Goal: Transaction & Acquisition: Purchase product/service

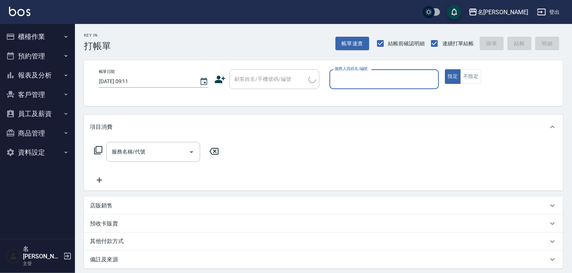
click at [33, 37] on button "櫃檯作業" at bounding box center [37, 36] width 69 height 19
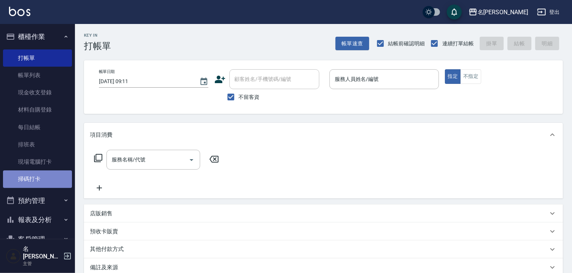
click at [40, 182] on link "掃碼打卡" at bounding box center [37, 179] width 69 height 17
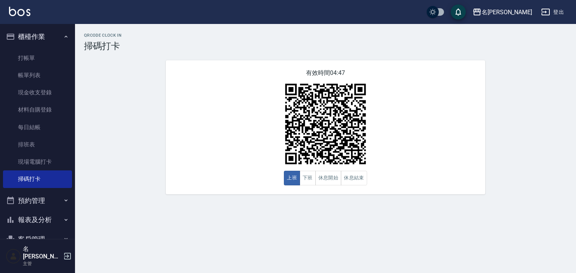
click at [23, 9] on img at bounding box center [19, 11] width 21 height 9
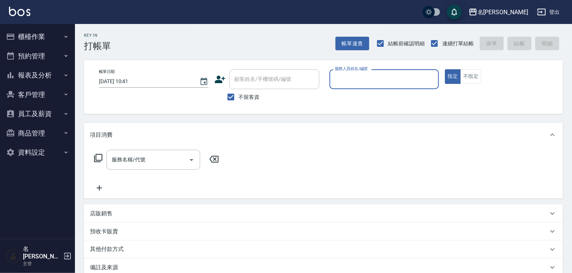
click at [406, 70] on div "服務人員姓名/編號" at bounding box center [383, 79] width 109 height 20
type input "蔡怡蓁-02"
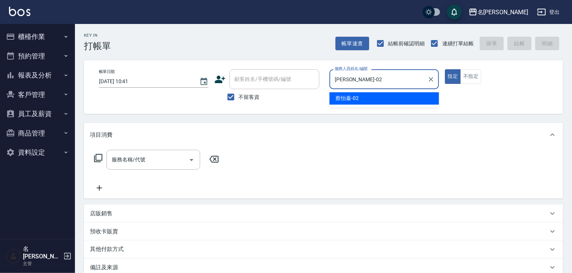
type button "true"
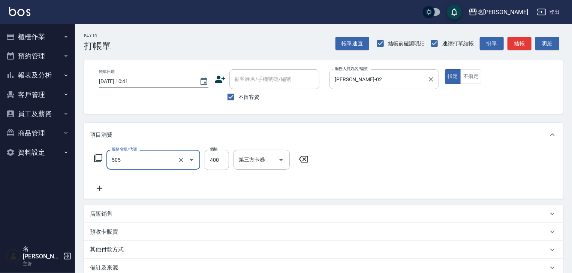
type input "洗髮(505)"
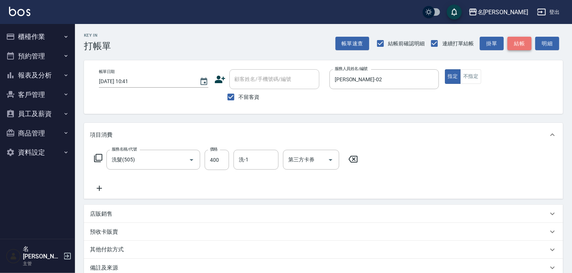
click at [525, 46] on button "結帳" at bounding box center [519, 44] width 24 height 14
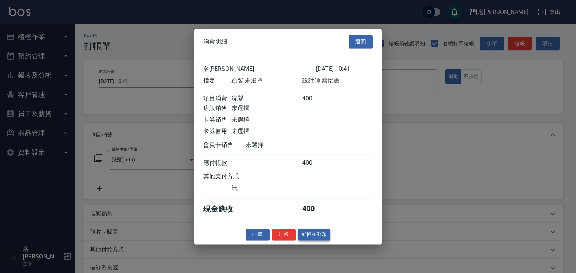
click at [307, 237] on button "結帳並列印" at bounding box center [314, 235] width 33 height 12
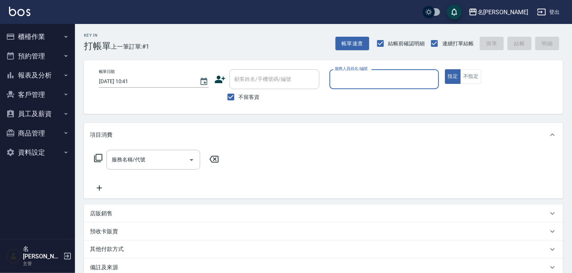
click at [45, 42] on button "櫃檯作業" at bounding box center [37, 36] width 69 height 19
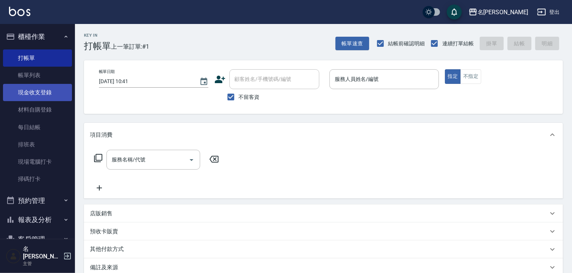
click at [48, 100] on link "現金收支登錄" at bounding box center [37, 92] width 69 height 17
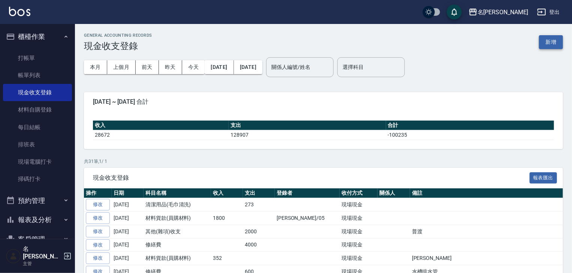
click at [552, 42] on button "新增" at bounding box center [551, 42] width 24 height 14
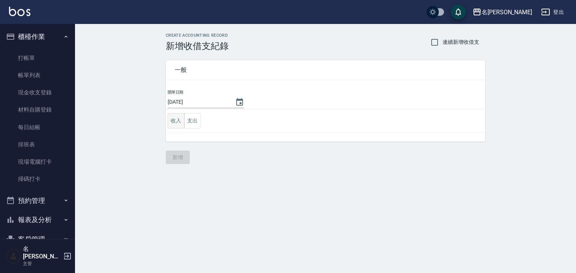
click at [178, 123] on button "收入" at bounding box center [176, 120] width 17 height 15
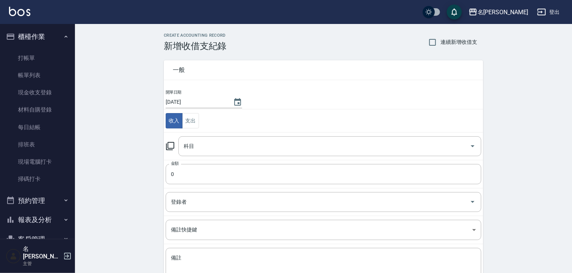
click at [167, 145] on icon at bounding box center [170, 146] width 9 height 9
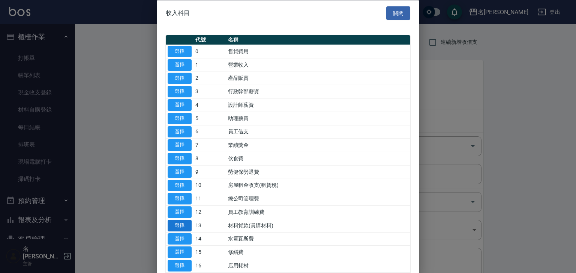
click at [178, 222] on button "選擇" at bounding box center [180, 226] width 24 height 12
type input "13 材料貨款(員購材料)"
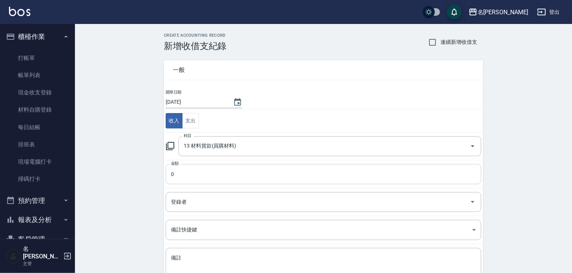
click at [178, 171] on input "0" at bounding box center [324, 174] width 316 height 20
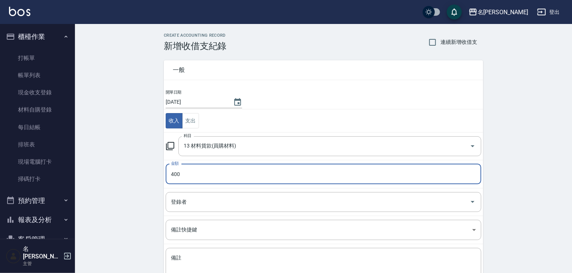
scroll to position [57, 0]
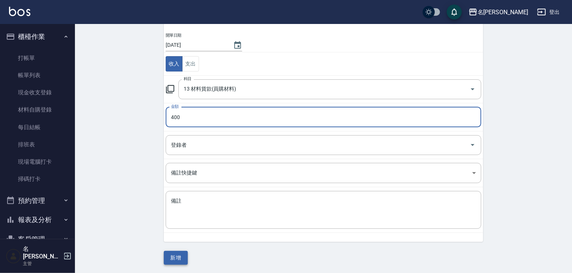
type input "400"
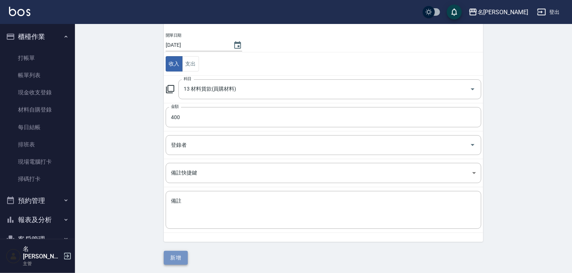
click at [173, 261] on button "新增" at bounding box center [176, 258] width 24 height 14
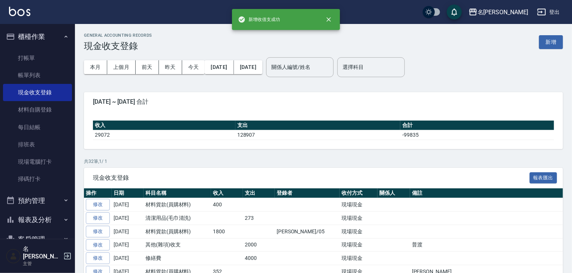
click at [15, 13] on img at bounding box center [19, 11] width 21 height 9
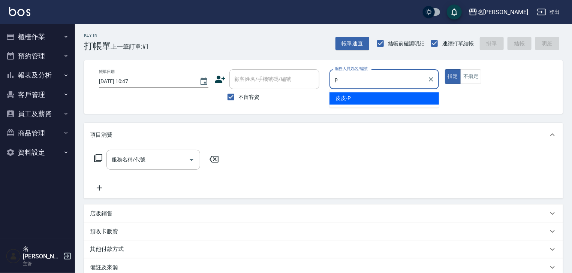
type input "皮皮-P"
type button "true"
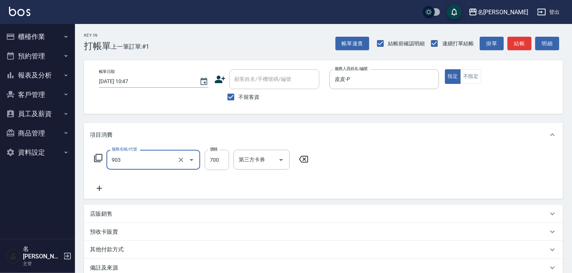
type input "修腳+手(903)"
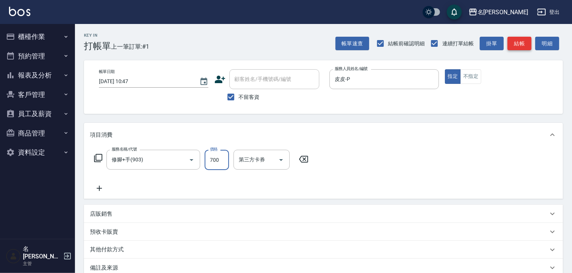
click at [511, 45] on button "結帳" at bounding box center [519, 44] width 24 height 14
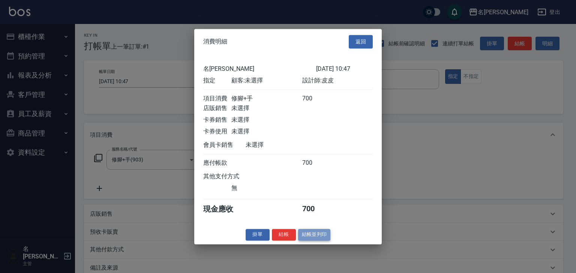
click at [316, 235] on button "結帳並列印" at bounding box center [314, 235] width 33 height 12
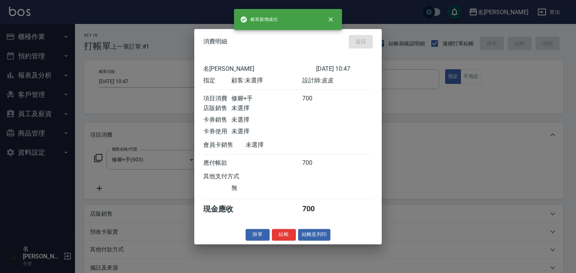
type input "2025/08/18 10:54"
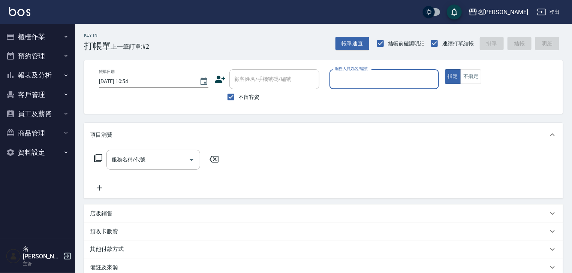
click at [52, 35] on button "櫃檯作業" at bounding box center [37, 36] width 69 height 19
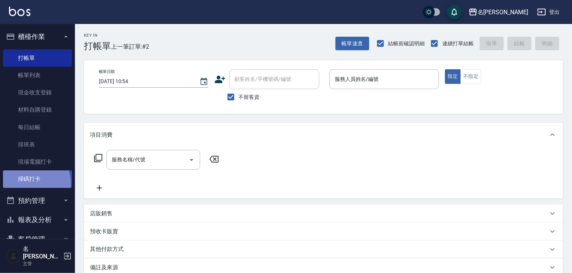
click at [33, 182] on link "掃碼打卡" at bounding box center [37, 179] width 69 height 17
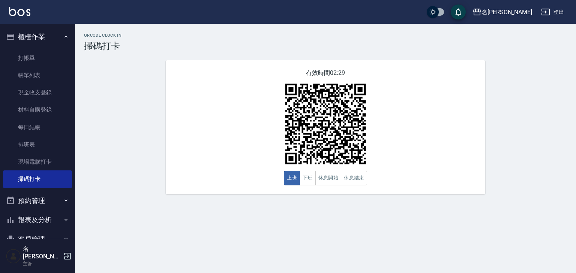
click at [12, 15] on img at bounding box center [19, 11] width 21 height 9
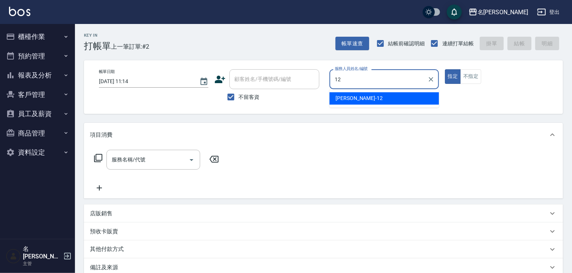
type input "[PERSON_NAME]-12"
type button "true"
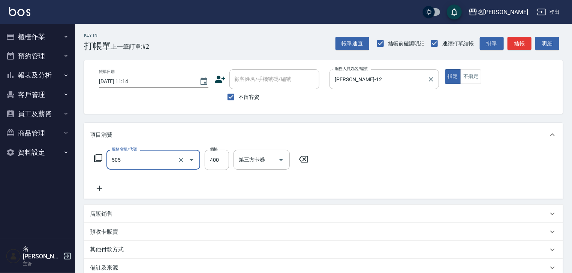
type input "洗髮(505)"
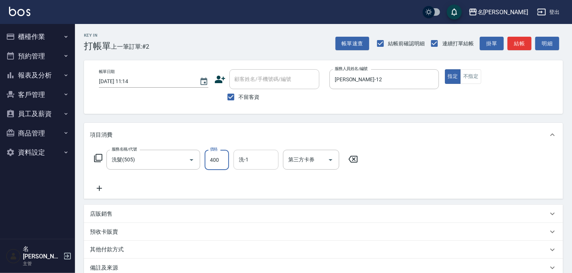
click at [263, 165] on input "洗-1" at bounding box center [256, 159] width 38 height 13
type input "[PERSON_NAME]-23"
click at [475, 71] on button "不指定" at bounding box center [470, 76] width 21 height 15
click at [524, 39] on button "結帳" at bounding box center [519, 44] width 24 height 14
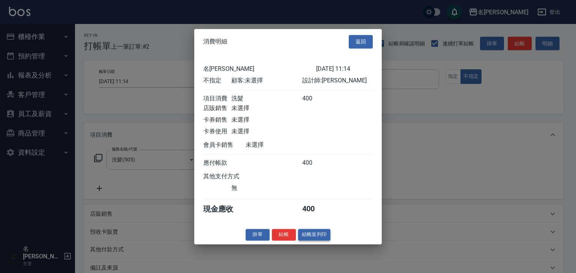
click at [318, 239] on button "結帳並列印" at bounding box center [314, 235] width 33 height 12
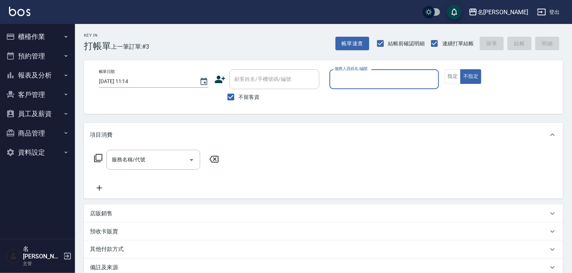
click at [370, 75] on input "服務人員姓名/編號" at bounding box center [384, 79] width 103 height 13
type input "曹如妘-03"
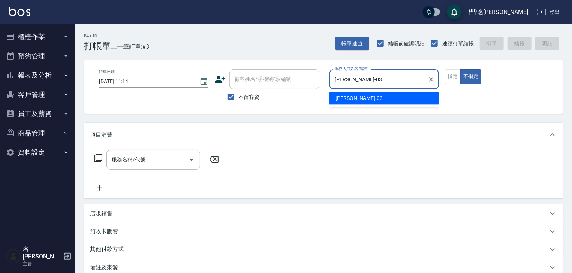
type button "false"
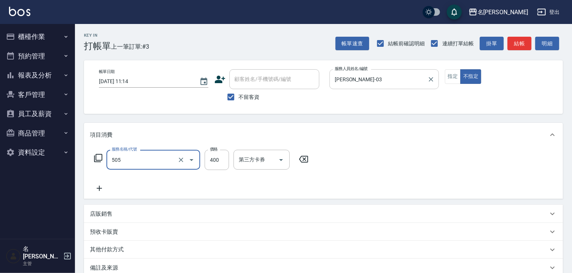
type input "洗髮(505)"
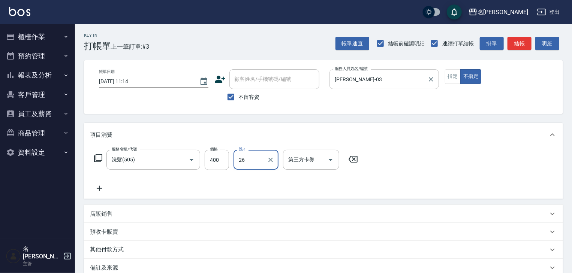
type input "[PERSON_NAME]筑-26"
click at [447, 80] on button "指定" at bounding box center [453, 76] width 16 height 15
click at [519, 43] on button "結帳" at bounding box center [519, 44] width 24 height 14
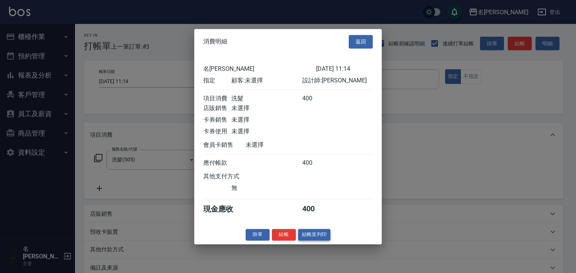
click at [322, 238] on button "結帳並列印" at bounding box center [314, 235] width 33 height 12
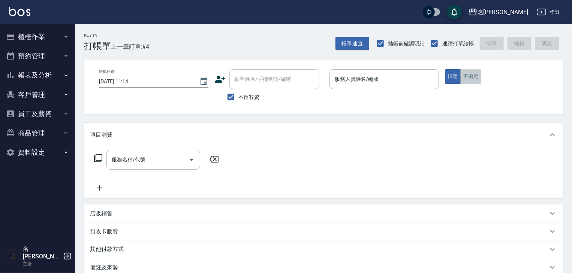
click at [477, 76] on button "不指定" at bounding box center [470, 76] width 21 height 15
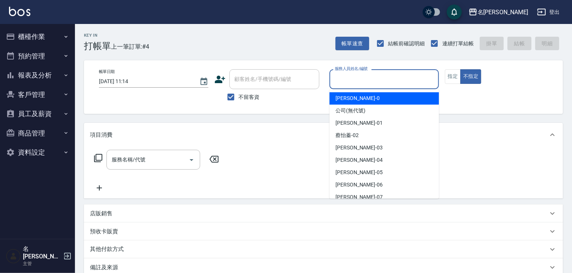
click at [393, 84] on input "服務人員姓名/編號" at bounding box center [384, 79] width 103 height 13
type input "10"
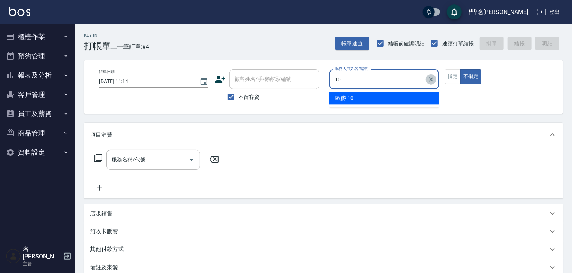
click at [430, 78] on icon "Clear" at bounding box center [431, 79] width 4 height 4
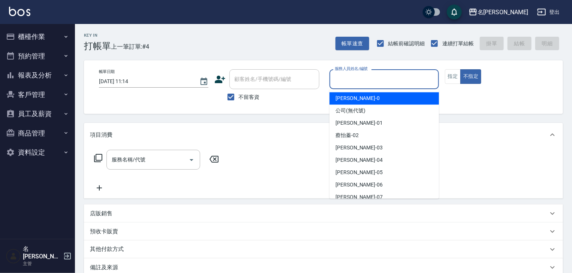
click at [363, 78] on input "服務人員姓名/編號" at bounding box center [384, 79] width 103 height 13
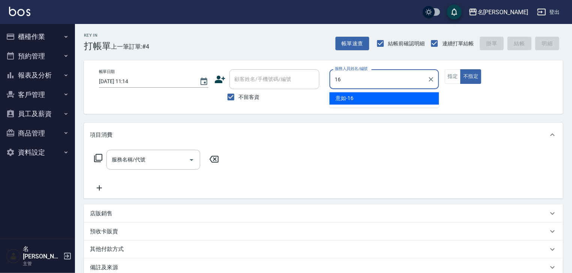
click at [363, 102] on div "意如 -16" at bounding box center [383, 98] width 109 height 12
type input "意如-16"
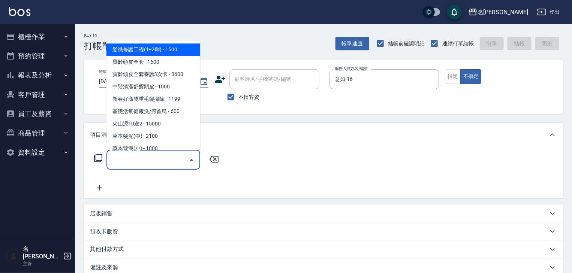
click at [154, 165] on input "服務名稱/代號" at bounding box center [148, 159] width 76 height 13
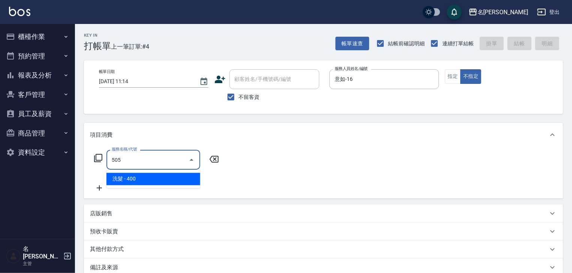
click at [163, 175] on span "洗髮 - 400" at bounding box center [153, 179] width 94 height 12
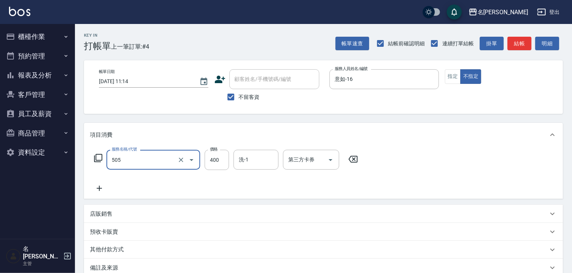
type input "洗髮(505)"
click at [101, 189] on icon at bounding box center [99, 188] width 19 height 9
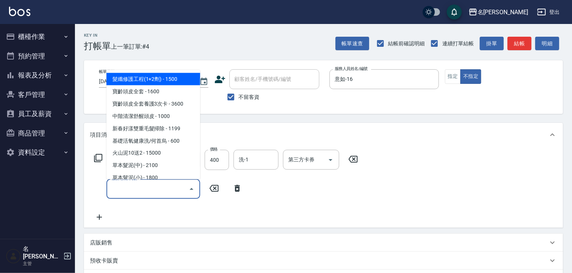
click at [115, 190] on input "服務名稱/代號" at bounding box center [148, 188] width 76 height 13
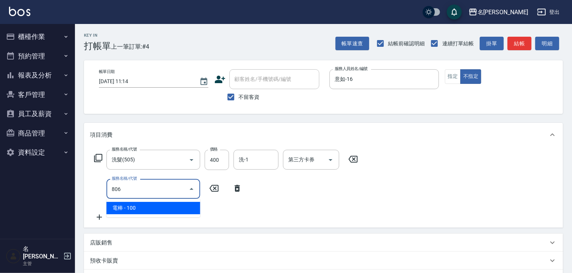
drag, startPoint x: 151, startPoint y: 209, endPoint x: 156, endPoint y: 206, distance: 5.6
click at [151, 209] on span "電棒 - 100" at bounding box center [153, 208] width 94 height 12
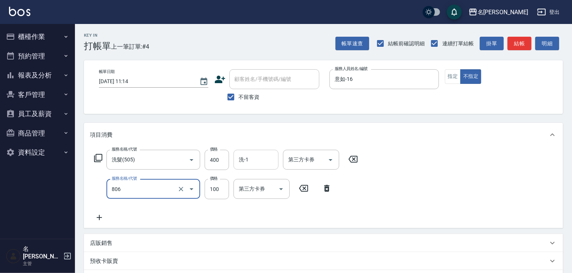
type input "電棒(806)"
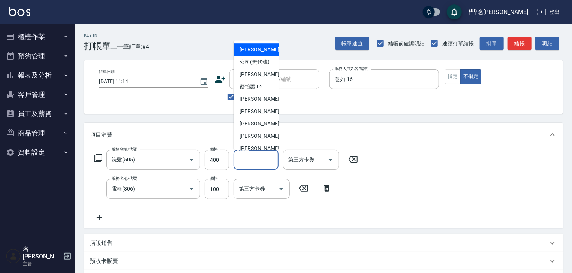
click at [259, 163] on input "洗-1" at bounding box center [256, 159] width 38 height 13
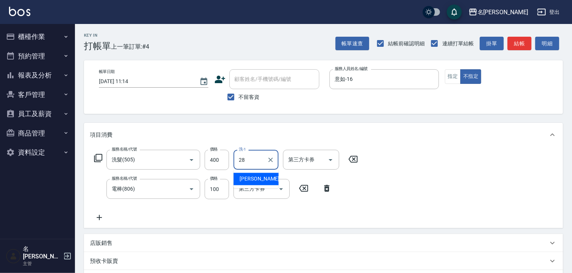
click at [263, 181] on span "冼宜芳 -28" at bounding box center [262, 179] width 47 height 8
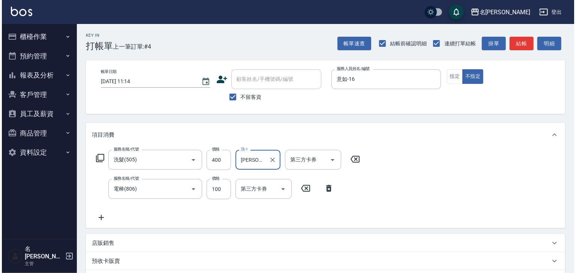
scroll to position [117, 0]
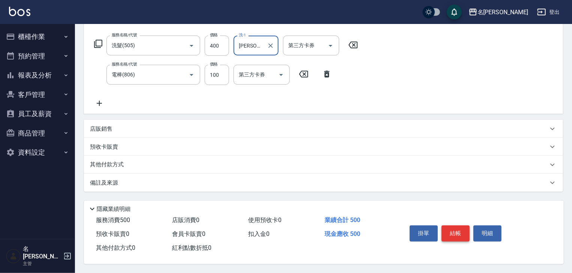
type input "[PERSON_NAME]-28"
click at [460, 228] on button "結帳" at bounding box center [455, 234] width 28 height 16
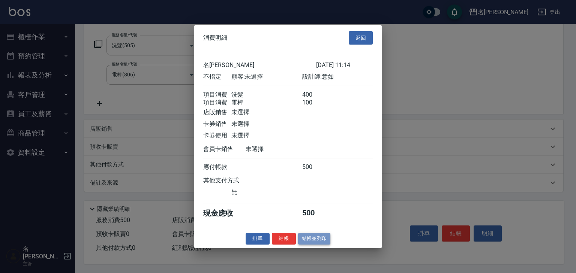
click at [318, 245] on button "結帳並列印" at bounding box center [314, 239] width 33 height 12
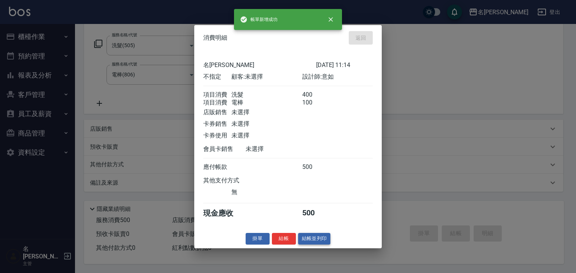
type input "2025/08/18 11:33"
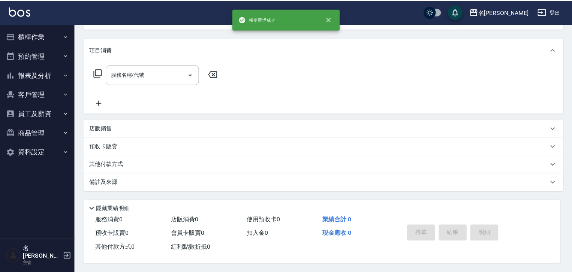
scroll to position [0, 0]
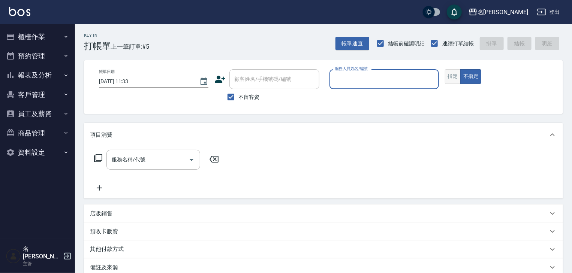
click at [454, 73] on button "指定" at bounding box center [453, 76] width 16 height 15
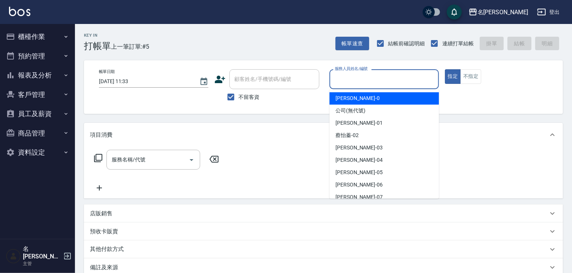
click at [390, 79] on input "服務人員姓名/編號" at bounding box center [384, 79] width 103 height 13
click at [357, 99] on div "陳麗君 -0" at bounding box center [383, 98] width 109 height 12
type input "陳麗君-0"
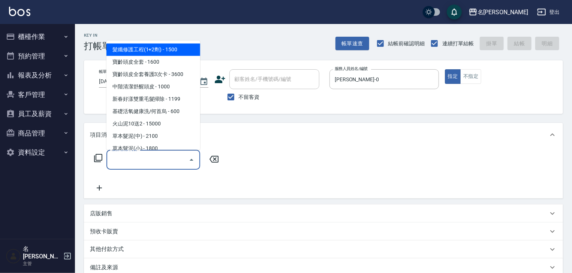
click at [166, 155] on input "服務名稱/代號" at bounding box center [148, 159] width 76 height 13
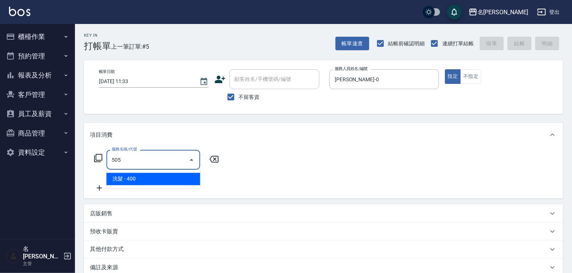
click at [185, 179] on span "洗髮 - 400" at bounding box center [153, 179] width 94 height 12
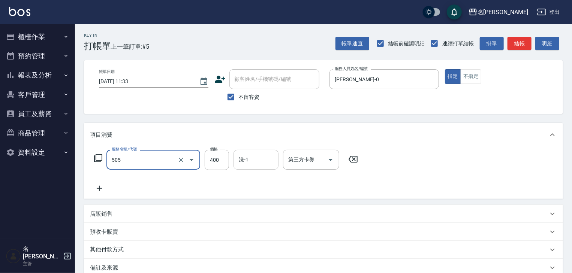
type input "洗髮(505)"
click at [265, 160] on input "洗-1" at bounding box center [256, 159] width 38 height 13
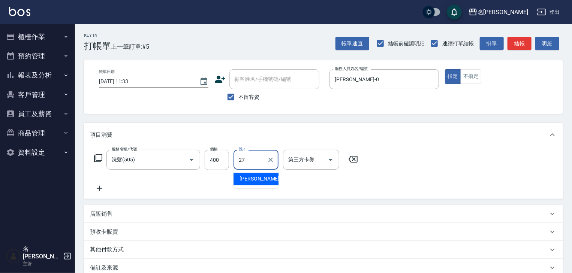
click at [270, 177] on div "張紹柏 -27" at bounding box center [255, 179] width 45 height 12
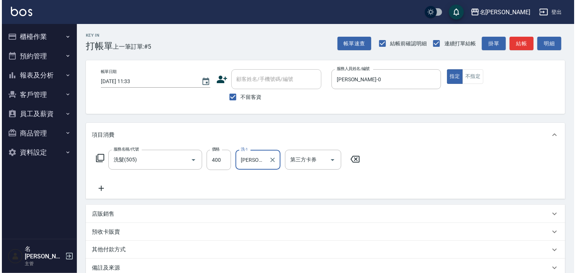
scroll to position [88, 0]
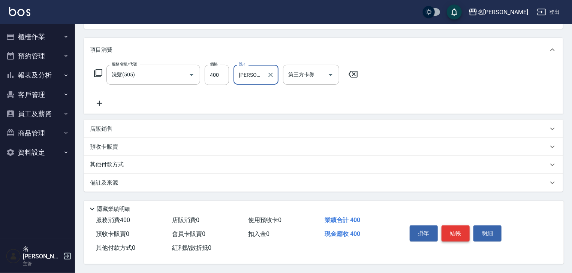
type input "[PERSON_NAME]-27"
click at [446, 228] on button "結帳" at bounding box center [455, 234] width 28 height 16
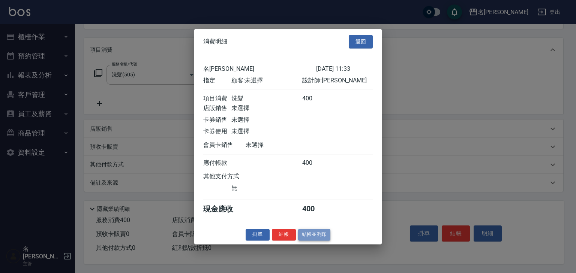
click at [320, 241] on button "結帳並列印" at bounding box center [314, 235] width 33 height 12
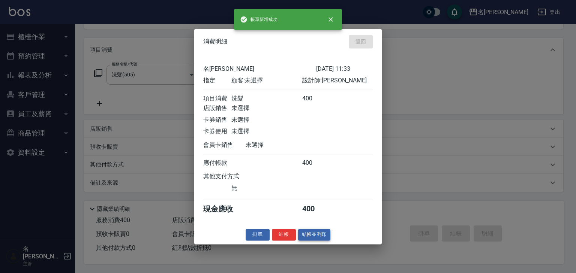
type input "2025/08/18 11:34"
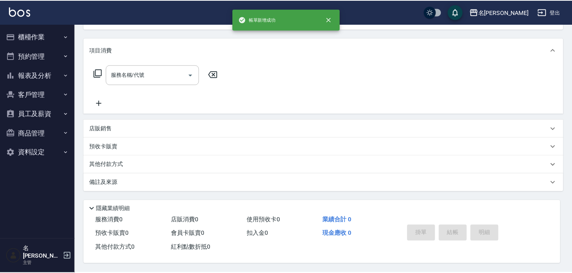
scroll to position [0, 0]
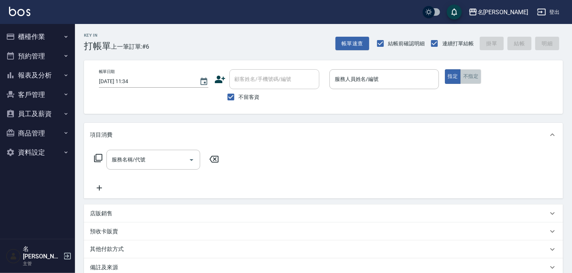
click at [474, 82] on button "不指定" at bounding box center [470, 76] width 21 height 15
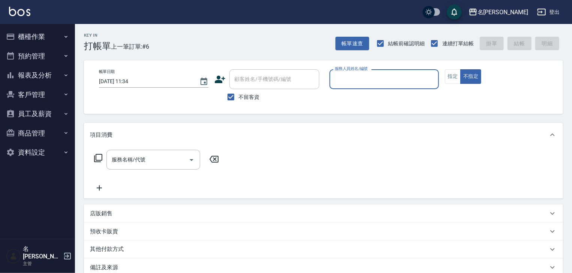
click at [397, 76] on input "服務人員姓名/編號" at bounding box center [384, 79] width 103 height 13
click at [374, 99] on div "高淳涵 -07" at bounding box center [383, 98] width 109 height 12
type input "[PERSON_NAME]-07"
click at [163, 160] on input "服務名稱/代號" at bounding box center [148, 159] width 76 height 13
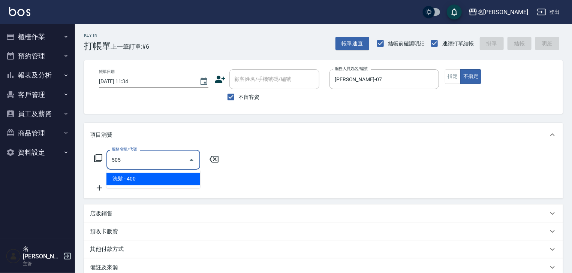
click at [187, 183] on span "洗髮 - 400" at bounding box center [153, 179] width 94 height 12
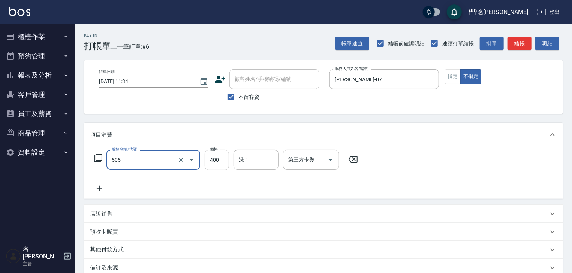
type input "洗髮(505)"
click at [219, 160] on input "400" at bounding box center [217, 160] width 24 height 20
type input "500"
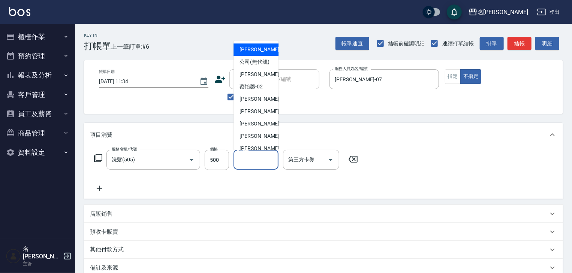
click at [247, 160] on input "洗-1" at bounding box center [256, 159] width 38 height 13
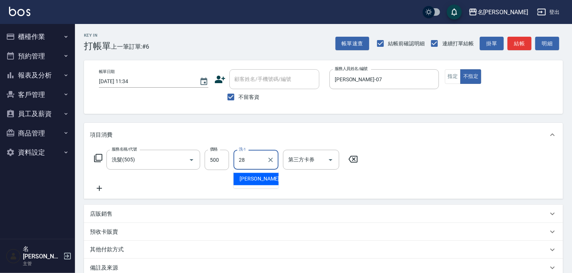
click at [251, 179] on span "冼宜芳 -28" at bounding box center [262, 179] width 47 height 8
type input "[PERSON_NAME]-28"
click at [102, 188] on icon at bounding box center [99, 188] width 19 height 9
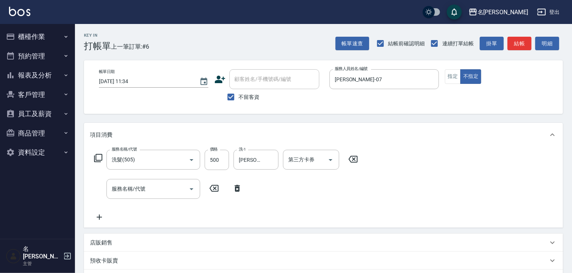
click at [94, 157] on icon at bounding box center [98, 158] width 8 height 8
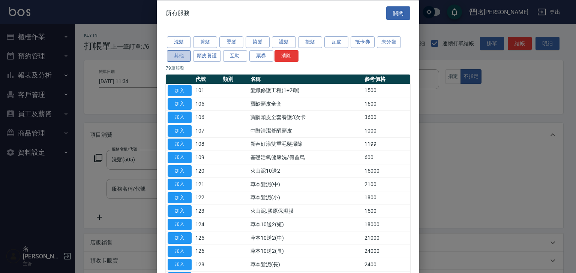
click at [172, 55] on button "其他" at bounding box center [179, 56] width 24 height 12
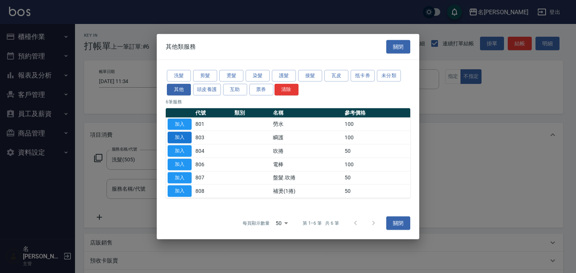
click at [176, 138] on button "加入" at bounding box center [180, 138] width 24 height 12
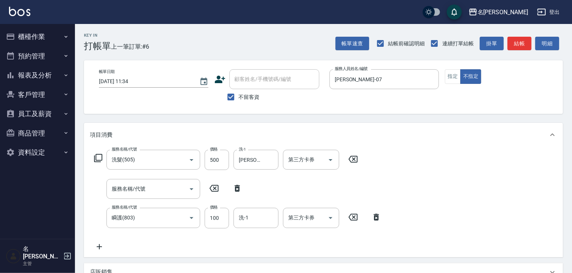
click at [238, 190] on icon at bounding box center [237, 188] width 19 height 9
type input "瞬護(803)"
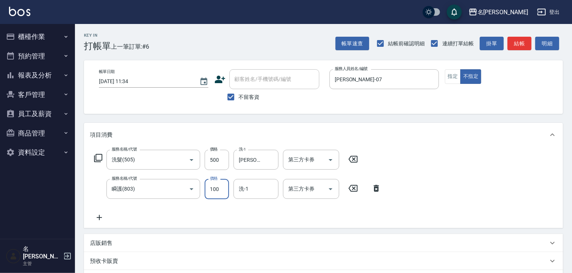
click at [217, 189] on input "100" at bounding box center [217, 189] width 24 height 20
type input "300"
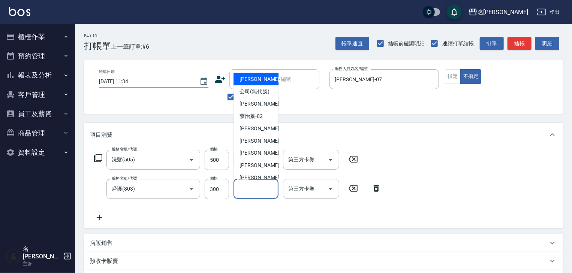
click at [260, 190] on input "洗-1" at bounding box center [256, 188] width 38 height 13
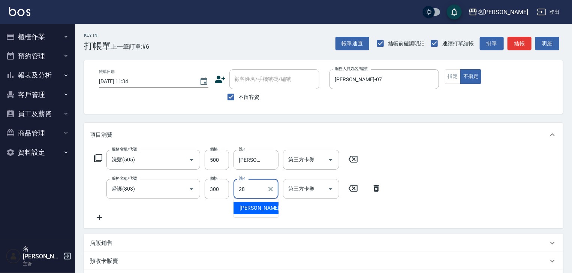
click at [260, 212] on div "冼宜芳 -28" at bounding box center [255, 208] width 45 height 12
type input "[PERSON_NAME]-28"
click at [209, 190] on input "300" at bounding box center [217, 189] width 24 height 20
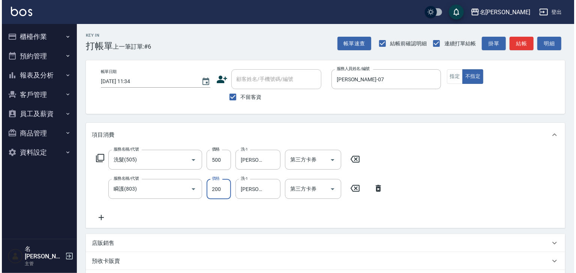
scroll to position [117, 0]
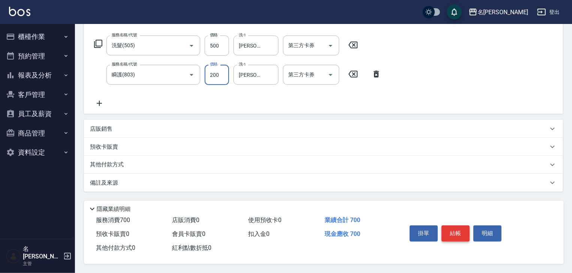
type input "200"
click at [456, 233] on button "結帳" at bounding box center [455, 234] width 28 height 16
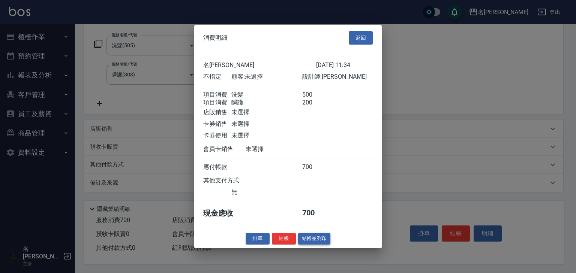
click at [322, 241] on button "結帳並列印" at bounding box center [314, 239] width 33 height 12
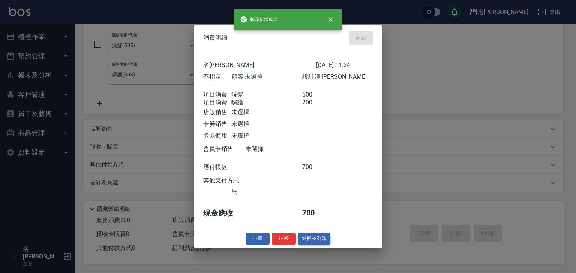
type input "2025/08/18 11:38"
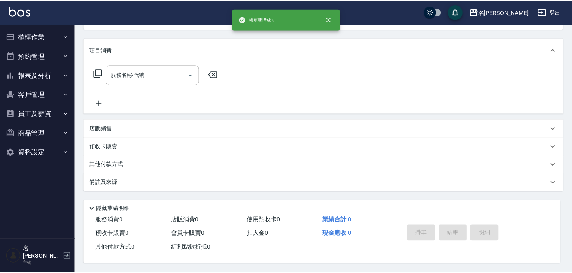
scroll to position [0, 0]
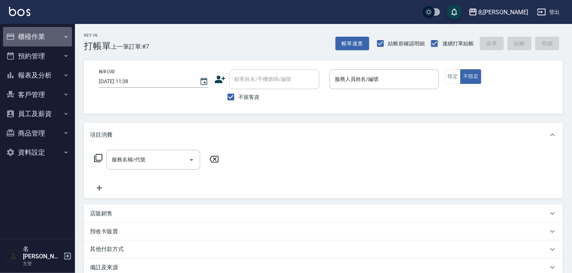
click at [43, 28] on button "櫃檯作業" at bounding box center [37, 36] width 69 height 19
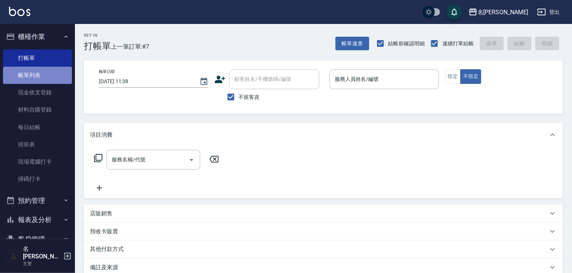
click at [54, 73] on link "帳單列表" at bounding box center [37, 75] width 69 height 17
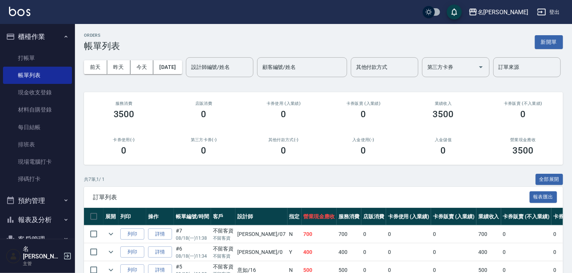
scroll to position [135, 0]
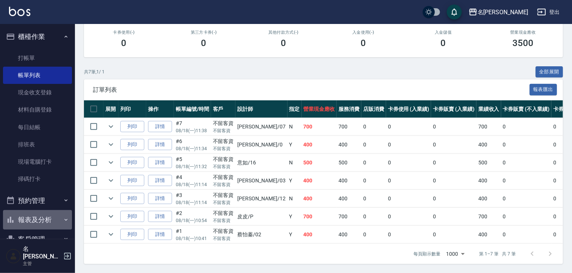
click at [47, 219] on button "報表及分析" at bounding box center [37, 219] width 69 height 19
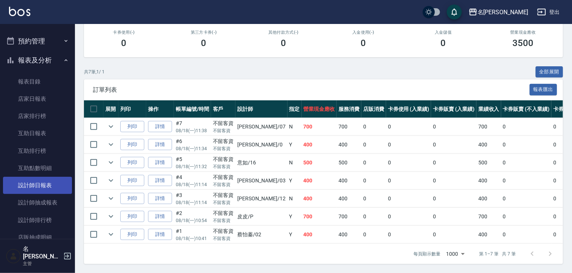
scroll to position [240, 0]
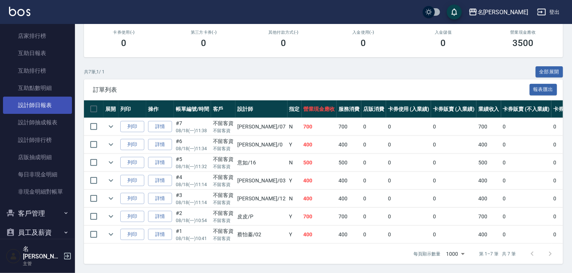
click at [38, 104] on link "設計師日報表" at bounding box center [37, 105] width 69 height 17
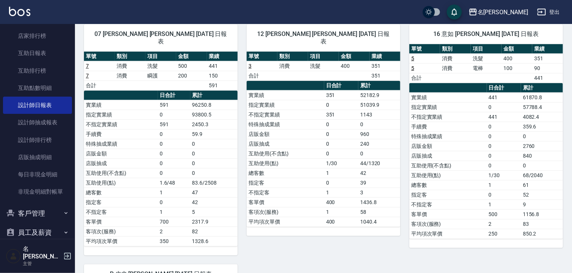
scroll to position [440, 0]
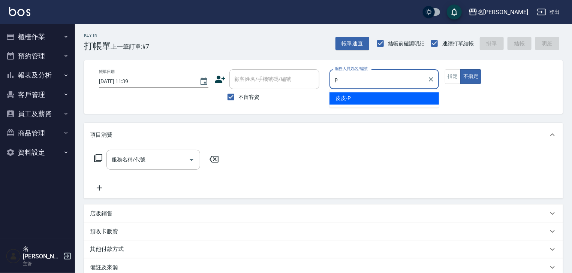
type input "皮皮-P"
type button "false"
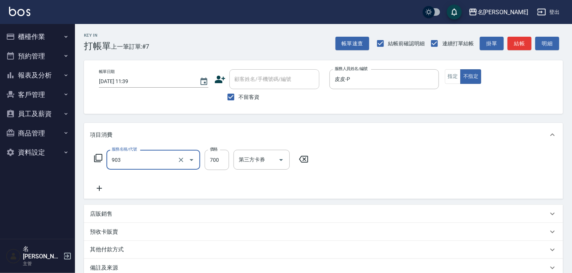
type input "修腳+手(903)"
click at [445, 76] on button "指定" at bounding box center [453, 76] width 16 height 15
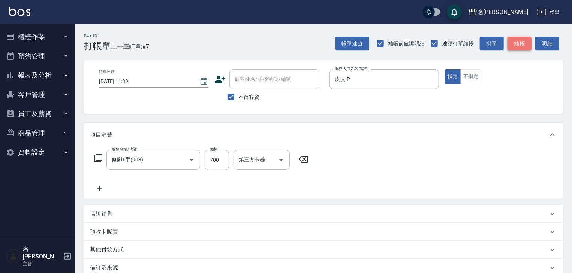
click at [528, 50] on button "結帳" at bounding box center [519, 44] width 24 height 14
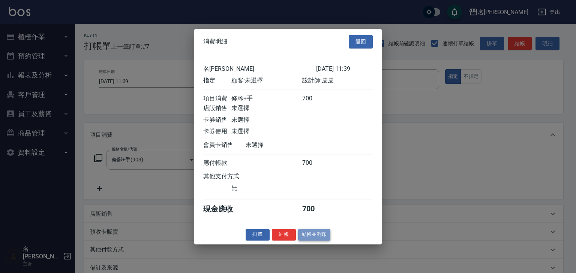
click at [321, 235] on button "結帳並列印" at bounding box center [314, 235] width 33 height 12
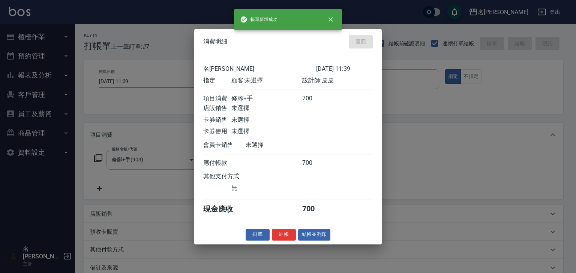
type input "2025/08/18 11:48"
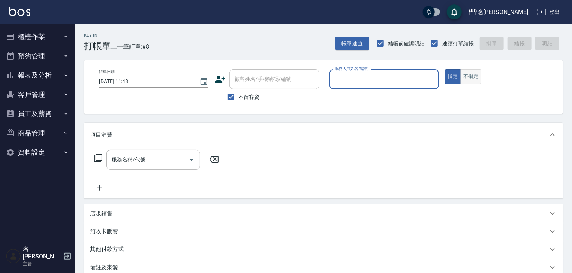
click at [477, 76] on button "不指定" at bounding box center [470, 76] width 21 height 15
click at [404, 79] on input "服務人員姓名/編號" at bounding box center [384, 79] width 103 height 13
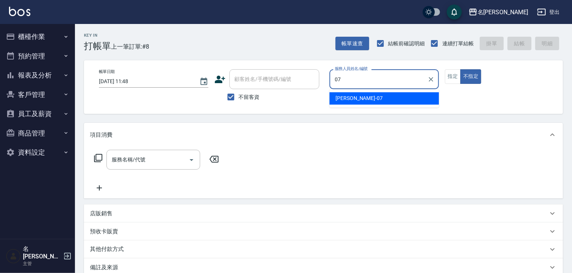
type input "[PERSON_NAME]-07"
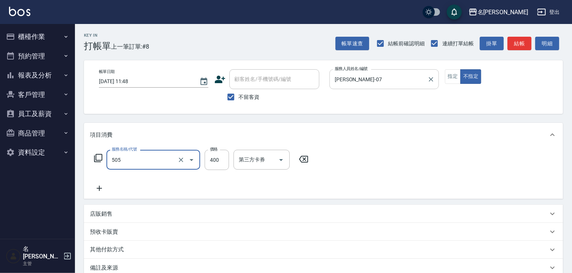
type input "洗髮(505)"
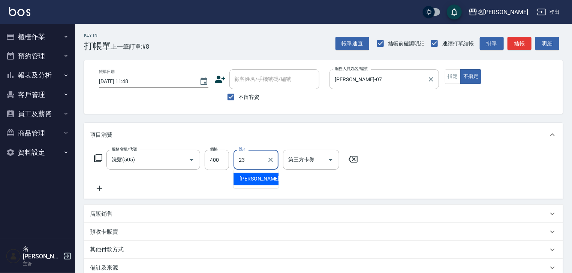
type input "[PERSON_NAME]-23"
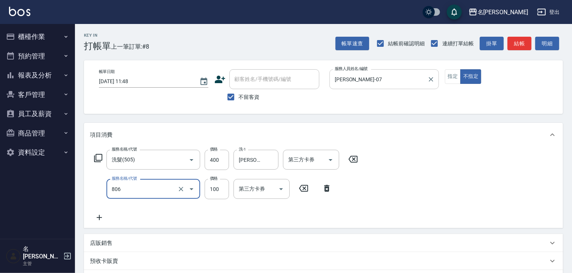
type input "電棒(806)"
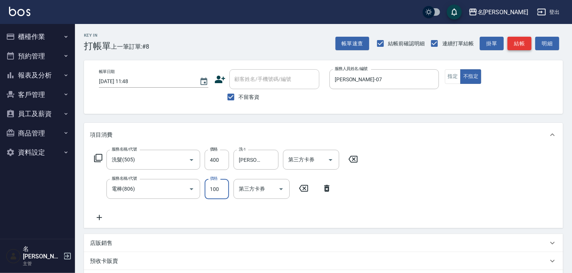
click at [525, 44] on button "結帳" at bounding box center [519, 44] width 24 height 14
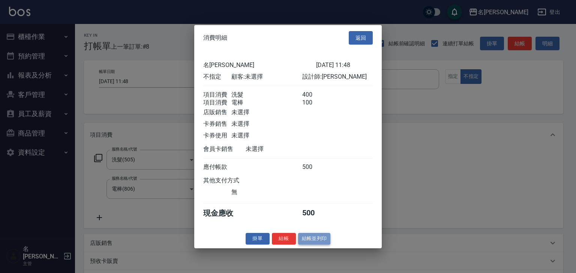
click at [322, 244] on button "結帳並列印" at bounding box center [314, 239] width 33 height 12
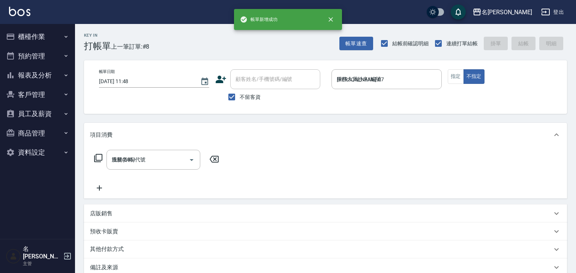
type input "2025/08/18 12:07"
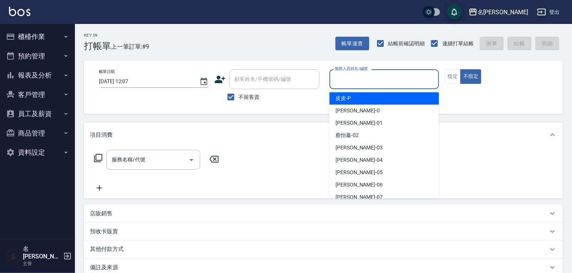
click at [344, 73] on input "服務人員姓名/編號" at bounding box center [384, 79] width 103 height 13
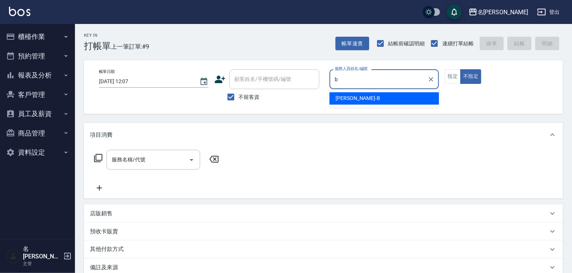
click at [338, 98] on span "吳姵瑩 -B" at bounding box center [357, 98] width 45 height 8
type input "吳姵瑩-B"
click at [156, 162] on input "服務名稱/代號" at bounding box center [148, 159] width 76 height 13
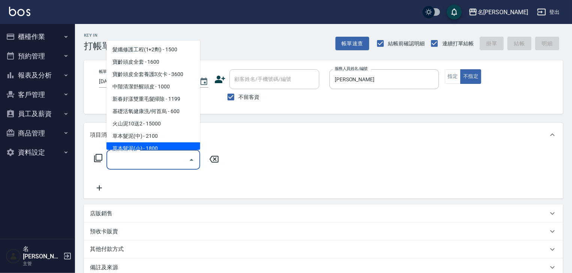
click at [136, 162] on input "服務名稱/代號" at bounding box center [148, 159] width 76 height 13
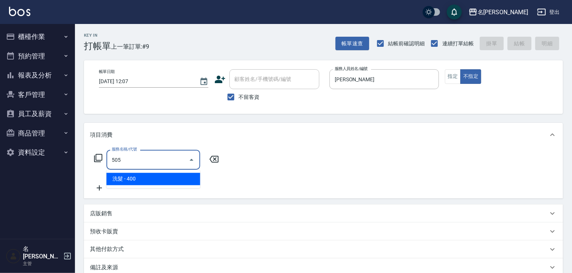
click at [148, 180] on span "洗髮 - 400" at bounding box center [153, 179] width 94 height 12
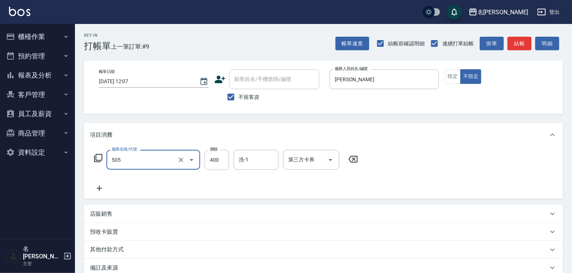
type input "洗髮(505)"
click at [98, 189] on icon at bounding box center [99, 188] width 5 height 5
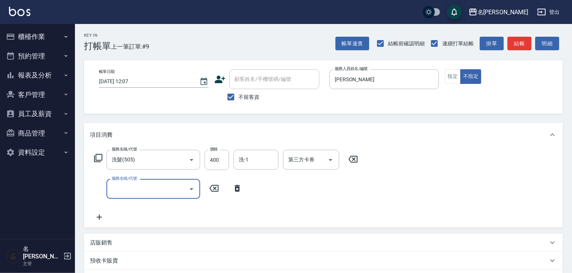
click at [117, 192] on input "服務名稱/代號" at bounding box center [148, 188] width 76 height 13
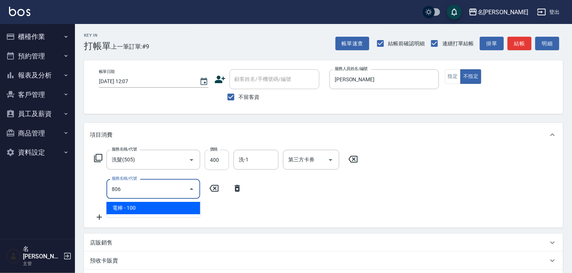
type input "806"
click at [217, 162] on input "400" at bounding box center [217, 160] width 24 height 20
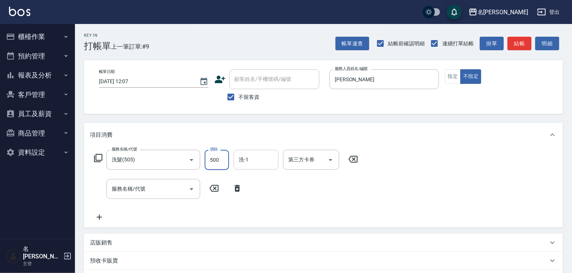
type input "500"
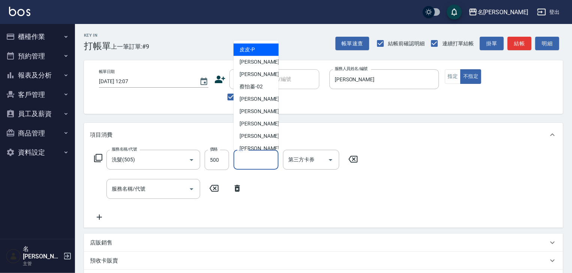
click at [265, 162] on input "洗-1" at bounding box center [256, 159] width 38 height 13
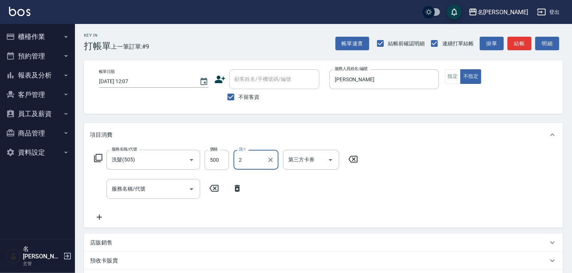
type input "23"
click at [271, 161] on icon "Clear" at bounding box center [270, 159] width 7 height 7
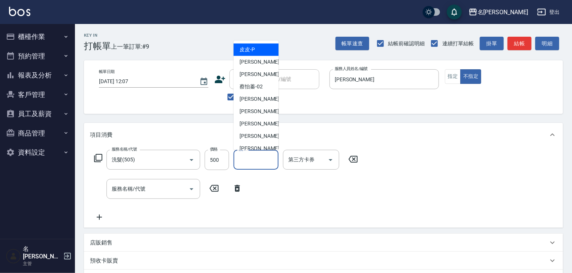
click at [247, 159] on input "洗-1" at bounding box center [256, 159] width 38 height 13
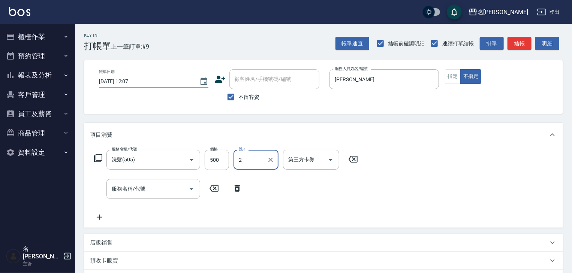
type input "22"
click at [272, 163] on icon "Clear" at bounding box center [270, 159] width 7 height 7
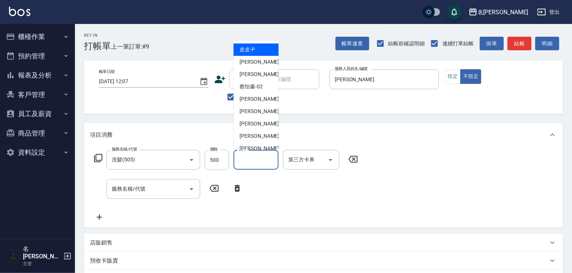
click at [243, 162] on input "洗-1" at bounding box center [256, 159] width 38 height 13
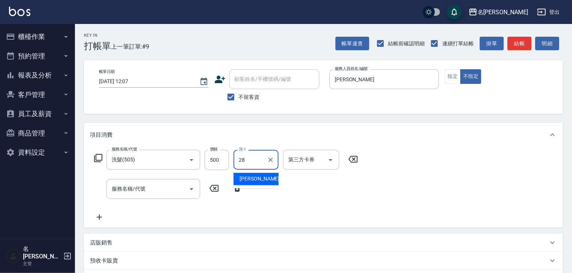
click at [254, 182] on span "[PERSON_NAME]-28" at bounding box center [262, 179] width 47 height 8
type input "[PERSON_NAME]-28"
click at [141, 188] on input "服務名稱/代號" at bounding box center [148, 188] width 76 height 13
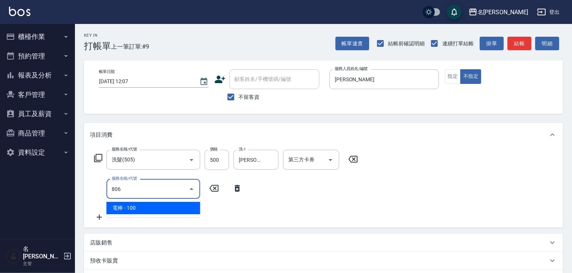
click at [151, 205] on span "電棒 - 100" at bounding box center [153, 208] width 94 height 12
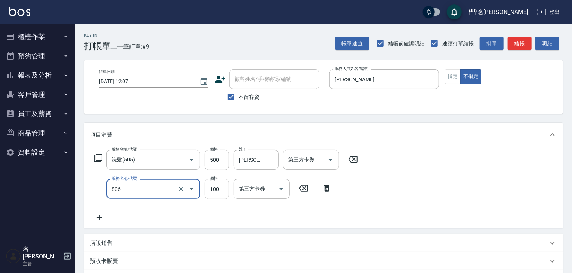
type input "電棒(806)"
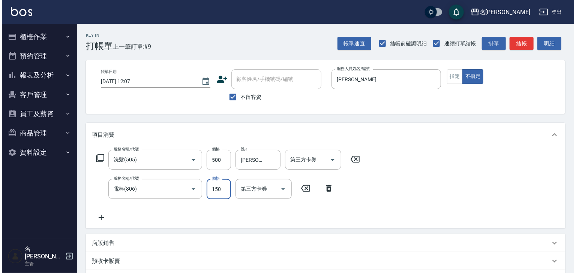
scroll to position [117, 0]
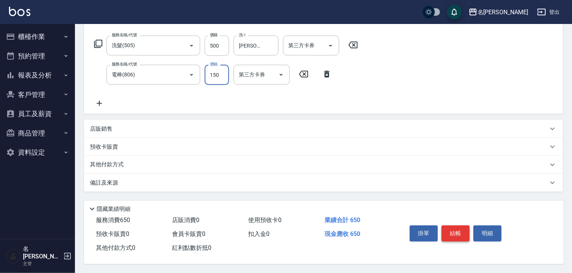
type input "150"
click at [457, 226] on button "結帳" at bounding box center [455, 234] width 28 height 16
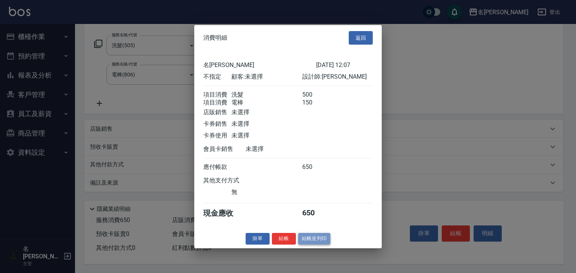
click at [316, 242] on button "結帳並列印" at bounding box center [314, 239] width 33 height 12
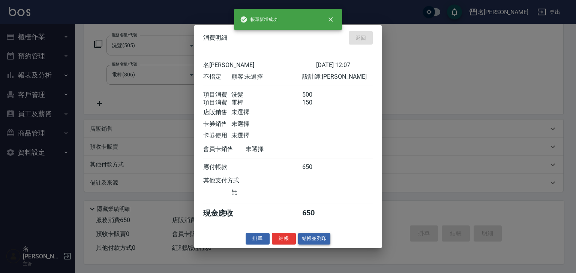
type input "2025/08/18 12:30"
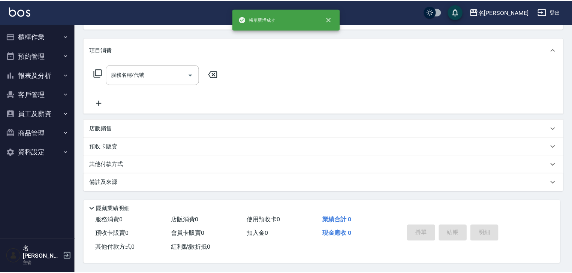
scroll to position [0, 0]
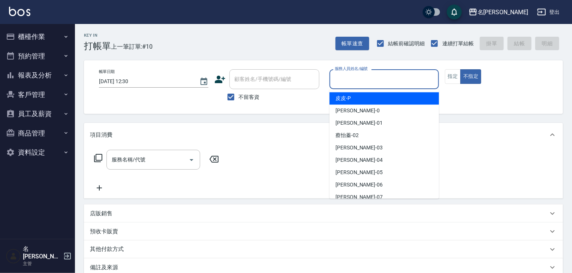
click at [350, 79] on input "服務人員姓名/編號" at bounding box center [384, 79] width 103 height 13
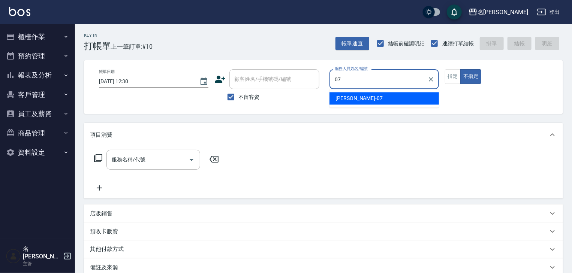
click at [353, 95] on span "[PERSON_NAME] -07" at bounding box center [358, 98] width 47 height 8
type input "[PERSON_NAME]-07"
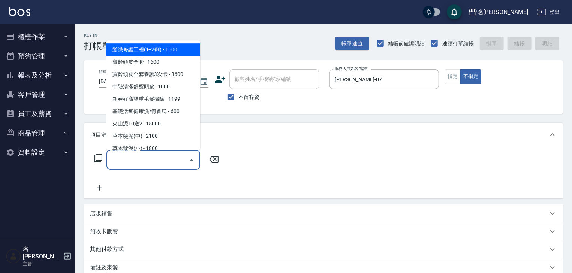
click at [164, 166] on input "服務名稱/代號" at bounding box center [148, 159] width 76 height 13
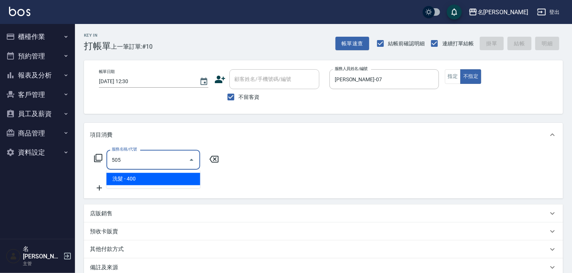
click at [172, 184] on span "洗髮 - 400" at bounding box center [153, 179] width 94 height 12
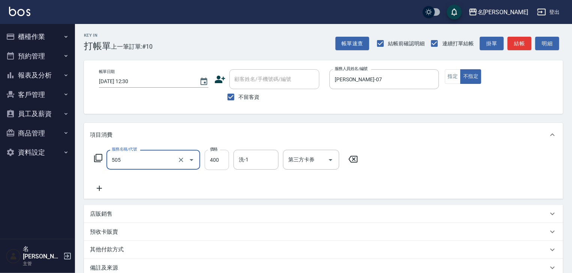
type input "洗髮(505)"
click at [213, 160] on input "400" at bounding box center [217, 160] width 24 height 20
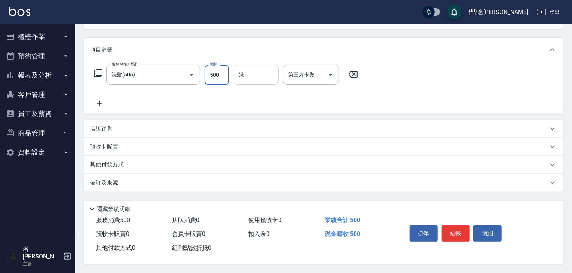
type input "500"
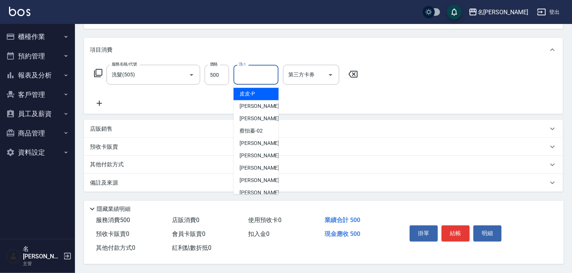
click at [239, 73] on input "洗-1" at bounding box center [256, 74] width 38 height 13
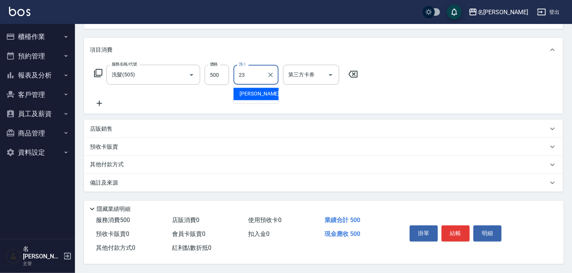
click at [260, 93] on span "[PERSON_NAME]-23" at bounding box center [262, 94] width 47 height 8
type input "[PERSON_NAME]-23"
click at [99, 99] on icon at bounding box center [99, 103] width 19 height 9
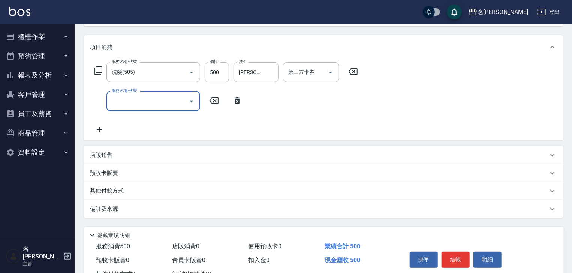
click at [120, 103] on input "服務名稱/代號" at bounding box center [148, 101] width 76 height 13
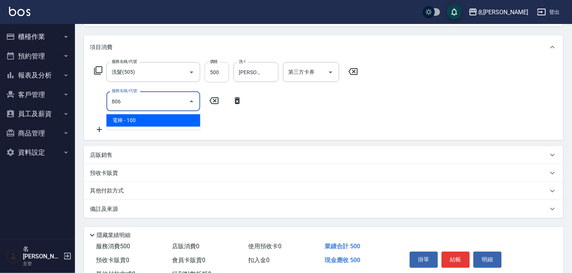
type input "806"
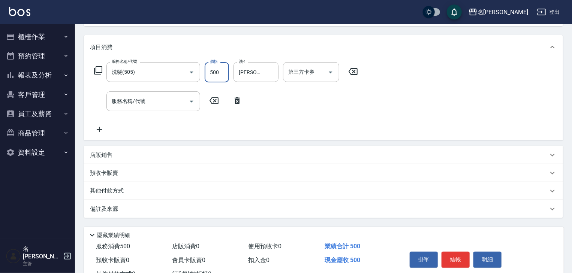
click at [219, 75] on input "500" at bounding box center [217, 72] width 24 height 20
type input "400"
click at [181, 100] on input "服務名稱/代號" at bounding box center [148, 101] width 76 height 13
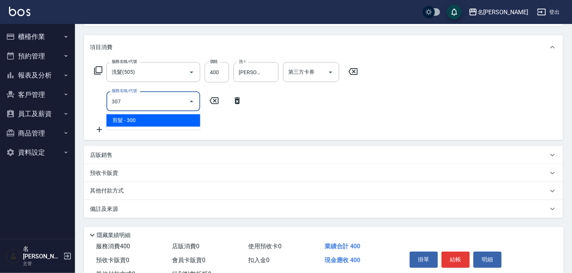
click at [182, 120] on span "剪髮 - 300" at bounding box center [153, 120] width 94 height 12
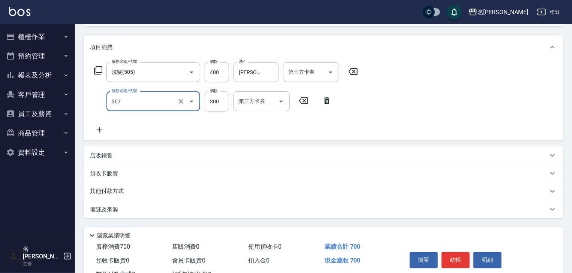
type input "剪髮(307)"
click at [222, 100] on input "300" at bounding box center [217, 101] width 24 height 20
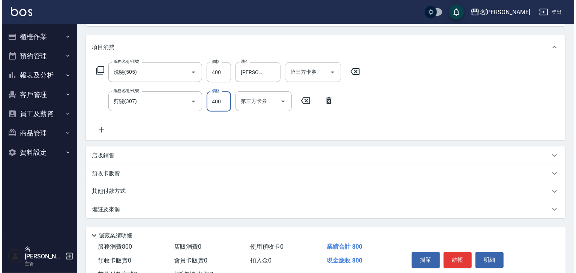
scroll to position [117, 0]
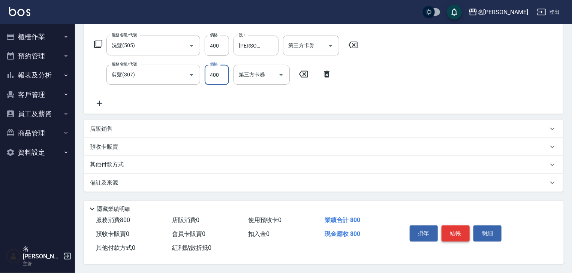
type input "400"
click at [453, 227] on button "結帳" at bounding box center [455, 234] width 28 height 16
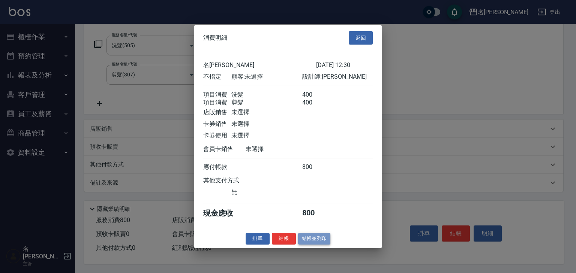
click at [316, 245] on button "結帳並列印" at bounding box center [314, 239] width 33 height 12
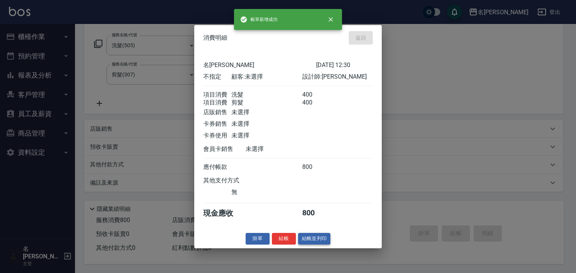
type input "2025/08/18 12:32"
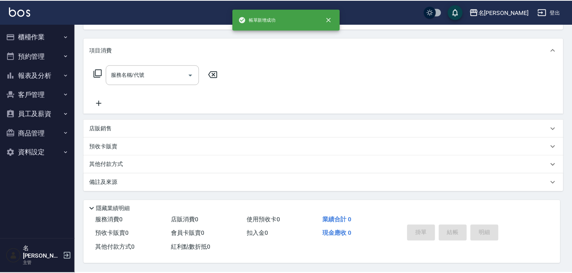
scroll to position [0, 0]
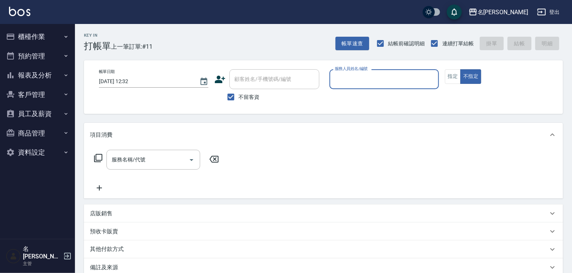
click at [32, 31] on button "櫃檯作業" at bounding box center [37, 36] width 69 height 19
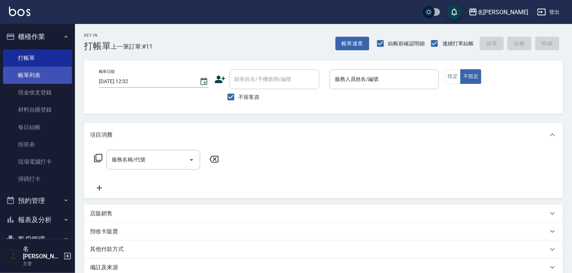
click at [48, 73] on link "帳單列表" at bounding box center [37, 75] width 69 height 17
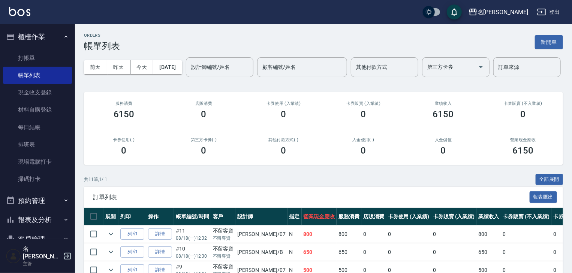
scroll to position [80, 0]
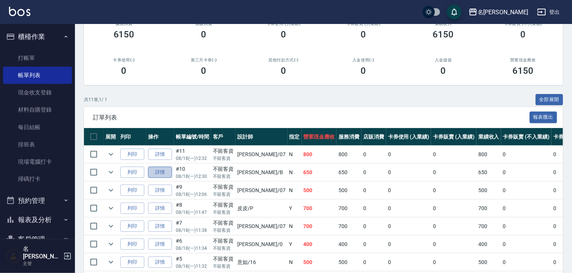
click at [166, 178] on link "詳情" at bounding box center [160, 173] width 24 height 12
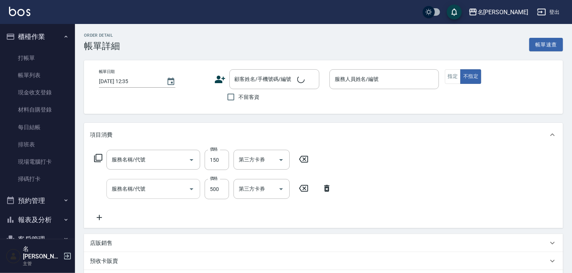
type input "2025/08/18 12:30"
checkbox input "true"
type input "[PERSON_NAME]"
type input "電棒(806)"
type input "洗髮(505)"
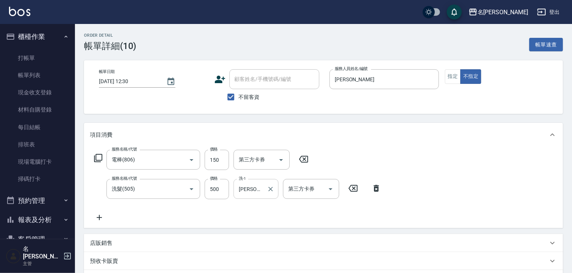
click at [266, 198] on div at bounding box center [270, 189] width 10 height 20
click at [270, 192] on icon "Clear" at bounding box center [270, 188] width 7 height 7
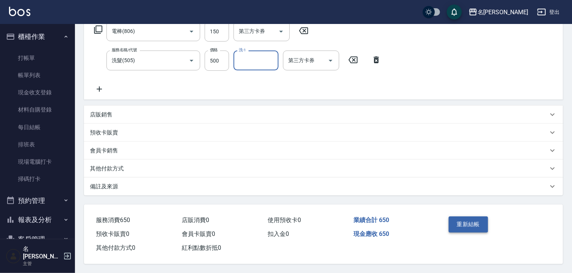
click at [467, 219] on button "重新結帳" at bounding box center [469, 225] width 40 height 16
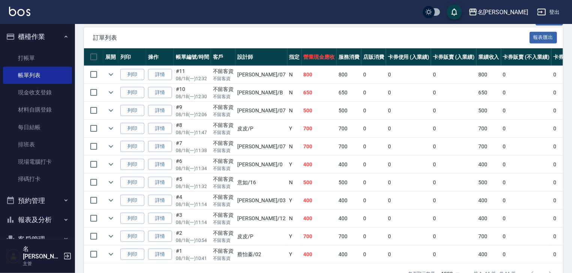
scroll to position [40, 0]
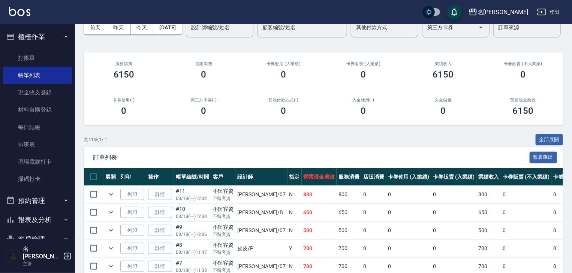
click at [189, 34] on input "設計師編號/姓名" at bounding box center [219, 27] width 61 height 13
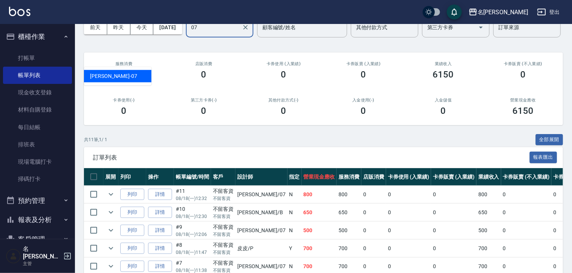
click at [133, 77] on div "高淳涵 -07" at bounding box center [117, 76] width 67 height 12
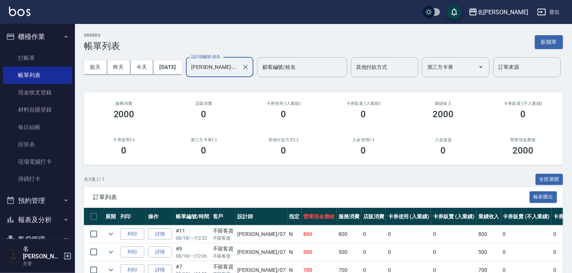
scroll to position [63, 0]
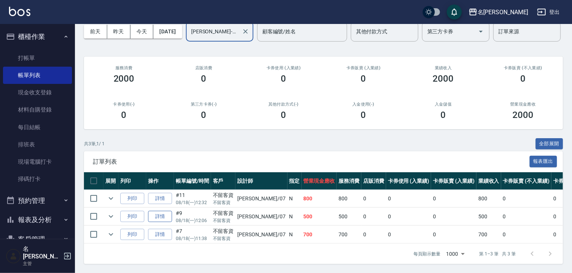
type input "[PERSON_NAME]-07"
click at [158, 212] on link "詳情" at bounding box center [160, 217] width 24 height 12
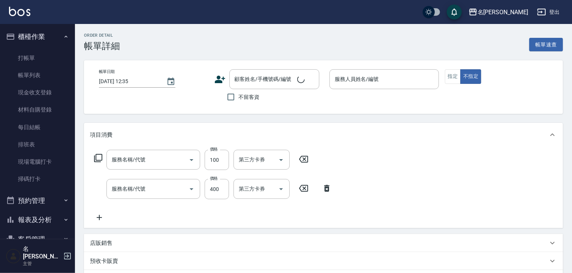
type input "2025/08/18 12:06"
checkbox input "true"
type input "[PERSON_NAME]-07"
type input "電棒(806)"
type input "洗髮(505)"
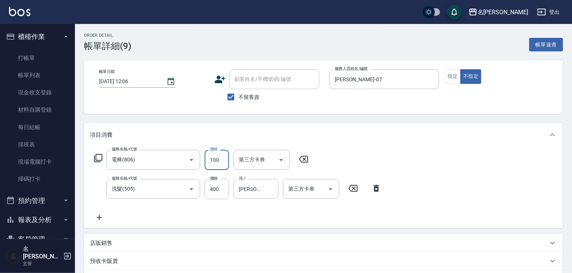
click at [215, 157] on input "100" at bounding box center [217, 160] width 24 height 20
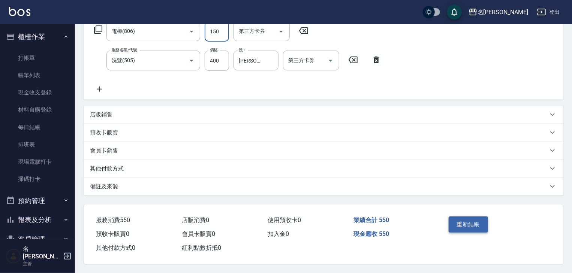
type input "150"
click at [459, 228] on button "重新結帳" at bounding box center [469, 225] width 40 height 16
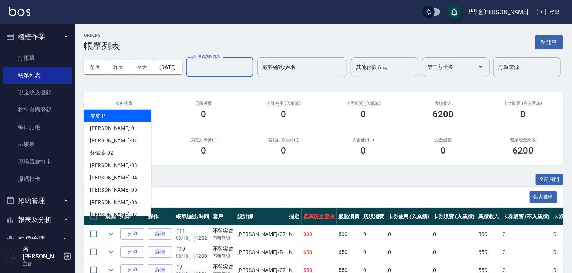
click at [189, 74] on input "設計師編號/姓名" at bounding box center [219, 67] width 61 height 13
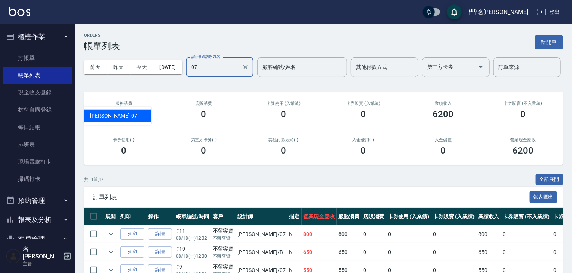
click at [124, 116] on div "高淳涵 -07" at bounding box center [117, 116] width 67 height 12
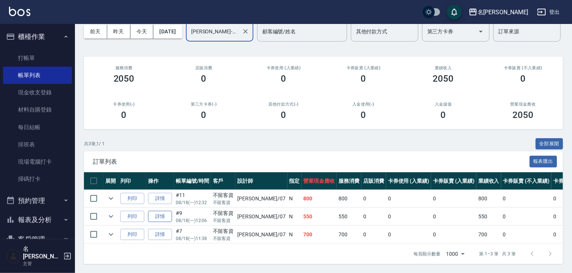
type input "[PERSON_NAME]-07"
click at [165, 214] on link "詳情" at bounding box center [160, 217] width 24 height 12
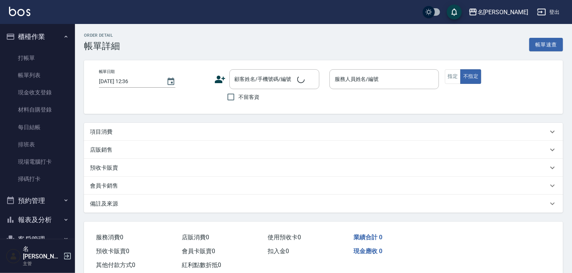
type input "2025/08/18 12:06"
checkbox input "true"
type input "[PERSON_NAME]-07"
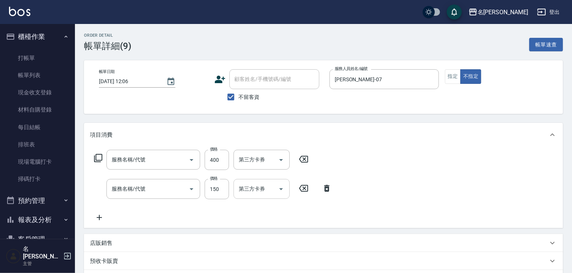
type input "洗髮(505)"
type input "電棒(806)"
click at [224, 159] on input "400" at bounding box center [217, 160] width 24 height 20
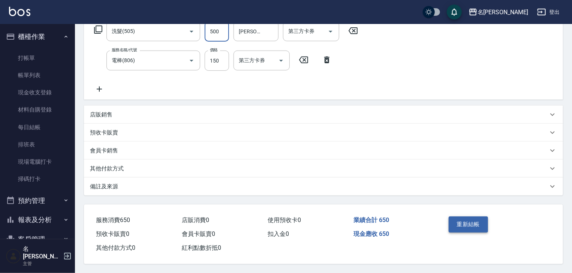
type input "500"
click at [456, 219] on button "重新結帳" at bounding box center [469, 225] width 40 height 16
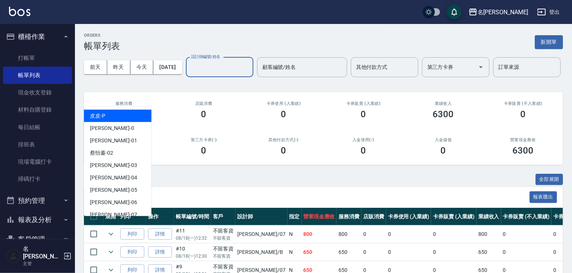
click at [189, 74] on input "設計師編號/姓名" at bounding box center [219, 67] width 61 height 13
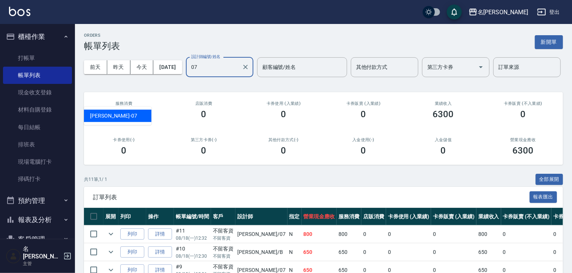
click at [135, 115] on div "高淳涵 -07" at bounding box center [117, 116] width 67 height 12
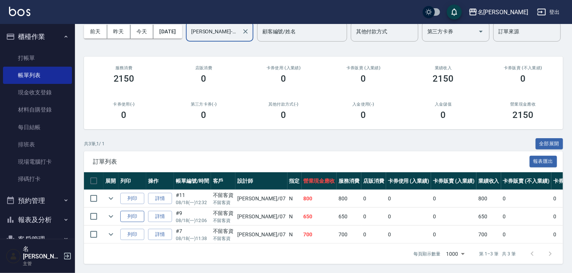
type input "[PERSON_NAME]-07"
click at [129, 211] on button "列印" at bounding box center [132, 217] width 24 height 12
click at [55, 47] on ul "打帳單 帳單列表 現金收支登錄 材料自購登錄 每日結帳 排班表 現場電腦打卡 掃碼打卡" at bounding box center [37, 118] width 69 height 145
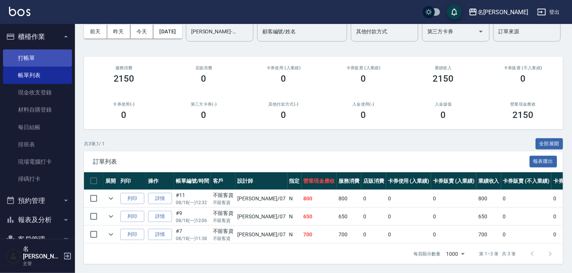
click at [51, 57] on link "打帳單" at bounding box center [37, 57] width 69 height 17
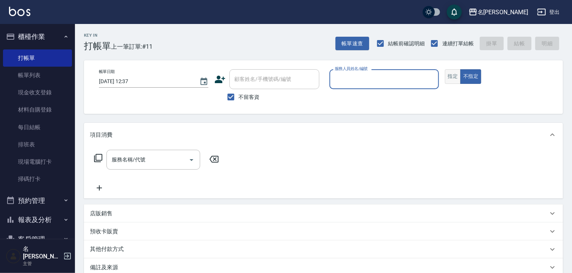
click at [448, 80] on button "指定" at bounding box center [453, 76] width 16 height 15
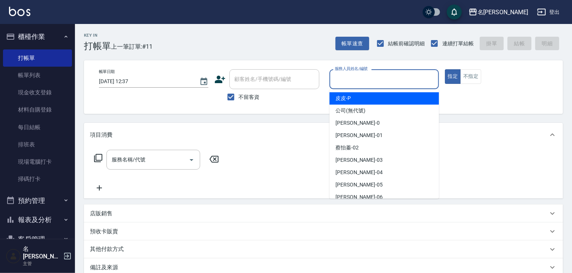
click at [395, 77] on input "服務人員姓名/編號" at bounding box center [384, 79] width 103 height 13
click at [340, 97] on span "皮皮 -P" at bounding box center [342, 98] width 15 height 8
type input "皮皮-P"
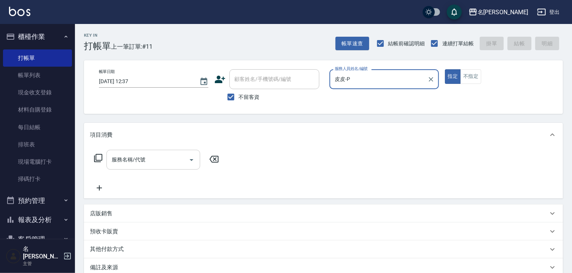
click at [150, 169] on div "服務名稱/代號" at bounding box center [153, 160] width 94 height 20
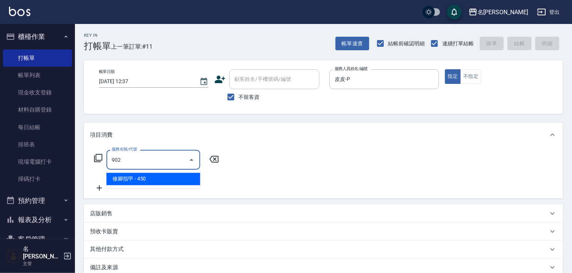
click at [175, 179] on span "修腳指甲 - 450" at bounding box center [153, 179] width 94 height 12
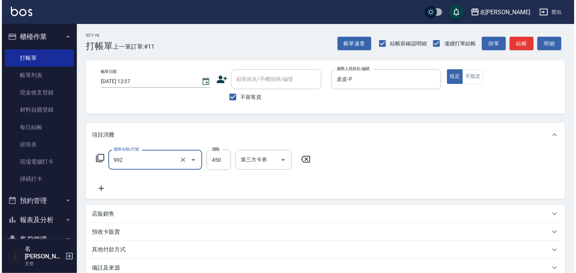
scroll to position [88, 0]
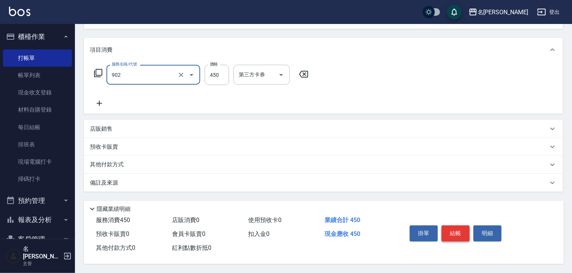
type input "修腳指甲(902)"
click at [450, 231] on button "結帳" at bounding box center [455, 234] width 28 height 16
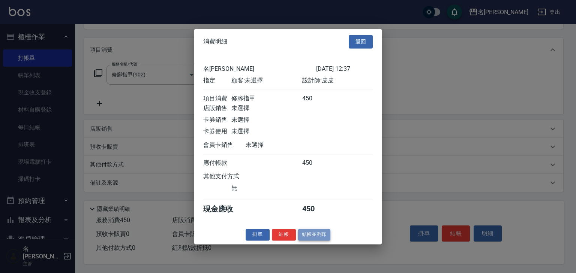
click at [306, 241] on button "結帳並列印" at bounding box center [314, 235] width 33 height 12
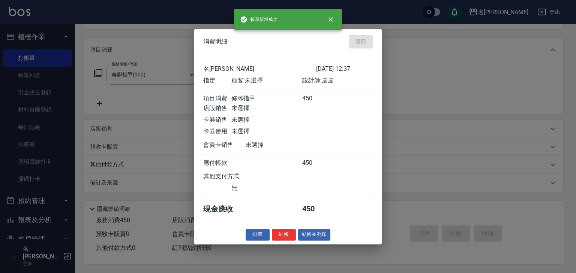
type input "2025/08/18 12:38"
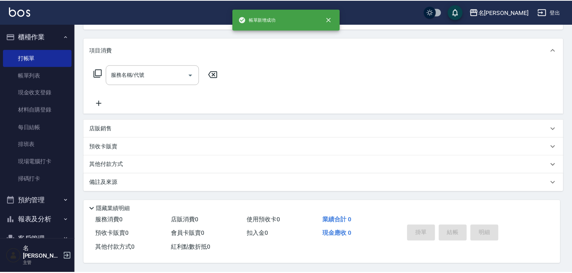
scroll to position [0, 0]
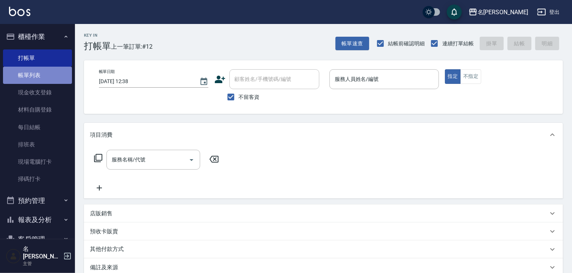
click at [40, 74] on link "帳單列表" at bounding box center [37, 75] width 69 height 17
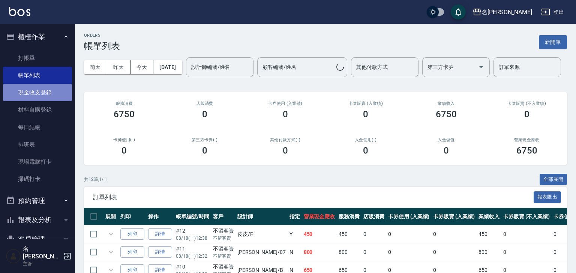
click at [49, 91] on link "現金收支登錄" at bounding box center [37, 92] width 69 height 17
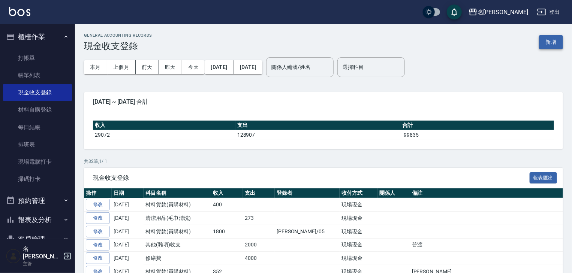
click at [556, 46] on button "新增" at bounding box center [551, 42] width 24 height 14
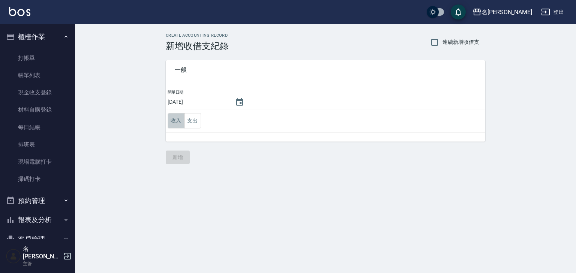
click at [168, 123] on button "收入" at bounding box center [176, 120] width 17 height 15
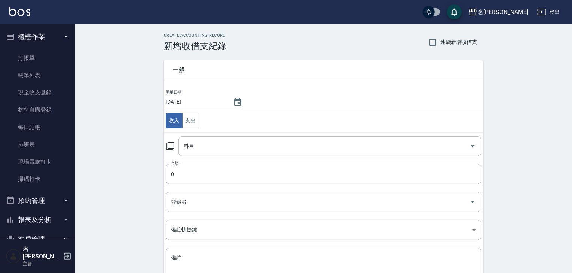
click at [174, 148] on icon at bounding box center [170, 146] width 9 height 9
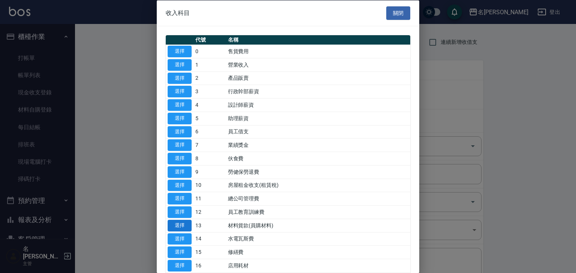
click at [178, 223] on button "選擇" at bounding box center [180, 226] width 24 height 12
type input "13 材料貨款(員購材料)"
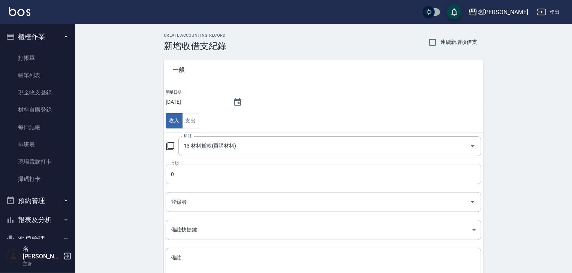
click at [196, 171] on input "0" at bounding box center [324, 174] width 316 height 20
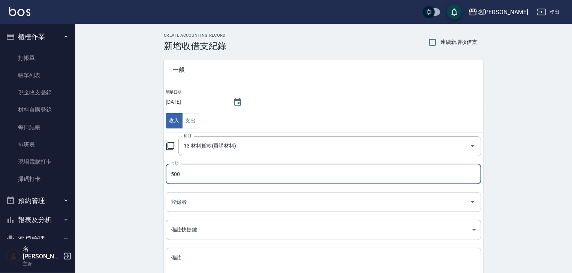
scroll to position [57, 0]
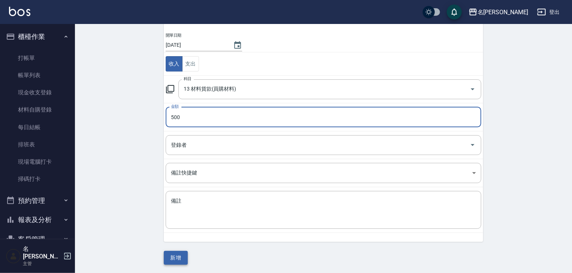
type input "500"
click at [168, 259] on button "新增" at bounding box center [176, 258] width 24 height 14
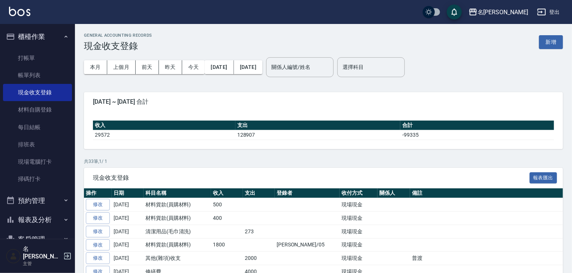
click at [18, 8] on img at bounding box center [19, 11] width 21 height 9
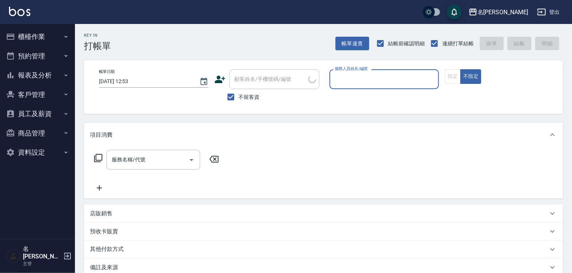
click at [394, 81] on input "服務人員姓名/編號" at bounding box center [384, 79] width 103 height 13
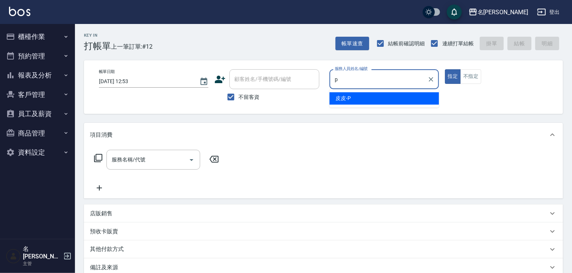
type input "皮皮-P"
type button "true"
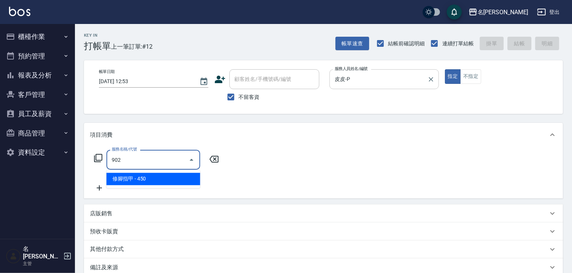
type input "修腳指甲(902)"
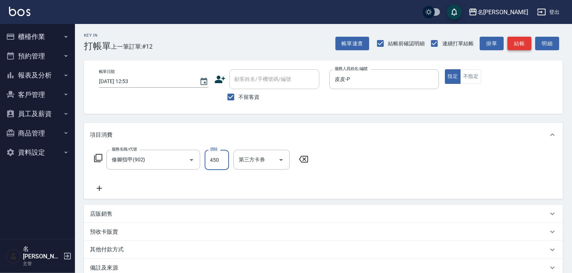
click at [523, 45] on button "結帳" at bounding box center [519, 44] width 24 height 14
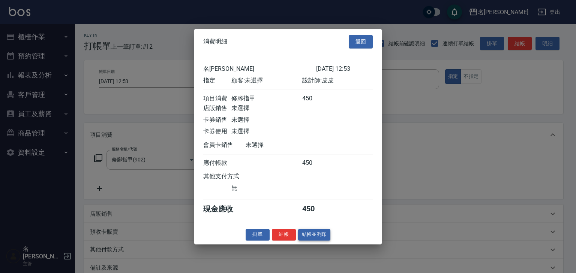
click at [329, 237] on button "結帳並列印" at bounding box center [314, 235] width 33 height 12
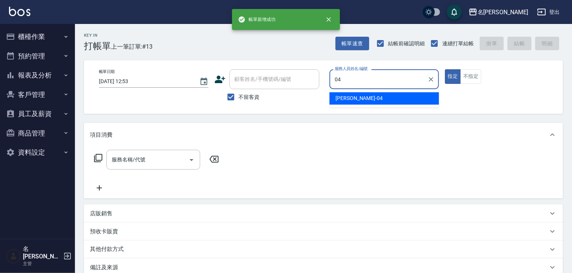
type input "[PERSON_NAME]-04"
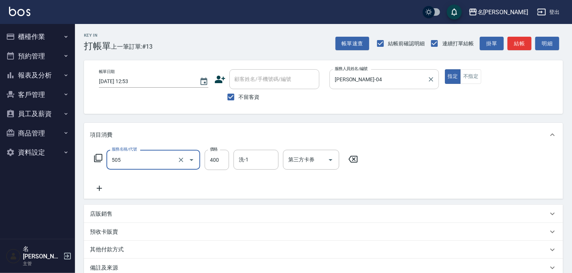
type input "洗髮(505)"
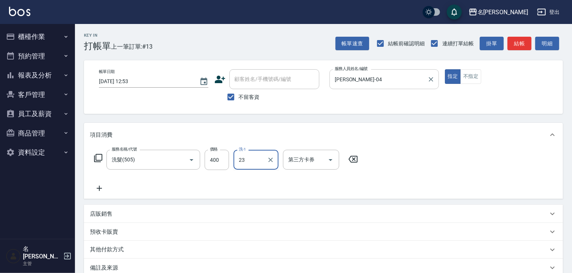
type input "[PERSON_NAME]-23"
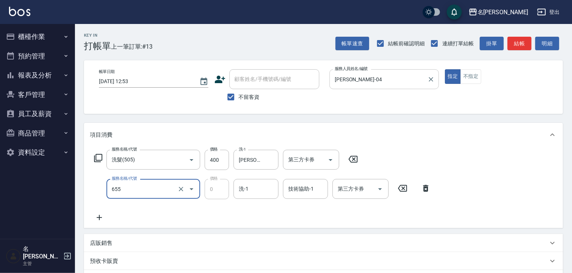
type input "頭皮、護髮免費卡(新)(655)"
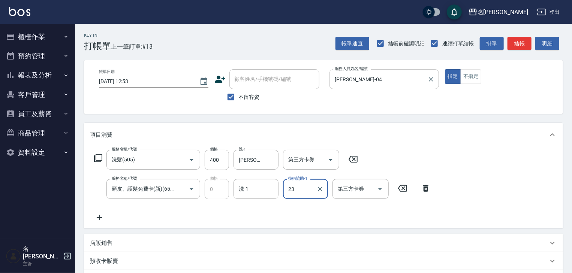
type input "[PERSON_NAME]-23"
click at [520, 37] on button "結帳" at bounding box center [519, 44] width 24 height 14
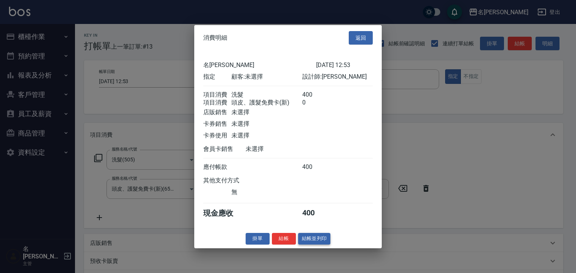
click at [317, 245] on button "結帳並列印" at bounding box center [314, 239] width 33 height 12
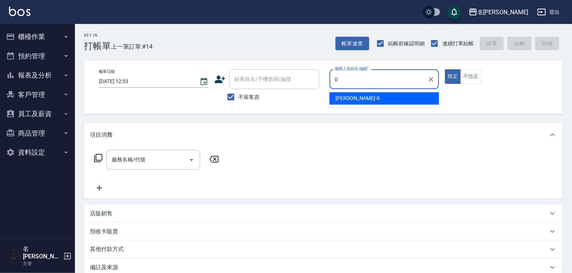
type input "陳麗君-0"
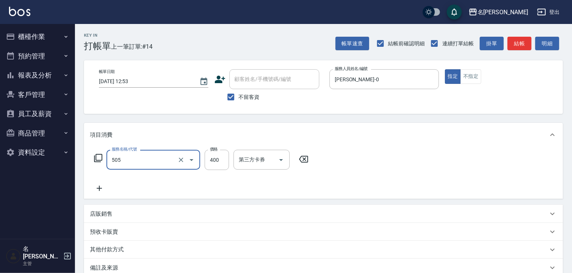
type input "洗髮(505)"
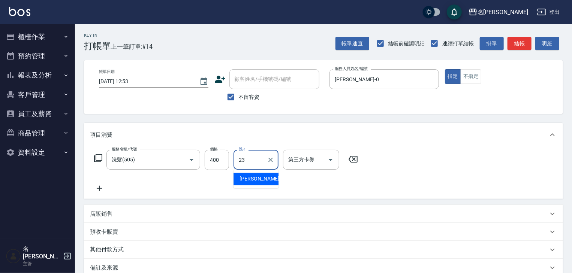
type input "[PERSON_NAME]-23"
click at [516, 37] on button "結帳" at bounding box center [519, 44] width 24 height 14
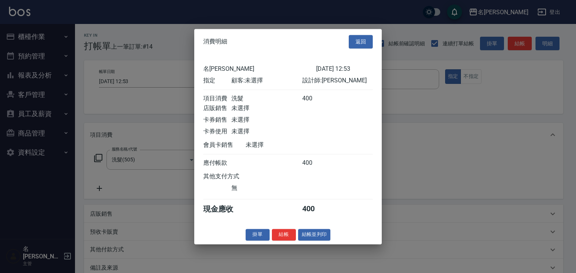
drag, startPoint x: 335, startPoint y: 241, endPoint x: 312, endPoint y: 247, distance: 24.0
click at [332, 241] on div "掛單 結帳 結帳並列印" at bounding box center [287, 235] width 187 height 12
click at [307, 241] on button "結帳並列印" at bounding box center [314, 235] width 33 height 12
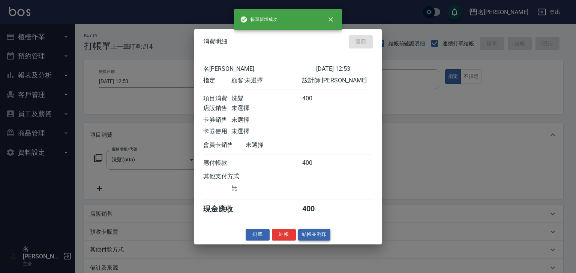
type input "2025/08/18 12:57"
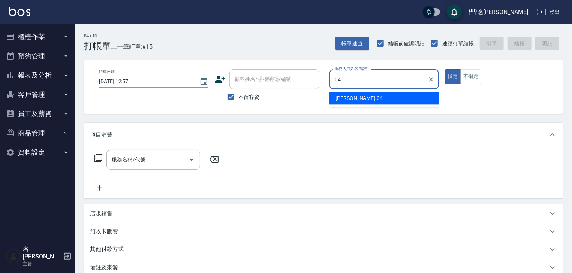
type input "[PERSON_NAME]-04"
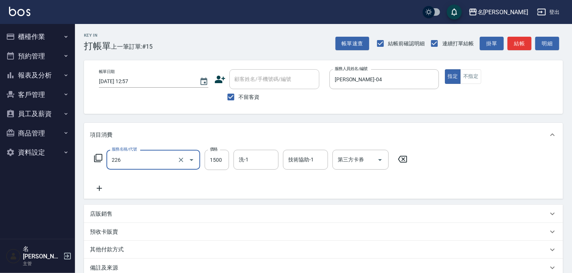
type input "冷燙自購1500↑(226)"
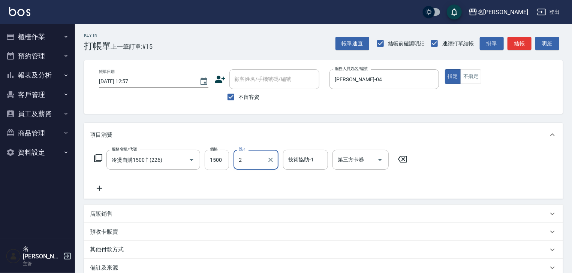
type input "2"
click at [208, 155] on input "1500" at bounding box center [217, 160] width 24 height 20
type input "2500"
type input "[PERSON_NAME]-27"
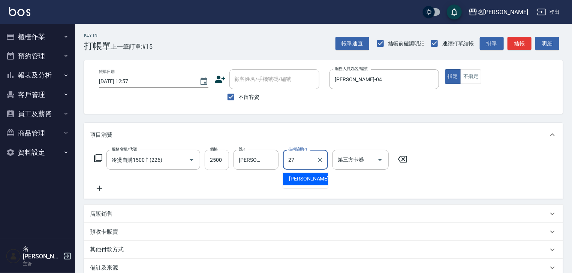
type input "[PERSON_NAME]-27"
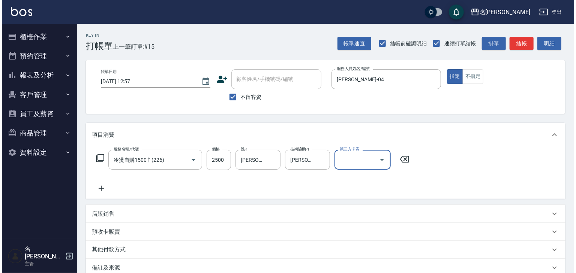
scroll to position [88, 0]
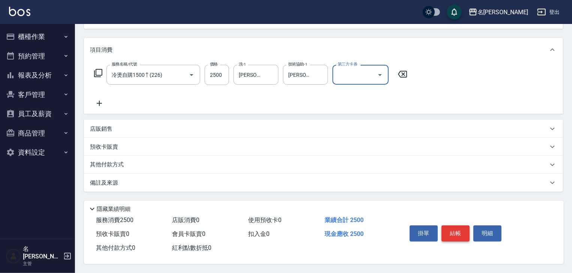
click at [460, 227] on button "結帳" at bounding box center [455, 234] width 28 height 16
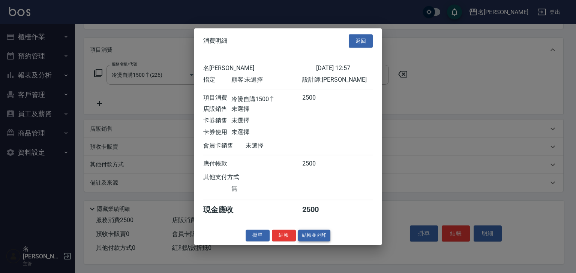
click at [321, 240] on button "結帳並列印" at bounding box center [314, 236] width 33 height 12
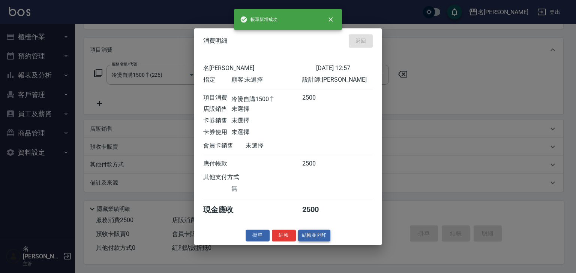
type input "2025/08/18 13:02"
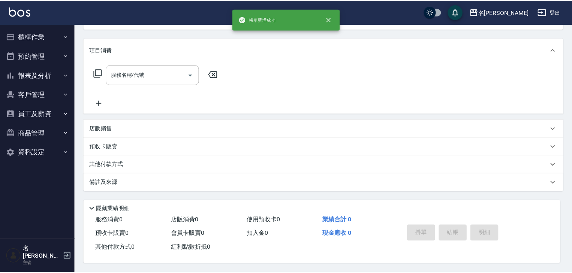
scroll to position [0, 0]
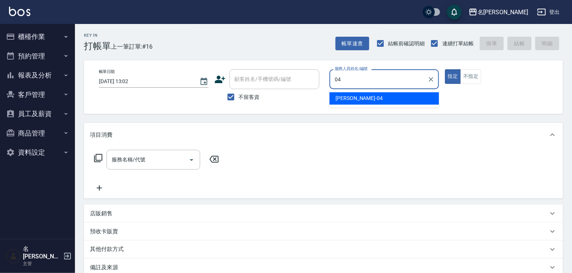
type input "[PERSON_NAME]-04"
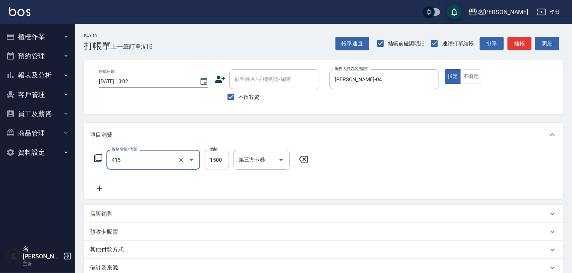
type input "染髮1500↑(415)"
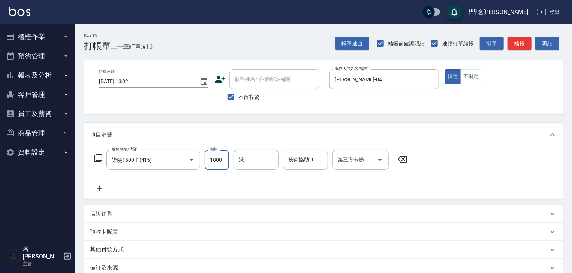
type input "1800"
type input "[PERSON_NAME]-28"
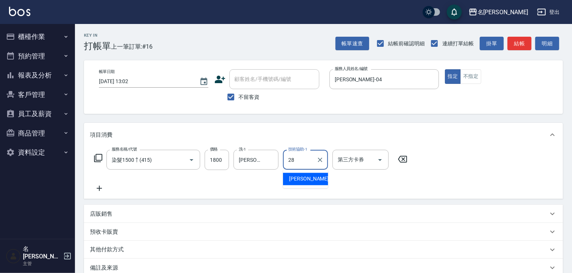
type input "[PERSON_NAME]-28"
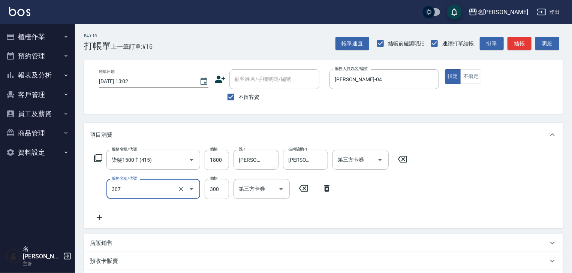
type input "剪髮(307)"
type input "40"
click at [405, 157] on icon at bounding box center [402, 159] width 19 height 9
click at [168, 161] on input "服務名稱/代號" at bounding box center [148, 159] width 76 height 13
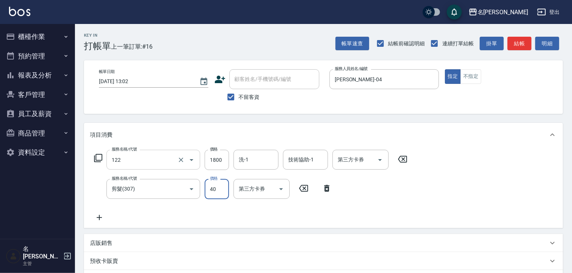
type input "草本髮泥(小)(122)"
click at [220, 194] on input "40" at bounding box center [217, 189] width 24 height 20
type input "450"
click at [244, 160] on div "洗-1 洗-1" at bounding box center [255, 160] width 45 height 20
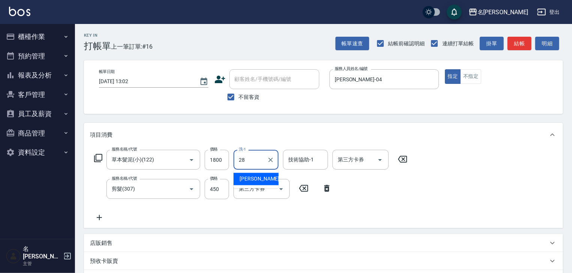
type input "[PERSON_NAME]-28"
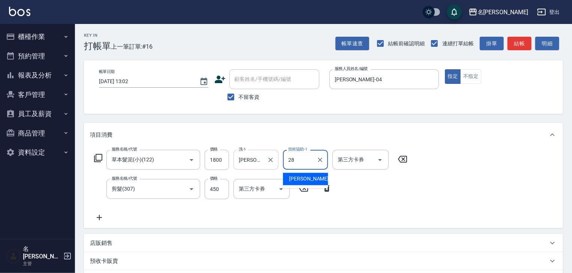
type input "[PERSON_NAME]-28"
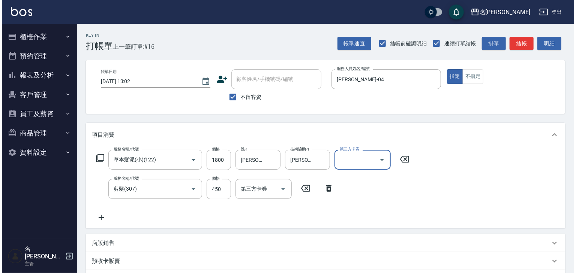
scroll to position [117, 0]
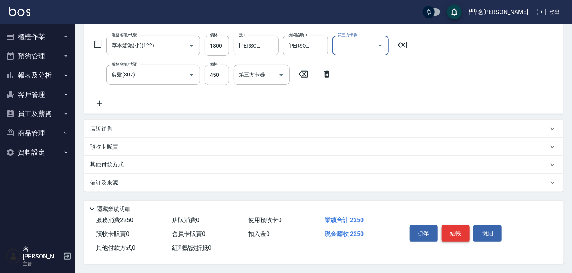
click at [462, 233] on button "結帳" at bounding box center [455, 234] width 28 height 16
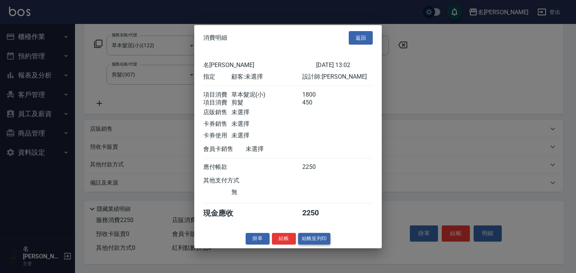
click at [313, 245] on button "結帳並列印" at bounding box center [314, 239] width 33 height 12
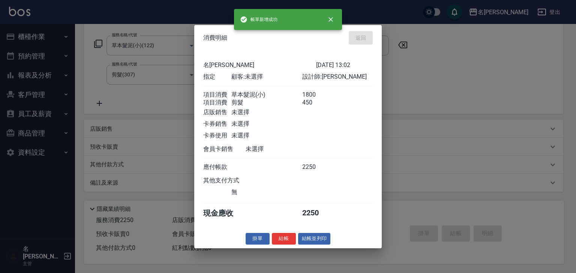
type input "2025/08/18 13:14"
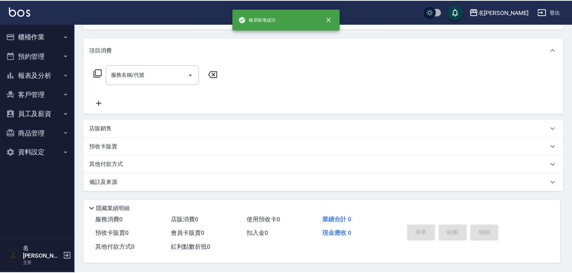
scroll to position [0, 0]
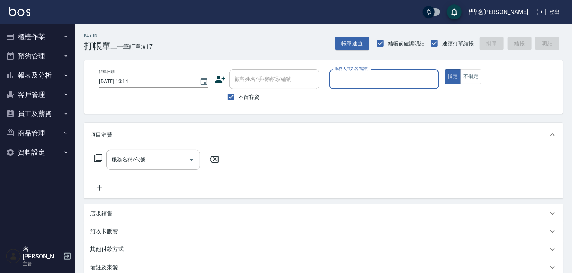
click at [25, 76] on button "報表及分析" at bounding box center [37, 75] width 69 height 19
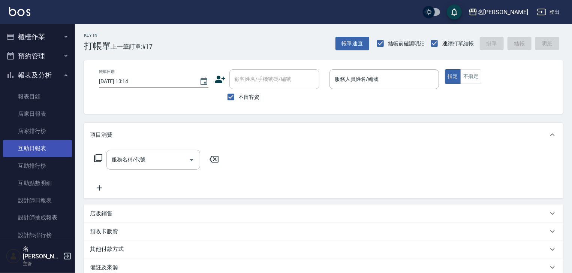
click at [34, 147] on link "互助日報表" at bounding box center [37, 148] width 69 height 17
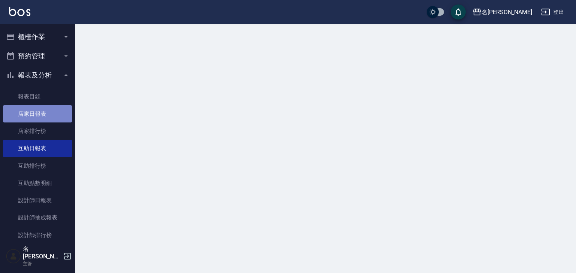
click at [45, 117] on link "店家日報表" at bounding box center [37, 113] width 69 height 17
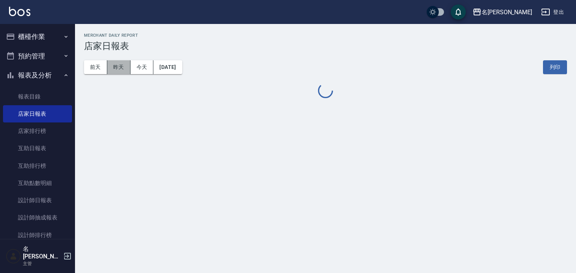
click at [126, 71] on button "昨天" at bounding box center [118, 67] width 23 height 14
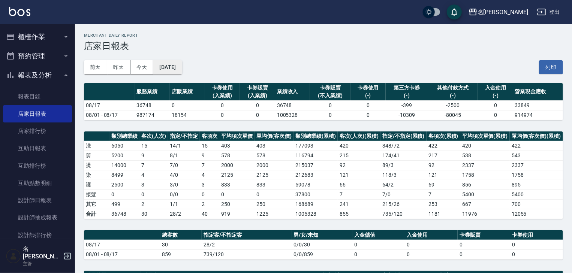
click at [175, 67] on button "2025/08/17" at bounding box center [167, 67] width 28 height 14
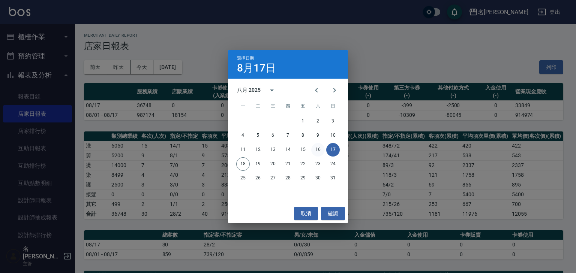
click at [318, 145] on button "16" at bounding box center [317, 149] width 13 height 13
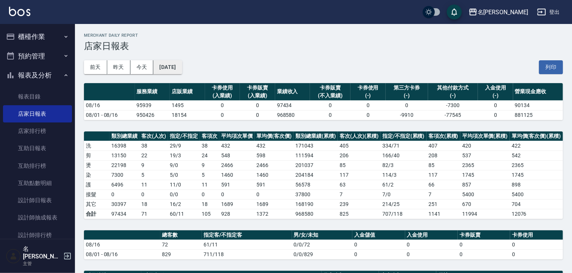
click at [182, 72] on button "2025/08/16" at bounding box center [167, 67] width 28 height 14
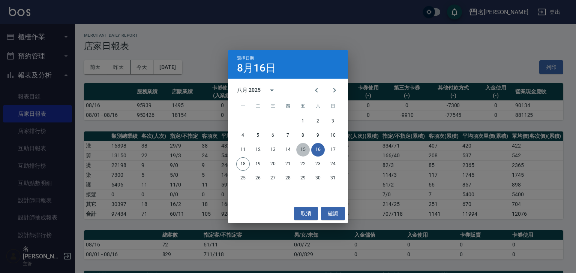
click at [306, 150] on button "15" at bounding box center [302, 149] width 13 height 13
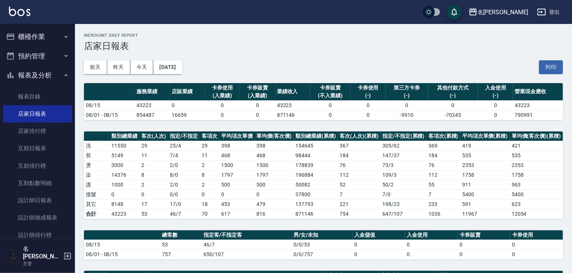
scroll to position [120, 0]
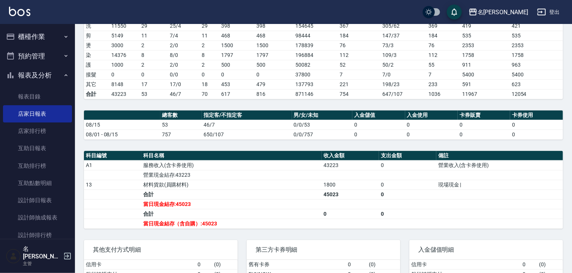
click at [42, 41] on button "櫃檯作業" at bounding box center [37, 36] width 69 height 19
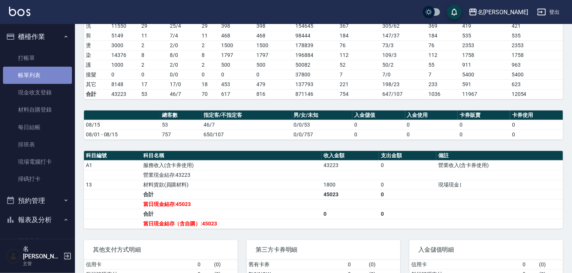
click at [40, 77] on link "帳單列表" at bounding box center [37, 75] width 69 height 17
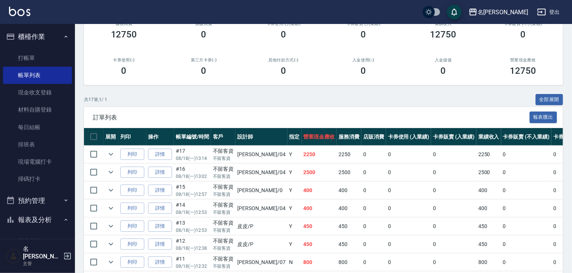
scroll to position [160, 0]
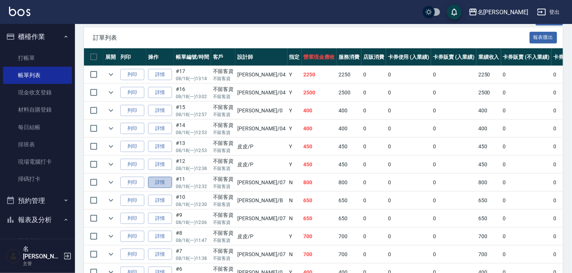
click at [168, 188] on link "詳情" at bounding box center [160, 183] width 24 height 12
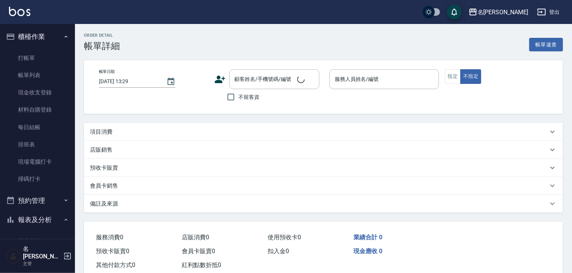
type input "2025/08/18 12:32"
checkbox input "true"
type input "[PERSON_NAME]-07"
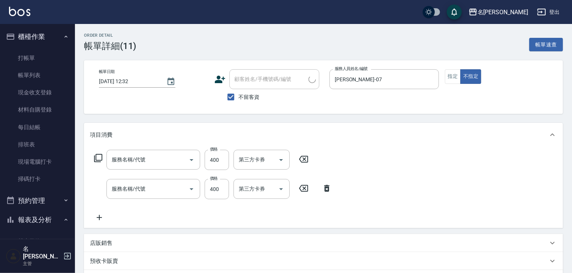
type input "剪髮(307)"
type input "洗髮(505)"
click at [454, 74] on button "指定" at bounding box center [453, 76] width 16 height 15
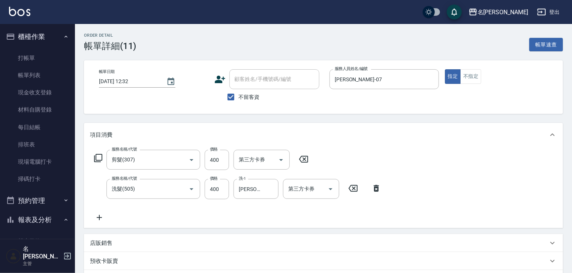
scroll to position [131, 0]
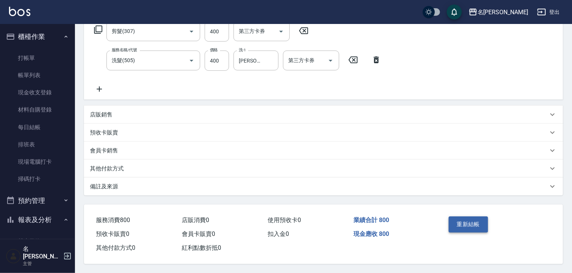
click at [464, 218] on button "重新結帳" at bounding box center [469, 225] width 40 height 16
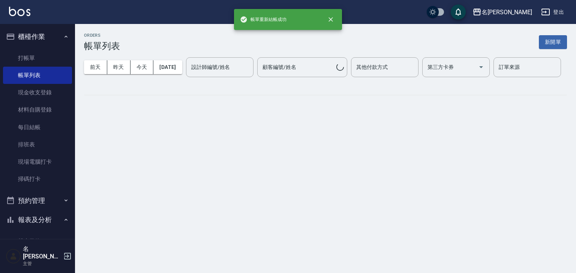
click at [15, 11] on img at bounding box center [19, 11] width 21 height 9
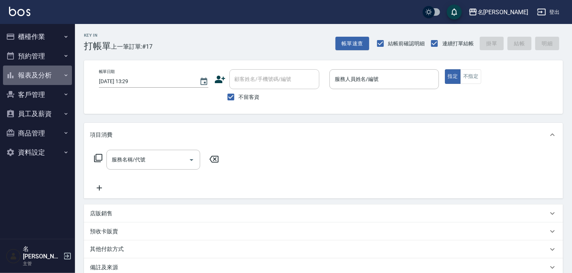
click at [39, 71] on button "報表及分析" at bounding box center [37, 75] width 69 height 19
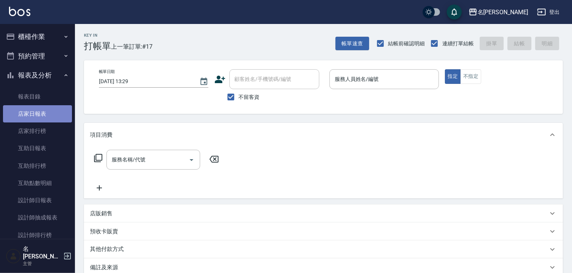
click at [51, 112] on link "店家日報表" at bounding box center [37, 113] width 69 height 17
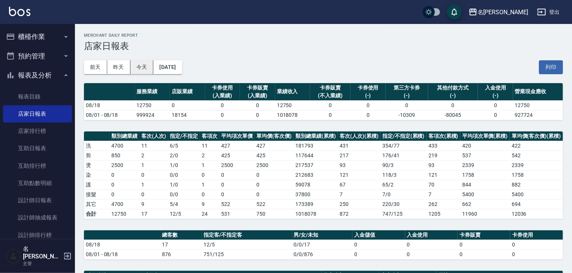
click at [142, 66] on button "今天" at bounding box center [141, 67] width 23 height 14
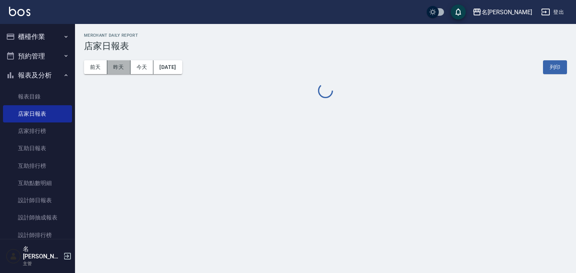
click at [123, 64] on button "昨天" at bounding box center [118, 67] width 23 height 14
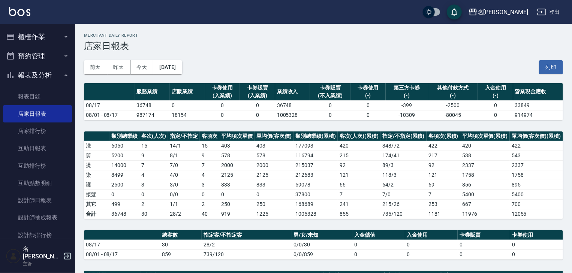
scroll to position [120, 0]
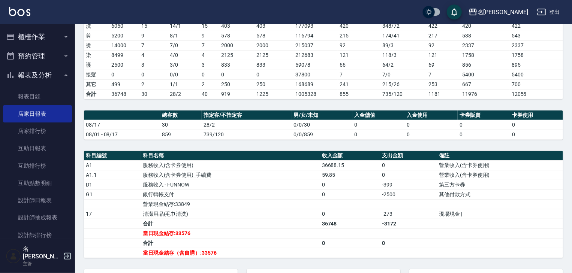
click at [15, 13] on img at bounding box center [19, 11] width 21 height 9
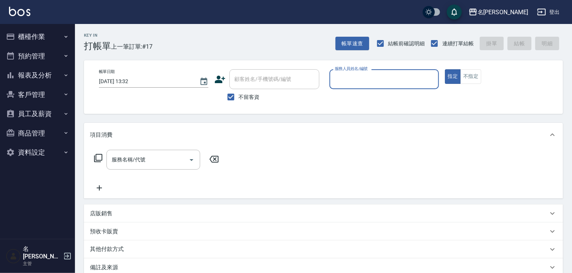
click at [360, 74] on input "服務人員姓名/編號" at bounding box center [384, 79] width 103 height 13
type input "意如-16"
type button "true"
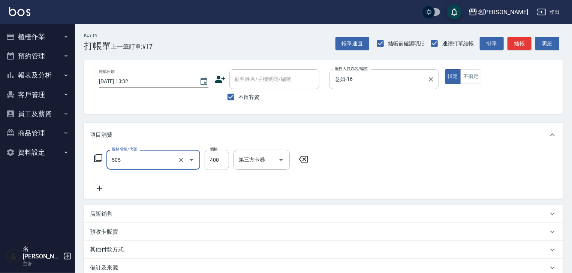
type input "洗髮(505)"
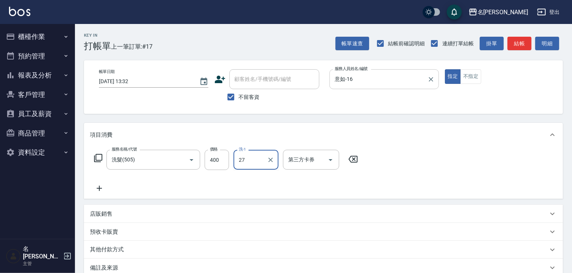
type input "[PERSON_NAME]-27"
click at [525, 39] on button "結帳" at bounding box center [519, 44] width 24 height 14
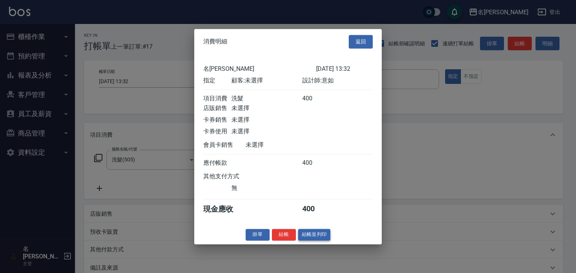
click at [319, 236] on button "結帳並列印" at bounding box center [314, 235] width 33 height 12
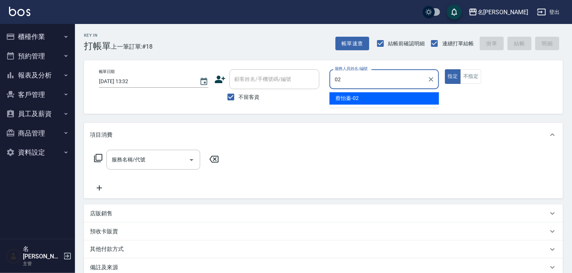
type input "[PERSON_NAME]-02"
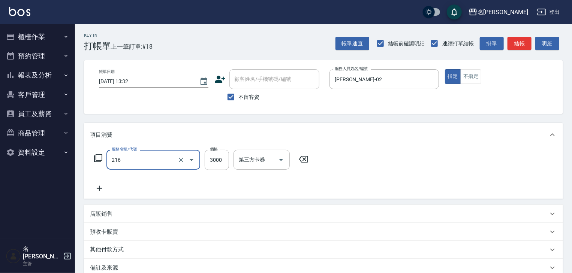
type input "陶瓷、溫朔燙(自備)(216)"
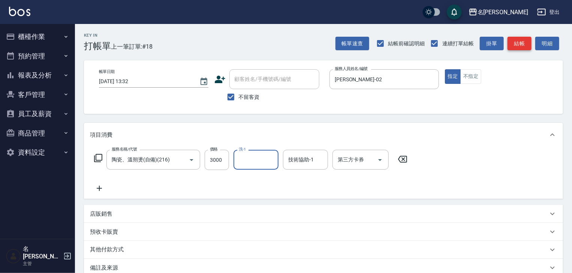
click at [525, 44] on button "結帳" at bounding box center [519, 44] width 24 height 14
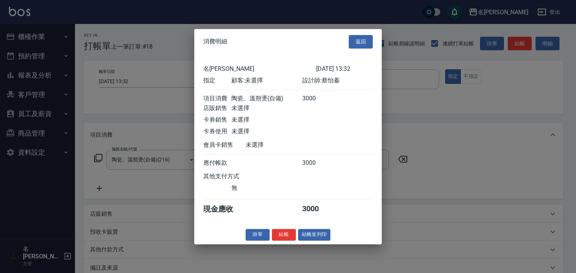
click at [328, 238] on button "結帳並列印" at bounding box center [314, 235] width 33 height 12
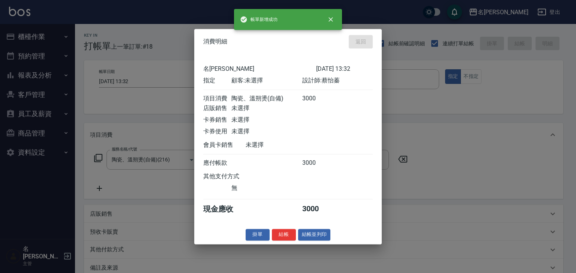
type input "2025/08/18 14:02"
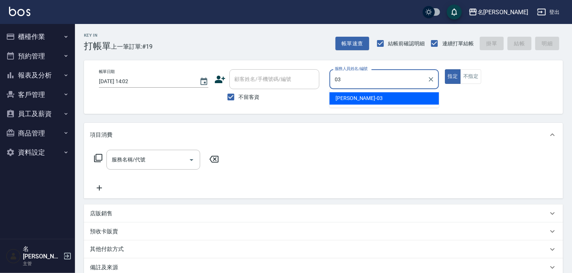
type input "曹如妘-03"
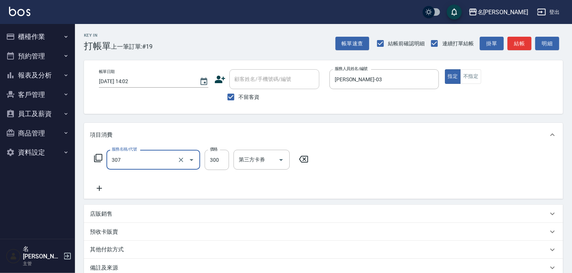
type input "剪髮(307)"
type input "600"
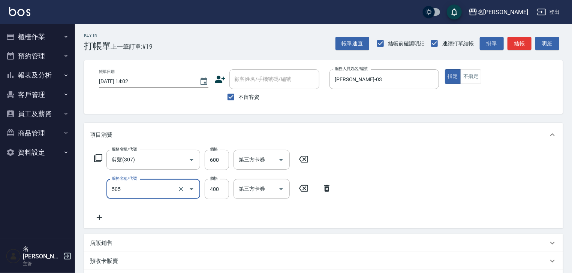
type input "洗髮(505)"
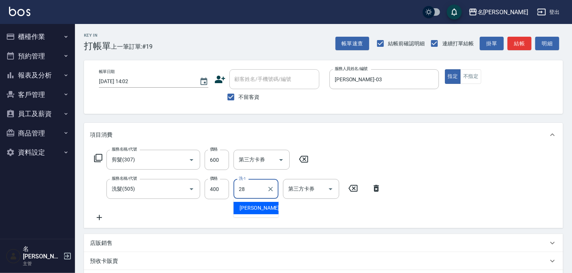
type input "[PERSON_NAME]-28"
click at [523, 40] on button "結帳" at bounding box center [519, 44] width 24 height 14
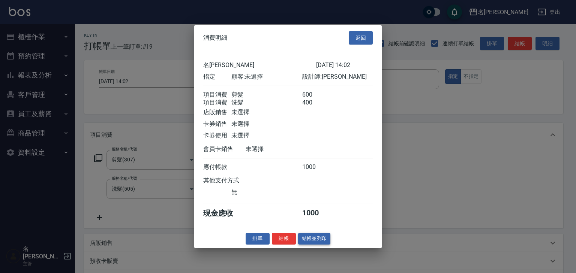
click at [327, 245] on button "結帳並列印" at bounding box center [314, 239] width 33 height 12
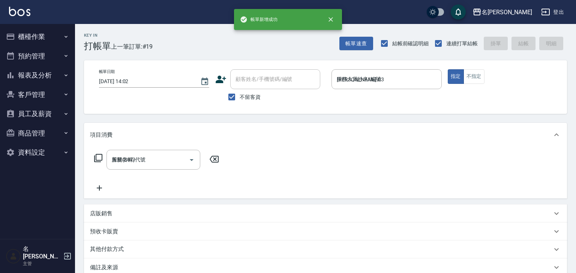
type input "2025/08/18 14:06"
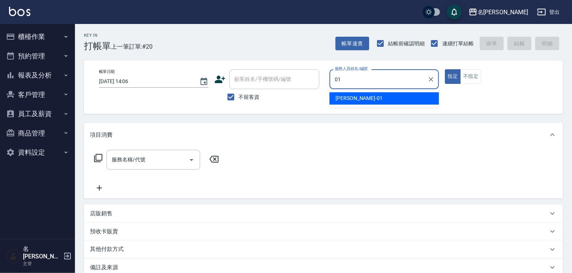
type input "Joyce-01"
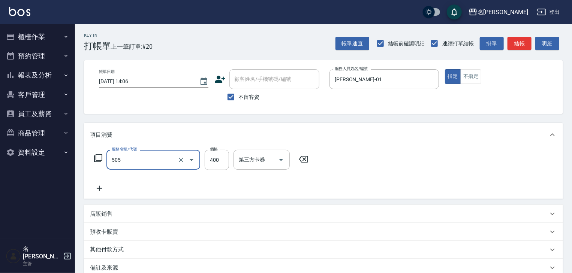
type input "洗髮(505)"
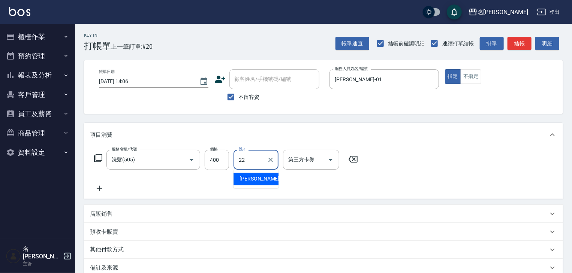
type input "[PERSON_NAME]-22"
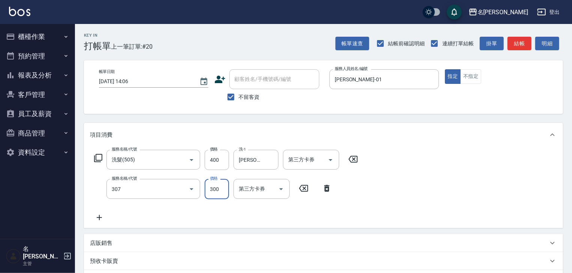
type input "剪髮(307)"
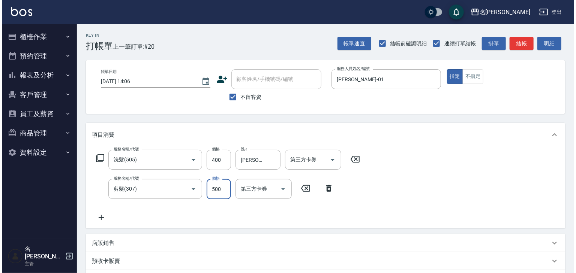
scroll to position [117, 0]
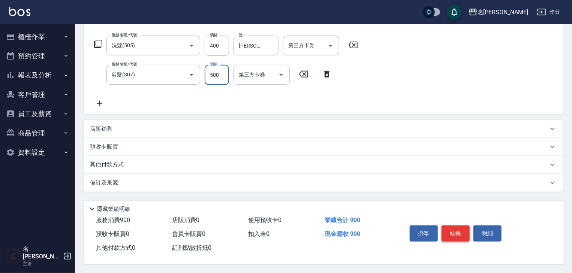
type input "500"
click at [459, 237] on button "結帳" at bounding box center [455, 234] width 28 height 16
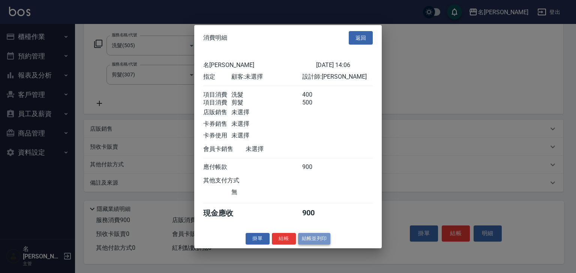
click at [316, 245] on button "結帳並列印" at bounding box center [314, 239] width 33 height 12
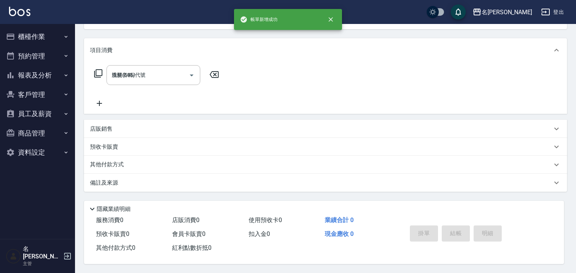
type input "2025/08/18 14:11"
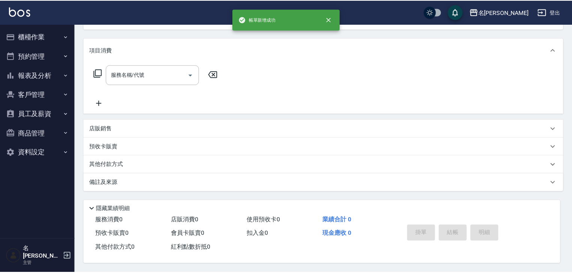
scroll to position [0, 0]
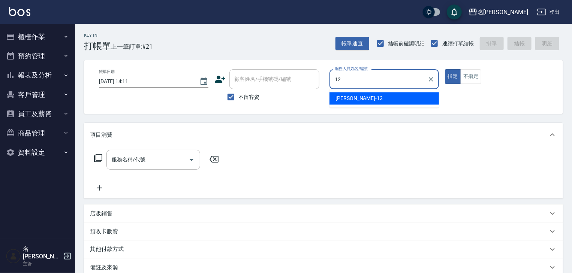
type input "[PERSON_NAME]-12"
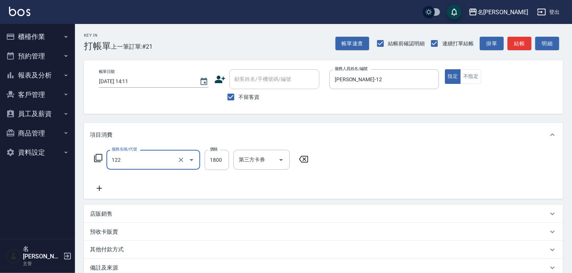
type input "草本髮泥(小)(122)"
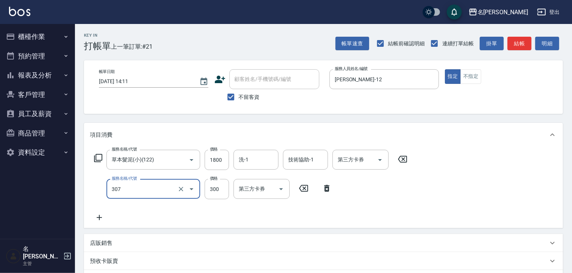
type input "剪髮(307)"
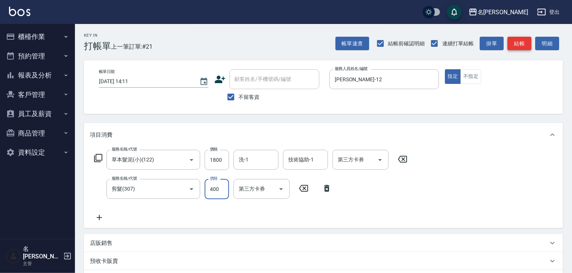
type input "400"
click at [524, 47] on button "結帳" at bounding box center [519, 44] width 24 height 14
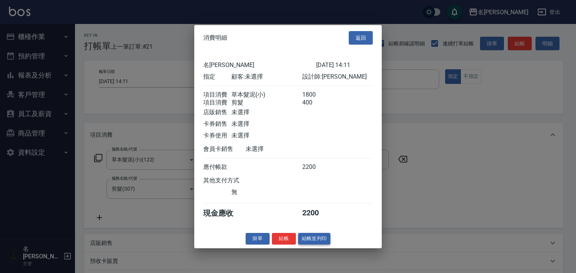
click at [321, 239] on button "結帳並列印" at bounding box center [314, 239] width 33 height 12
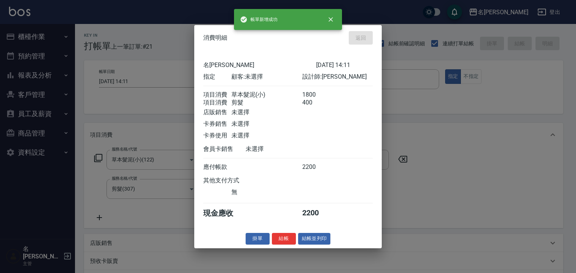
type input "2025/08/18 14:17"
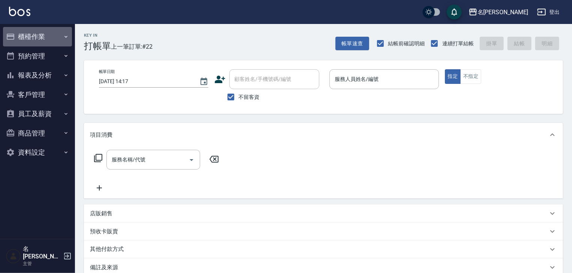
click at [39, 45] on button "櫃檯作業" at bounding box center [37, 36] width 69 height 19
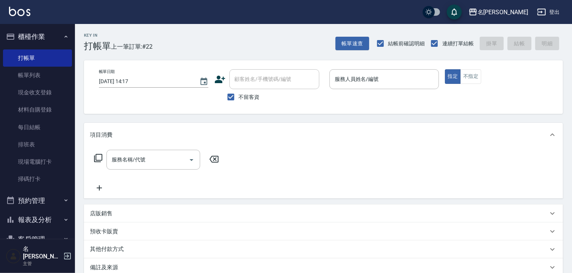
drag, startPoint x: 45, startPoint y: 75, endPoint x: 277, endPoint y: 178, distance: 253.1
click at [45, 75] on link "帳單列表" at bounding box center [37, 75] width 69 height 17
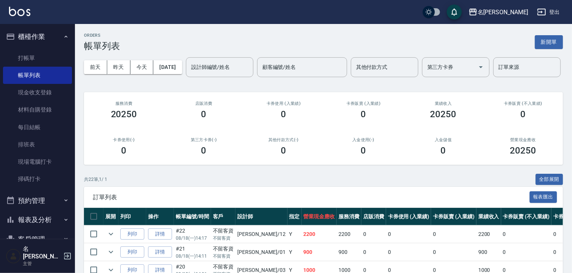
scroll to position [160, 0]
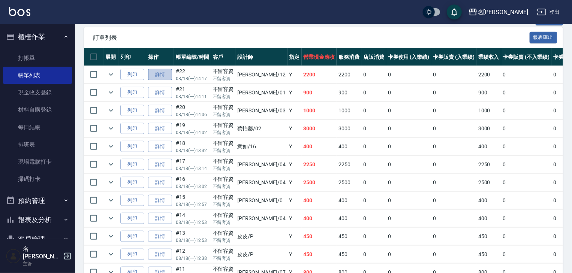
click at [156, 81] on link "詳情" at bounding box center [160, 75] width 24 height 12
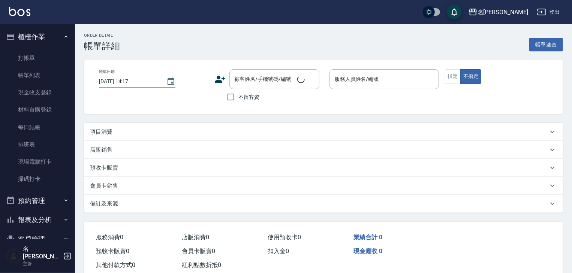
checkbox input "true"
type input "[PERSON_NAME]-12"
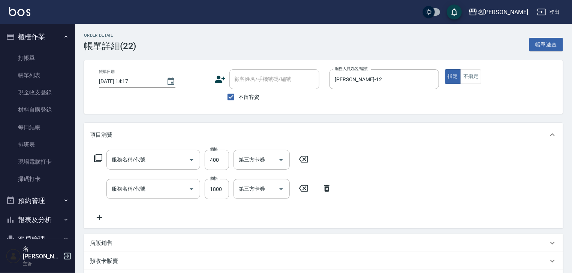
type input "剪髮(307)"
type input "草本髮泥(小)(122)"
click at [249, 193] on input "洗-1" at bounding box center [256, 188] width 38 height 13
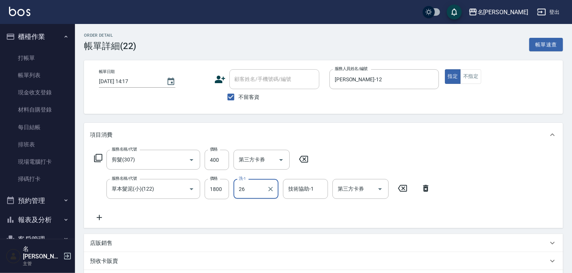
type input "[PERSON_NAME]筑-26"
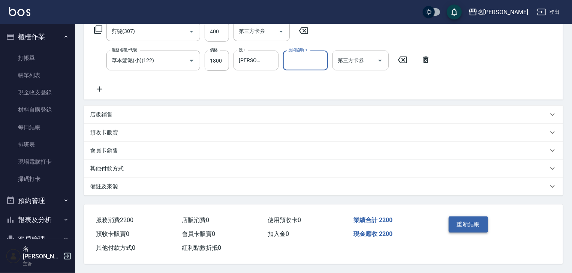
click at [477, 217] on button "重新結帳" at bounding box center [469, 225] width 40 height 16
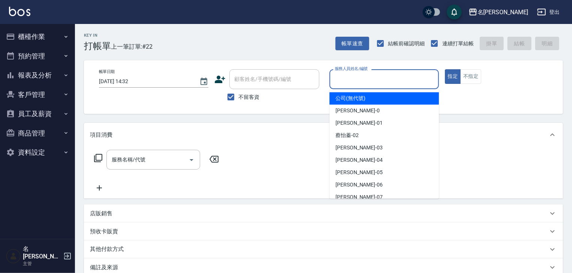
click at [374, 78] on input "服務人員姓名/編號" at bounding box center [384, 79] width 103 height 13
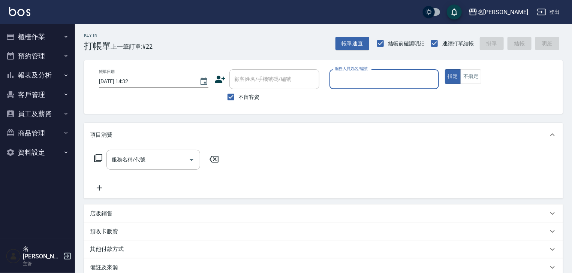
click at [368, 80] on input "服務人員姓名/編號" at bounding box center [384, 79] width 103 height 13
click at [350, 100] on span "[PERSON_NAME]" at bounding box center [357, 98] width 45 height 8
type input "吳姵瑩-B"
click at [144, 154] on input "服務名稱/代號" at bounding box center [148, 159] width 76 height 13
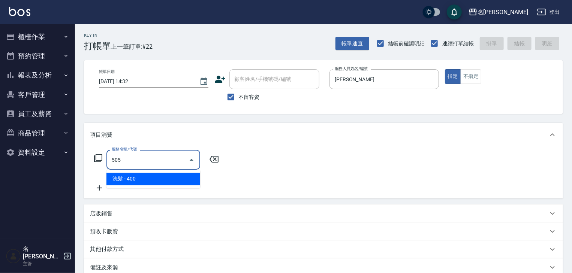
click at [166, 178] on span "洗髮 - 400" at bounding box center [153, 179] width 94 height 12
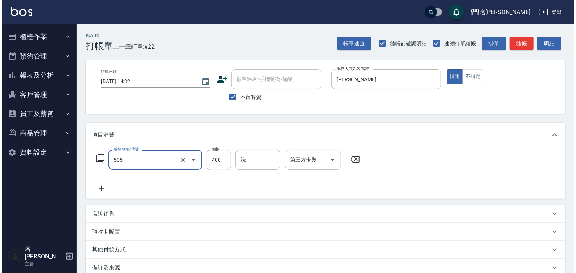
scroll to position [88, 0]
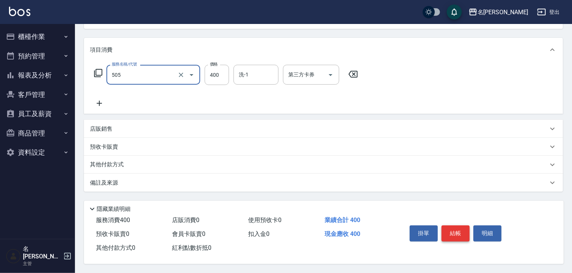
type input "洗髮(505)"
click at [456, 238] on button "結帳" at bounding box center [455, 234] width 28 height 16
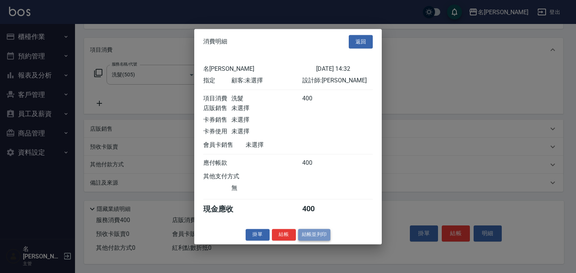
click at [318, 238] on button "結帳並列印" at bounding box center [314, 235] width 33 height 12
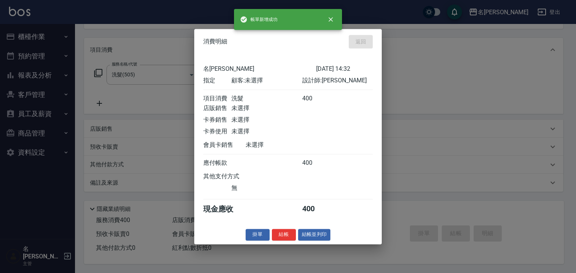
type input "2025/08/18 14:34"
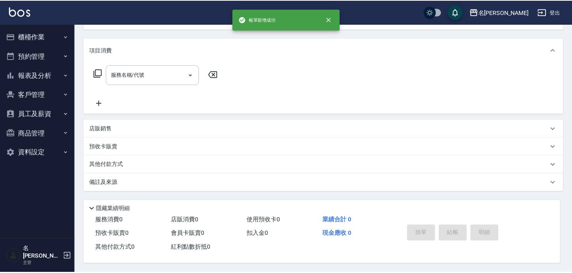
scroll to position [0, 0]
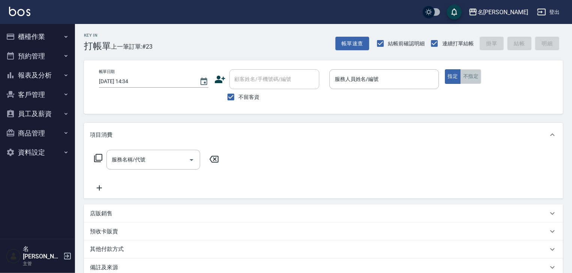
click at [467, 78] on button "不指定" at bounding box center [470, 76] width 21 height 15
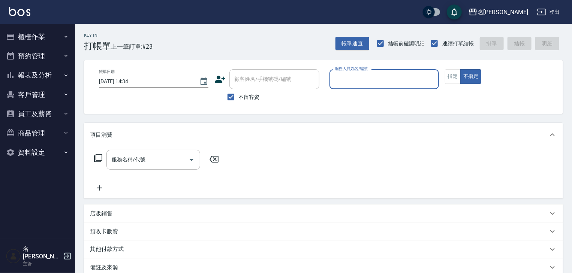
click at [395, 86] on div "服務人員姓名/編號" at bounding box center [383, 79] width 109 height 20
click at [367, 100] on div "[PERSON_NAME]-04" at bounding box center [383, 98] width 109 height 12
type input "[PERSON_NAME]-04"
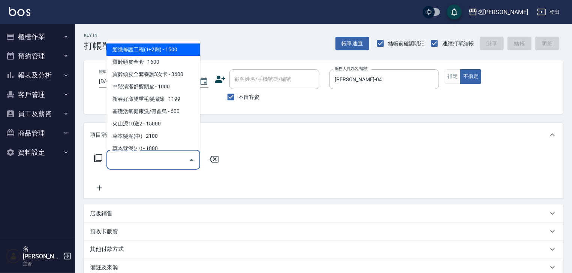
click at [148, 159] on input "服務名稱/代號" at bounding box center [148, 159] width 76 height 13
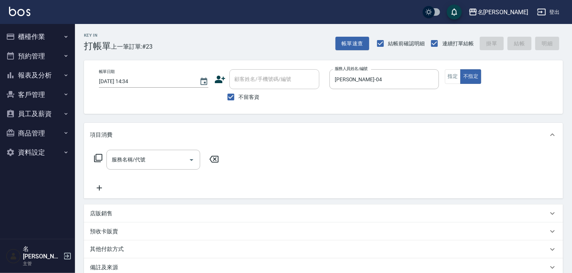
click at [97, 157] on icon at bounding box center [98, 158] width 9 height 9
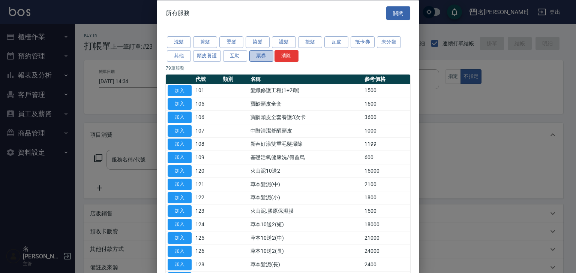
click at [264, 58] on button "票券" at bounding box center [261, 56] width 24 height 12
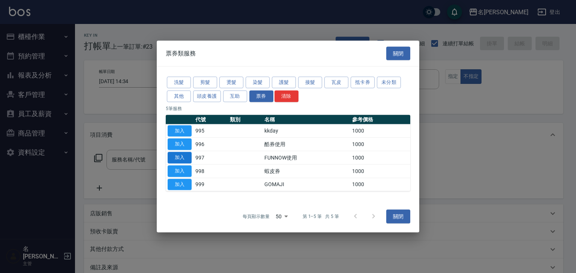
click at [178, 155] on button "加入" at bounding box center [180, 158] width 24 height 12
type input "FUNNOW使用(997)"
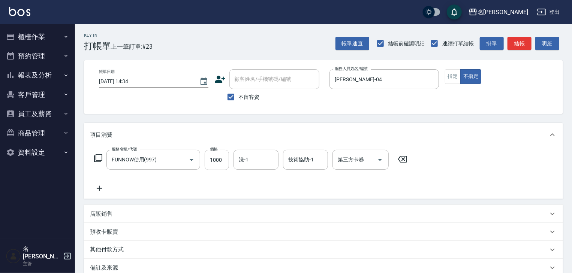
click at [212, 163] on input "1000" at bounding box center [217, 160] width 24 height 20
click at [383, 159] on icon "Open" at bounding box center [379, 160] width 9 height 9
type input "598"
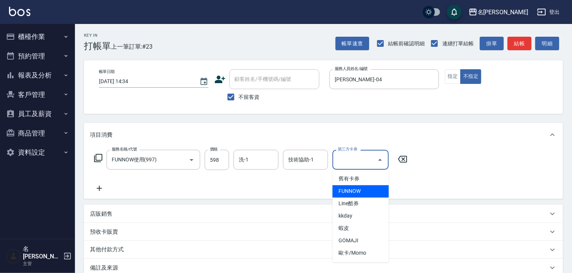
click at [360, 191] on span "FUNNOW" at bounding box center [360, 191] width 56 height 12
type input "FUNNOW"
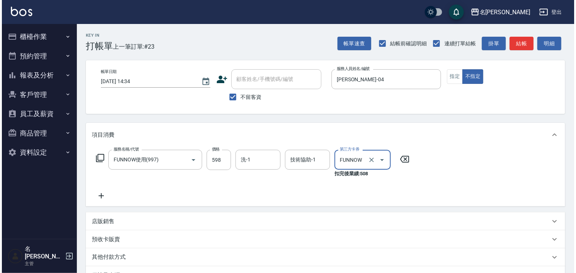
scroll to position [95, 0]
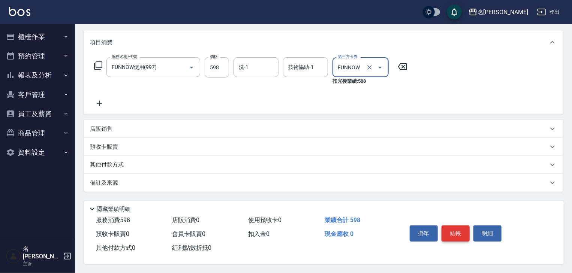
click at [460, 232] on button "結帳" at bounding box center [455, 234] width 28 height 16
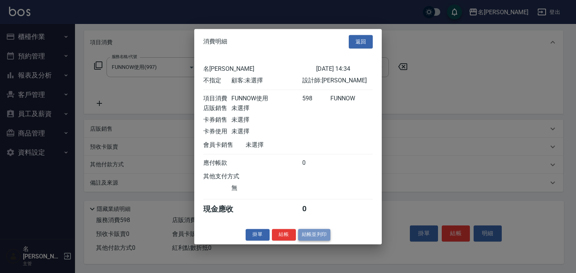
click at [315, 241] on button "結帳並列印" at bounding box center [314, 235] width 33 height 12
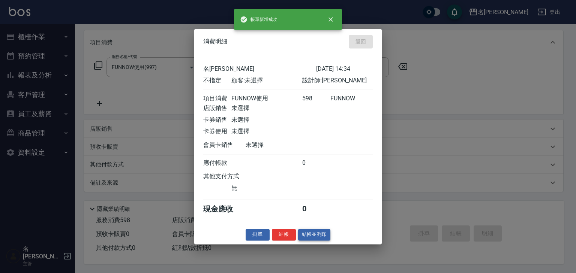
type input "2025/08/18 14:39"
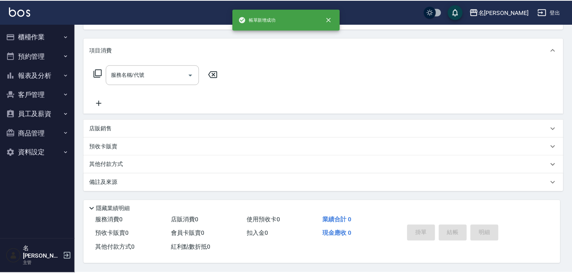
scroll to position [0, 0]
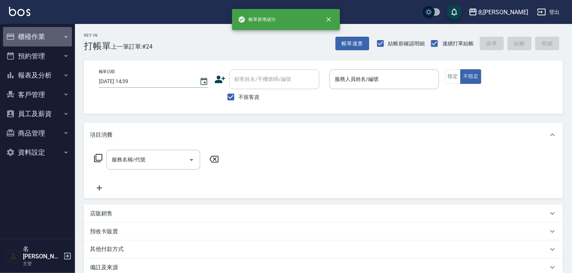
click at [33, 36] on button "櫃檯作業" at bounding box center [37, 36] width 69 height 19
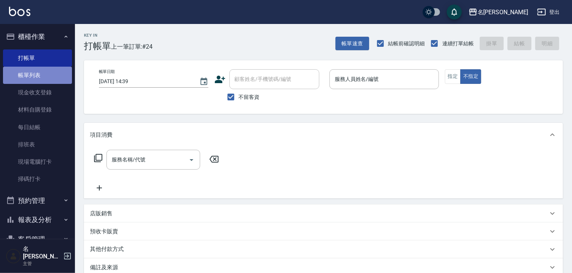
click at [52, 74] on link "帳單列表" at bounding box center [37, 75] width 69 height 17
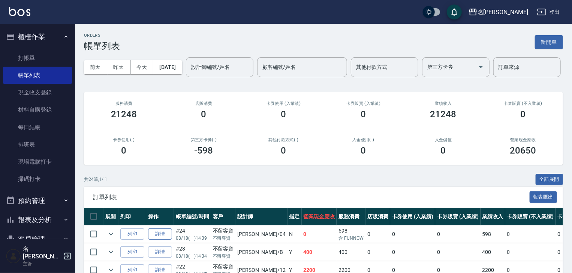
click at [158, 240] on link "詳情" at bounding box center [160, 235] width 24 height 12
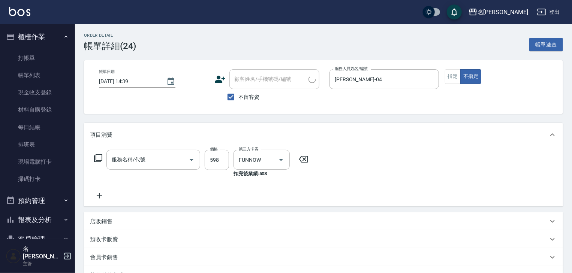
checkbox input "true"
type input "[PERSON_NAME]-04"
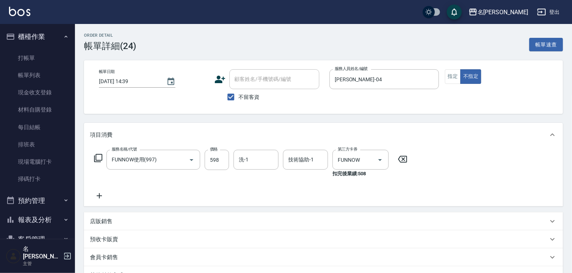
type input "FUNNOW使用(997)"
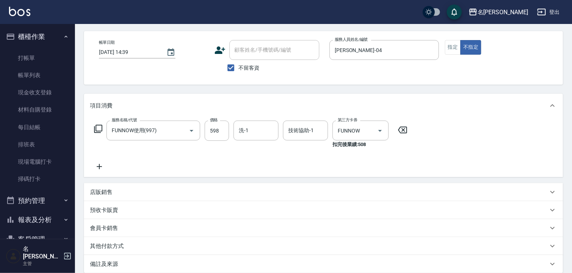
scroll to position [109, 0]
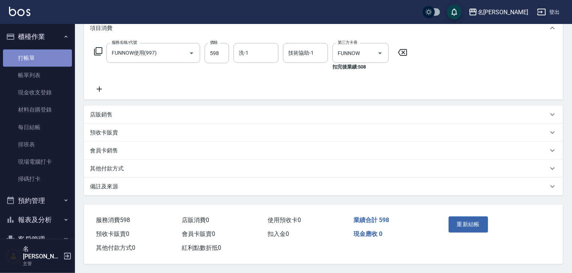
click at [41, 57] on link "打帳單" at bounding box center [37, 57] width 69 height 17
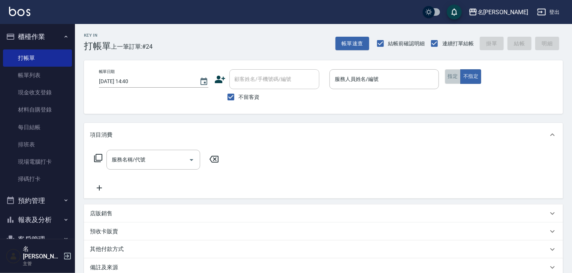
click at [450, 74] on button "指定" at bounding box center [453, 76] width 16 height 15
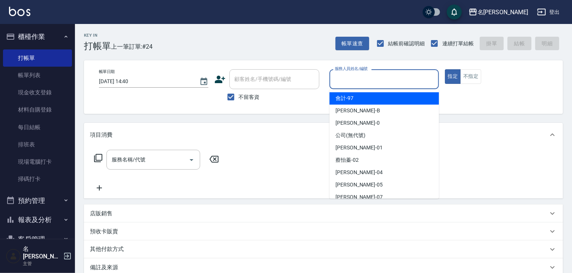
click at [360, 81] on input "服務人員姓名/編號" at bounding box center [384, 79] width 103 height 13
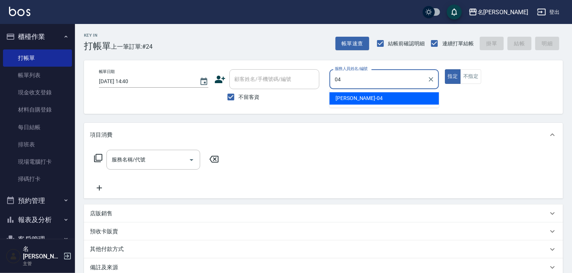
click at [372, 96] on div "[PERSON_NAME]-04" at bounding box center [383, 98] width 109 height 12
type input "[PERSON_NAME]-04"
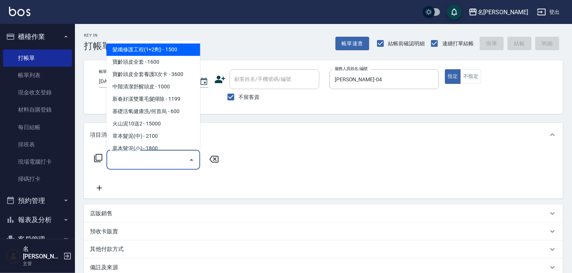
click at [140, 157] on input "服務名稱/代號" at bounding box center [148, 159] width 76 height 13
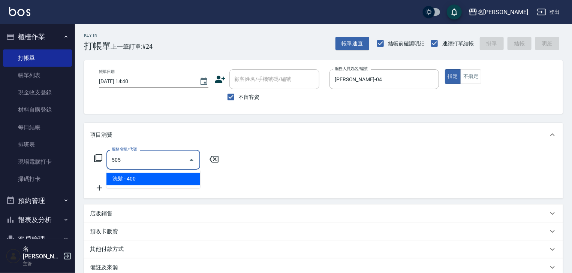
click at [166, 181] on span "洗髮 - 400" at bounding box center [153, 179] width 94 height 12
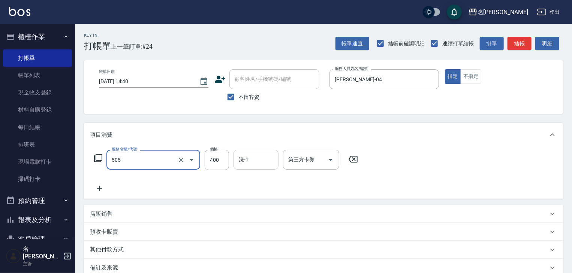
type input "洗髮(505)"
click at [250, 157] on input "洗-1" at bounding box center [256, 159] width 38 height 13
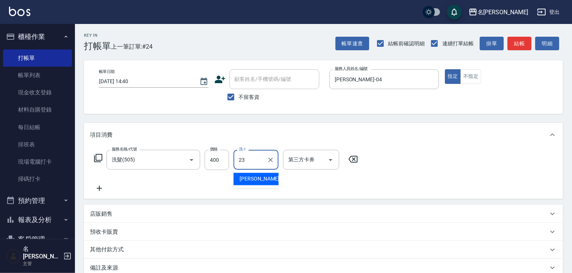
click at [262, 173] on div "[PERSON_NAME]-23" at bounding box center [255, 179] width 45 height 12
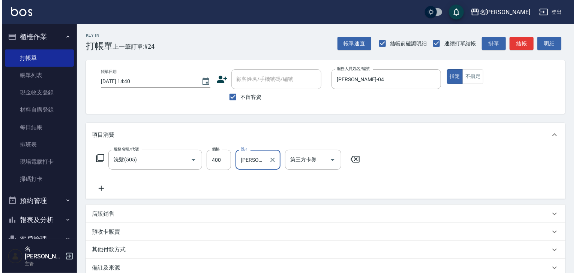
scroll to position [88, 0]
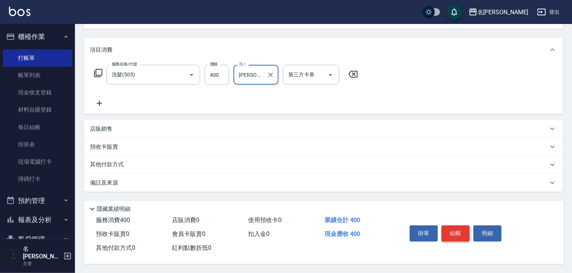
type input "[PERSON_NAME]-23"
click at [463, 231] on button "結帳" at bounding box center [455, 234] width 28 height 16
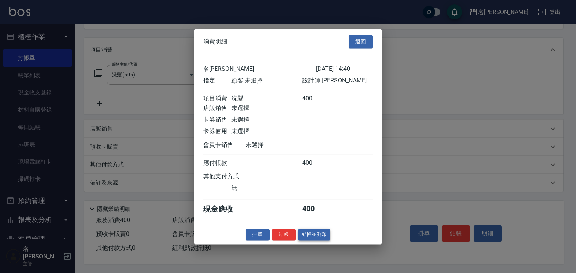
click at [320, 236] on button "結帳並列印" at bounding box center [314, 235] width 33 height 12
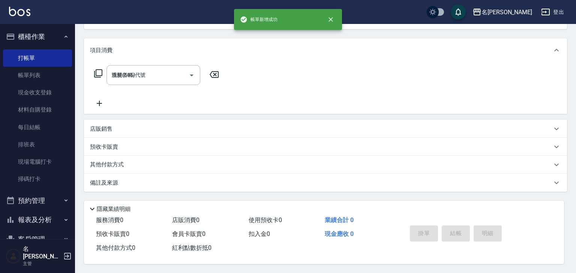
type input "2025/08/18 14:48"
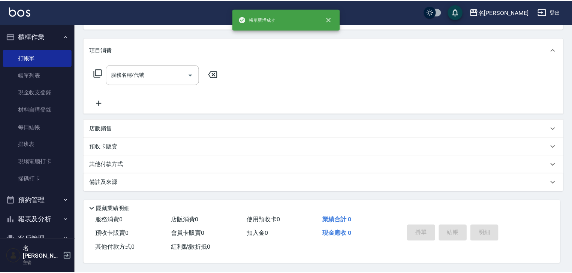
scroll to position [0, 0]
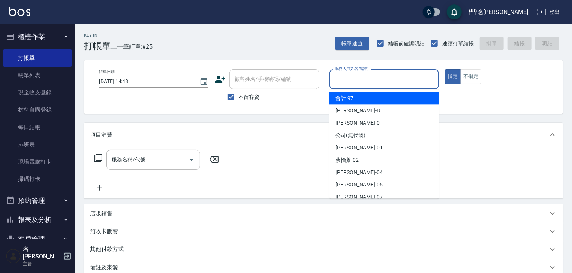
click at [384, 79] on input "服務人員姓名/編號" at bounding box center [384, 79] width 103 height 13
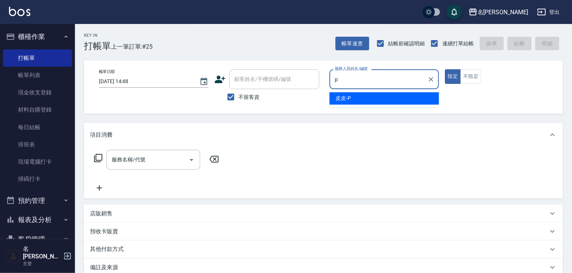
click at [363, 99] on div "皮皮 -P" at bounding box center [383, 98] width 109 height 12
type input "皮皮-P"
click at [160, 161] on input "服務名稱/代號" at bounding box center [148, 159] width 76 height 13
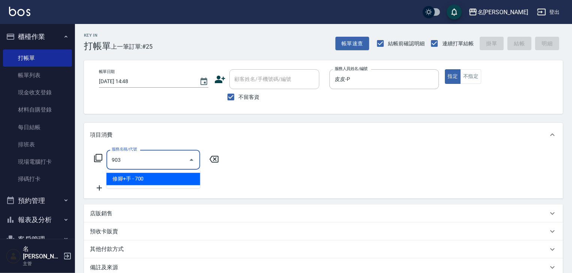
click at [181, 176] on span "修腳+手 - 700" at bounding box center [153, 179] width 94 height 12
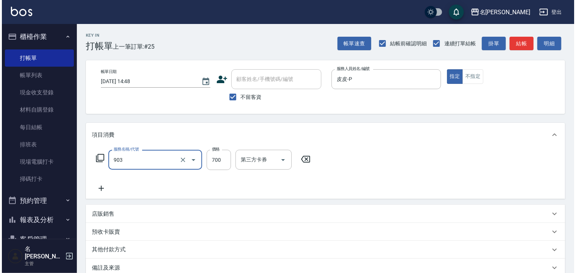
scroll to position [88, 0]
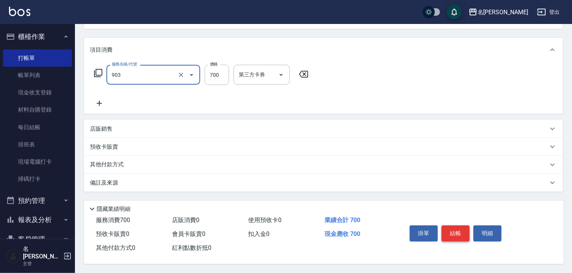
type input "修腳+手(903)"
click at [452, 226] on button "結帳" at bounding box center [455, 234] width 28 height 16
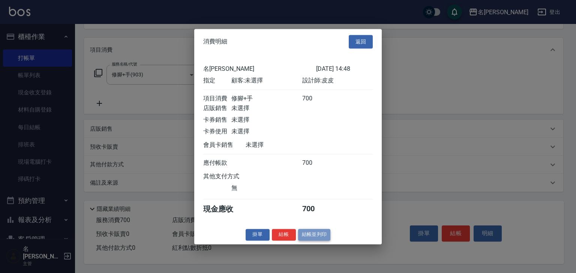
click at [321, 241] on button "結帳並列印" at bounding box center [314, 235] width 33 height 12
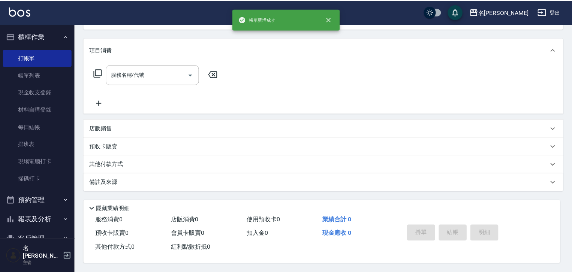
scroll to position [0, 0]
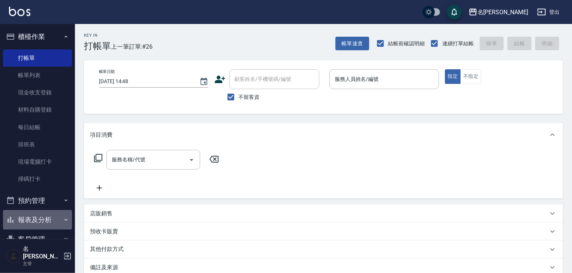
click at [48, 217] on button "報表及分析" at bounding box center [37, 219] width 69 height 19
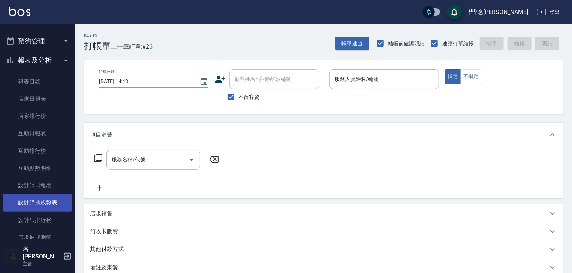
scroll to position [284, 0]
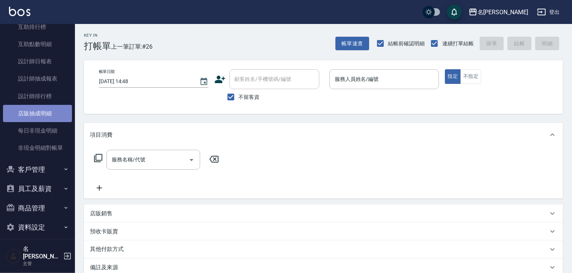
click at [52, 113] on link "店販抽成明細" at bounding box center [37, 113] width 69 height 17
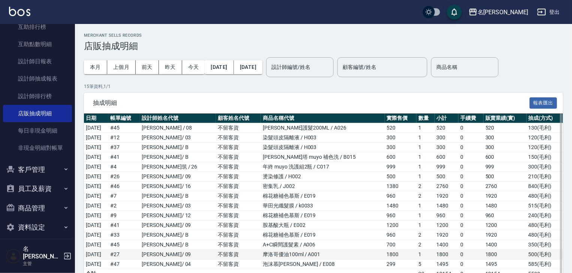
scroll to position [40, 0]
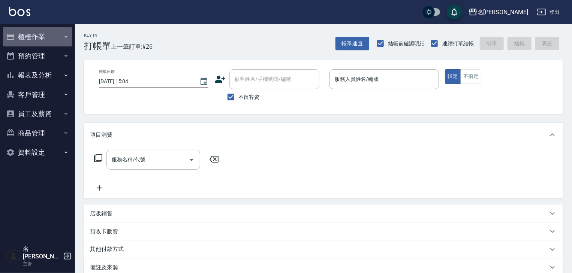
click at [45, 34] on button "櫃檯作業" at bounding box center [37, 36] width 69 height 19
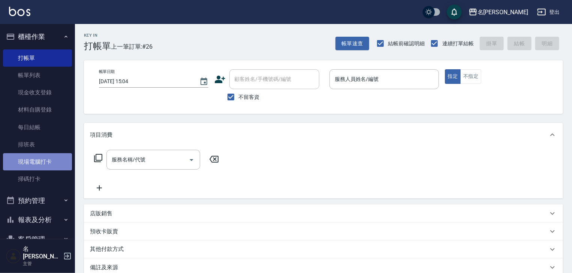
click at [51, 165] on link "現場電腦打卡" at bounding box center [37, 161] width 69 height 17
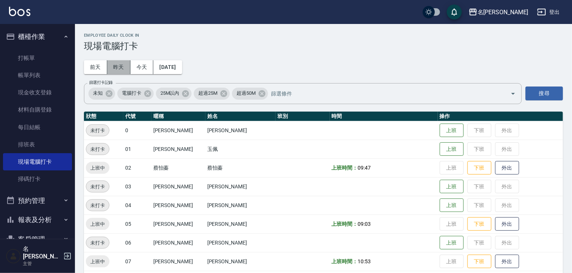
click at [123, 67] on button "昨天" at bounding box center [118, 67] width 23 height 14
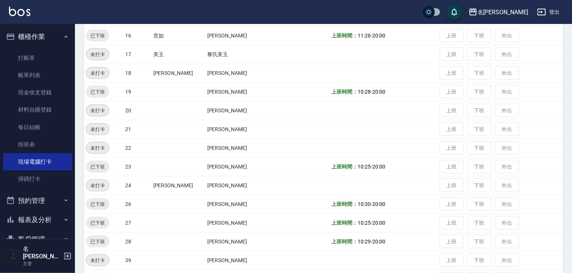
scroll to position [360, 0]
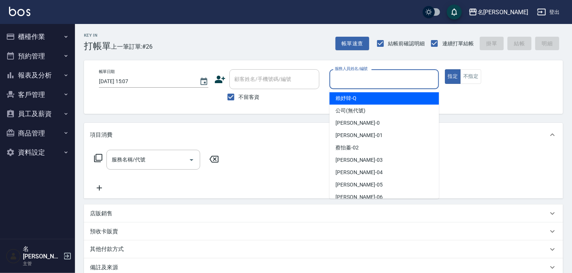
click at [388, 79] on input "服務人員姓名/編號" at bounding box center [384, 79] width 103 height 13
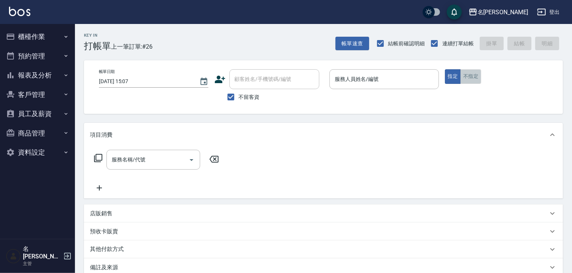
click at [479, 79] on button "不指定" at bounding box center [470, 76] width 21 height 15
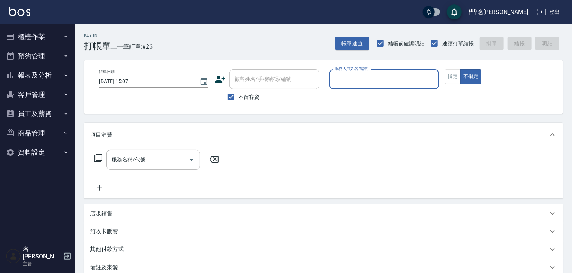
click at [378, 78] on input "服務人員姓名/編號" at bounding box center [384, 79] width 103 height 13
click at [372, 97] on div "[PERSON_NAME] -07" at bounding box center [383, 98] width 109 height 12
type input "[PERSON_NAME]-07"
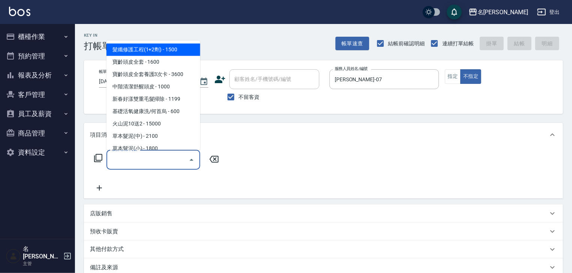
click at [168, 158] on input "服務名稱/代號" at bounding box center [148, 159] width 76 height 13
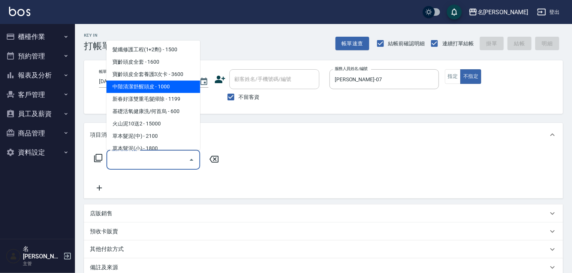
click at [184, 87] on span "中階清潔舒醒頭皮 - 1000" at bounding box center [153, 87] width 94 height 12
type input "中階清潔舒醒頭皮(107)"
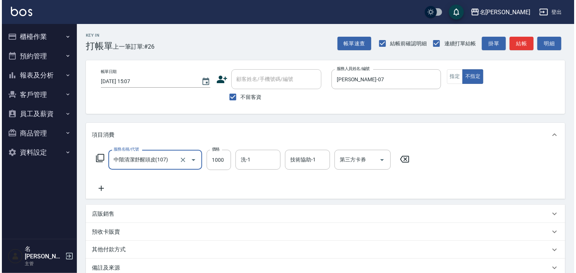
scroll to position [88, 0]
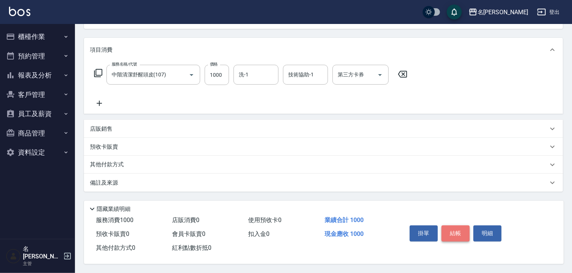
click at [459, 233] on button "結帳" at bounding box center [455, 234] width 28 height 16
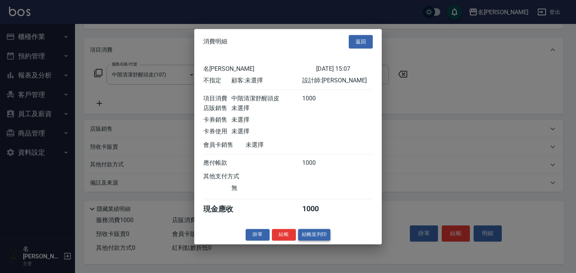
click at [312, 235] on button "結帳並列印" at bounding box center [314, 235] width 33 height 12
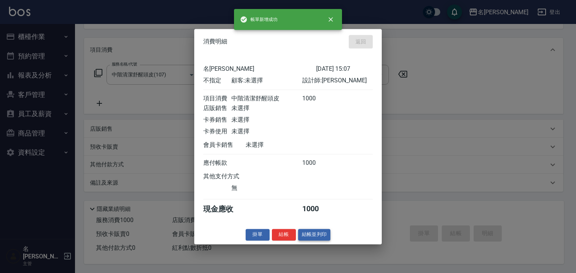
type input "[DATE] 15:14"
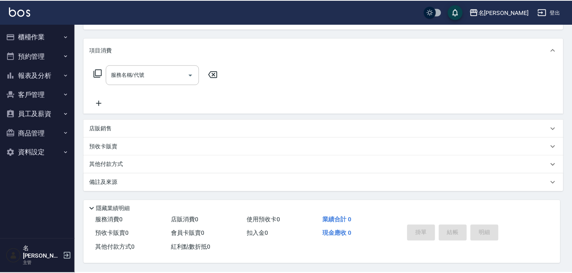
scroll to position [0, 0]
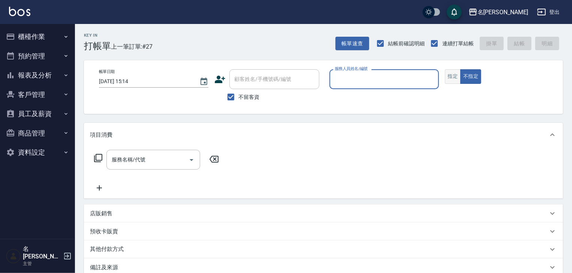
click at [450, 77] on button "指定" at bounding box center [453, 76] width 16 height 15
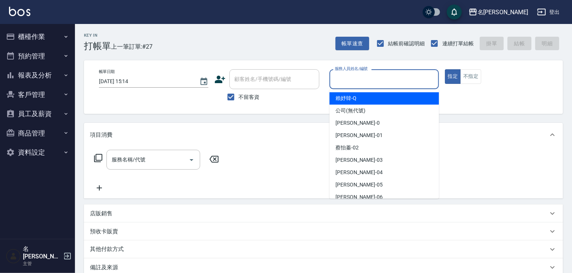
click at [398, 75] on input "服務人員姓名/編號" at bounding box center [384, 79] width 103 height 13
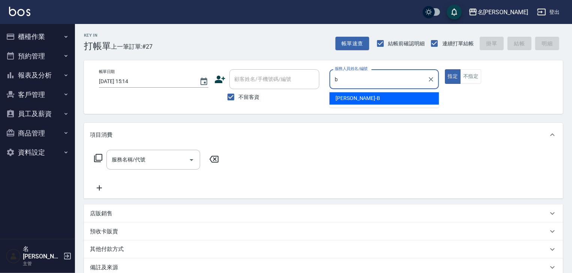
click at [363, 93] on div "[PERSON_NAME]" at bounding box center [383, 98] width 109 height 12
type input "[PERSON_NAME]"
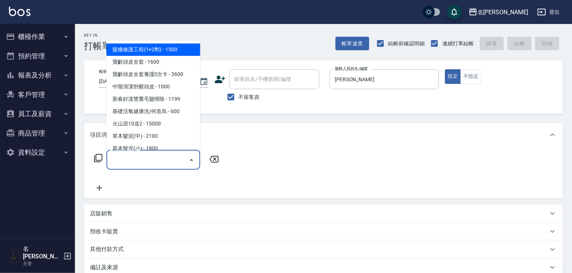
click at [152, 155] on input "服務名稱/代號" at bounding box center [148, 159] width 76 height 13
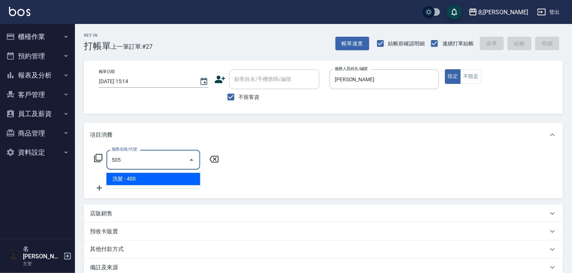
click at [154, 181] on span "洗髮 - 400" at bounding box center [153, 179] width 94 height 12
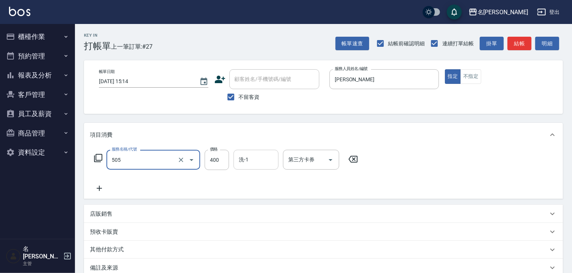
type input "洗髮(505)"
click at [250, 160] on input "洗-1" at bounding box center [256, 159] width 38 height 13
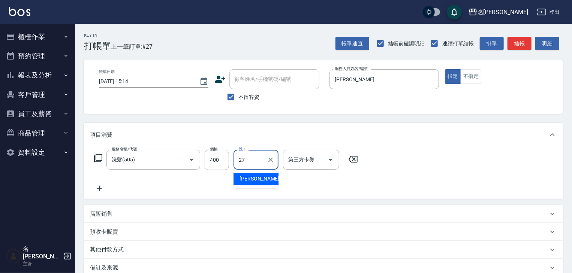
click at [271, 178] on div "[PERSON_NAME]-27" at bounding box center [255, 179] width 45 height 12
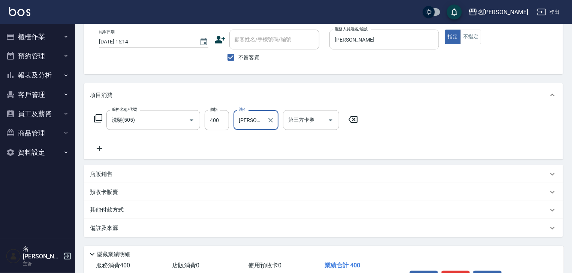
scroll to position [88, 0]
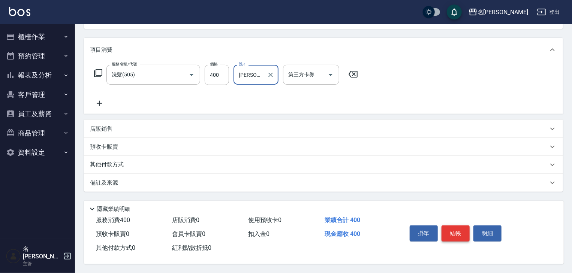
type input "[PERSON_NAME]-27"
click at [453, 228] on button "結帳" at bounding box center [455, 234] width 28 height 16
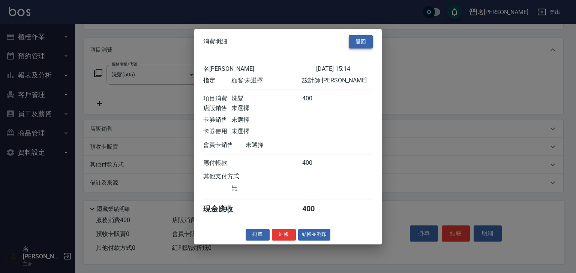
click at [364, 36] on button "返回" at bounding box center [360, 42] width 24 height 14
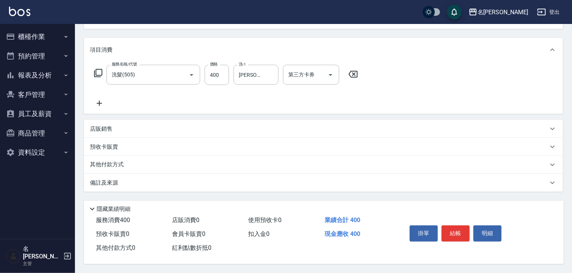
click at [355, 71] on icon at bounding box center [353, 74] width 19 height 9
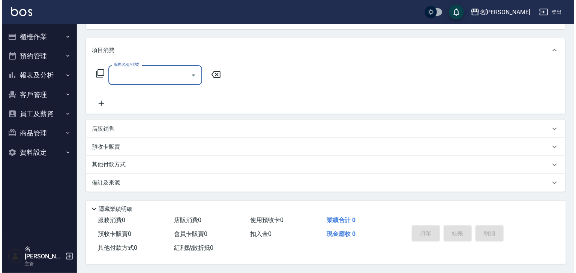
scroll to position [0, 0]
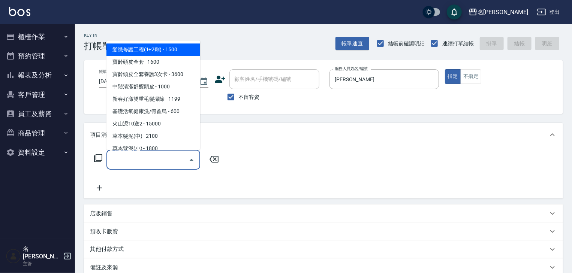
click at [153, 157] on input "服務名稱/代號" at bounding box center [148, 159] width 76 height 13
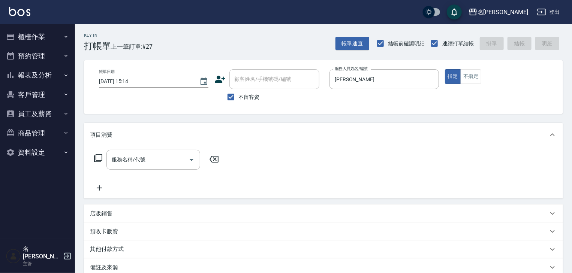
click at [101, 159] on icon at bounding box center [98, 158] width 9 height 9
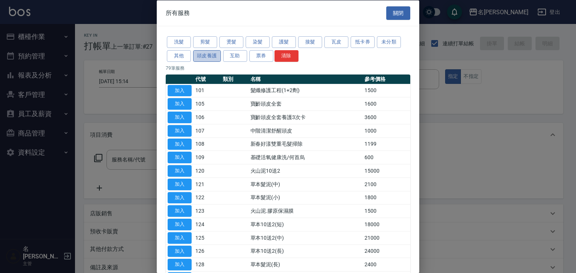
click at [202, 55] on button "頭皮養護" at bounding box center [207, 56] width 28 height 12
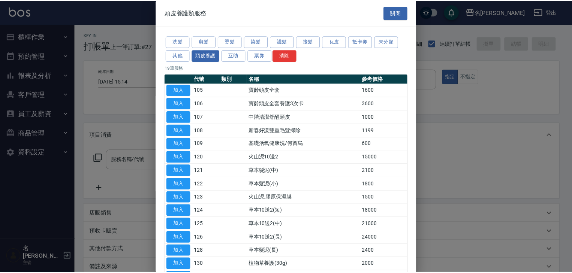
scroll to position [105, 0]
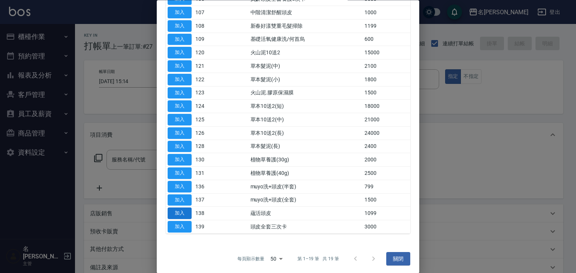
click at [175, 211] on button "加入" at bounding box center [180, 214] width 24 height 12
type input "蘊活頭皮(138)"
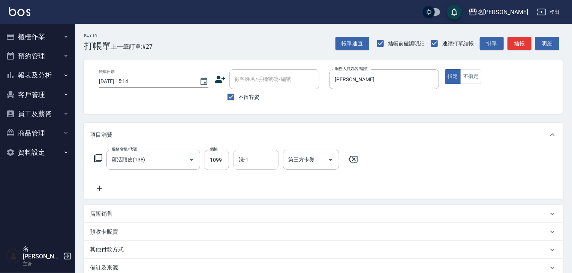
click at [249, 161] on input "洗-1" at bounding box center [256, 159] width 38 height 13
click at [264, 179] on div "[PERSON_NAME]-27" at bounding box center [255, 179] width 45 height 12
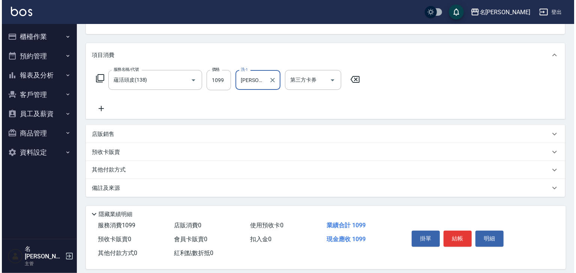
scroll to position [88, 0]
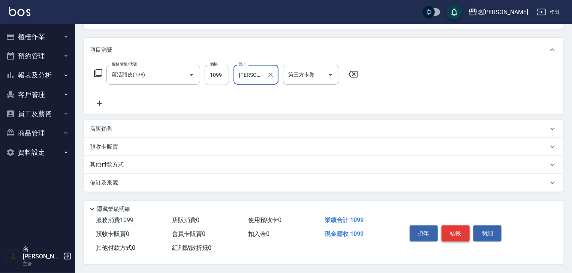
type input "[PERSON_NAME]-27"
click at [460, 232] on button "結帳" at bounding box center [455, 234] width 28 height 16
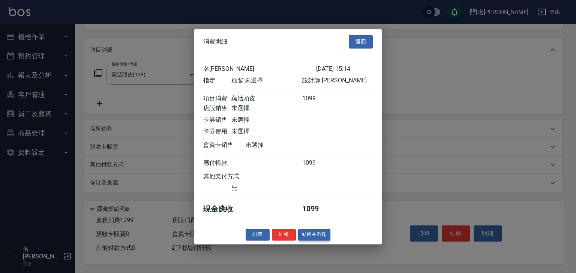
click at [320, 238] on button "結帳並列印" at bounding box center [314, 235] width 33 height 12
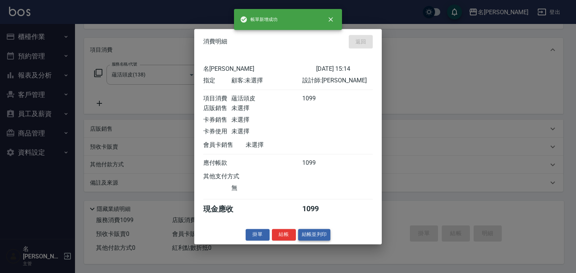
type input "[DATE] 15:15"
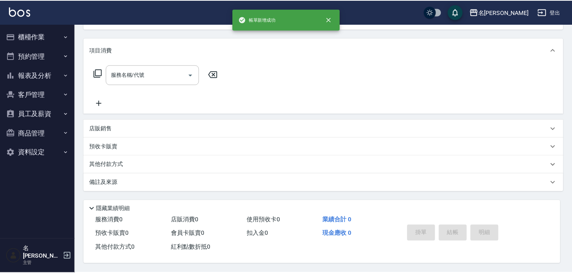
scroll to position [0, 0]
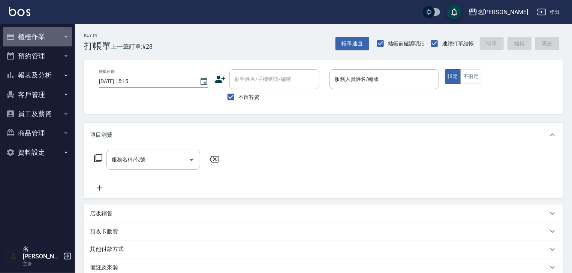
click at [21, 32] on button "櫃檯作業" at bounding box center [37, 36] width 69 height 19
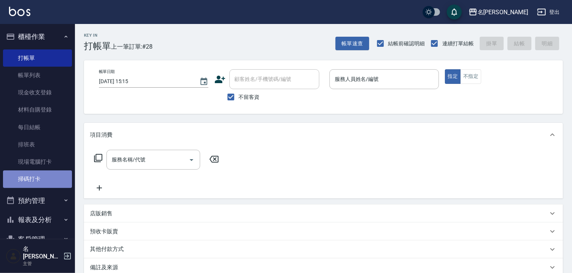
click at [43, 175] on link "掃碼打卡" at bounding box center [37, 179] width 69 height 17
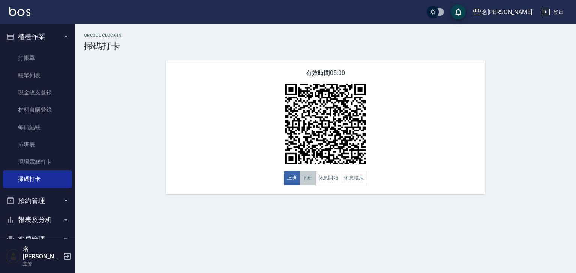
click at [308, 183] on button "下班" at bounding box center [307, 178] width 16 height 15
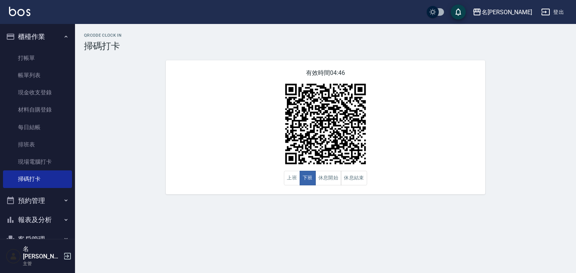
click at [43, 48] on ul "打帳單 帳單列表 現金收支登錄 材料自購登錄 每日結帳 排班表 現場電腦打卡 掃碼打卡" at bounding box center [37, 118] width 69 height 145
click at [43, 49] on link "打帳單" at bounding box center [37, 57] width 69 height 17
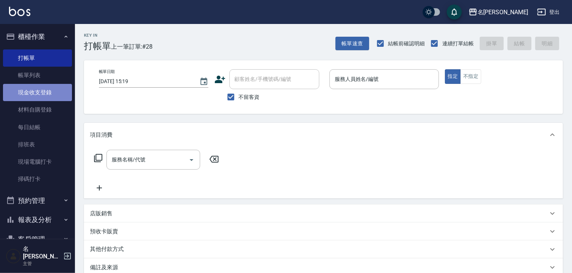
click at [55, 90] on link "現金收支登錄" at bounding box center [37, 92] width 69 height 17
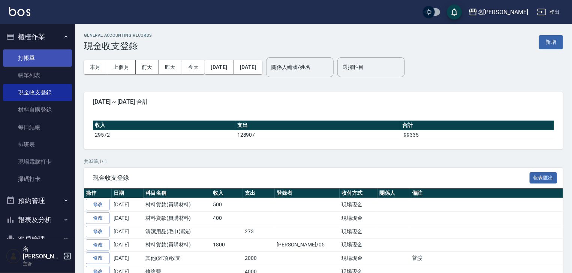
click at [32, 58] on link "打帳單" at bounding box center [37, 57] width 69 height 17
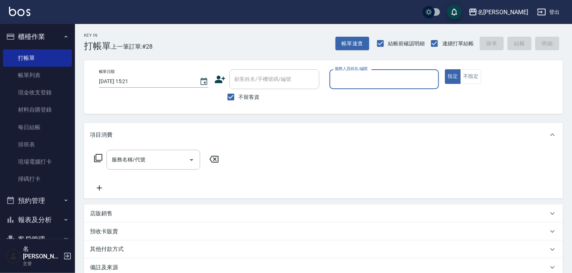
click at [381, 82] on input "服務人員姓名/編號" at bounding box center [384, 79] width 103 height 13
click at [374, 96] on div "[PERSON_NAME]-04" at bounding box center [383, 98] width 109 height 12
type input "[PERSON_NAME]-04"
click at [152, 162] on input "服務名稱/代號" at bounding box center [148, 159] width 76 height 13
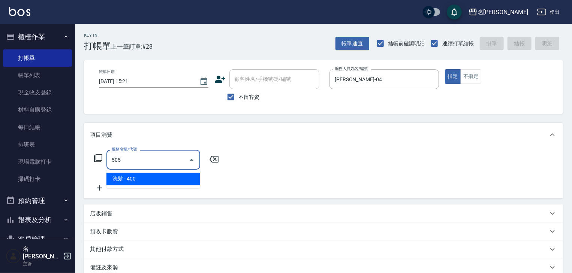
click at [166, 179] on span "洗髮 - 400" at bounding box center [153, 179] width 94 height 12
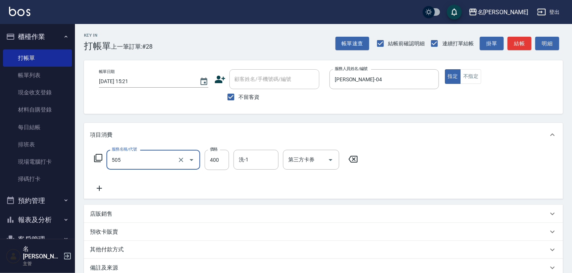
type input "洗髮(505)"
click at [96, 191] on icon at bounding box center [99, 188] width 19 height 9
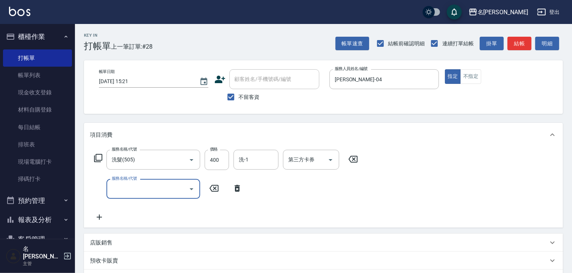
click at [124, 191] on input "服務名稱/代號" at bounding box center [148, 188] width 76 height 13
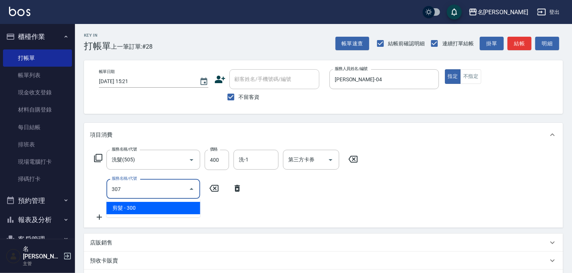
click at [151, 208] on span "剪髮 - 300" at bounding box center [153, 208] width 94 height 12
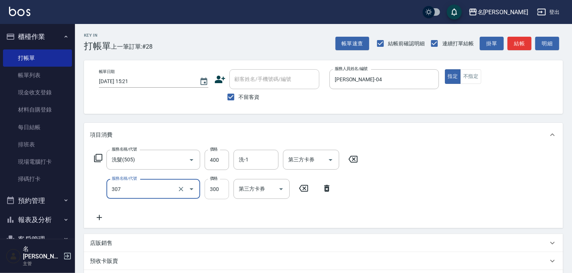
type input "剪髮(307)"
click at [211, 192] on input "300" at bounding box center [217, 189] width 24 height 20
type input "500"
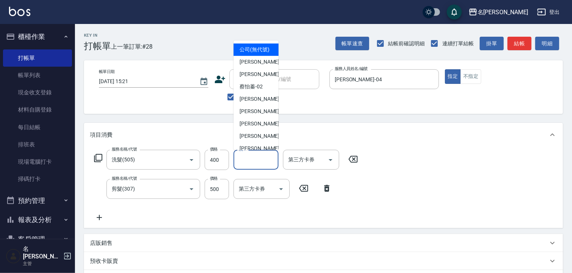
click at [257, 158] on input "洗-1" at bounding box center [256, 159] width 38 height 13
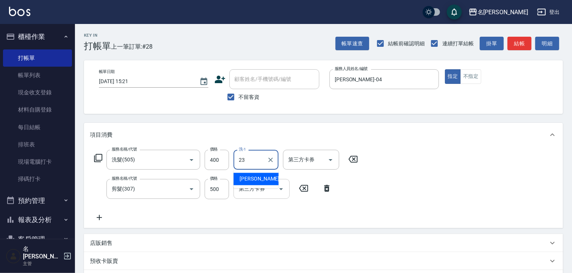
click at [266, 181] on div "[PERSON_NAME]-23" at bounding box center [255, 179] width 45 height 12
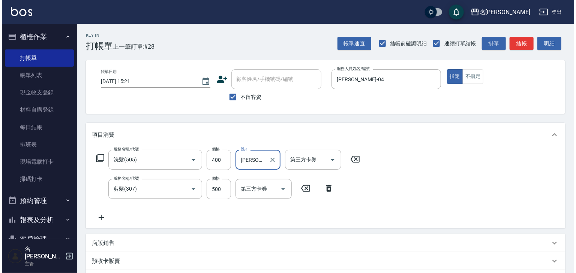
scroll to position [117, 0]
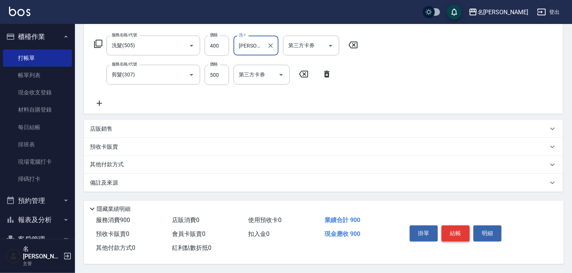
type input "[PERSON_NAME]-23"
click at [455, 234] on button "結帳" at bounding box center [455, 234] width 28 height 16
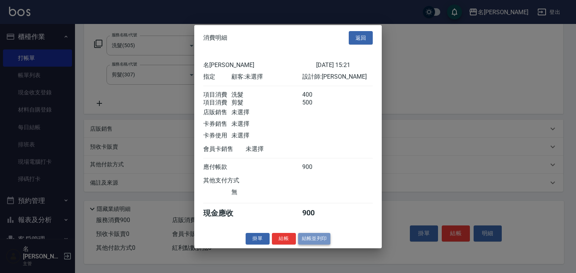
click at [307, 239] on button "結帳並列印" at bounding box center [314, 239] width 33 height 12
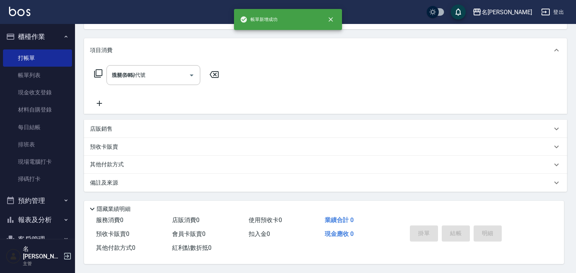
type input "[DATE] 15:36"
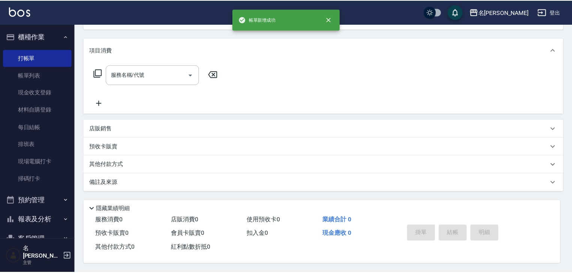
scroll to position [0, 0]
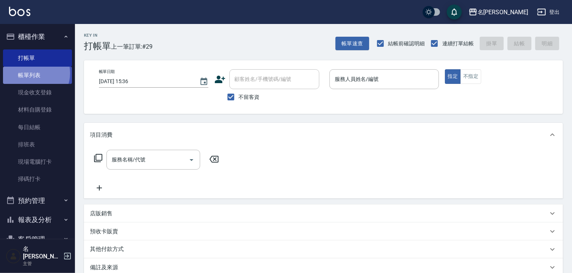
click at [33, 73] on link "帳單列表" at bounding box center [37, 75] width 69 height 17
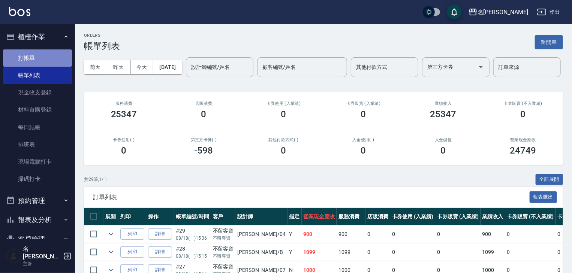
click at [45, 57] on link "打帳單" at bounding box center [37, 57] width 69 height 17
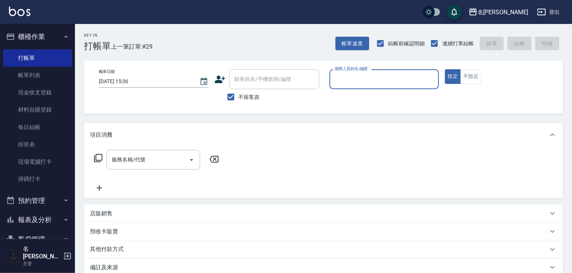
click at [396, 73] on input "服務人員姓名/編號" at bounding box center [384, 79] width 103 height 13
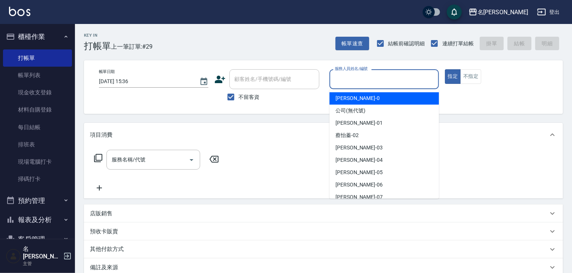
click at [352, 99] on span "[PERSON_NAME]-0" at bounding box center [357, 98] width 44 height 8
type input "[PERSON_NAME]-0"
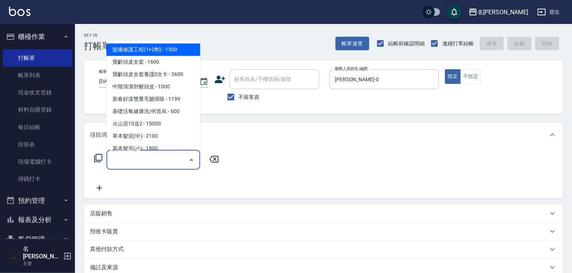
click at [155, 157] on input "服務名稱/代號" at bounding box center [148, 159] width 76 height 13
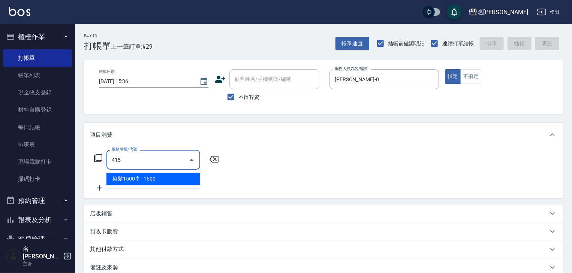
click at [165, 177] on span "染髮1500↑ - 1500" at bounding box center [153, 179] width 94 height 12
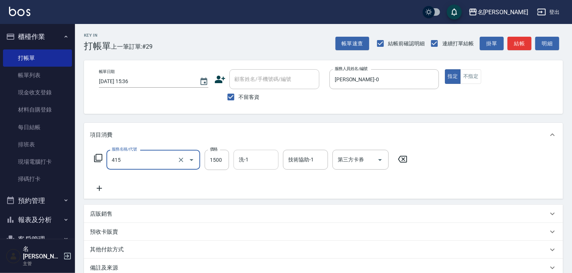
type input "染髮1500↑(415)"
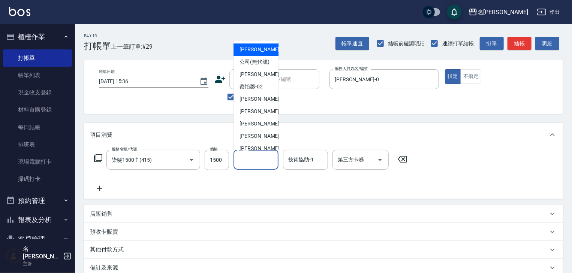
click at [252, 157] on input "洗-1" at bounding box center [256, 159] width 38 height 13
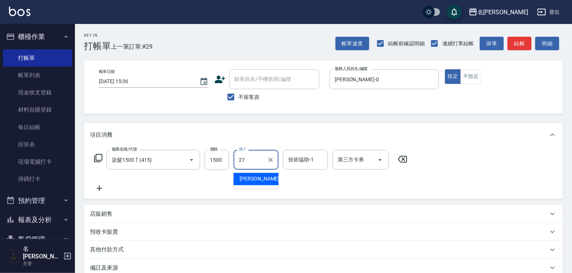
click at [256, 179] on span "[PERSON_NAME]-27" at bounding box center [262, 179] width 47 height 8
type input "[PERSON_NAME]-27"
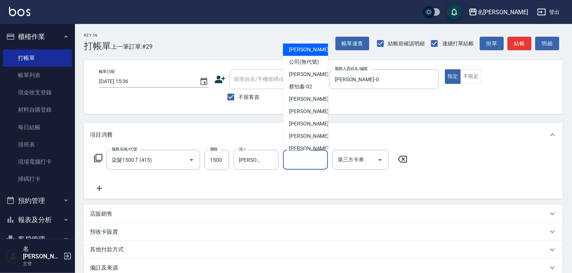
click at [295, 160] on input "技術協助-1" at bounding box center [305, 159] width 38 height 13
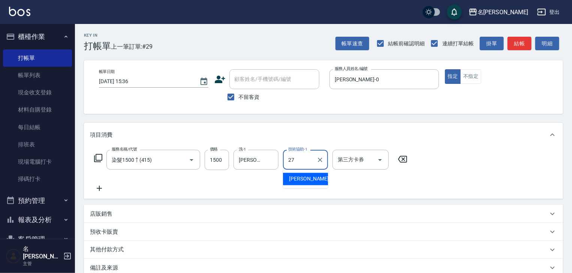
click at [312, 180] on span "[PERSON_NAME]-27" at bounding box center [312, 179] width 47 height 8
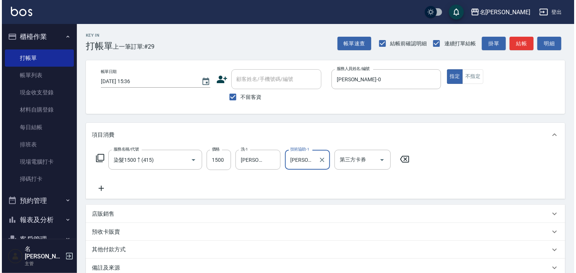
scroll to position [88, 0]
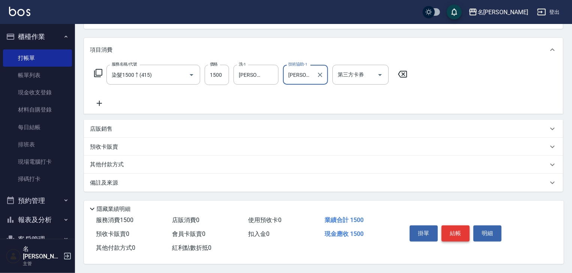
type input "[PERSON_NAME]-27"
click at [457, 232] on button "結帳" at bounding box center [455, 234] width 28 height 16
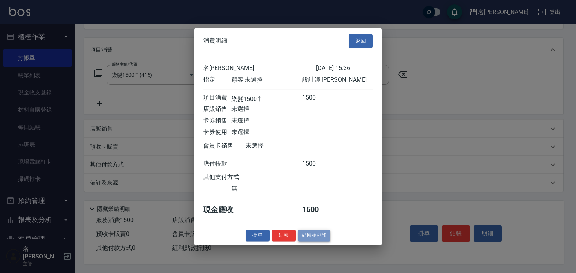
click at [320, 241] on button "結帳並列印" at bounding box center [314, 236] width 33 height 12
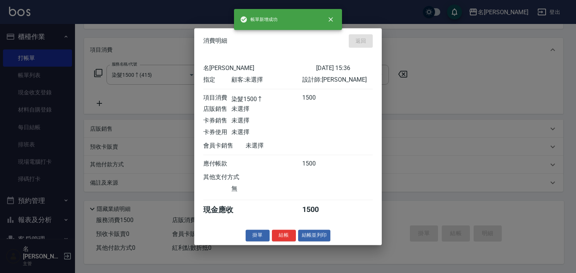
type input "[DATE] 15:47"
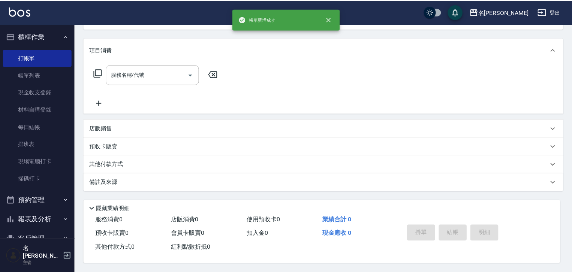
scroll to position [0, 0]
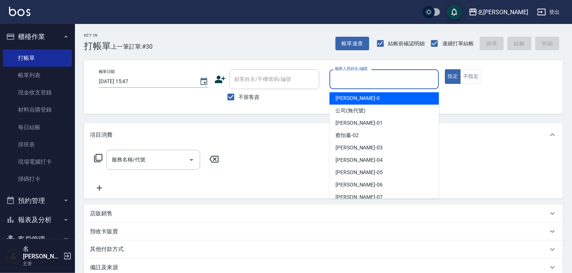
click at [384, 78] on input "服務人員姓名/編號" at bounding box center [384, 79] width 103 height 13
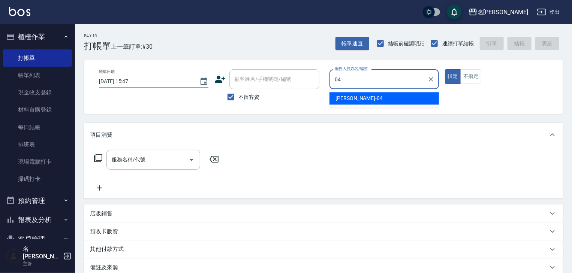
click at [341, 100] on span "[PERSON_NAME]-04" at bounding box center [358, 98] width 47 height 8
type input "[PERSON_NAME]-04"
click at [145, 159] on input "服務名稱/代號" at bounding box center [148, 159] width 76 height 13
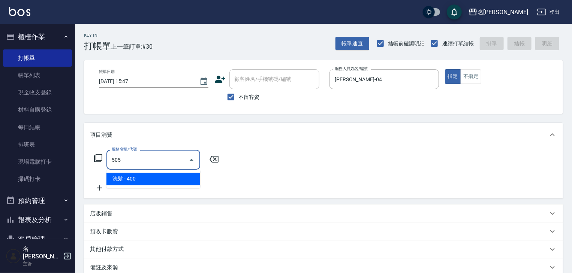
click at [162, 178] on span "洗髮 - 400" at bounding box center [153, 179] width 94 height 12
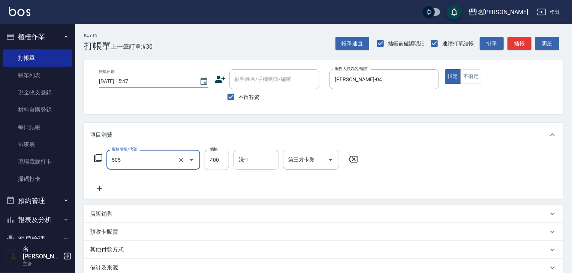
type input "洗髮(505)"
click at [248, 163] on input "洗-1" at bounding box center [256, 159] width 38 height 13
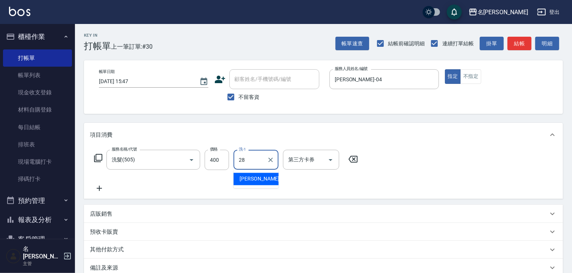
click at [256, 175] on span "[PERSON_NAME]-28" at bounding box center [262, 179] width 47 height 8
type input "[PERSON_NAME]-28"
click at [100, 189] on icon at bounding box center [99, 188] width 5 height 5
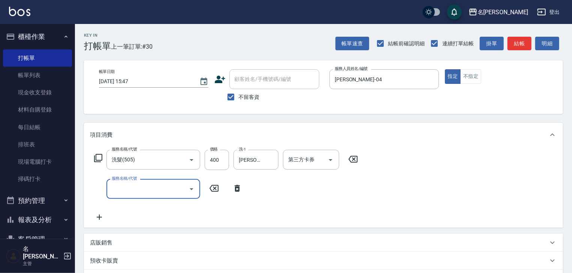
click at [139, 192] on input "服務名稱/代號" at bounding box center [148, 188] width 76 height 13
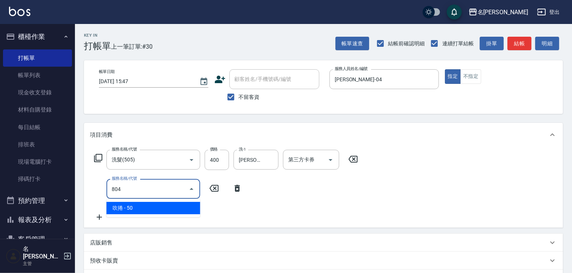
click at [171, 205] on span "吹捲 - 50" at bounding box center [153, 208] width 94 height 12
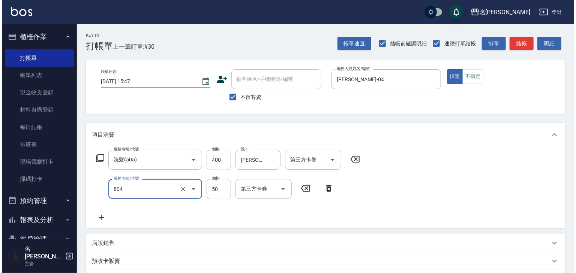
scroll to position [117, 0]
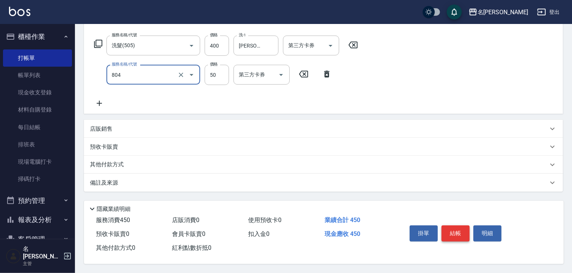
type input "吹捲(804)"
click at [452, 236] on button "結帳" at bounding box center [455, 234] width 28 height 16
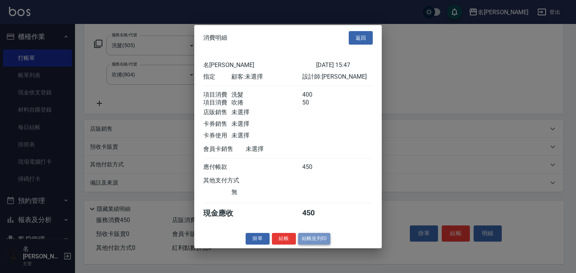
click at [309, 241] on button "結帳並列印" at bounding box center [314, 239] width 33 height 12
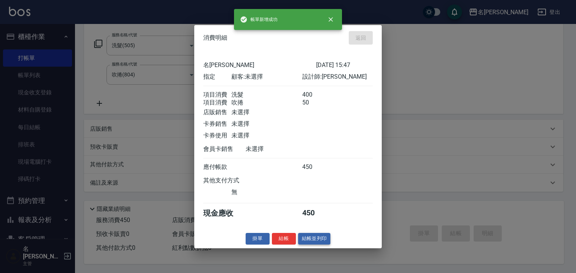
type input "[DATE] 15:48"
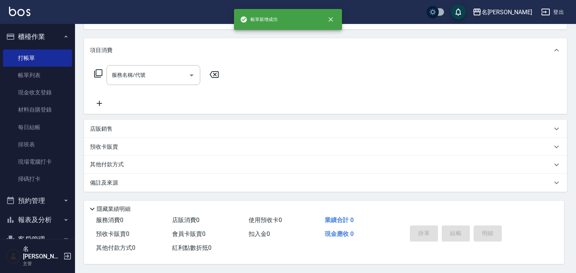
scroll to position [0, 0]
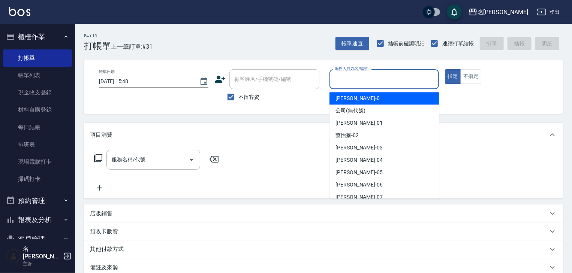
click at [369, 73] on input "服務人員姓名/編號" at bounding box center [384, 79] width 103 height 13
click at [349, 96] on span "[PERSON_NAME]-0" at bounding box center [357, 98] width 44 height 8
type input "[PERSON_NAME]-0"
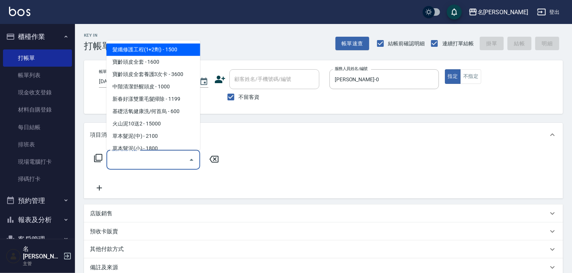
click at [144, 160] on input "服務名稱/代號" at bounding box center [148, 159] width 76 height 13
click at [99, 159] on icon at bounding box center [98, 158] width 9 height 9
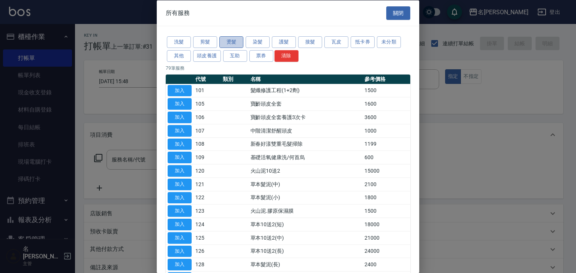
click at [225, 44] on button "燙髮" at bounding box center [231, 42] width 24 height 12
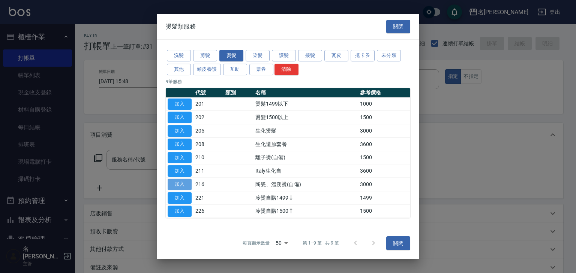
click at [169, 181] on button "加入" at bounding box center [180, 185] width 24 height 12
type input "陶瓷、溫朔燙(自備)(216)"
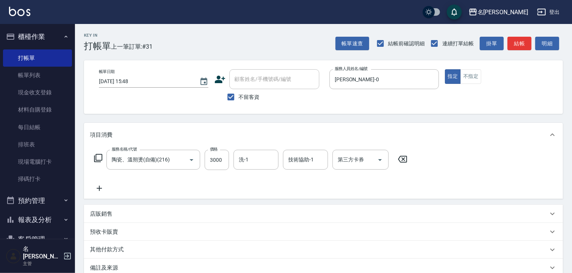
click at [99, 191] on icon at bounding box center [99, 188] width 19 height 9
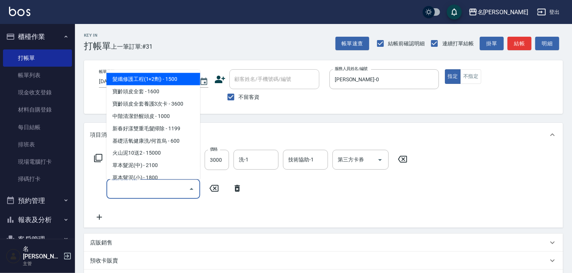
click at [120, 193] on input "服務名稱/代號" at bounding box center [148, 188] width 76 height 13
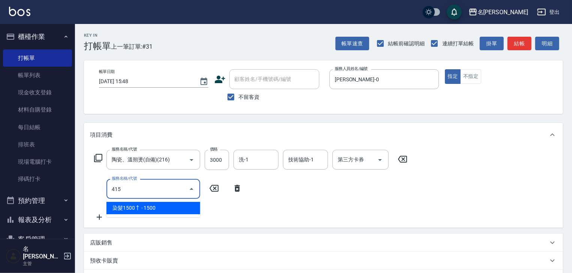
click at [144, 208] on span "染髮1500↑ - 1500" at bounding box center [153, 208] width 94 height 12
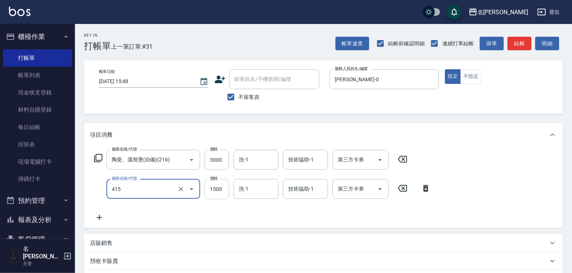
type input "染髮1500↑(415)"
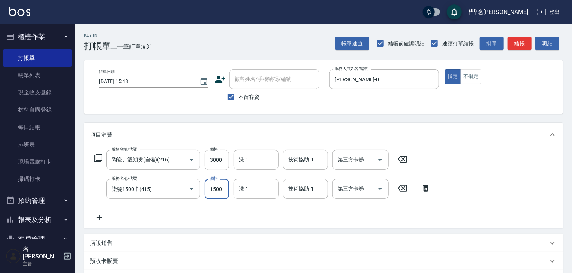
click at [218, 195] on input "1500" at bounding box center [217, 189] width 24 height 20
type input "2500"
click at [217, 162] on input "3000" at bounding box center [217, 160] width 24 height 20
type input "4000"
click at [98, 219] on icon at bounding box center [99, 217] width 19 height 9
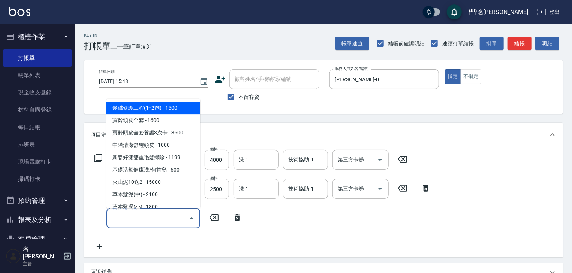
click at [115, 217] on input "服務名稱/代號" at bounding box center [148, 218] width 76 height 13
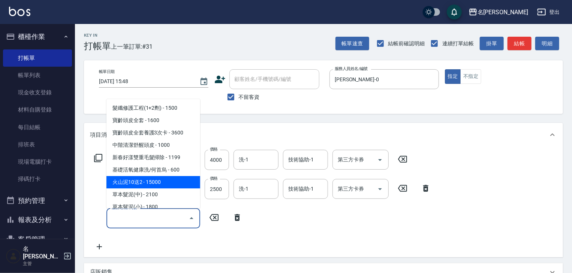
click at [99, 160] on icon at bounding box center [98, 158] width 8 height 8
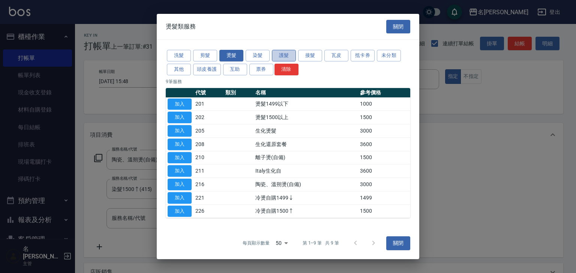
click at [290, 52] on button "護髮" at bounding box center [284, 56] width 24 height 12
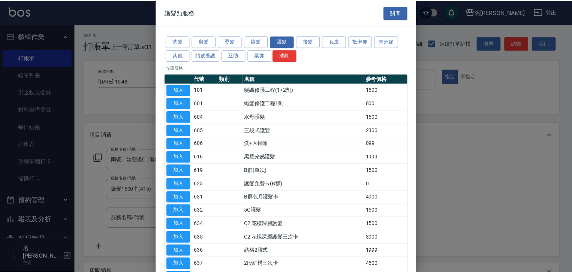
scroll to position [80, 0]
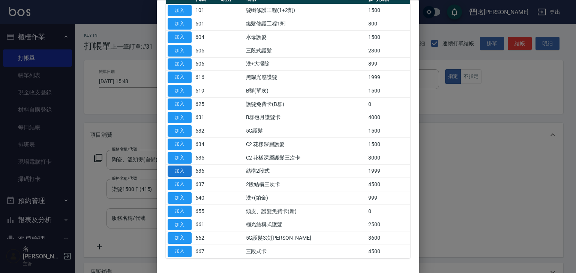
click at [181, 169] on button "加入" at bounding box center [180, 172] width 24 height 12
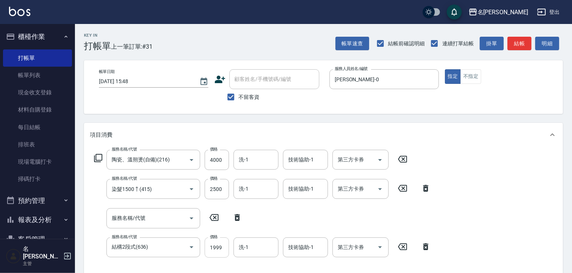
click at [219, 246] on input "1999" at bounding box center [217, 248] width 24 height 20
type input "2000"
click at [236, 217] on icon at bounding box center [237, 217] width 19 height 9
type input "結構2段式(636)"
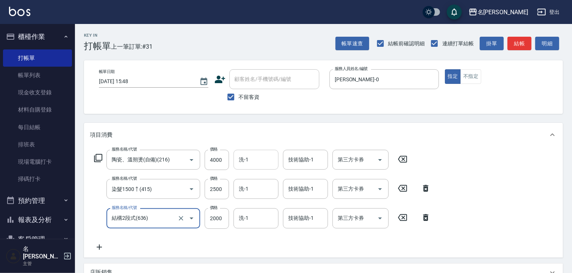
click at [259, 159] on input "洗-1" at bounding box center [256, 159] width 38 height 13
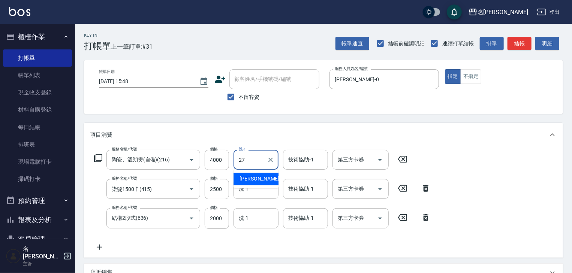
click at [265, 175] on div "[PERSON_NAME]-27" at bounding box center [255, 179] width 45 height 12
type input "[PERSON_NAME]-27"
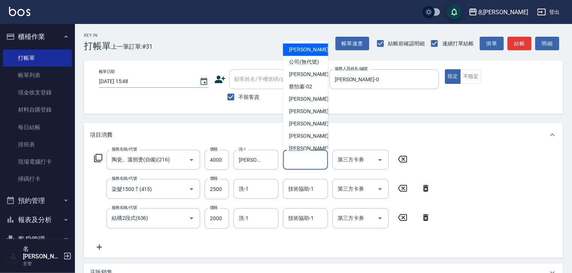
click at [299, 158] on input "技術協助-1" at bounding box center [305, 159] width 38 height 13
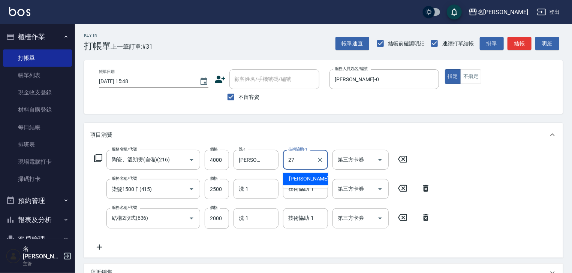
click at [306, 175] on span "[PERSON_NAME]-27" at bounding box center [312, 179] width 47 height 8
type input "[PERSON_NAME]-27"
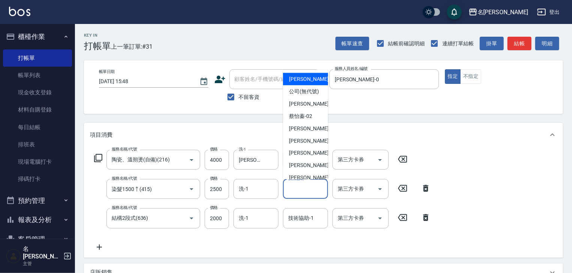
click at [313, 190] on input "技術協助-1" at bounding box center [305, 188] width 38 height 13
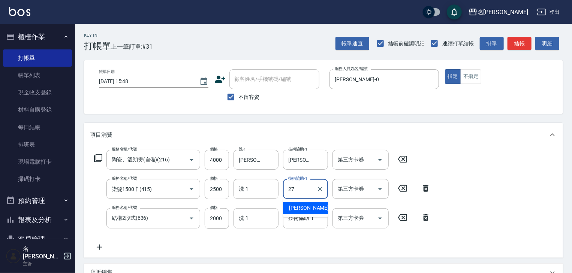
click at [319, 208] on div "張紹柏 -27" at bounding box center [305, 208] width 45 height 12
type input "[PERSON_NAME]-27"
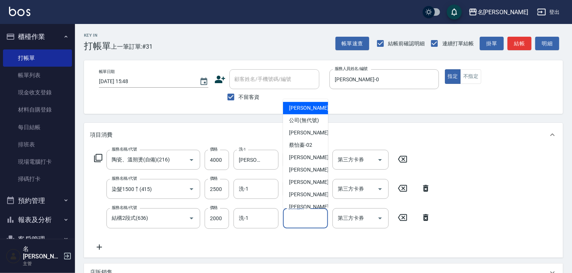
click at [315, 218] on input "技術協助-1" at bounding box center [305, 218] width 38 height 13
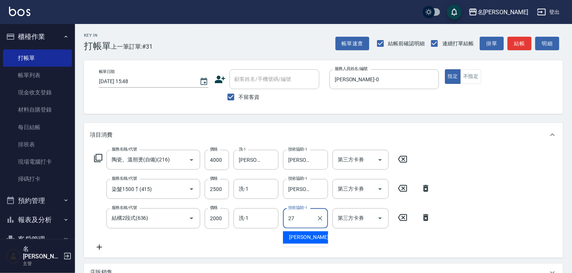
click at [319, 237] on div "張紹柏 -27" at bounding box center [305, 238] width 45 height 12
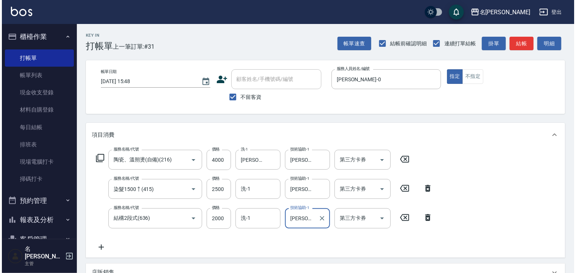
scroll to position [146, 0]
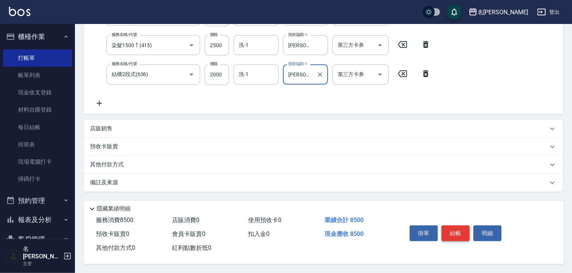
type input "[PERSON_NAME]-27"
click at [454, 230] on button "結帳" at bounding box center [455, 234] width 28 height 16
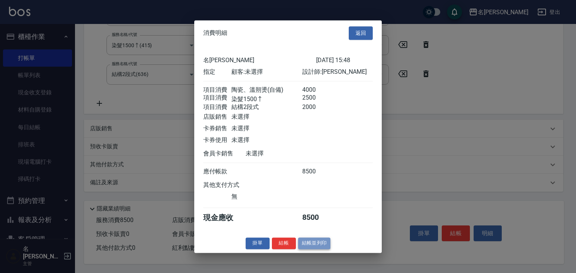
click at [320, 243] on button "結帳並列印" at bounding box center [314, 244] width 33 height 12
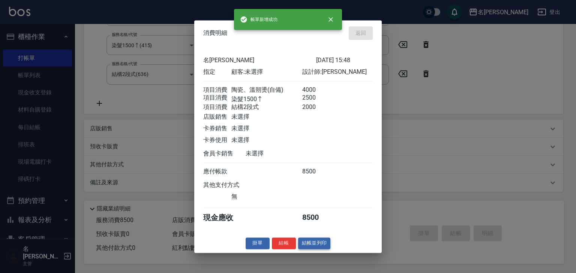
type input "2025/08/18 15:50"
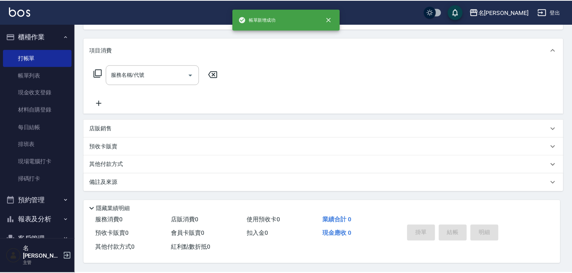
scroll to position [0, 0]
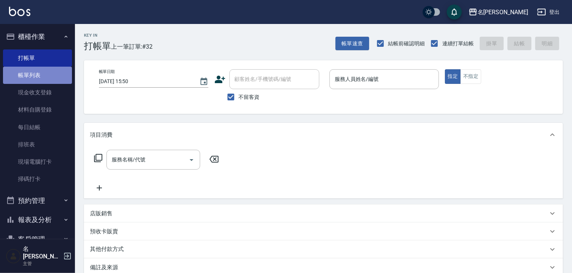
click at [55, 74] on link "帳單列表" at bounding box center [37, 75] width 69 height 17
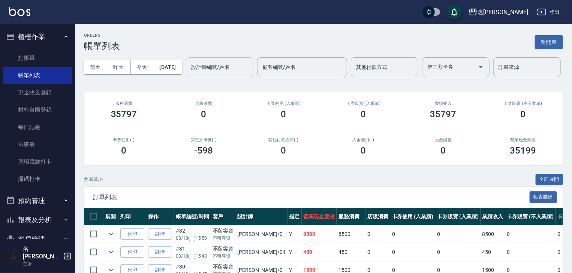
click at [189, 74] on input "設計師編號/姓名" at bounding box center [219, 67] width 61 height 13
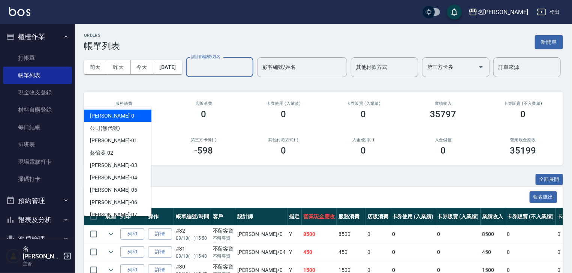
click at [103, 114] on span "陳麗君 -0" at bounding box center [112, 116] width 44 height 8
type input "[PERSON_NAME]-0"
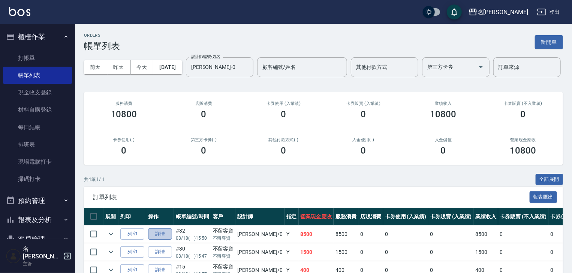
click at [162, 240] on link "詳情" at bounding box center [160, 235] width 24 height 12
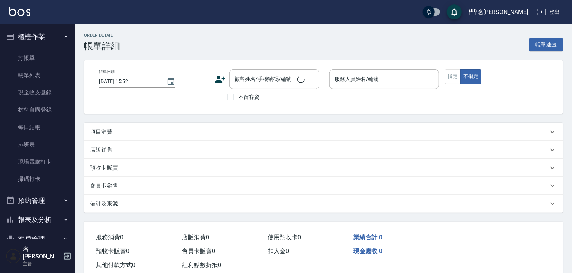
type input "2025/08/18 15:50"
checkbox input "true"
type input "[PERSON_NAME]-0"
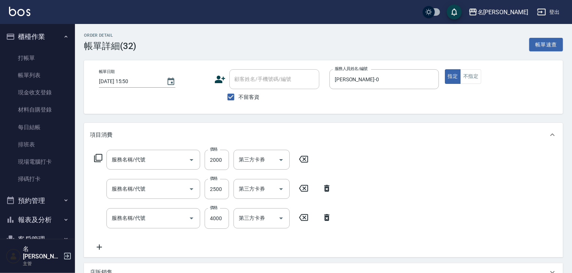
type input "結構2段式(636)"
type input "染髮1500↑(415)"
type input "陶瓷、溫朔燙(自備)(216)"
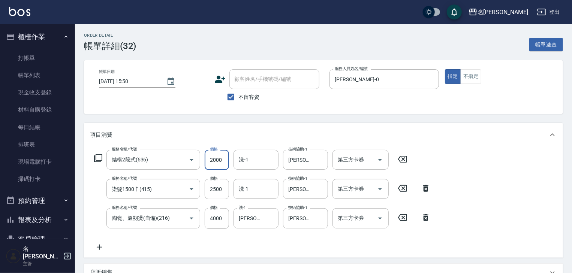
click at [222, 160] on input "2000" at bounding box center [217, 160] width 24 height 20
type input "1600"
click at [213, 192] on input "2500" at bounding box center [217, 189] width 24 height 20
type input "2000"
click at [219, 225] on input "4000" at bounding box center [217, 218] width 24 height 20
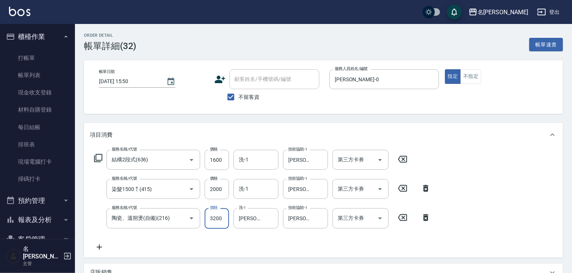
scroll to position [160, 0]
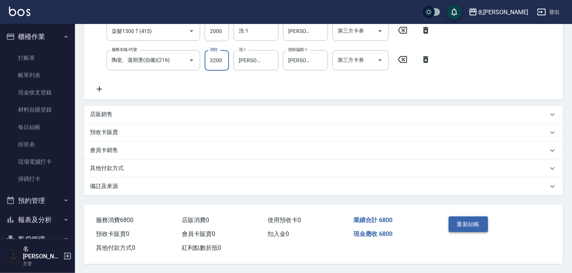
type input "3200"
click at [462, 223] on button "重新結帳" at bounding box center [469, 225] width 40 height 16
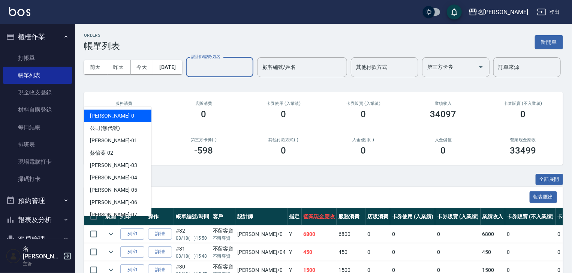
click at [189, 74] on input "設計師編號/姓名" at bounding box center [219, 67] width 61 height 13
click at [104, 112] on span "陳麗君 -0" at bounding box center [112, 116] width 44 height 8
type input "[PERSON_NAME]-0"
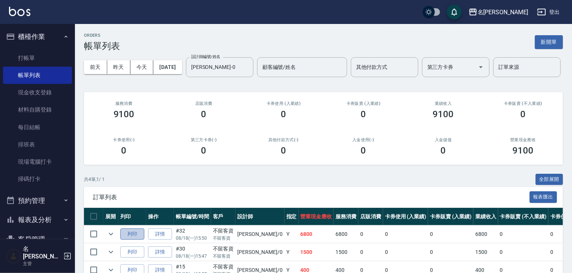
click at [123, 240] on button "列印" at bounding box center [132, 235] width 24 height 12
click at [25, 63] on link "打帳單" at bounding box center [37, 57] width 69 height 17
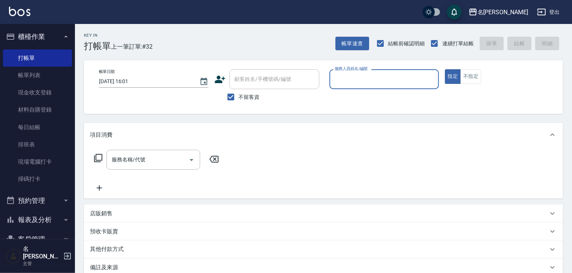
click at [33, 218] on button "報表及分析" at bounding box center [37, 219] width 69 height 19
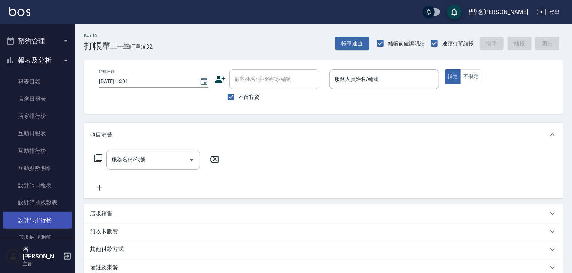
scroll to position [200, 0]
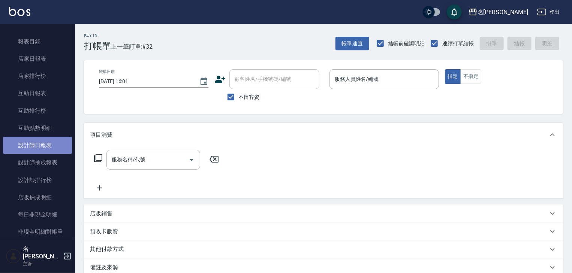
click at [60, 145] on link "設計師日報表" at bounding box center [37, 145] width 69 height 17
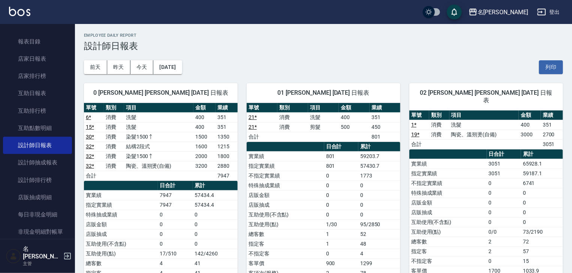
scroll to position [120, 0]
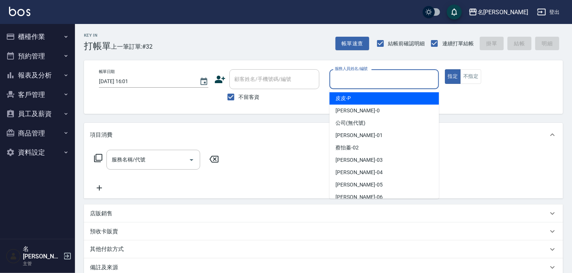
click at [373, 80] on input "服務人員姓名/編號" at bounding box center [384, 79] width 103 height 13
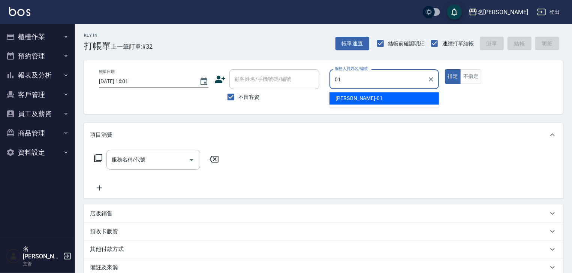
click at [343, 100] on span "[PERSON_NAME] -01" at bounding box center [358, 98] width 47 height 8
type input "[PERSON_NAME]-01"
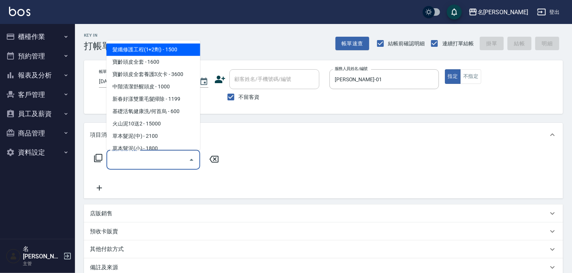
click at [145, 159] on input "服務名稱/代號" at bounding box center [148, 159] width 76 height 13
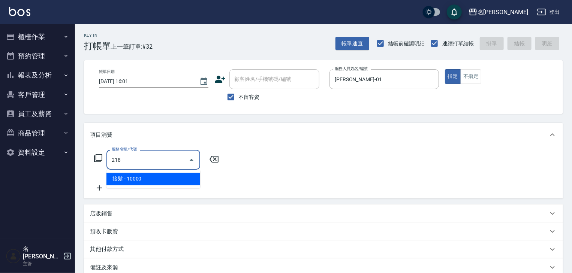
click at [159, 176] on span "接髮 - 10000" at bounding box center [153, 179] width 94 height 12
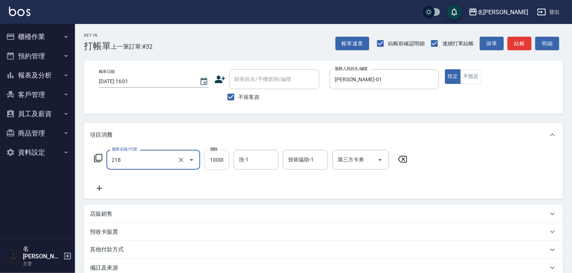
type input "接髮(218)"
click at [223, 165] on input "10000" at bounding box center [217, 160] width 24 height 20
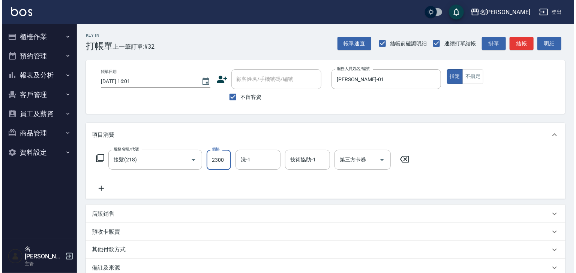
scroll to position [88, 0]
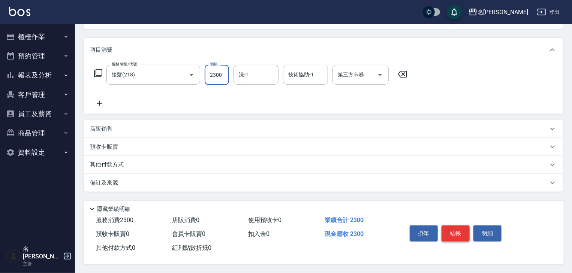
type input "2300"
click at [456, 229] on button "結帳" at bounding box center [455, 234] width 28 height 16
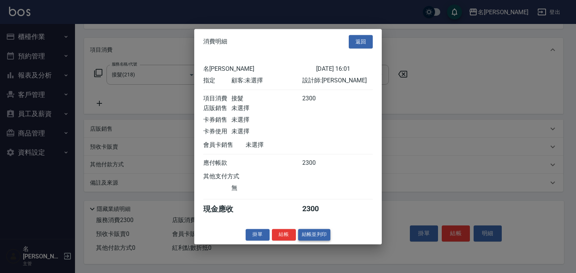
click at [317, 240] on button "結帳並列印" at bounding box center [314, 235] width 33 height 12
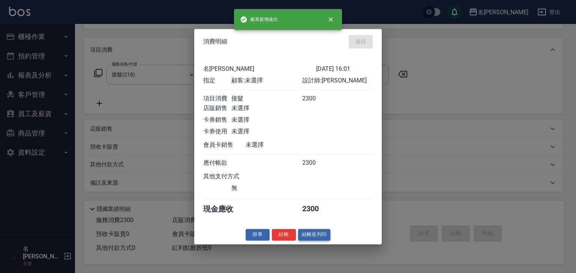
type input "2025/08/18 16:03"
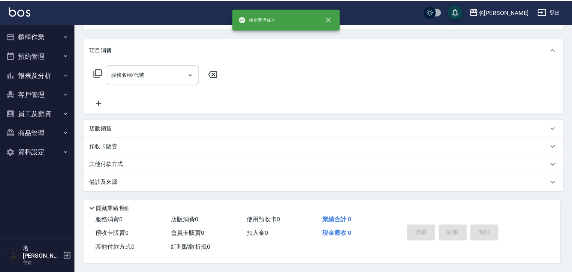
scroll to position [0, 0]
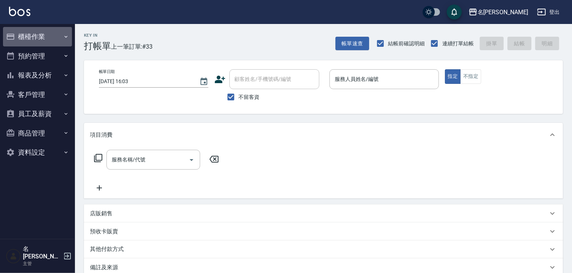
click at [21, 33] on button "櫃檯作業" at bounding box center [37, 36] width 69 height 19
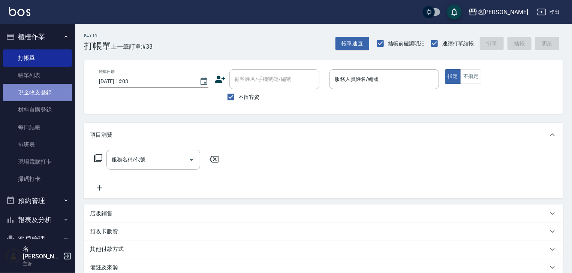
click at [60, 94] on link "現金收支登錄" at bounding box center [37, 92] width 69 height 17
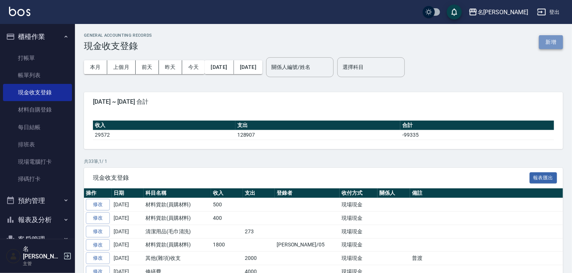
click at [550, 41] on button "新增" at bounding box center [551, 42] width 24 height 14
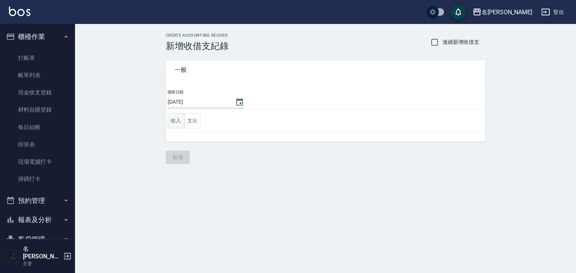
click at [181, 123] on button "收入" at bounding box center [176, 120] width 17 height 15
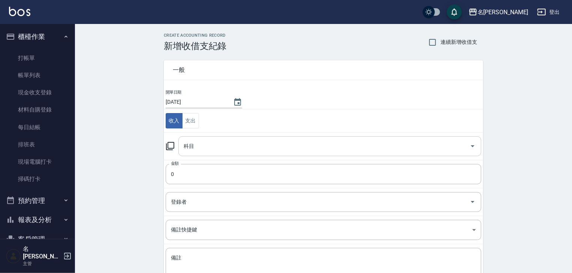
click at [206, 150] on input "科目" at bounding box center [324, 146] width 285 height 13
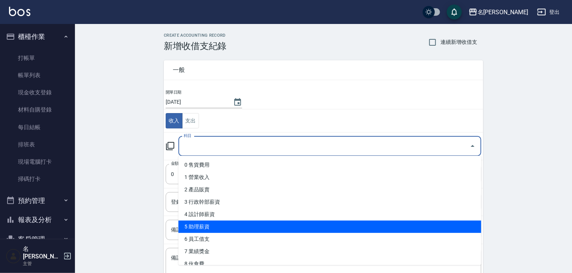
scroll to position [80, 0]
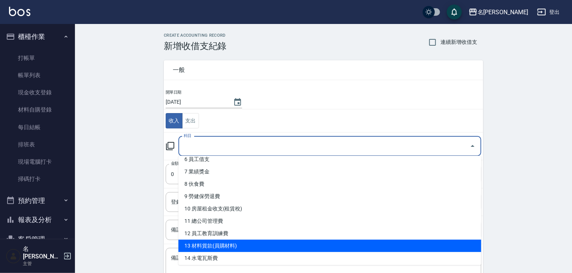
click at [230, 247] on li "13 材料貨款(員購材料)" at bounding box center [329, 246] width 303 height 12
type input "13 材料貨款(員購材料)"
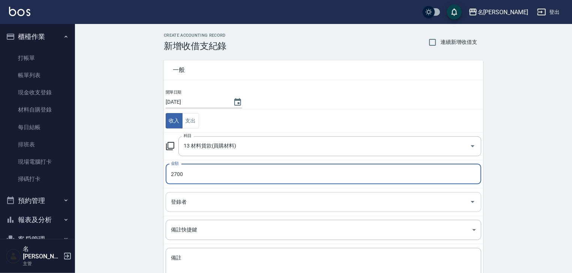
type input "2700"
click at [190, 202] on input "登錄者" at bounding box center [318, 202] width 298 height 13
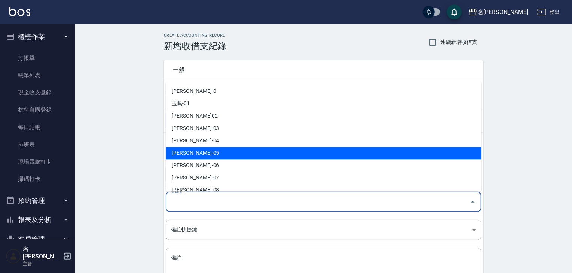
click at [207, 156] on li "林麗慧-05" at bounding box center [324, 153] width 316 height 12
type input "林麗慧-05"
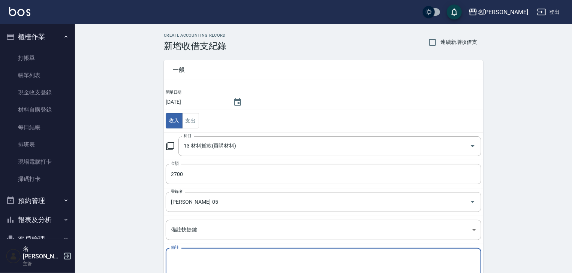
click at [191, 258] on textarea "備註" at bounding box center [323, 266] width 305 height 25
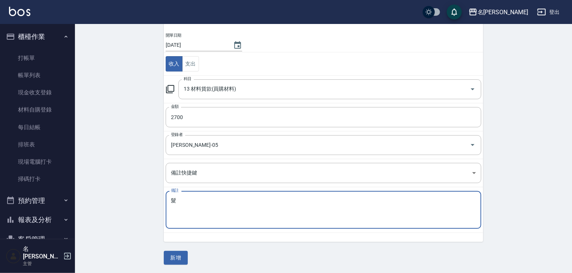
click at [187, 200] on textarea "髮" at bounding box center [323, 209] width 305 height 25
type textarea "髮片"
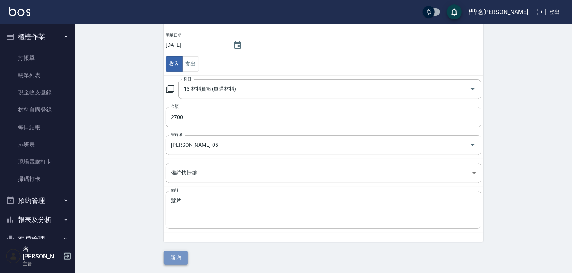
click at [183, 255] on button "新增" at bounding box center [176, 258] width 24 height 14
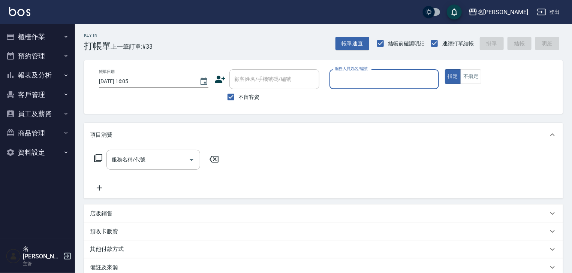
click at [360, 79] on input "服務人員姓名/編號" at bounding box center [384, 79] width 103 height 13
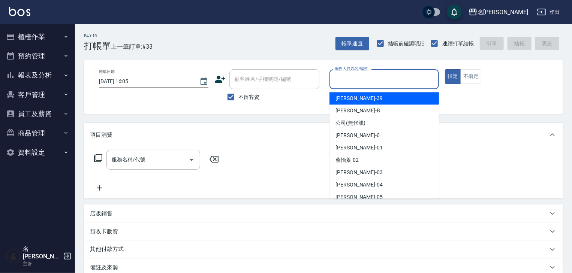
type input "ㄣ"
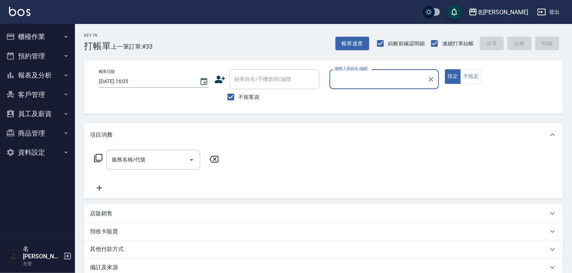
click at [424, 81] on input "服務人員姓名/編號" at bounding box center [378, 79] width 91 height 13
click at [357, 79] on input "服務人員姓名/編號" at bounding box center [384, 79] width 103 height 13
click at [350, 101] on span "皮皮 -P" at bounding box center [342, 98] width 15 height 8
type input "皮皮-P"
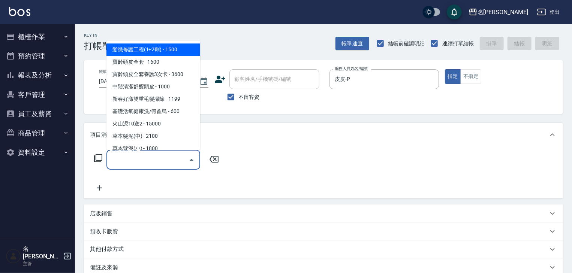
click at [161, 156] on input "服務名稱/代號" at bounding box center [148, 159] width 76 height 13
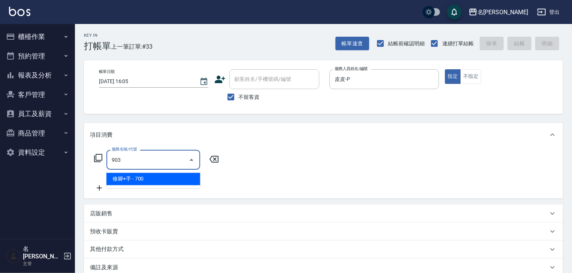
click at [181, 181] on span "修腳+手 - 700" at bounding box center [153, 179] width 94 height 12
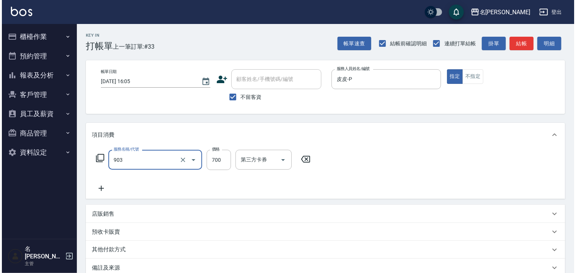
scroll to position [88, 0]
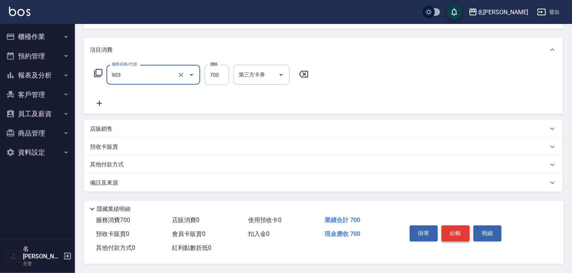
type input "修腳+手(903)"
click at [459, 226] on button "結帳" at bounding box center [455, 234] width 28 height 16
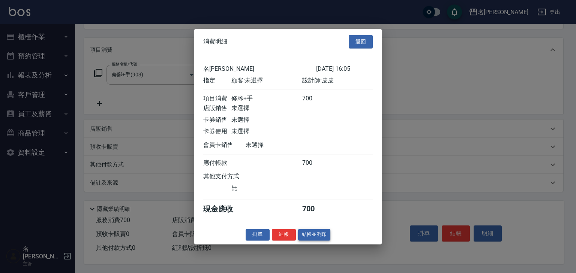
click at [311, 240] on button "結帳並列印" at bounding box center [314, 235] width 33 height 12
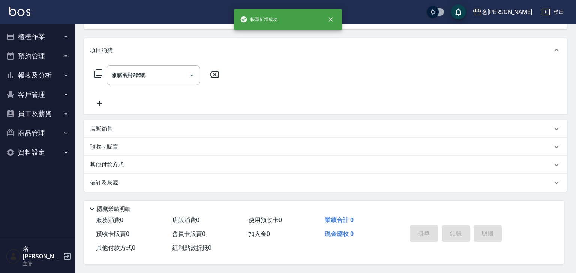
type input "[DATE] 16:15"
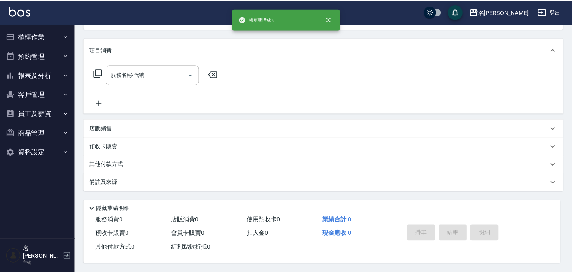
scroll to position [0, 0]
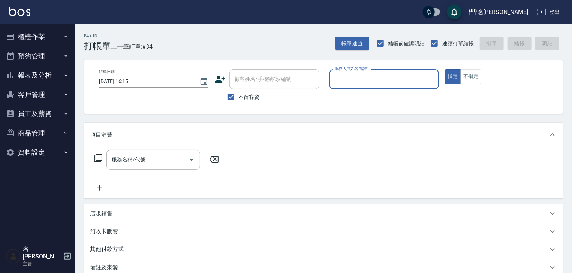
click at [387, 73] on input "服務人員姓名/編號" at bounding box center [384, 79] width 103 height 13
click at [364, 100] on div "[PERSON_NAME] -22" at bounding box center [383, 98] width 109 height 12
type input "[PERSON_NAME]-22"
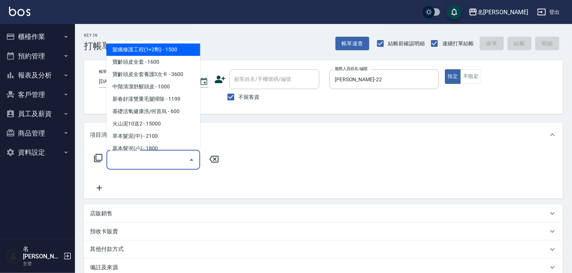
click at [153, 160] on input "服務名稱/代號" at bounding box center [148, 159] width 76 height 13
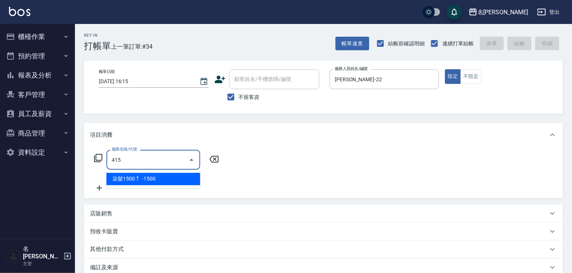
drag, startPoint x: 163, startPoint y: 176, endPoint x: 201, endPoint y: 169, distance: 38.9
click at [163, 176] on span "染髮1500↑ - 1500" at bounding box center [153, 179] width 94 height 12
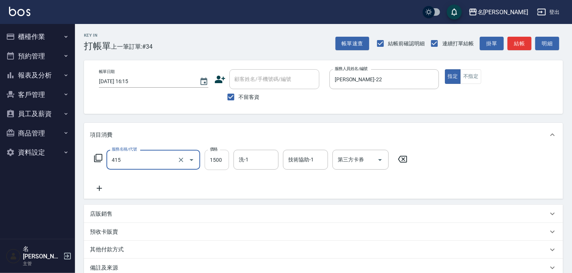
type input "染髮1500↑(415)"
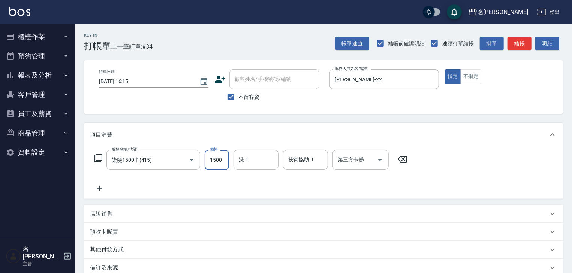
click at [221, 162] on input "1500" at bounding box center [217, 160] width 24 height 20
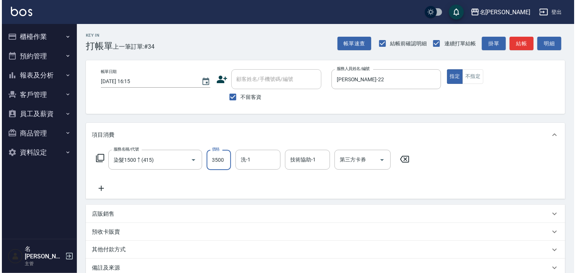
scroll to position [88, 0]
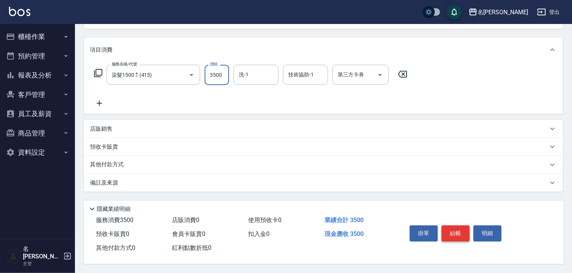
type input "3500"
click at [450, 231] on button "結帳" at bounding box center [455, 234] width 28 height 16
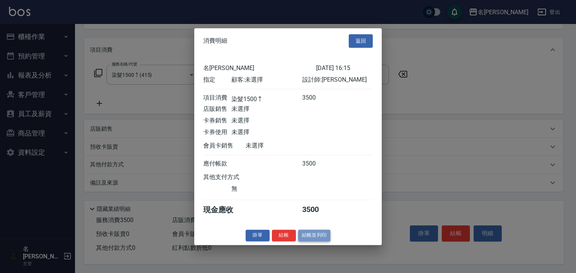
click at [317, 240] on button "結帳並列印" at bounding box center [314, 236] width 33 height 12
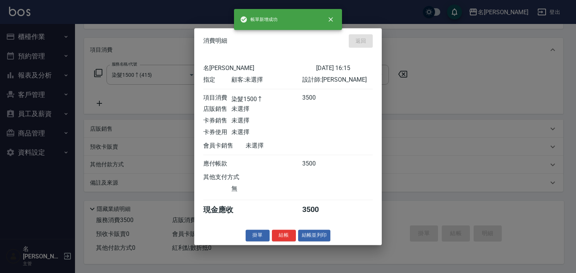
type input "[DATE] 16:19"
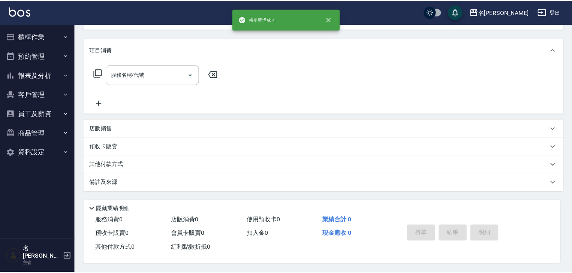
scroll to position [0, 0]
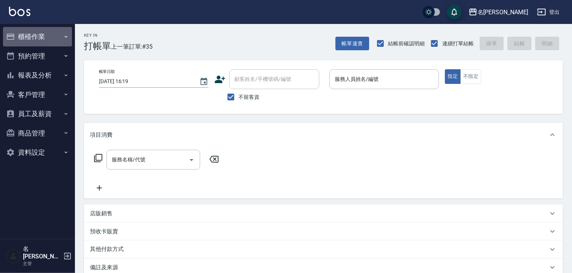
click at [18, 34] on button "櫃檯作業" at bounding box center [37, 36] width 69 height 19
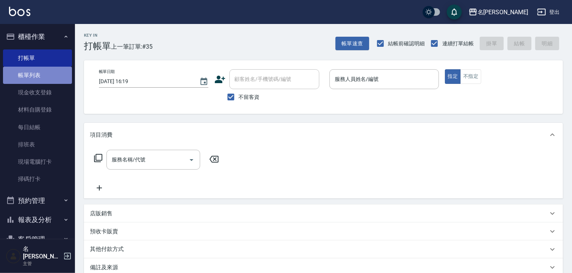
click at [54, 78] on link "帳單列表" at bounding box center [37, 75] width 69 height 17
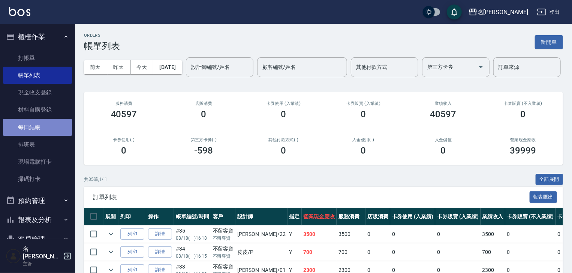
click at [52, 125] on link "每日結帳" at bounding box center [37, 127] width 69 height 17
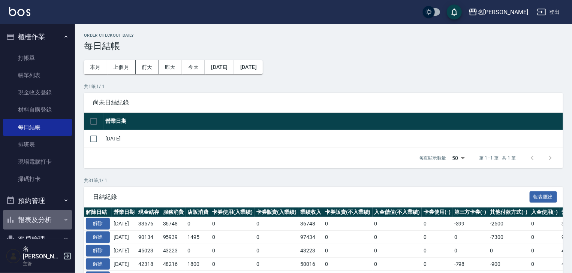
click at [49, 217] on button "報表及分析" at bounding box center [37, 219] width 69 height 19
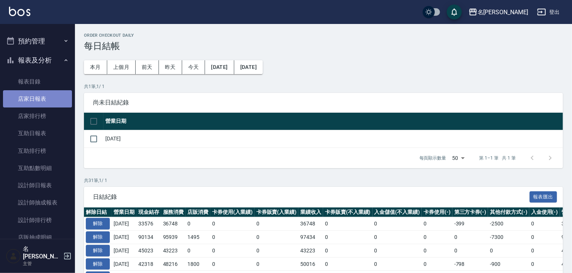
click at [50, 102] on link "店家日報表" at bounding box center [37, 98] width 69 height 17
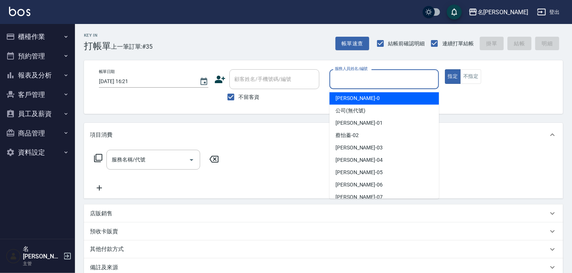
click at [381, 81] on input "服務人員姓名/編號" at bounding box center [384, 79] width 103 height 13
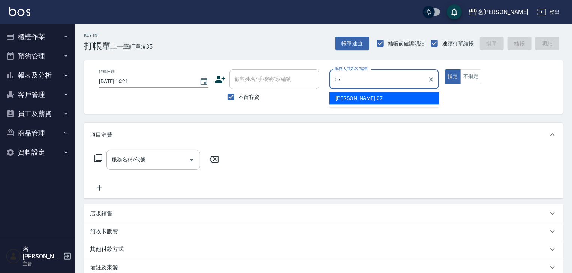
drag, startPoint x: 335, startPoint y: 104, endPoint x: 337, endPoint y: 98, distance: 6.5
click at [336, 102] on div "[PERSON_NAME] -07" at bounding box center [383, 98] width 109 height 12
type input "[PERSON_NAME]-07"
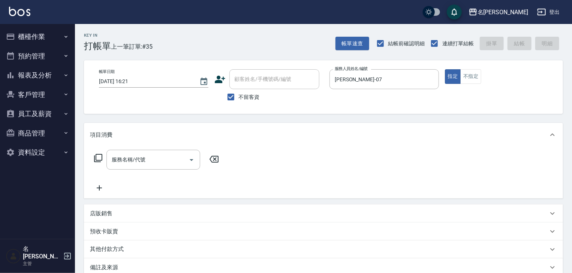
click at [337, 97] on div "帳單日期 [DATE] 16:21 顧客姓名/手機號碼/編號 顧客姓名/手機號碼/編號 不留客資 服務人員姓名/編號 [PERSON_NAME]-07 服務人…" at bounding box center [323, 87] width 461 height 36
click at [151, 151] on div "服務名稱/代號" at bounding box center [153, 160] width 94 height 20
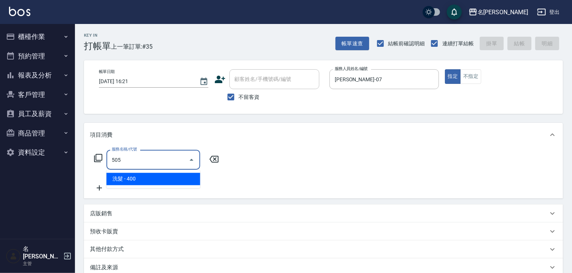
click at [177, 178] on span "洗髮 - 400" at bounding box center [153, 179] width 94 height 12
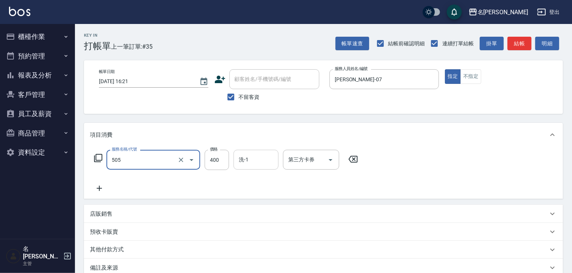
type input "洗髮(505)"
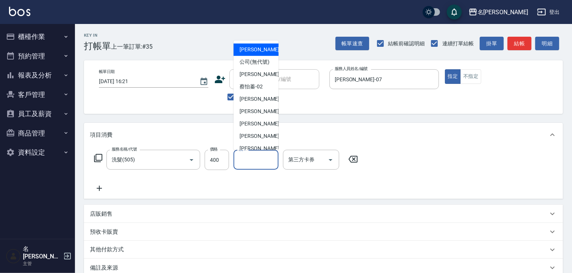
click at [244, 164] on input "洗-1" at bounding box center [256, 159] width 38 height 13
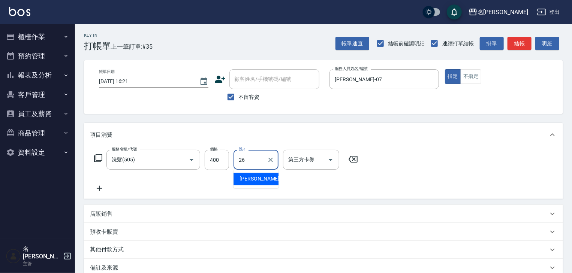
click at [245, 183] on span "[PERSON_NAME]筑 -26" at bounding box center [262, 179] width 47 height 8
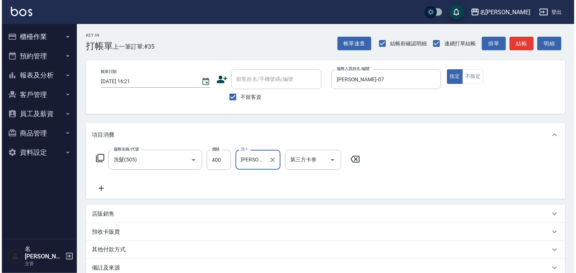
scroll to position [88, 0]
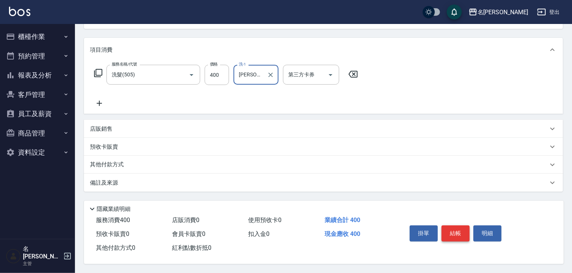
type input "[PERSON_NAME]筑-26"
click at [441, 226] on button "結帳" at bounding box center [455, 234] width 28 height 16
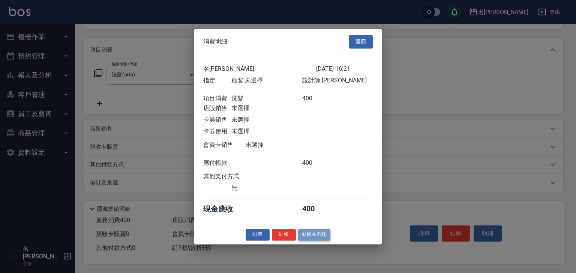
click at [313, 233] on button "結帳並列印" at bounding box center [314, 235] width 33 height 12
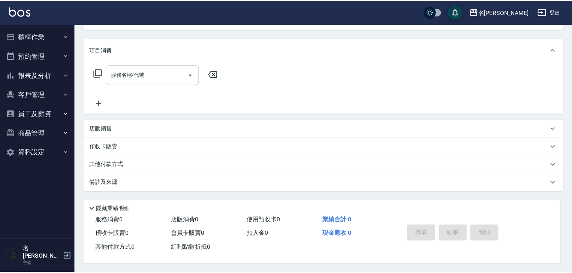
scroll to position [0, 0]
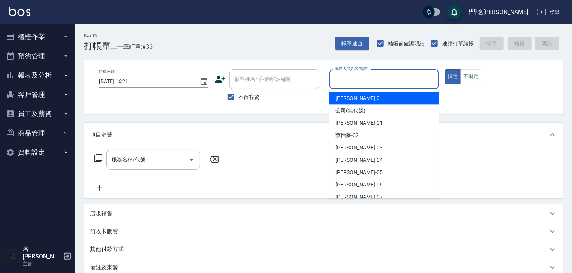
click at [376, 82] on input "服務人員姓名/編號" at bounding box center [384, 79] width 103 height 13
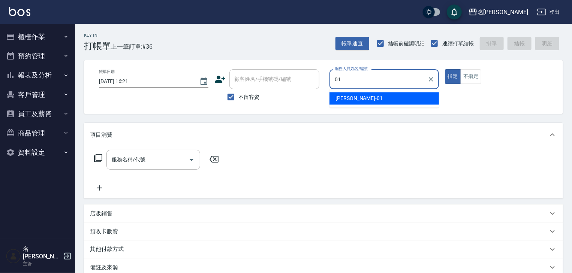
click at [353, 100] on span "[PERSON_NAME] -01" at bounding box center [358, 98] width 47 height 8
type input "[PERSON_NAME]-01"
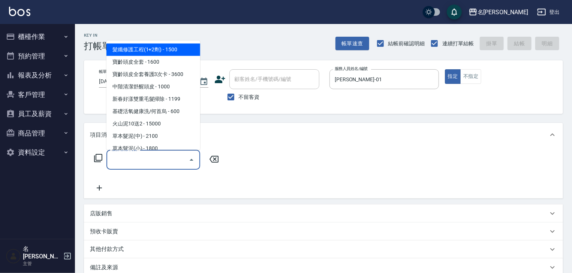
click at [162, 162] on input "服務名稱/代號" at bounding box center [148, 159] width 76 height 13
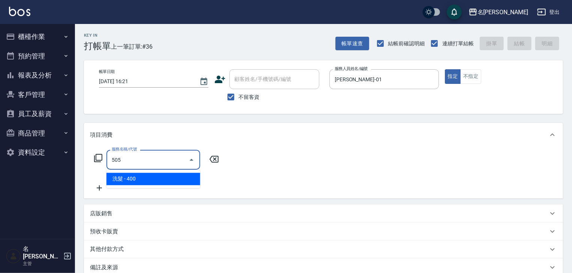
click at [177, 180] on span "洗髮 - 400" at bounding box center [153, 179] width 94 height 12
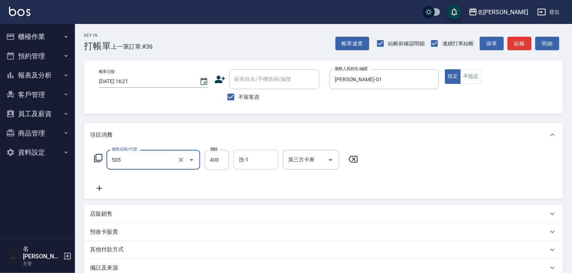
type input "洗髮(505)"
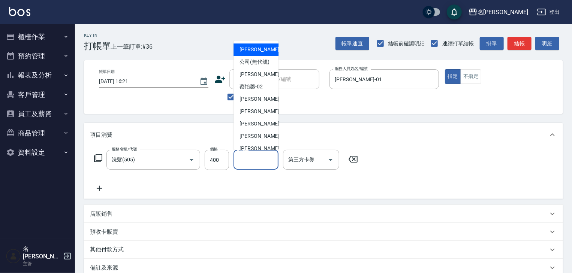
click at [253, 162] on input "洗-1" at bounding box center [256, 159] width 38 height 13
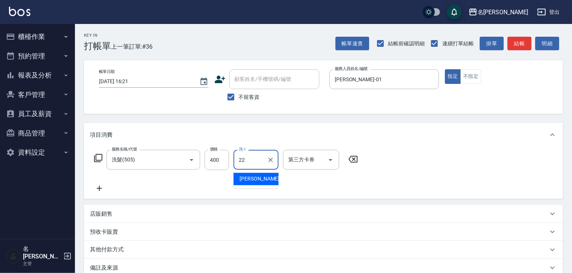
click at [241, 181] on span "[PERSON_NAME] -22" at bounding box center [262, 179] width 47 height 8
type input "[PERSON_NAME]-22"
click at [99, 186] on icon at bounding box center [99, 188] width 19 height 9
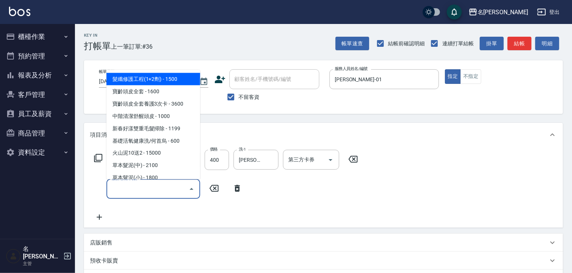
click at [126, 191] on input "服務名稱/代號" at bounding box center [148, 188] width 76 height 13
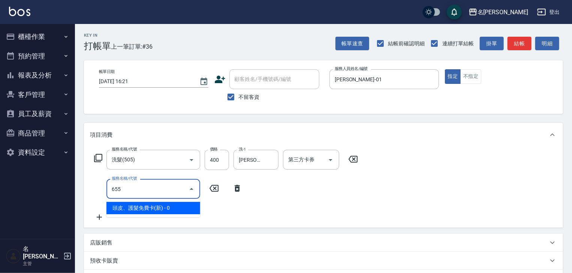
drag, startPoint x: 145, startPoint y: 198, endPoint x: 163, endPoint y: 204, distance: 18.8
click at [160, 205] on span "頭皮、護髮免費卡(新) - 0" at bounding box center [153, 208] width 94 height 12
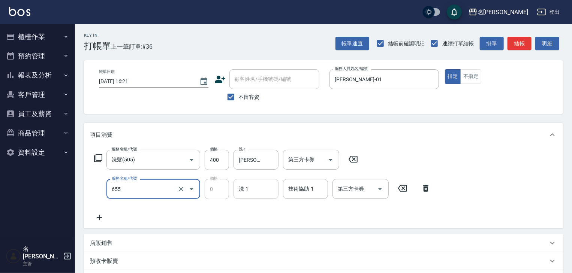
type input "頭皮、護髮免費卡(新)(655)"
click at [265, 190] on input "洗-1" at bounding box center [256, 188] width 38 height 13
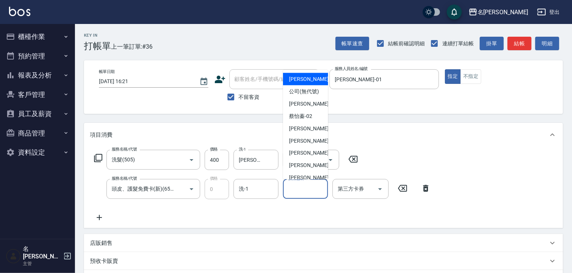
click at [310, 191] on input "技術協助-1" at bounding box center [305, 188] width 38 height 13
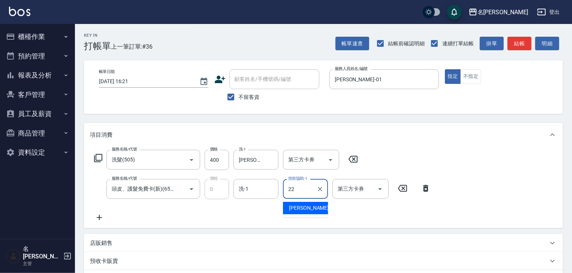
click at [299, 208] on span "[PERSON_NAME] -22" at bounding box center [312, 208] width 47 height 8
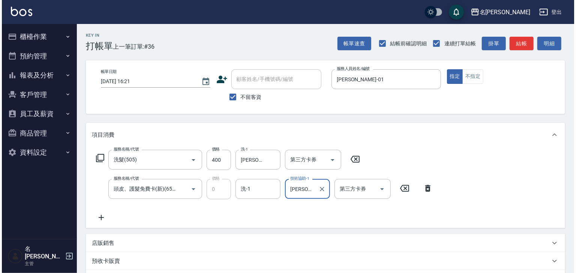
scroll to position [117, 0]
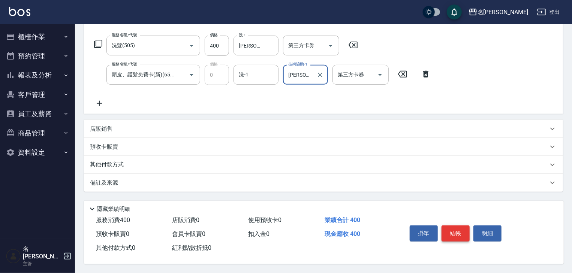
type input "[PERSON_NAME]-22"
click at [466, 230] on button "結帳" at bounding box center [455, 234] width 28 height 16
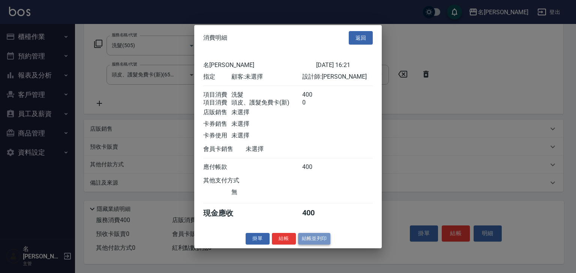
click at [306, 244] on button "結帳並列印" at bounding box center [314, 239] width 33 height 12
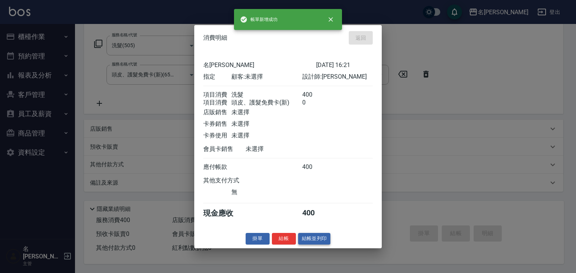
type input "[DATE] 16:25"
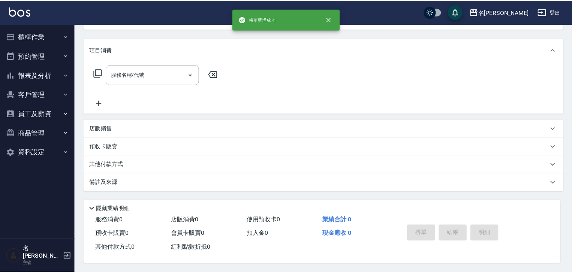
scroll to position [0, 0]
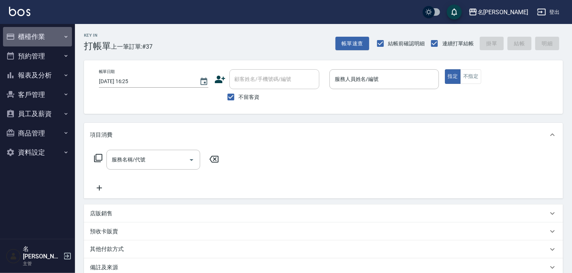
click at [37, 30] on button "櫃檯作業" at bounding box center [37, 36] width 69 height 19
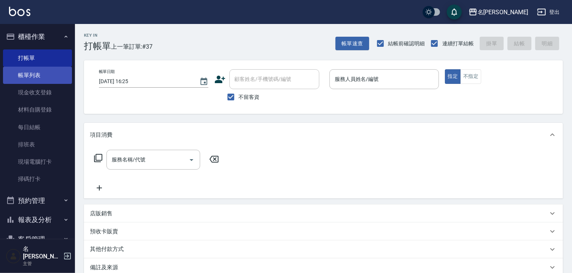
click at [54, 76] on link "帳單列表" at bounding box center [37, 75] width 69 height 17
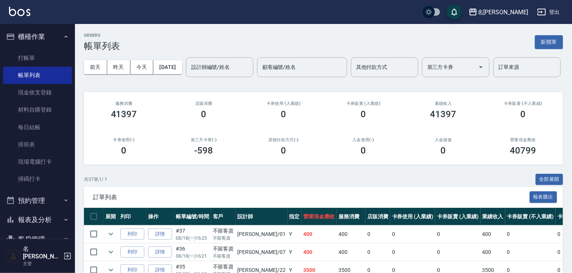
scroll to position [80, 0]
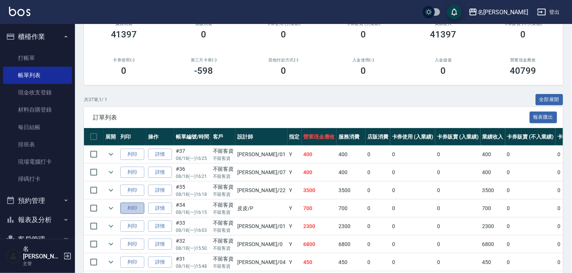
click at [133, 214] on button "列印" at bounding box center [132, 209] width 24 height 12
click at [47, 57] on link "打帳單" at bounding box center [37, 57] width 69 height 17
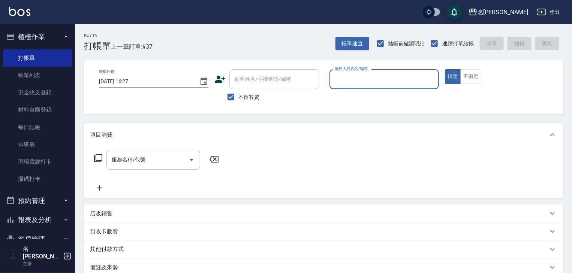
click at [386, 70] on div "服務人員姓名/編號" at bounding box center [383, 79] width 109 height 20
click at [363, 99] on div "皮皮 -P" at bounding box center [383, 98] width 109 height 12
click at [139, 166] on div "服務名稱/代號" at bounding box center [153, 160] width 94 height 20
type input "皮皮-P"
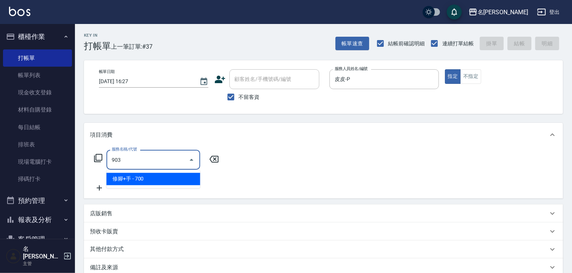
click at [197, 182] on span "修腳+手 - 700" at bounding box center [153, 179] width 94 height 12
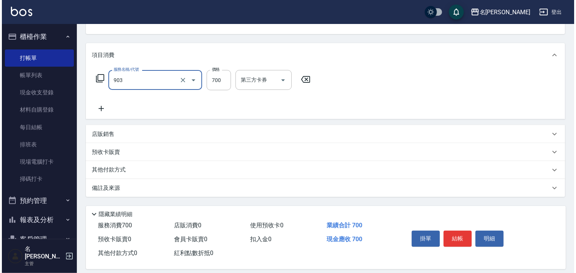
scroll to position [88, 0]
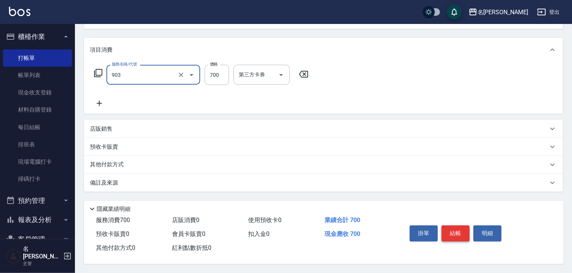
type input "修腳+手(903)"
click at [451, 236] on button "結帳" at bounding box center [455, 234] width 28 height 16
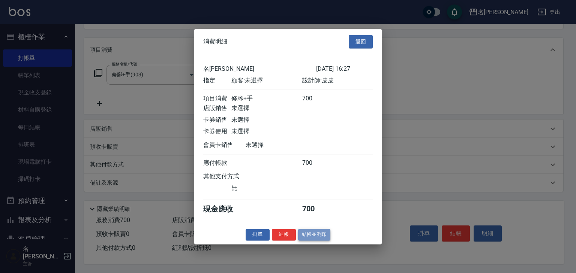
click at [315, 238] on button "結帳並列印" at bounding box center [314, 235] width 33 height 12
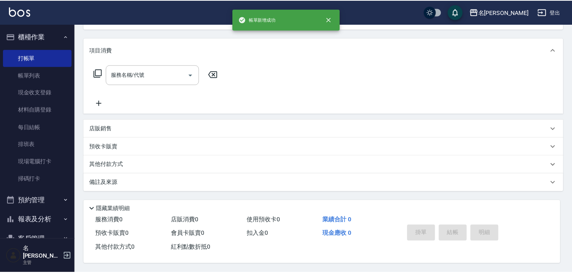
scroll to position [0, 0]
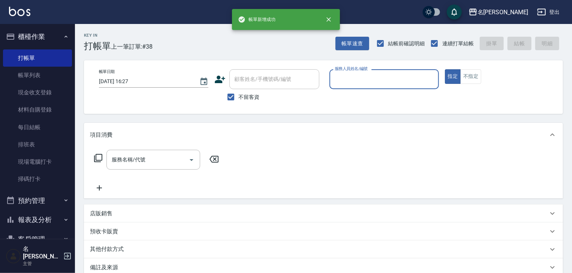
click at [445, 69] on button "指定" at bounding box center [453, 76] width 16 height 15
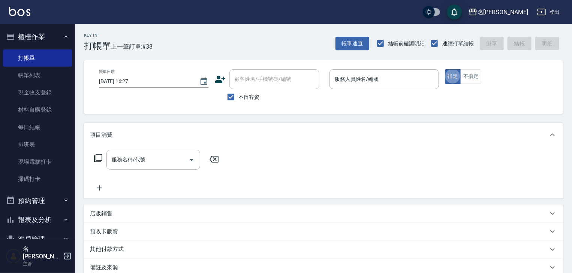
type button "true"
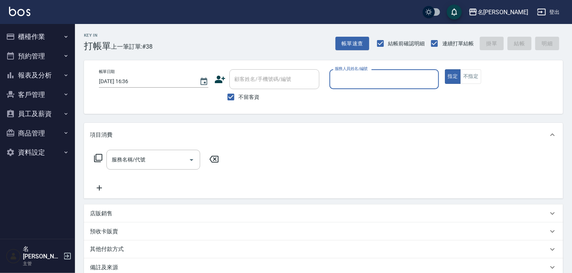
click at [373, 83] on input "服務人員姓名/編號" at bounding box center [384, 79] width 103 height 13
click at [366, 93] on div "[PERSON_NAME]" at bounding box center [383, 98] width 109 height 12
type input "[PERSON_NAME]"
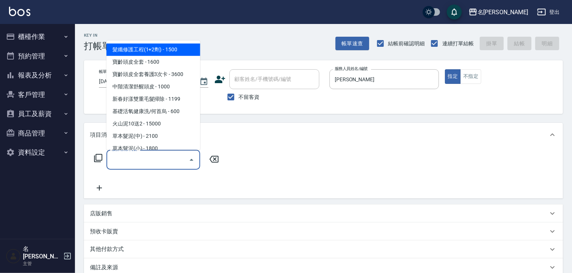
click at [162, 157] on input "服務名稱/代號" at bounding box center [148, 159] width 76 height 13
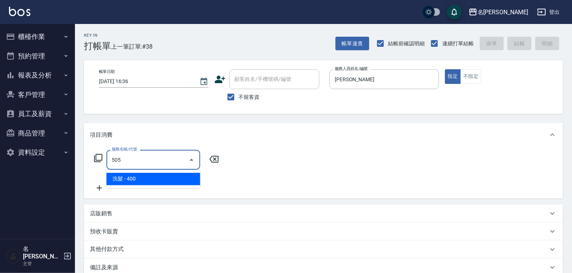
click at [166, 182] on span "洗髮 - 400" at bounding box center [153, 179] width 94 height 12
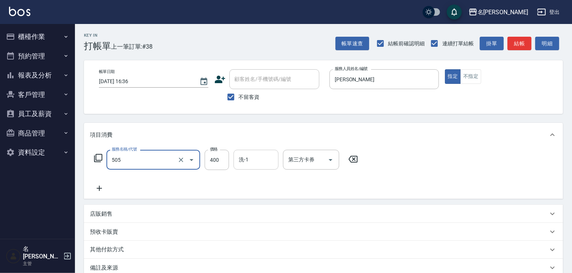
type input "洗髮(505)"
click at [245, 161] on input "洗-1" at bounding box center [256, 159] width 38 height 13
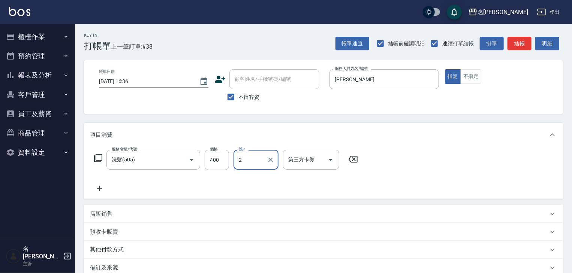
type input "23"
click at [268, 160] on icon "Clear" at bounding box center [270, 159] width 7 height 7
click at [249, 161] on input "洗-1" at bounding box center [256, 159] width 38 height 13
click at [254, 176] on span "[PERSON_NAME] -22" at bounding box center [262, 179] width 47 height 8
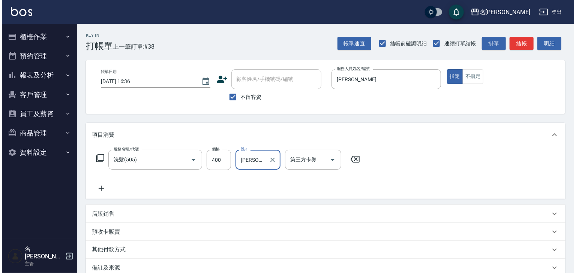
scroll to position [88, 0]
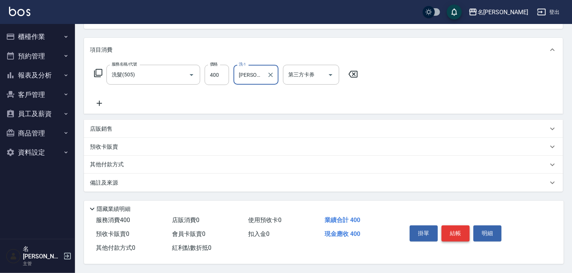
type input "[PERSON_NAME]-22"
click at [453, 233] on button "結帳" at bounding box center [455, 234] width 28 height 16
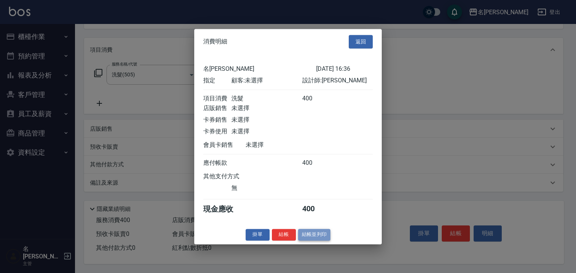
click at [312, 235] on button "結帳並列印" at bounding box center [314, 235] width 33 height 12
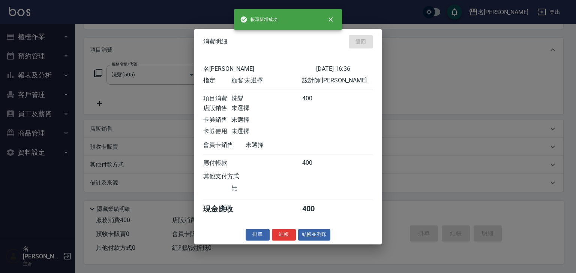
type input "2025/08/18 16:43"
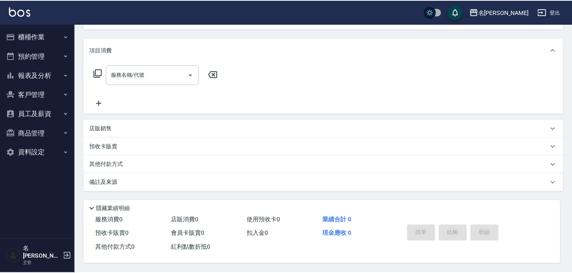
scroll to position [0, 0]
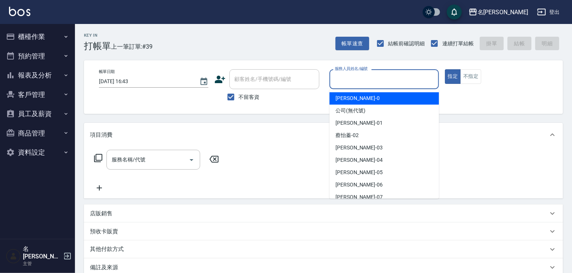
click at [387, 82] on input "服務人員姓名/編號" at bounding box center [384, 79] width 103 height 13
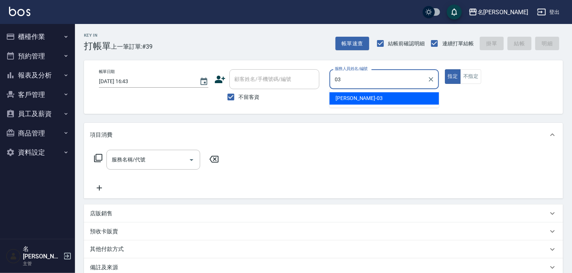
click at [372, 96] on div "曹如妘 -03" at bounding box center [383, 98] width 109 height 12
click at [153, 168] on div "服務名稱/代號" at bounding box center [153, 160] width 94 height 20
type input "曹如妘-03"
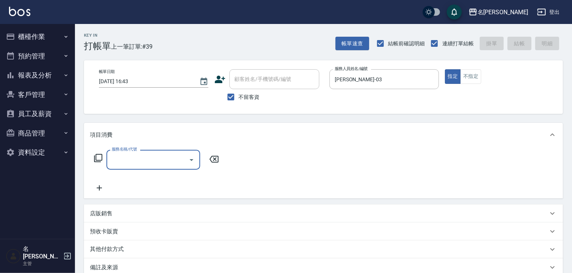
click at [161, 162] on input "服務名稱/代號" at bounding box center [148, 159] width 76 height 13
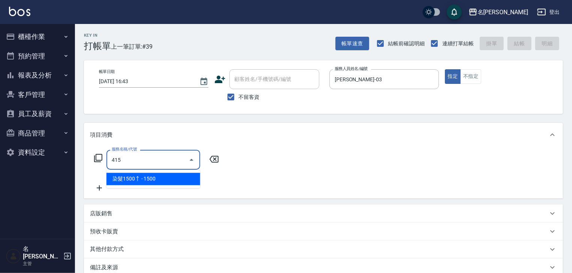
click at [178, 177] on span "染髮1500↑ - 1500" at bounding box center [153, 179] width 94 height 12
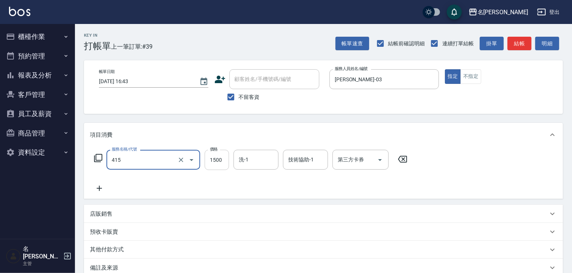
type input "染髮1500↑(415)"
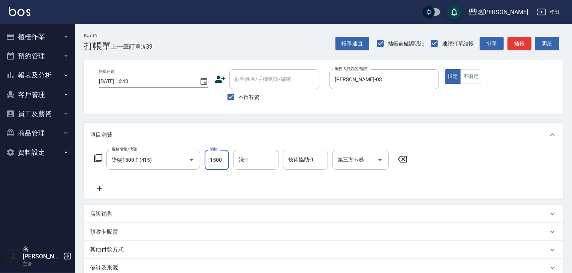
click at [220, 159] on input "1500" at bounding box center [217, 160] width 24 height 20
type input "3500"
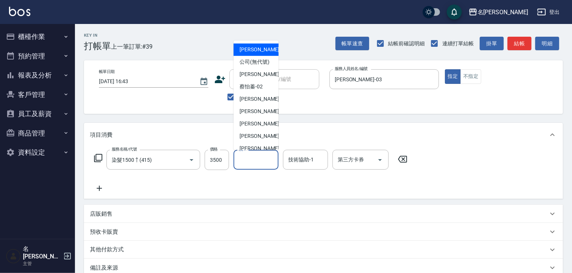
click at [253, 160] on input "洗-1" at bounding box center [256, 159] width 38 height 13
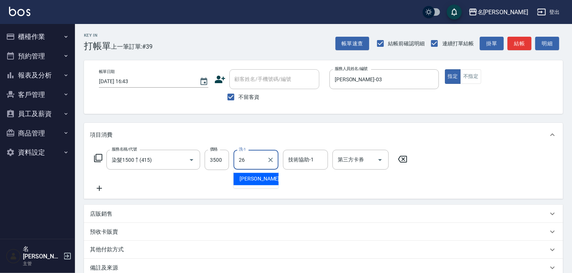
click at [262, 180] on span "[PERSON_NAME]筑 -26" at bounding box center [262, 179] width 47 height 8
type input "[PERSON_NAME]筑-26"
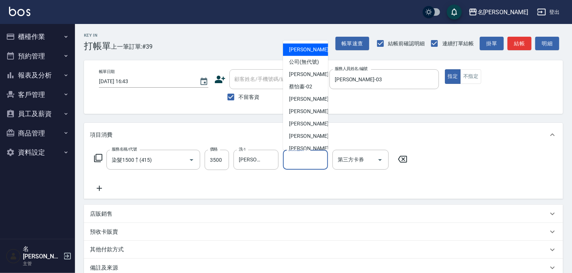
click at [296, 162] on input "技術協助-1" at bounding box center [305, 159] width 38 height 13
click at [217, 165] on input "3500" at bounding box center [217, 160] width 24 height 20
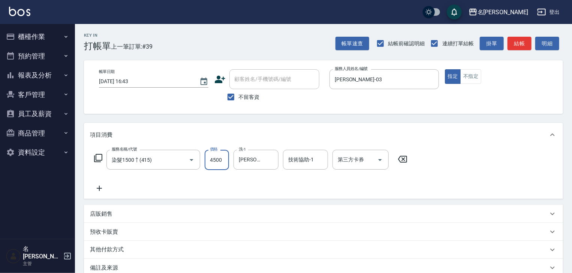
type input "4500"
click at [93, 187] on icon at bounding box center [99, 188] width 19 height 9
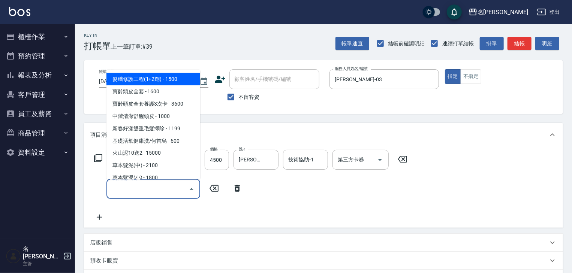
click at [168, 189] on input "服務名稱/代號" at bounding box center [148, 188] width 76 height 13
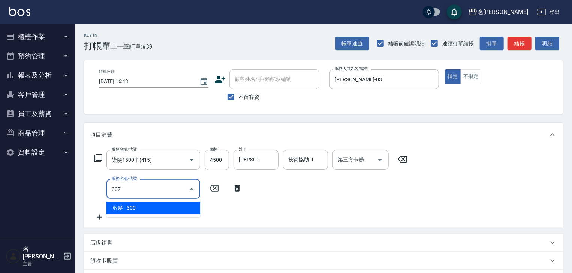
click at [175, 204] on span "剪髮 - 300" at bounding box center [153, 208] width 94 height 12
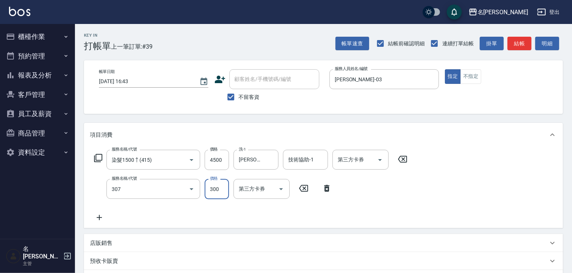
type input "剪髮(307)"
click at [211, 190] on input "300" at bounding box center [217, 189] width 24 height 20
type input "700"
click at [99, 219] on icon at bounding box center [99, 217] width 19 height 9
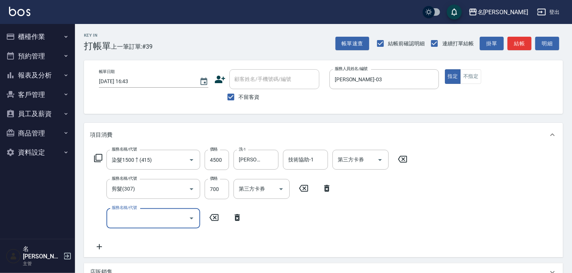
scroll to position [146, 0]
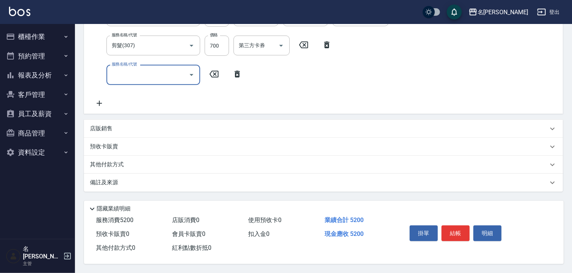
click at [105, 131] on div "店販銷售" at bounding box center [323, 129] width 479 height 18
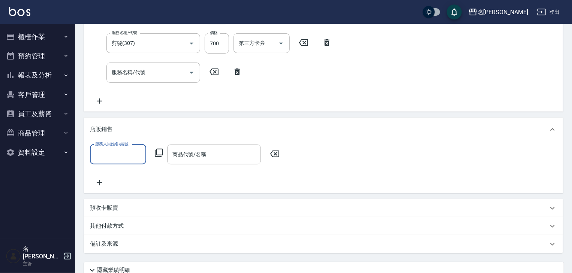
scroll to position [0, 0]
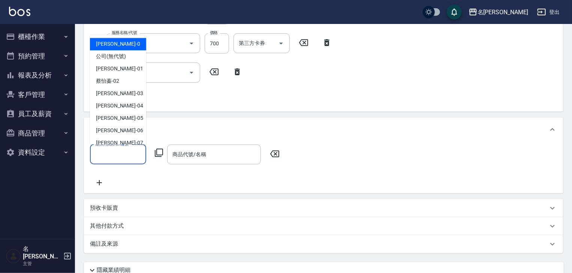
click at [118, 158] on input "服務人員姓名/編號" at bounding box center [117, 154] width 49 height 13
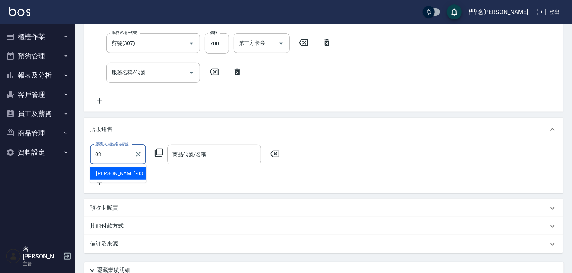
click at [139, 174] on div "曹如妘 -03" at bounding box center [118, 174] width 56 height 12
type input "曹如妘-03"
click at [156, 153] on icon at bounding box center [158, 152] width 9 height 9
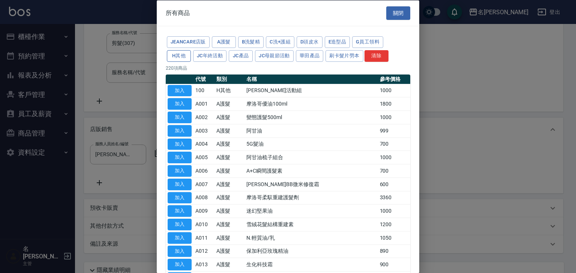
click at [175, 57] on button "H其他" at bounding box center [179, 56] width 24 height 12
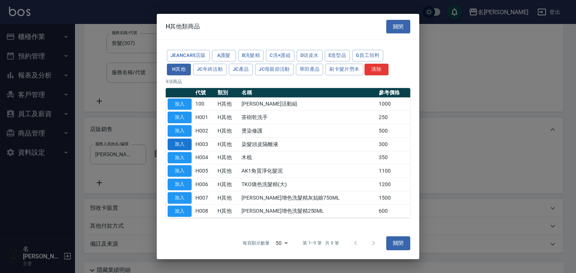
click at [180, 148] on button "加入" at bounding box center [180, 145] width 24 height 12
type input "染髮頭皮隔離液"
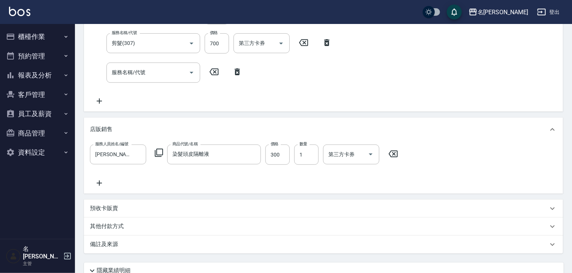
click at [237, 70] on icon at bounding box center [237, 71] width 19 height 9
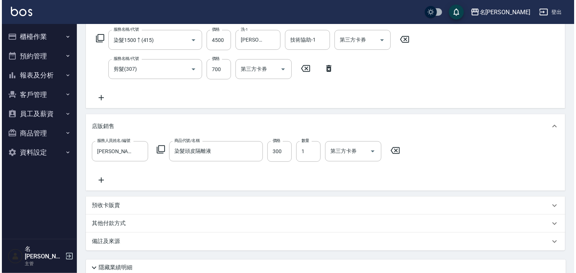
scroll to position [181, 0]
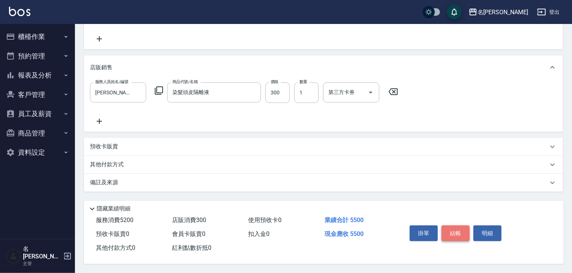
click at [456, 233] on button "結帳" at bounding box center [455, 234] width 28 height 16
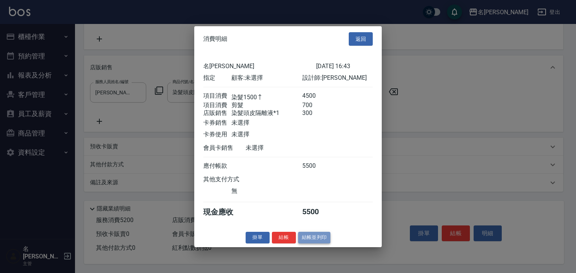
click at [315, 239] on button "結帳並列印" at bounding box center [314, 238] width 33 height 12
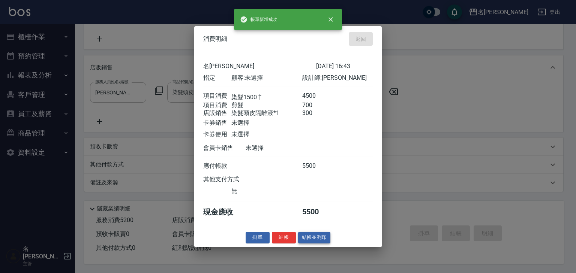
type input "2025/08/18 16:51"
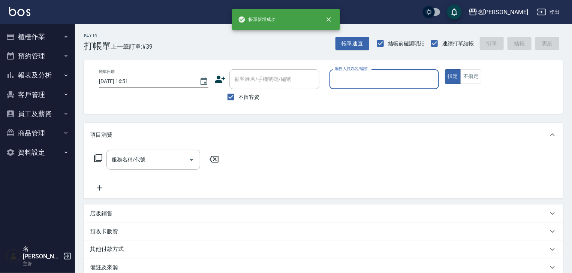
scroll to position [0, 0]
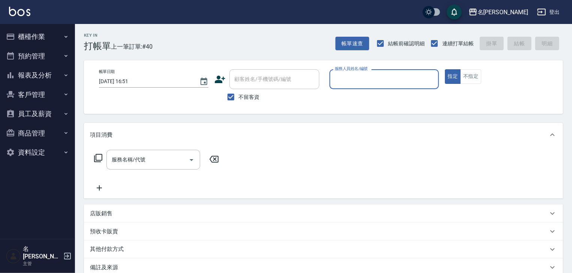
click at [360, 88] on div "服務人員姓名/編號" at bounding box center [383, 79] width 109 height 20
drag, startPoint x: 357, startPoint y: 96, endPoint x: 338, endPoint y: 106, distance: 21.3
click at [357, 97] on span "蔡怡蓁 -02" at bounding box center [346, 98] width 23 height 8
type input "[PERSON_NAME]-02"
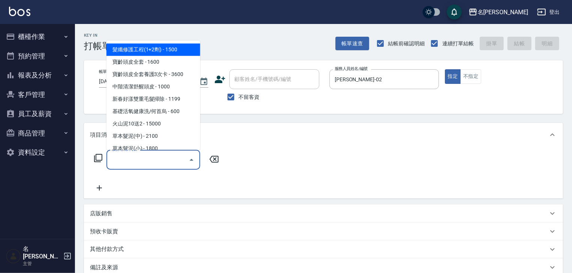
click at [142, 161] on input "服務名稱/代號" at bounding box center [148, 159] width 76 height 13
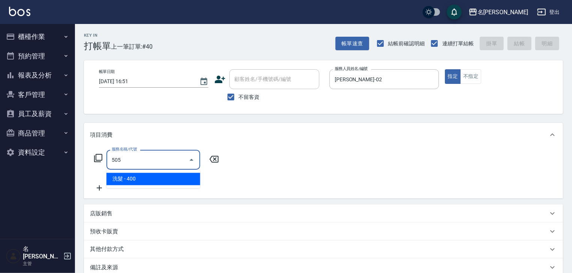
click at [164, 180] on span "洗髮 - 400" at bounding box center [153, 179] width 94 height 12
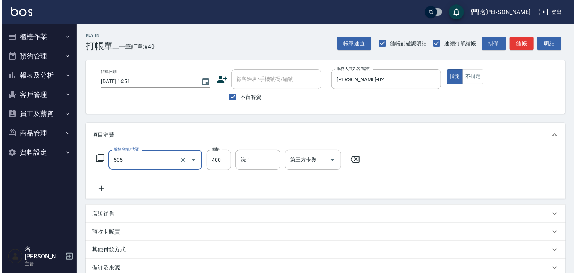
scroll to position [88, 0]
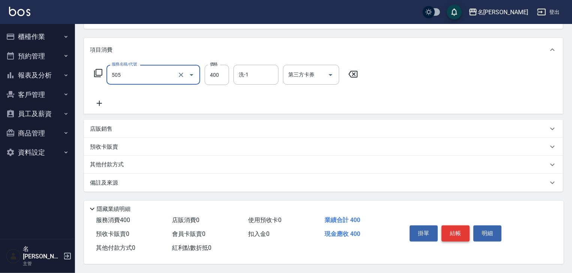
type input "洗髮(505)"
click at [454, 235] on button "結帳" at bounding box center [455, 234] width 28 height 16
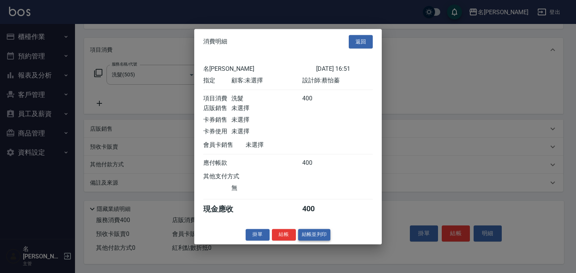
click at [326, 241] on button "結帳並列印" at bounding box center [314, 235] width 33 height 12
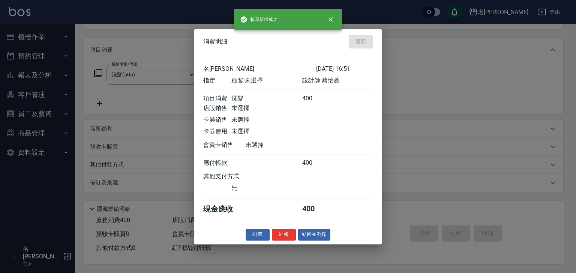
type input "2025/08/18 17:06"
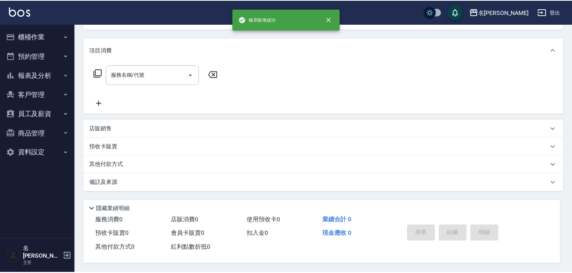
scroll to position [0, 0]
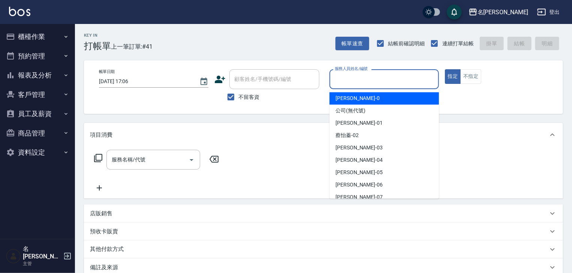
click at [351, 76] on input "服務人員姓名/編號" at bounding box center [384, 79] width 103 height 13
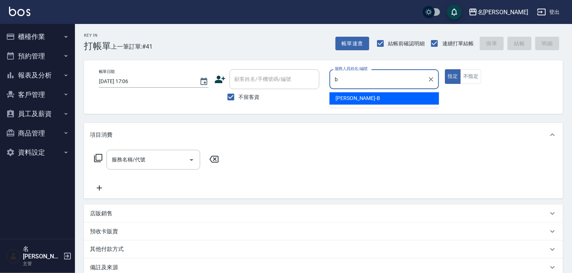
click at [341, 97] on span "吳姵瑩 -B" at bounding box center [357, 98] width 45 height 8
type input "[PERSON_NAME]"
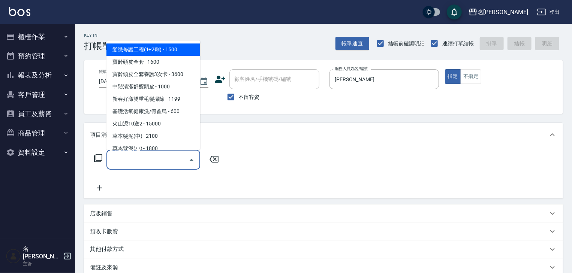
click at [130, 163] on input "服務名稱/代號" at bounding box center [148, 159] width 76 height 13
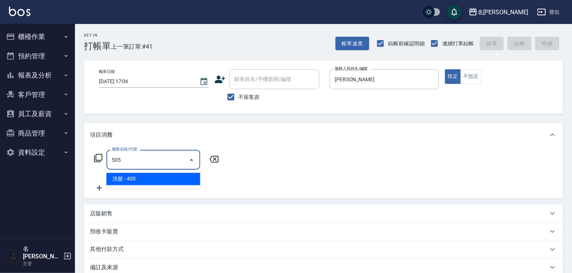
click at [163, 178] on span "洗髮 - 400" at bounding box center [153, 179] width 94 height 12
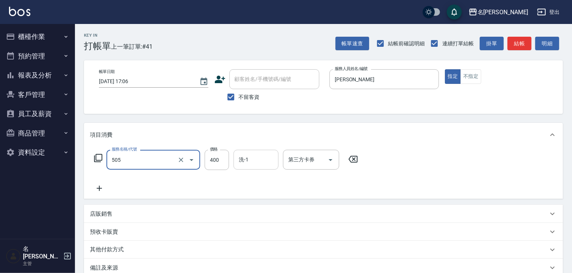
type input "洗髮(505)"
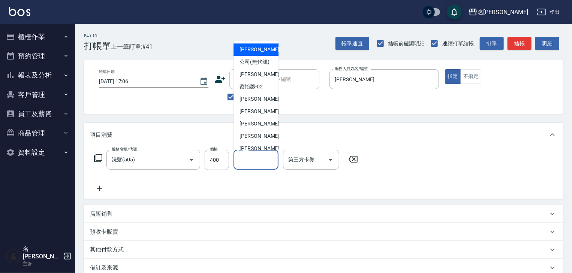
click at [259, 162] on input "洗-1" at bounding box center [256, 159] width 38 height 13
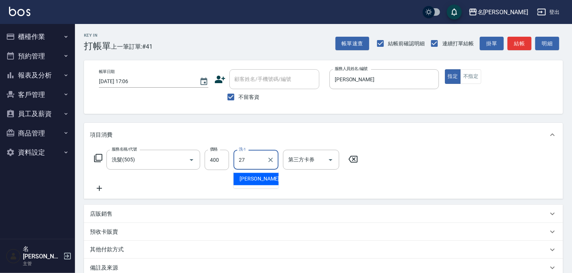
click at [268, 177] on div "張紹柏 -27" at bounding box center [255, 179] width 45 height 12
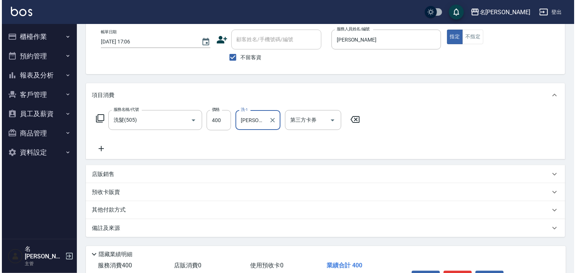
scroll to position [88, 0]
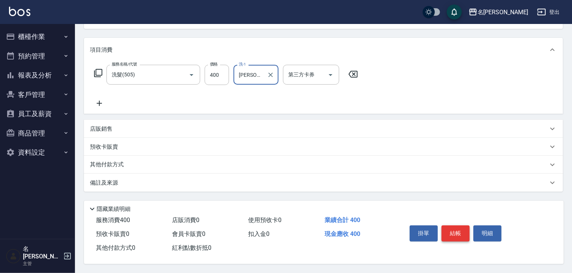
type input "[PERSON_NAME]-27"
click at [451, 229] on button "結帳" at bounding box center [455, 234] width 28 height 16
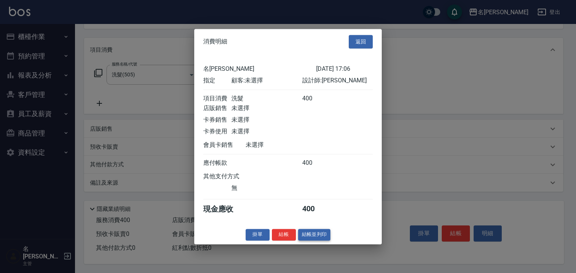
click at [306, 241] on button "結帳並列印" at bounding box center [314, 235] width 33 height 12
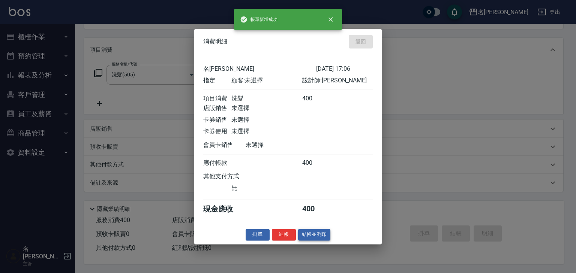
type input "2025/08/18 17:07"
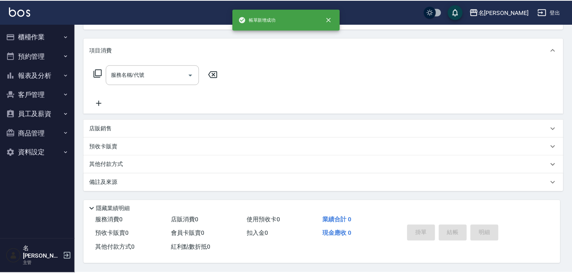
scroll to position [0, 0]
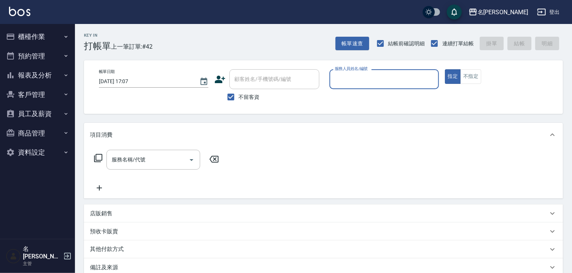
click at [37, 31] on button "櫃檯作業" at bounding box center [37, 36] width 69 height 19
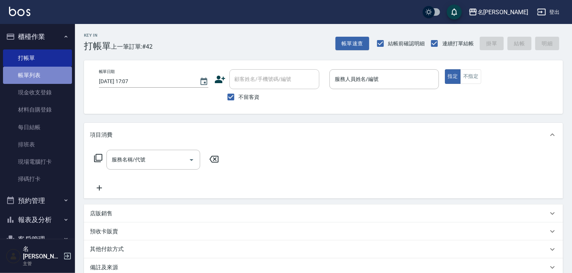
click at [45, 69] on link "帳單列表" at bounding box center [37, 75] width 69 height 17
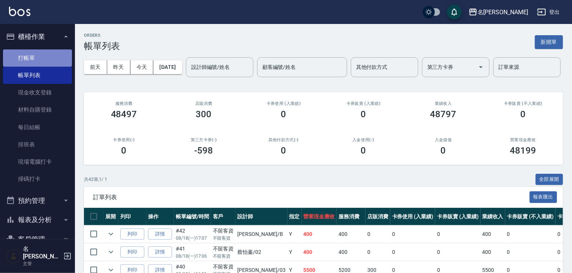
click at [48, 60] on link "打帳單" at bounding box center [37, 57] width 69 height 17
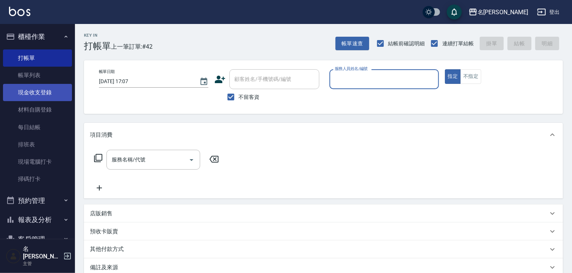
click at [63, 91] on link "現金收支登錄" at bounding box center [37, 92] width 69 height 17
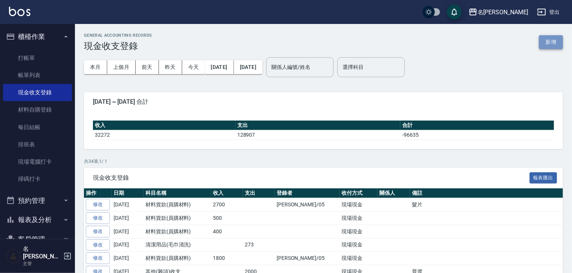
click at [556, 42] on button "新增" at bounding box center [551, 42] width 24 height 14
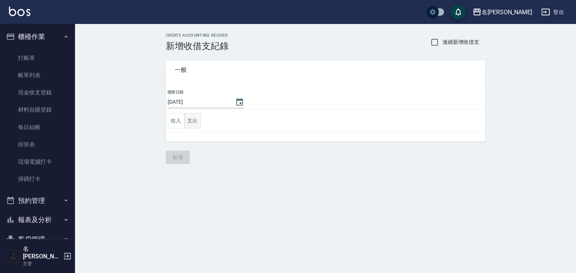
click at [191, 121] on button "支出" at bounding box center [192, 120] width 17 height 15
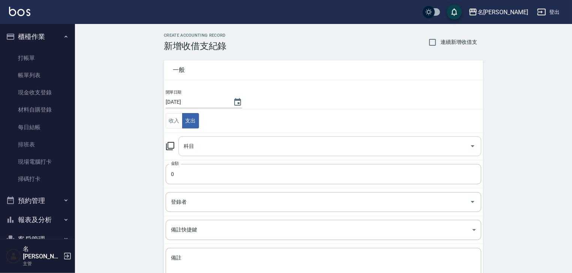
click at [209, 147] on input "科目" at bounding box center [324, 146] width 285 height 13
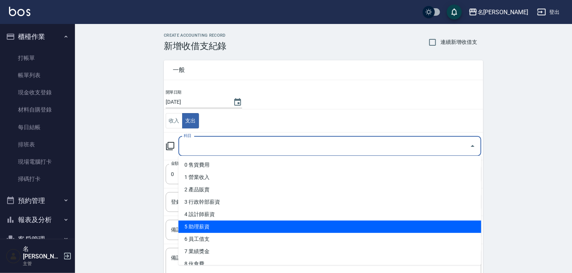
scroll to position [120, 0]
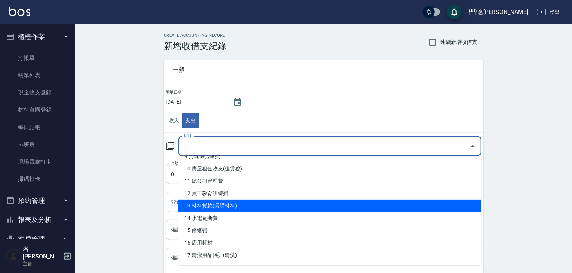
click at [244, 205] on li "13 材料貨款(員購材料)" at bounding box center [329, 206] width 303 height 12
type input "13 材料貨款(員購材料)"
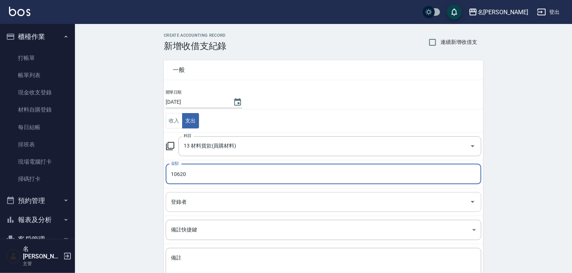
type input "10620"
click at [194, 197] on input "登錄者" at bounding box center [318, 202] width 298 height 13
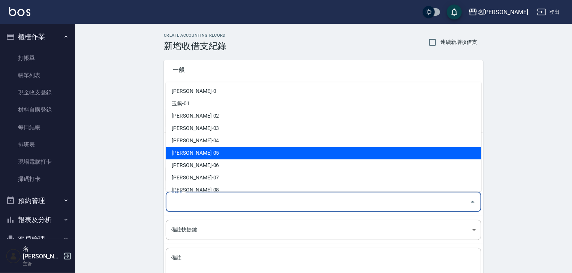
click at [199, 154] on li "林麗慧-05" at bounding box center [324, 153] width 316 height 12
type input "林麗慧-05"
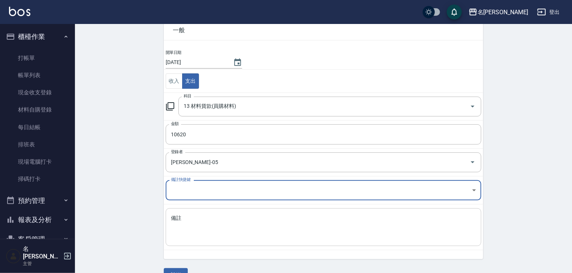
scroll to position [57, 0]
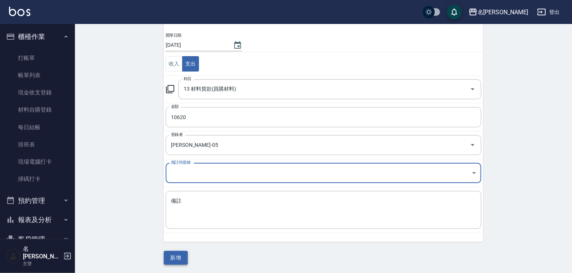
click at [174, 260] on button "新增" at bounding box center [176, 258] width 24 height 14
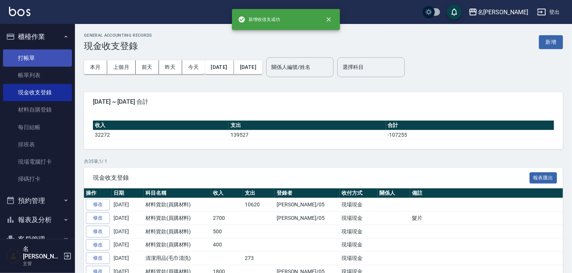
click at [54, 54] on link "打帳單" at bounding box center [37, 57] width 69 height 17
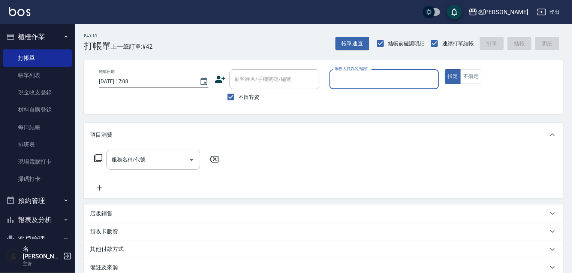
scroll to position [70, 0]
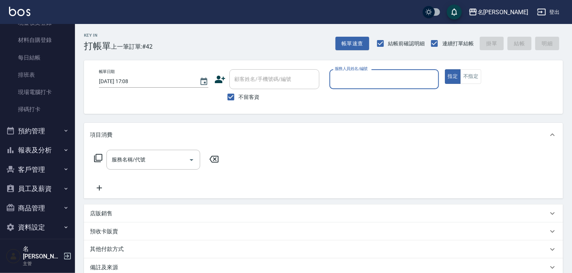
click at [46, 147] on button "報表及分析" at bounding box center [37, 150] width 69 height 19
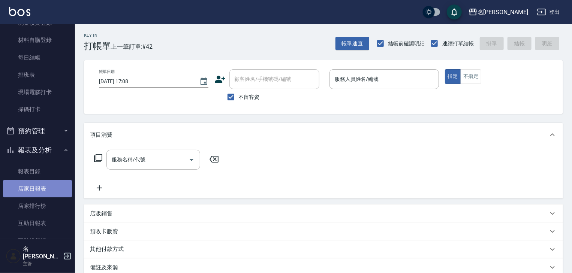
click at [46, 186] on link "店家日報表" at bounding box center [37, 188] width 69 height 17
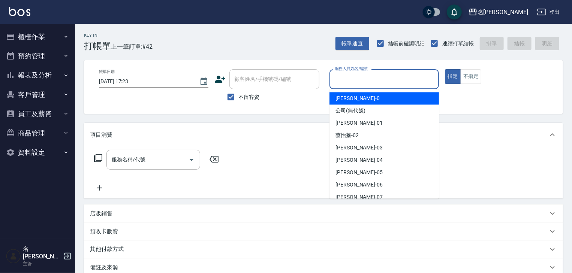
click at [393, 79] on input "服務人員姓名/編號" at bounding box center [384, 79] width 103 height 13
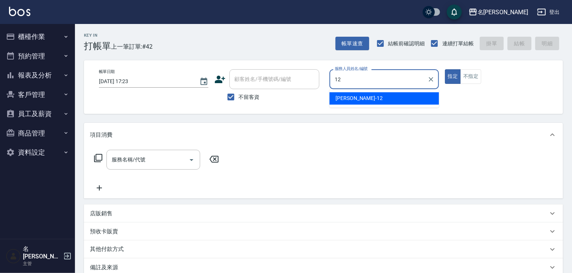
click at [383, 100] on div "[PERSON_NAME]-12" at bounding box center [383, 98] width 109 height 12
type input "[PERSON_NAME]-12"
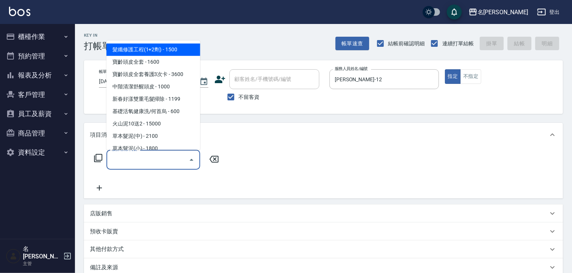
click at [165, 160] on input "服務名稱/代號" at bounding box center [148, 159] width 76 height 13
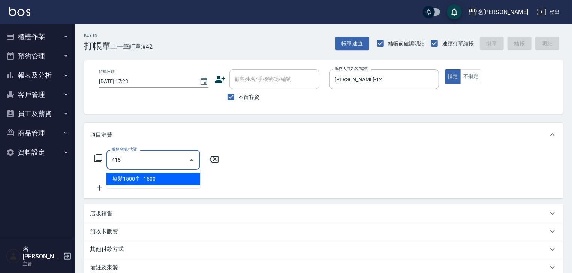
click at [170, 177] on span "染髮1500↑ - 1500" at bounding box center [153, 179] width 94 height 12
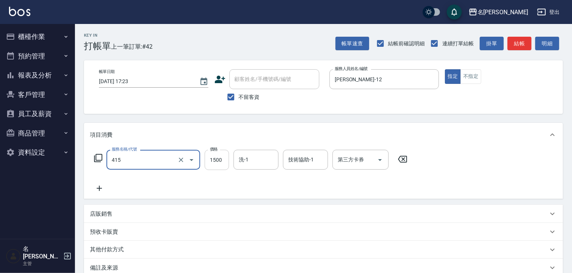
type input "染髮1500↑(415)"
click at [216, 159] on input "1500" at bounding box center [217, 160] width 24 height 20
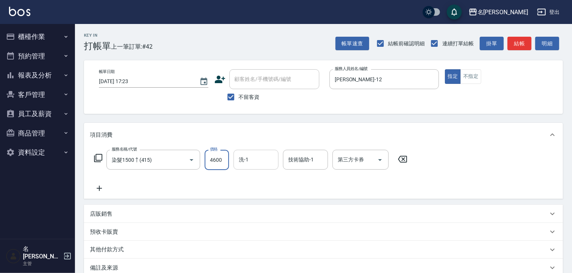
type input "4600"
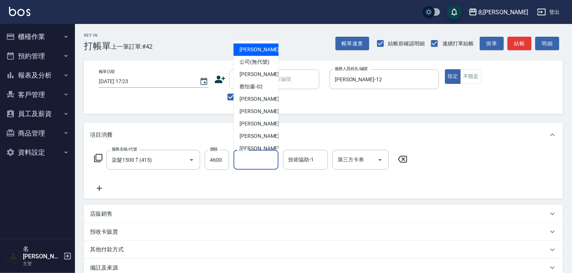
click at [258, 159] on input "洗-1" at bounding box center [256, 159] width 38 height 13
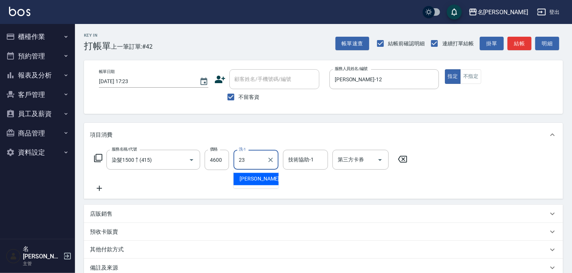
click at [257, 177] on span "[PERSON_NAME]-23" at bounding box center [262, 179] width 47 height 8
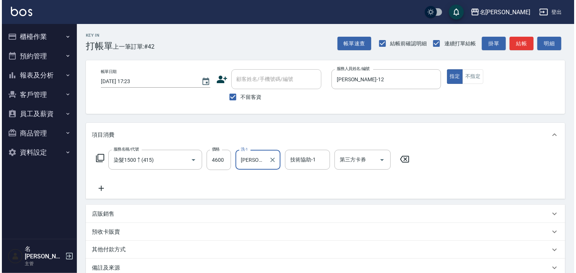
scroll to position [88, 0]
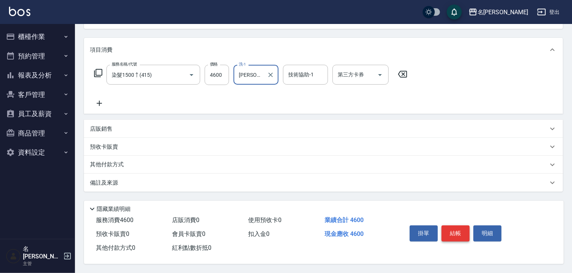
type input "[PERSON_NAME]-23"
click at [460, 231] on button "結帳" at bounding box center [455, 234] width 28 height 16
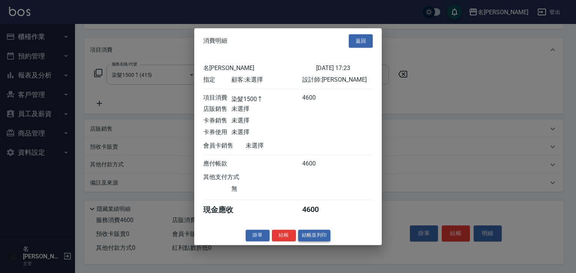
click at [314, 240] on button "結帳並列印" at bounding box center [314, 236] width 33 height 12
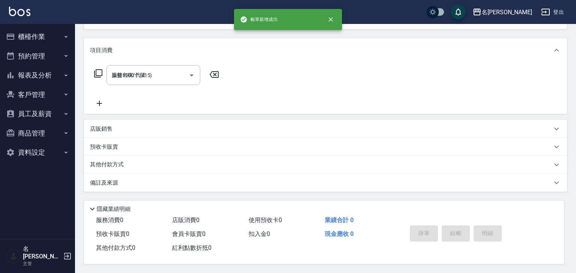
type input "[DATE] 17:24"
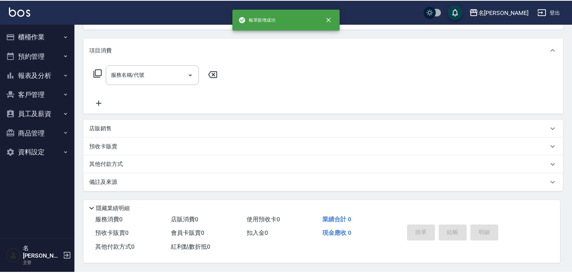
scroll to position [0, 0]
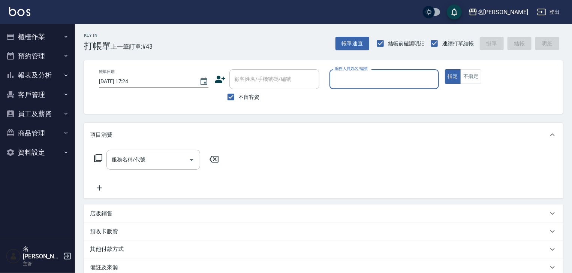
click at [33, 34] on button "櫃檯作業" at bounding box center [37, 36] width 69 height 19
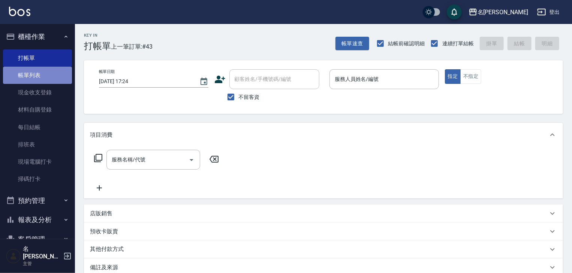
click at [45, 72] on link "帳單列表" at bounding box center [37, 75] width 69 height 17
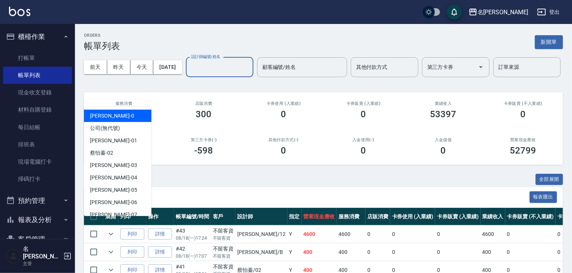
click at [189, 74] on input "設計師編號/姓名" at bounding box center [219, 67] width 61 height 13
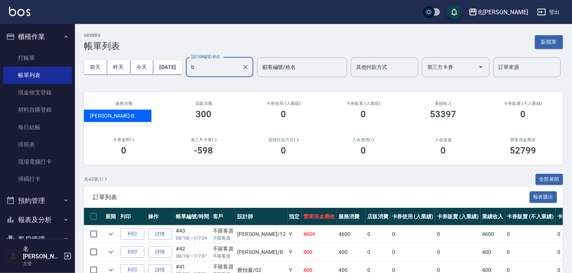
click at [136, 112] on div "[PERSON_NAME]" at bounding box center [117, 116] width 67 height 12
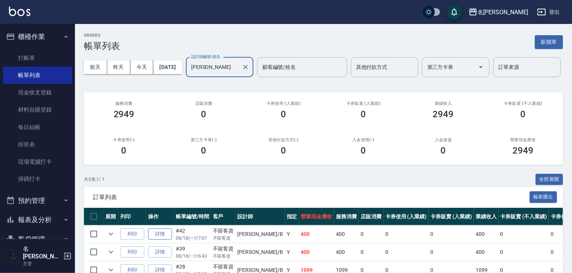
type input "[PERSON_NAME]"
click at [154, 240] on link "詳情" at bounding box center [160, 235] width 24 height 12
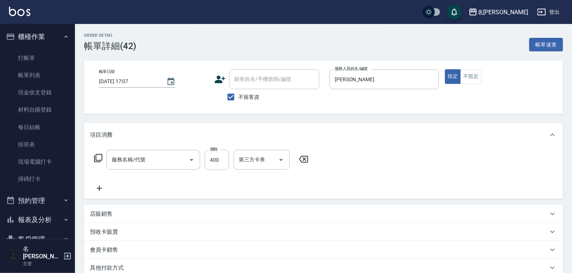
type input "[DATE] 17:07"
checkbox input "true"
type input "[PERSON_NAME]"
type input "洗髮(505)"
click at [211, 159] on input "400" at bounding box center [217, 160] width 24 height 20
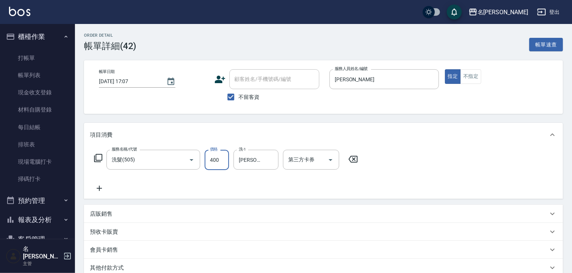
click at [96, 190] on icon at bounding box center [99, 188] width 19 height 9
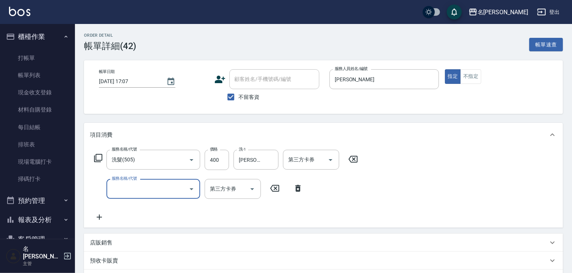
click at [112, 192] on input "服務名稱/代號" at bounding box center [148, 188] width 76 height 13
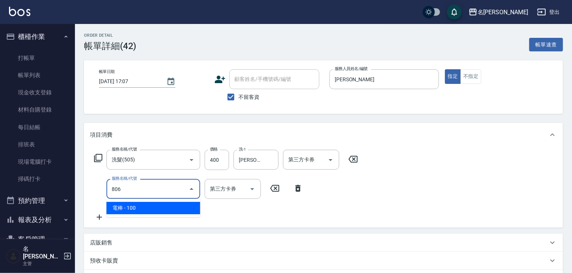
click at [176, 212] on span "電棒 - 100" at bounding box center [153, 208] width 94 height 12
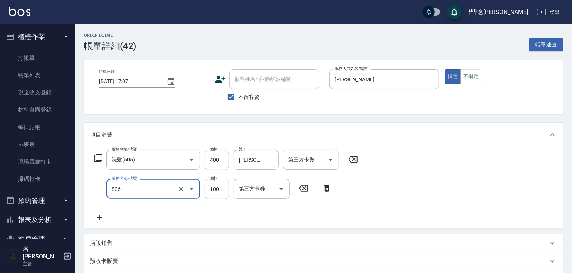
scroll to position [131, 0]
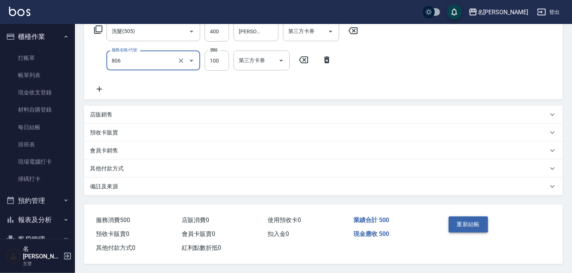
type input "電棒(806)"
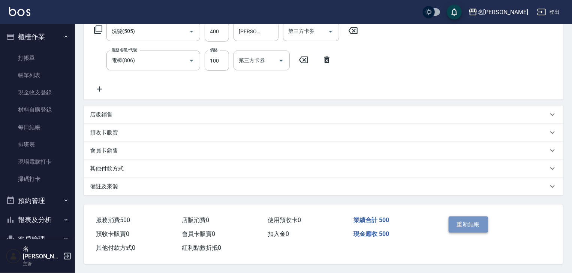
click at [471, 224] on button "重新結帳" at bounding box center [469, 225] width 40 height 16
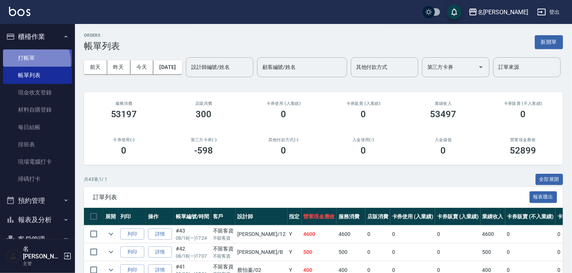
click at [35, 61] on link "打帳單" at bounding box center [37, 57] width 69 height 17
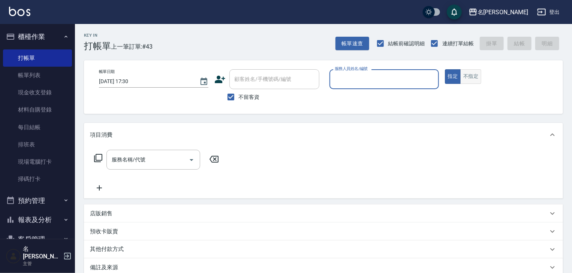
click at [477, 82] on button "不指定" at bounding box center [470, 76] width 21 height 15
click at [397, 88] on div "服務人員姓名/編號" at bounding box center [383, 79] width 109 height 20
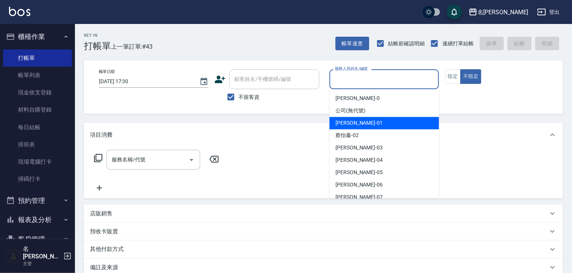
click at [351, 123] on span "[PERSON_NAME] -01" at bounding box center [358, 123] width 47 height 8
type input "[PERSON_NAME]-01"
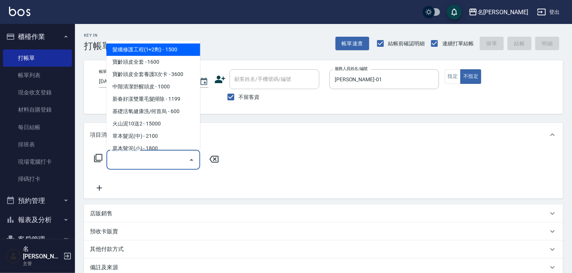
click at [164, 163] on input "服務名稱/代號" at bounding box center [148, 159] width 76 height 13
click at [96, 159] on icon at bounding box center [98, 158] width 8 height 8
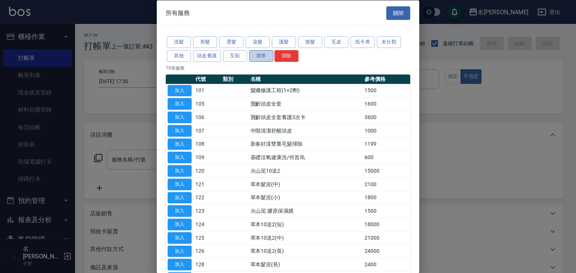
click at [255, 58] on button "票券" at bounding box center [261, 56] width 24 height 12
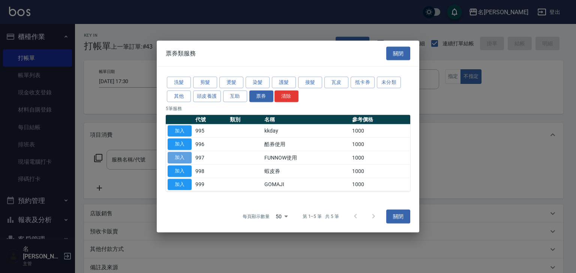
click at [180, 157] on button "加入" at bounding box center [180, 158] width 24 height 12
type input "FUNNOW使用(997)"
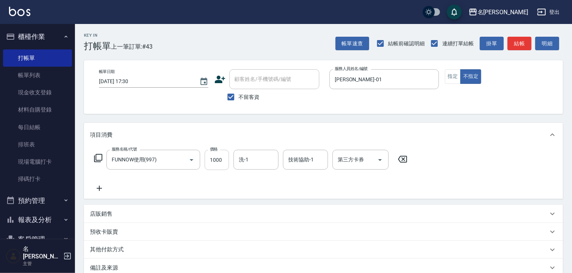
click at [216, 158] on input "1000" at bounding box center [217, 160] width 24 height 20
click at [379, 159] on icon "Open" at bounding box center [380, 160] width 4 height 2
type input "399"
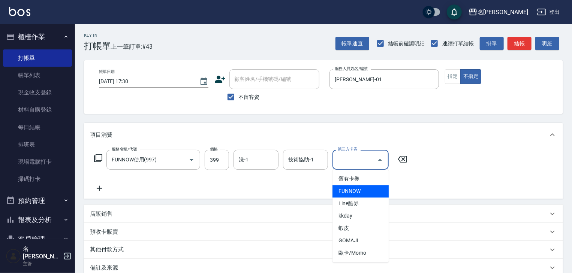
click at [365, 190] on span "FUNNOW" at bounding box center [360, 191] width 56 height 12
type input "FUNNOW"
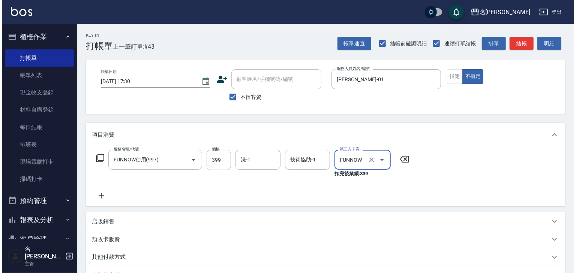
scroll to position [95, 0]
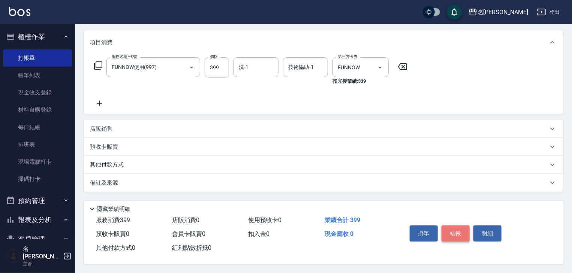
click at [456, 229] on button "結帳" at bounding box center [455, 234] width 28 height 16
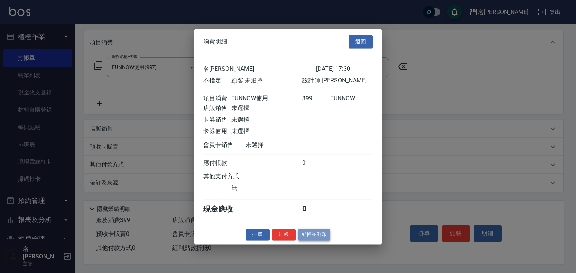
click at [313, 240] on button "結帳並列印" at bounding box center [314, 235] width 33 height 12
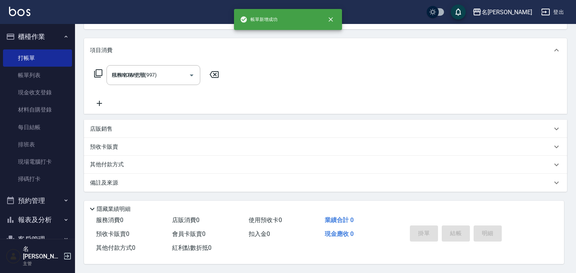
type input "[DATE] 17:35"
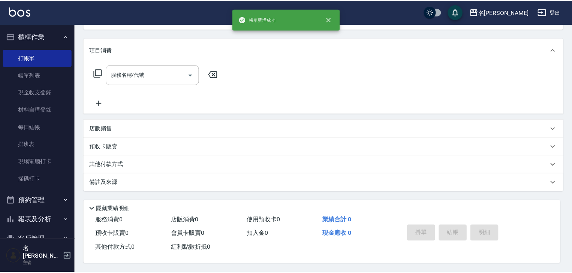
scroll to position [0, 0]
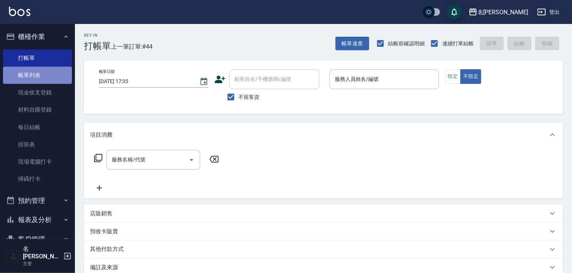
click at [61, 78] on link "帳單列表" at bounding box center [37, 75] width 69 height 17
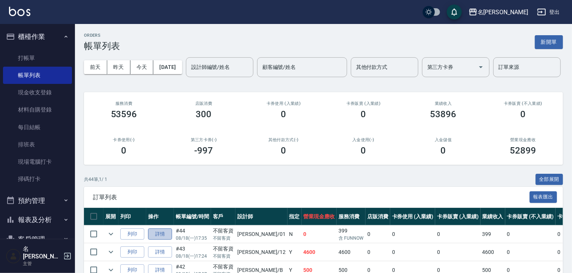
click at [156, 240] on link "詳情" at bounding box center [160, 235] width 24 height 12
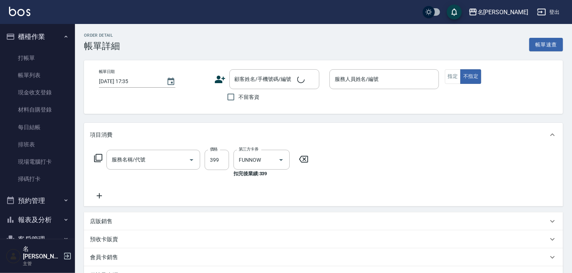
checkbox input "true"
type input "[PERSON_NAME]-01"
type input "FUNNOW使用(997)"
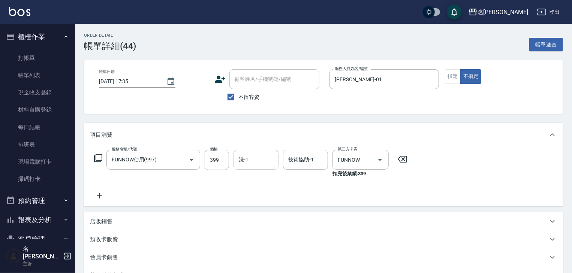
click at [268, 160] on input "洗-1" at bounding box center [256, 159] width 38 height 13
drag, startPoint x: 272, startPoint y: 175, endPoint x: 260, endPoint y: 187, distance: 17.0
click at [272, 175] on div "[PERSON_NAME] -22" at bounding box center [255, 179] width 45 height 12
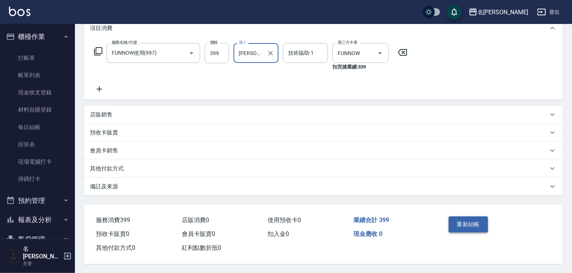
type input "[PERSON_NAME]-22"
click at [466, 226] on button "重新結帳" at bounding box center [469, 225] width 40 height 16
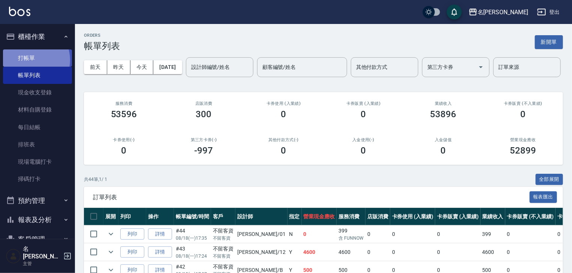
click at [30, 60] on link "打帳單" at bounding box center [37, 57] width 69 height 17
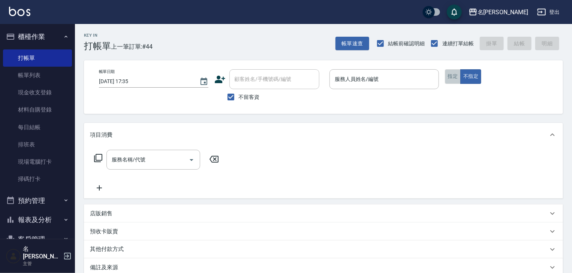
click at [445, 77] on button "指定" at bounding box center [453, 76] width 16 height 15
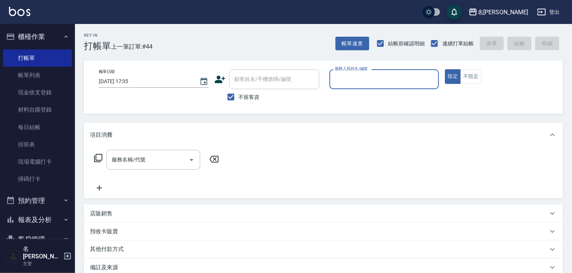
click at [385, 79] on input "服務人員姓名/編號" at bounding box center [384, 79] width 103 height 13
click at [356, 99] on div "[PERSON_NAME]" at bounding box center [383, 98] width 109 height 12
type input "[PERSON_NAME]"
click at [144, 157] on input "服務名稱/代號" at bounding box center [148, 159] width 76 height 13
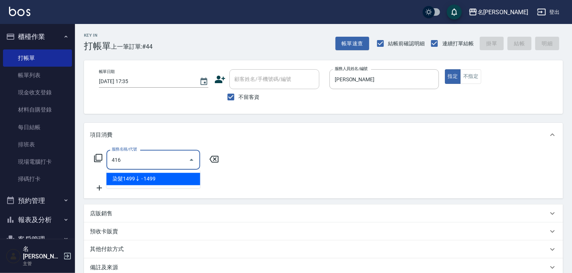
type input "416"
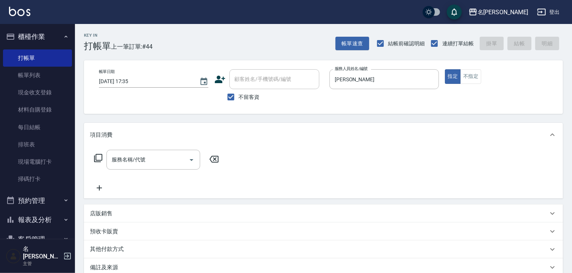
click at [214, 160] on icon at bounding box center [213, 159] width 9 height 7
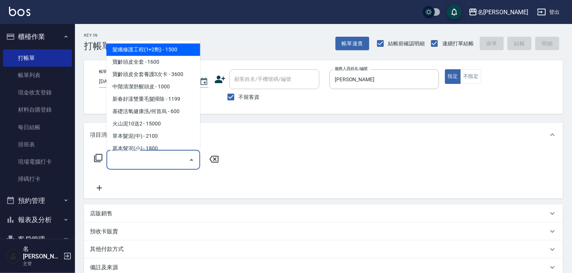
click at [153, 159] on input "服務名稱/代號" at bounding box center [148, 159] width 76 height 13
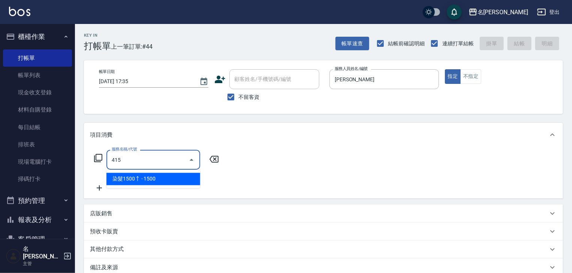
click at [163, 178] on span "染髮1500↑ - 1500" at bounding box center [153, 179] width 94 height 12
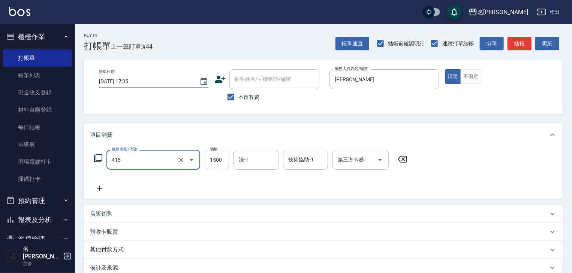
type input "染髮1500↑(415)"
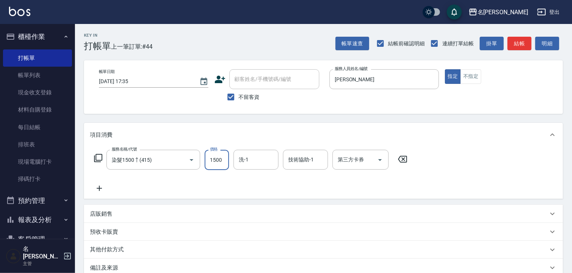
click at [212, 161] on input "1500" at bounding box center [217, 160] width 24 height 20
type input "1800"
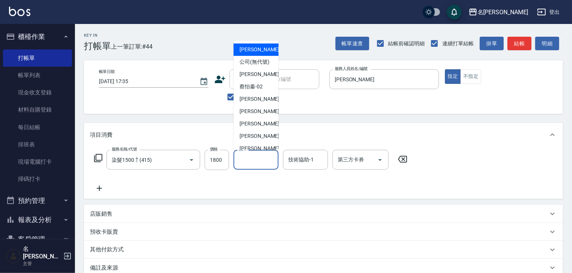
click at [244, 162] on input "洗-1" at bounding box center [256, 159] width 38 height 13
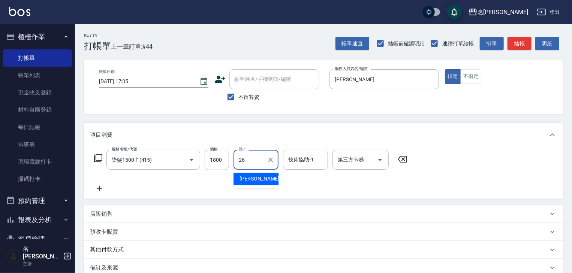
click at [259, 180] on span "[PERSON_NAME]筑 -26" at bounding box center [262, 179] width 47 height 8
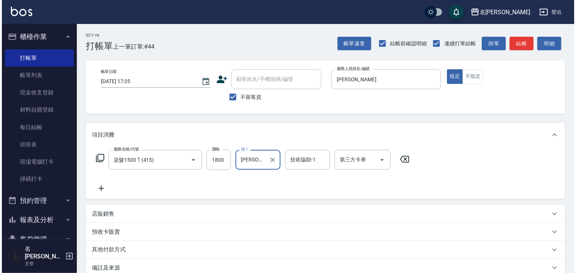
scroll to position [88, 0]
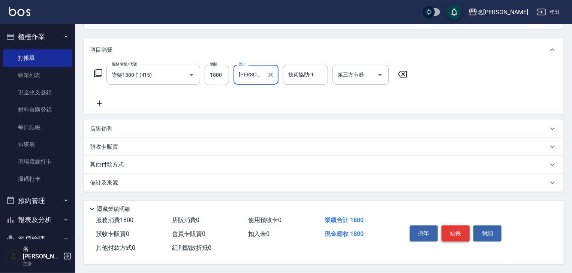
type input "[PERSON_NAME]筑-26"
click at [456, 233] on button "結帳" at bounding box center [455, 234] width 28 height 16
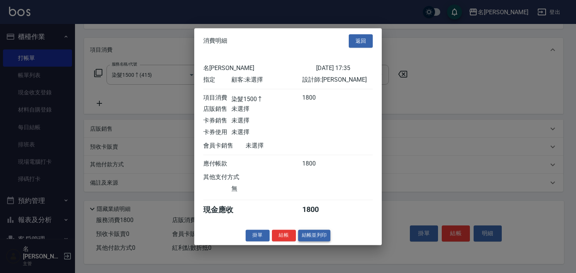
click at [312, 235] on button "結帳並列印" at bounding box center [314, 236] width 33 height 12
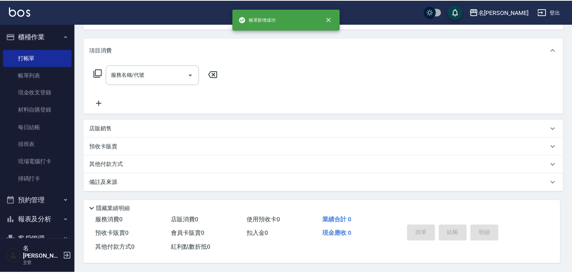
scroll to position [0, 0]
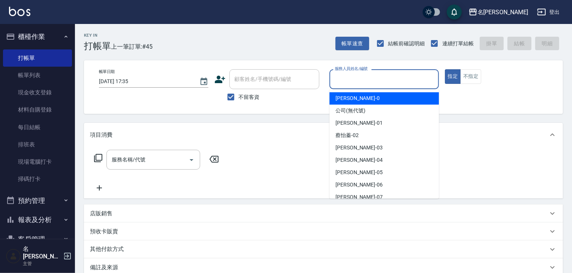
click at [376, 76] on input "服務人員姓名/編號" at bounding box center [384, 79] width 103 height 13
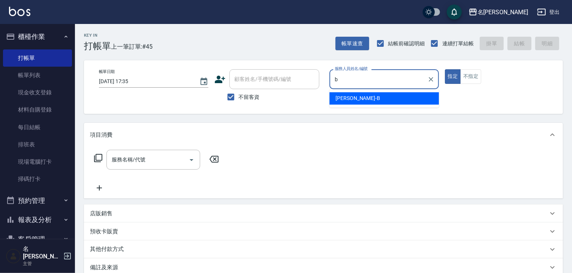
click at [369, 103] on div "[PERSON_NAME]" at bounding box center [383, 98] width 109 height 12
type input "[PERSON_NAME]"
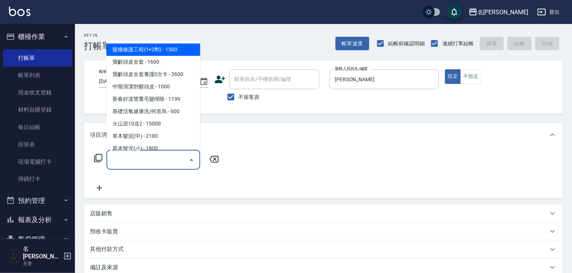
click at [165, 157] on input "服務名稱/代號" at bounding box center [148, 159] width 76 height 13
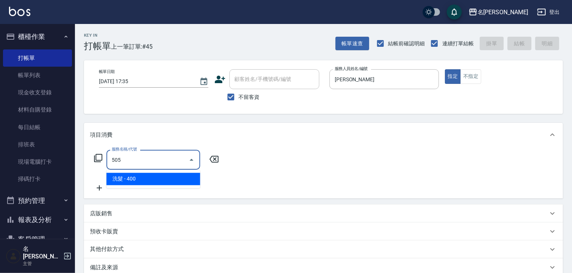
type input "505"
click at [217, 160] on icon at bounding box center [214, 159] width 19 height 9
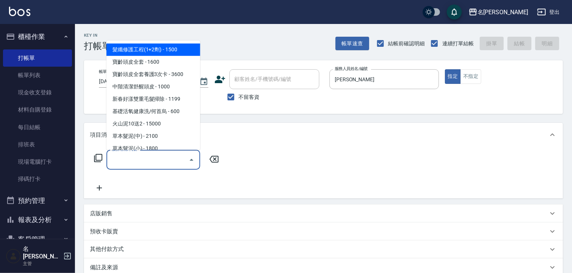
click at [165, 160] on input "服務名稱/代號" at bounding box center [148, 159] width 76 height 13
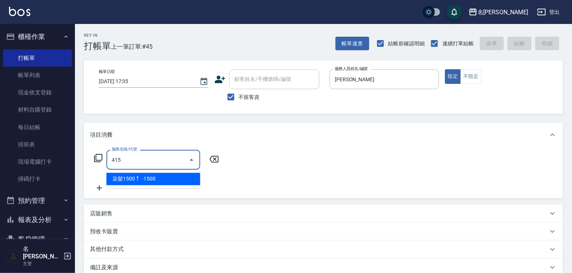
click at [175, 175] on span "染髮1500↑ - 1500" at bounding box center [153, 179] width 94 height 12
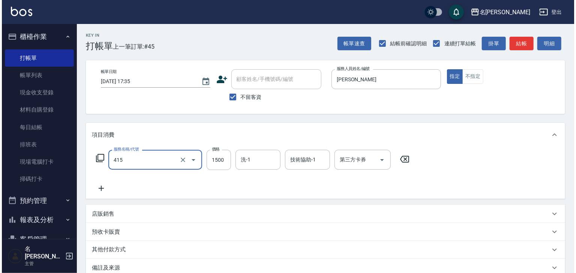
scroll to position [88, 0]
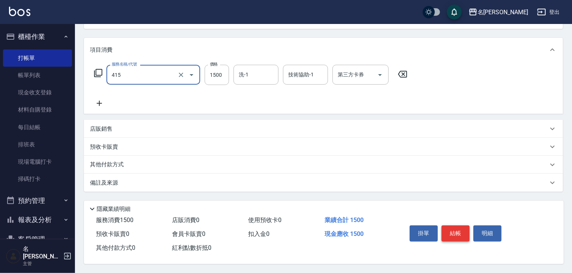
type input "染髮1500↑(415)"
click at [457, 232] on button "結帳" at bounding box center [455, 234] width 28 height 16
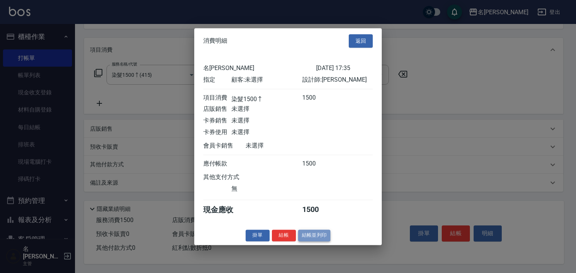
click at [314, 238] on button "結帳並列印" at bounding box center [314, 236] width 33 height 12
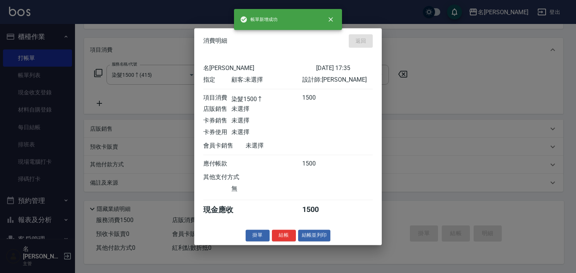
type input "[DATE] 17:36"
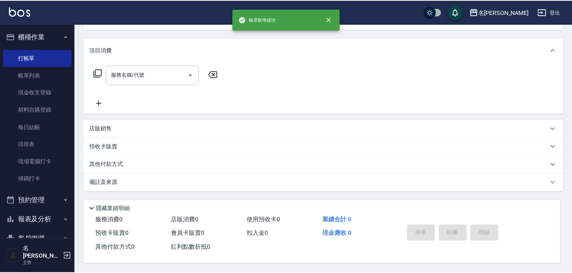
scroll to position [0, 0]
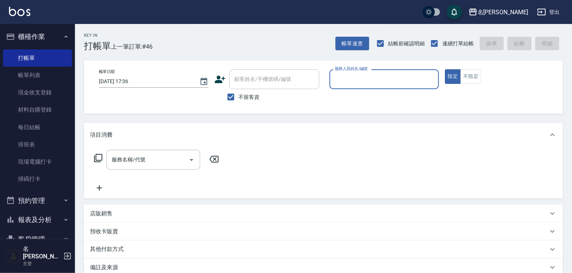
click at [401, 87] on div "服務人員姓名/編號" at bounding box center [383, 79] width 109 height 20
click at [368, 96] on div "[PERSON_NAME] -07" at bounding box center [383, 98] width 109 height 12
type input "[PERSON_NAME]-07"
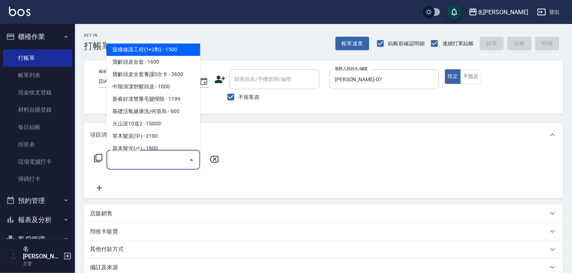
click at [150, 156] on input "服務名稱/代號" at bounding box center [148, 159] width 76 height 13
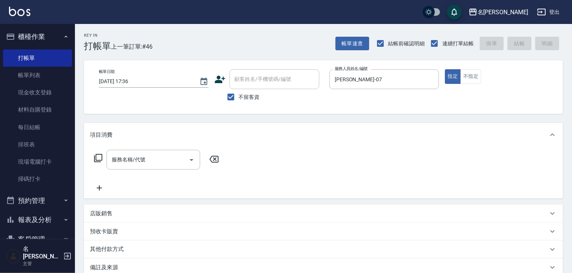
click at [96, 156] on icon at bounding box center [98, 158] width 8 height 8
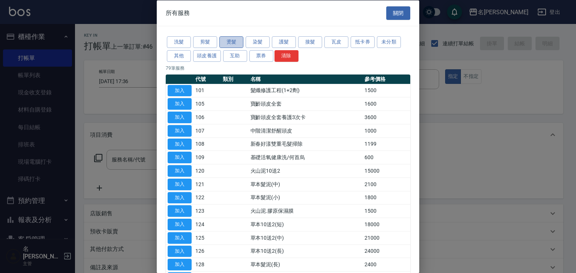
click at [235, 43] on button "燙髮" at bounding box center [231, 42] width 24 height 12
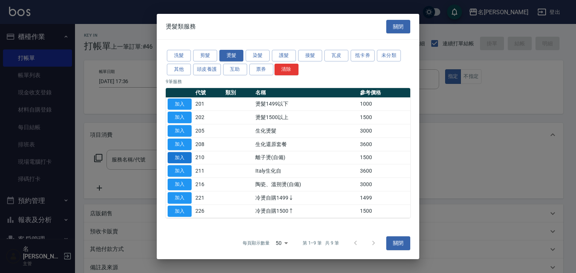
click at [179, 162] on button "加入" at bounding box center [180, 158] width 24 height 12
type input "離子燙(自備)(210)"
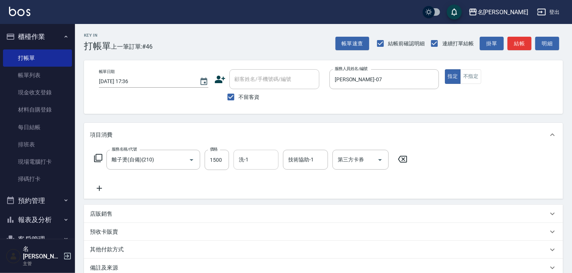
click at [247, 163] on input "洗-1" at bounding box center [256, 159] width 38 height 13
click at [266, 178] on div "[PERSON_NAME]-23" at bounding box center [255, 179] width 45 height 12
type input "[PERSON_NAME]-23"
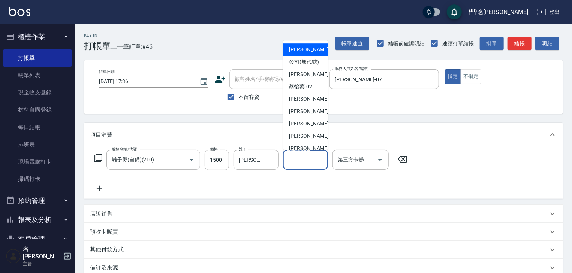
click at [296, 159] on input "技術協助-1" at bounding box center [305, 159] width 38 height 13
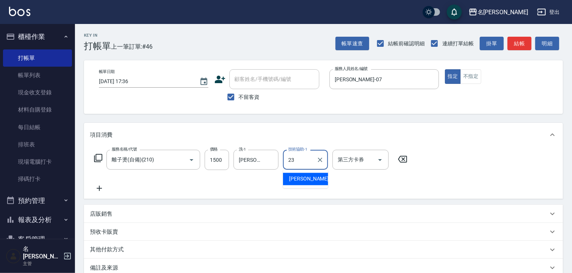
click at [310, 170] on ul "[PERSON_NAME]-23" at bounding box center [305, 179] width 45 height 18
click at [319, 183] on div "[PERSON_NAME]-23" at bounding box center [305, 179] width 45 height 12
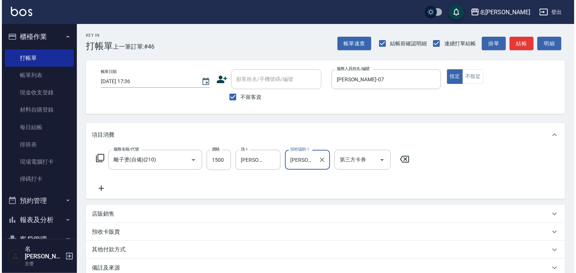
scroll to position [88, 0]
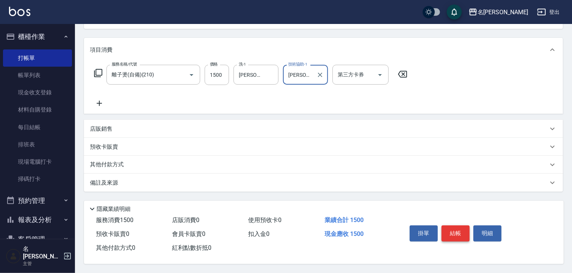
type input "[PERSON_NAME]-23"
click at [452, 229] on button "結帳" at bounding box center [455, 234] width 28 height 16
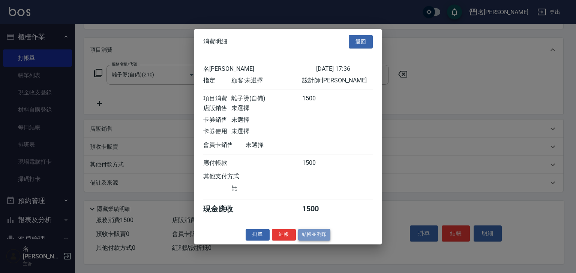
click at [313, 239] on button "結帳並列印" at bounding box center [314, 235] width 33 height 12
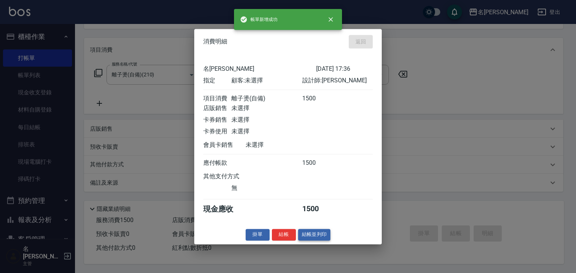
type input "[DATE] 17:37"
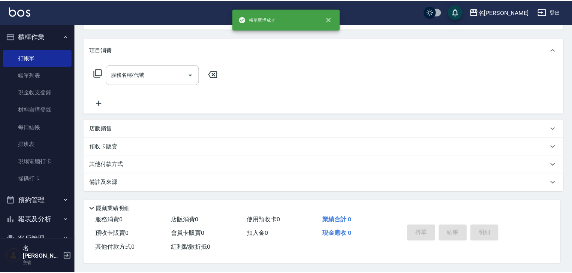
scroll to position [0, 0]
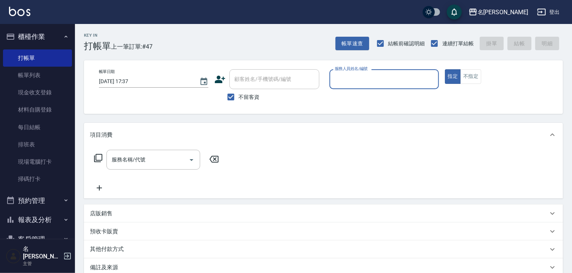
click at [387, 85] on input "服務人員姓名/編號" at bounding box center [384, 79] width 103 height 13
click at [361, 100] on div "意如 -16" at bounding box center [383, 98] width 109 height 12
type input "意如-16"
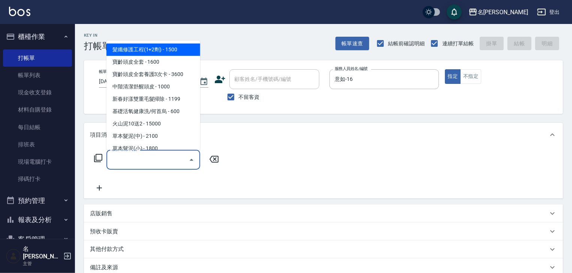
click at [153, 158] on input "服務名稱/代號" at bounding box center [148, 159] width 76 height 13
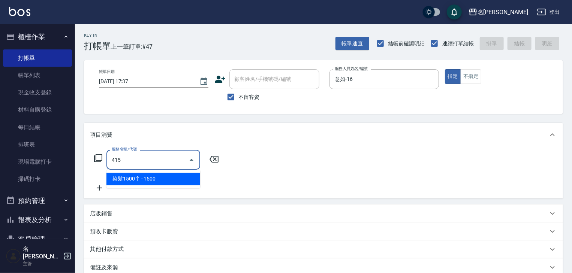
click at [177, 183] on span "染髮1500↑ - 1500" at bounding box center [153, 179] width 94 height 12
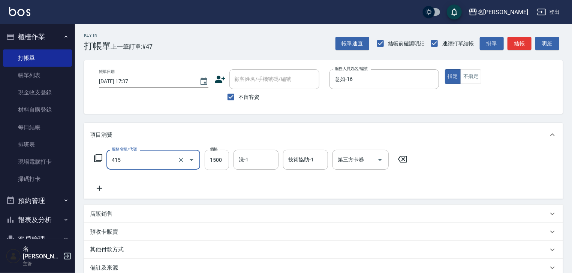
type input "染髮1500↑(415)"
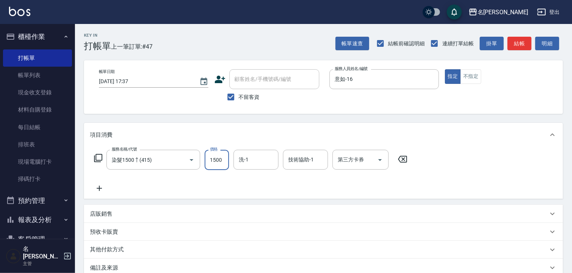
click at [215, 162] on input "1500" at bounding box center [217, 160] width 24 height 20
click at [215, 157] on input "1500" at bounding box center [217, 160] width 24 height 20
drag, startPoint x: 225, startPoint y: 159, endPoint x: 193, endPoint y: 157, distance: 31.5
click at [195, 160] on div "服務名稱/代號 染髮1500↑(415) 服務名稱/代號 價格 1500 價格 洗-1 洗-1 技術協助-1 技術協助-1 第三方卡券 第三方卡券" at bounding box center [251, 160] width 322 height 20
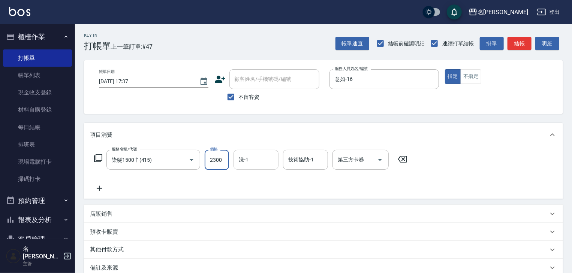
type input "2300"
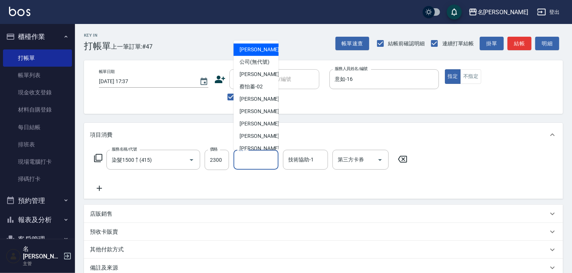
click at [259, 162] on input "洗-1" at bounding box center [256, 159] width 38 height 13
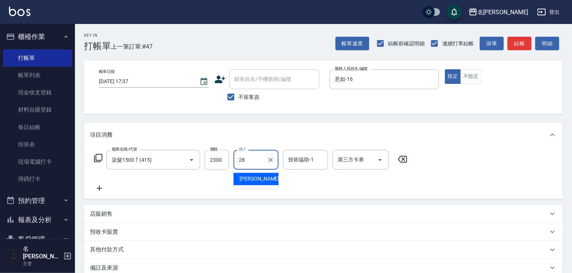
click at [266, 175] on div "[PERSON_NAME]-28" at bounding box center [255, 179] width 45 height 12
type input "[PERSON_NAME]-28"
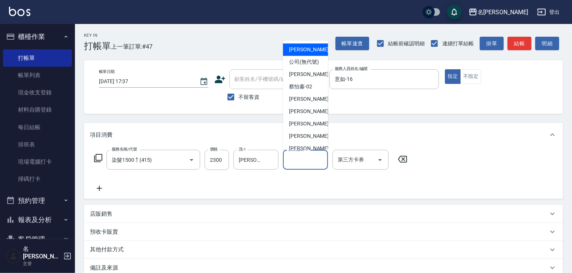
click at [286, 159] on input "技術協助-1" at bounding box center [305, 159] width 38 height 13
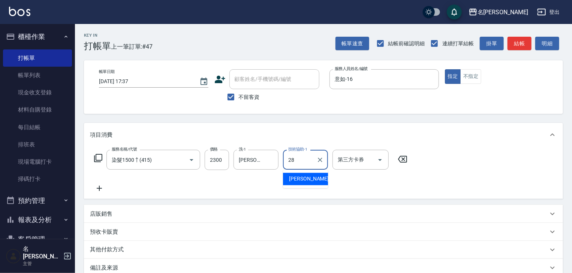
click at [289, 175] on span "[PERSON_NAME]-28" at bounding box center [312, 179] width 47 height 8
type input "[PERSON_NAME]-28"
click at [100, 186] on icon at bounding box center [99, 188] width 19 height 9
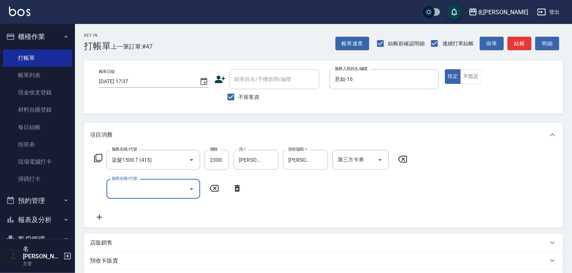
click at [117, 190] on input "服務名稱/代號" at bounding box center [148, 188] width 76 height 13
click at [139, 191] on input "服務名稱/代號" at bounding box center [148, 188] width 76 height 13
click at [99, 160] on icon at bounding box center [98, 158] width 9 height 9
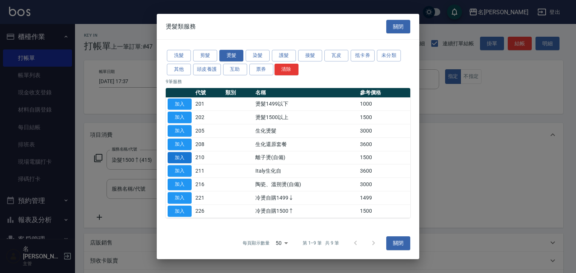
click at [183, 156] on button "加入" at bounding box center [180, 158] width 24 height 12
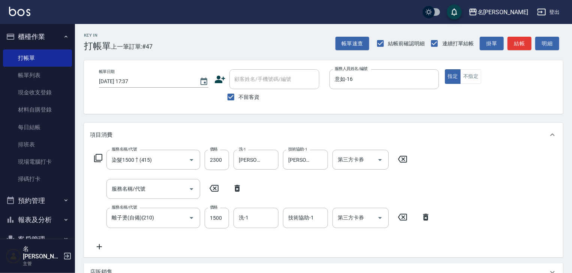
click at [237, 188] on icon at bounding box center [237, 188] width 5 height 7
type input "離子燙(自備)(210)"
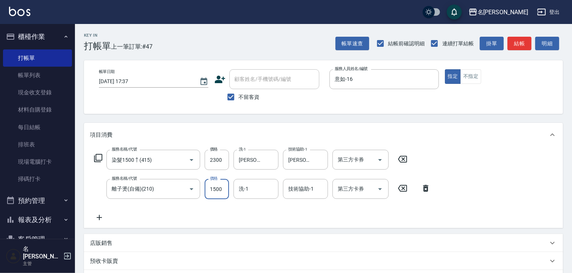
click at [211, 188] on input "1500" at bounding box center [217, 189] width 24 height 20
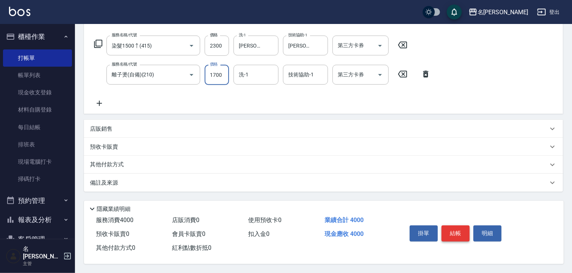
type input "1700"
click at [453, 232] on button "結帳" at bounding box center [455, 234] width 28 height 16
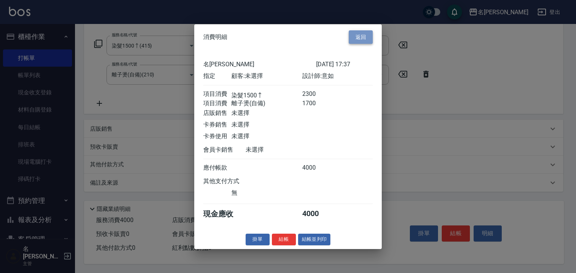
click at [359, 30] on button "返回" at bounding box center [360, 37] width 24 height 14
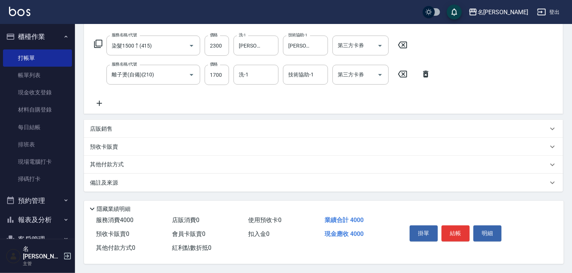
click at [123, 163] on p "其他付款方式" at bounding box center [108, 165] width 37 height 8
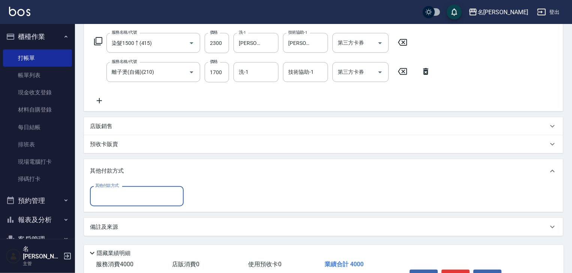
scroll to position [0, 0]
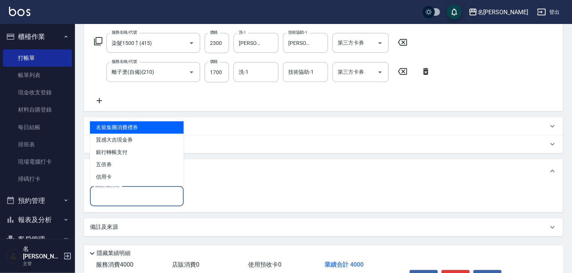
click at [130, 199] on input "其他付款方式" at bounding box center [136, 196] width 87 height 13
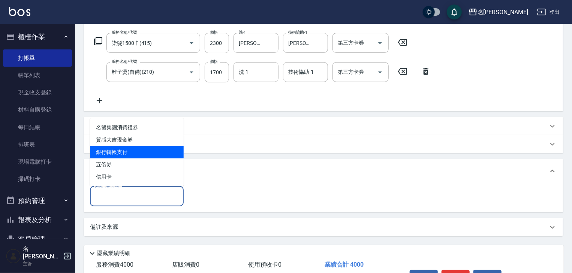
click at [148, 150] on span "銀行轉帳支付" at bounding box center [137, 152] width 94 height 12
type input "銀行轉帳支付"
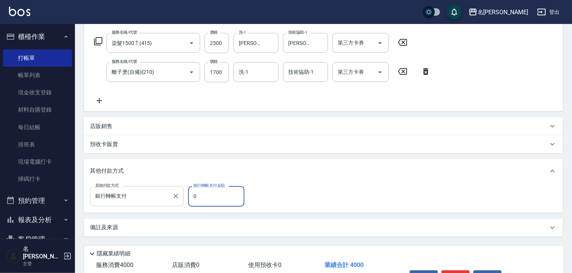
drag, startPoint x: 198, startPoint y: 198, endPoint x: 172, endPoint y: 186, distance: 28.8
click at [187, 200] on div "其他付款方式 銀行轉帳支付 其他付款方式 銀行轉帳支付金額 0 銀行轉帳支付金額" at bounding box center [169, 196] width 159 height 20
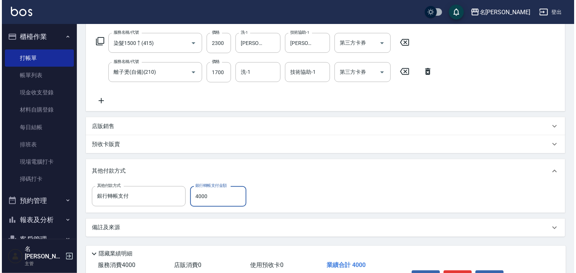
scroll to position [164, 0]
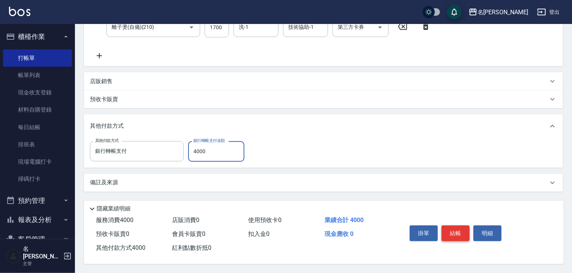
type input "4000"
click at [455, 232] on button "結帳" at bounding box center [455, 234] width 28 height 16
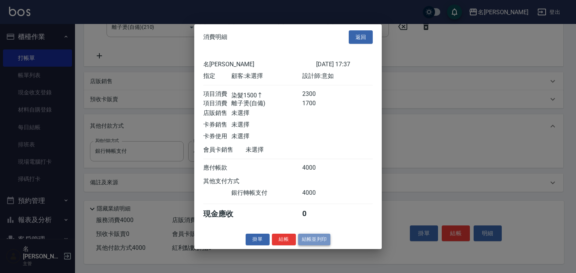
click at [317, 242] on button "結帳並列印" at bounding box center [314, 240] width 33 height 12
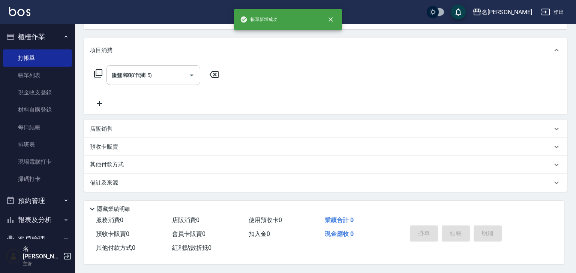
type input "[DATE] 17:59"
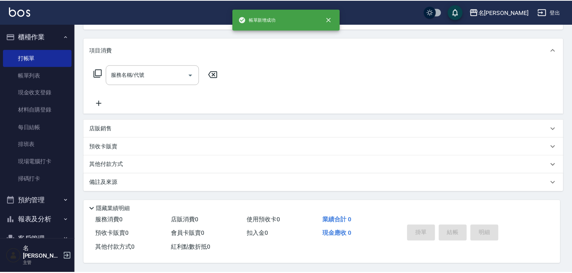
scroll to position [0, 0]
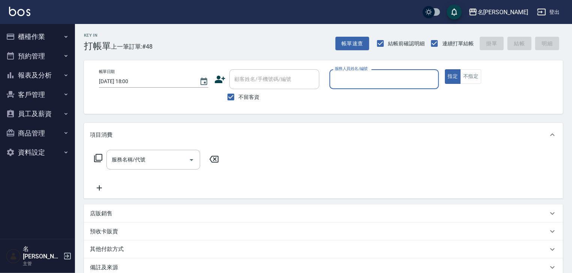
scroll to position [87, 0]
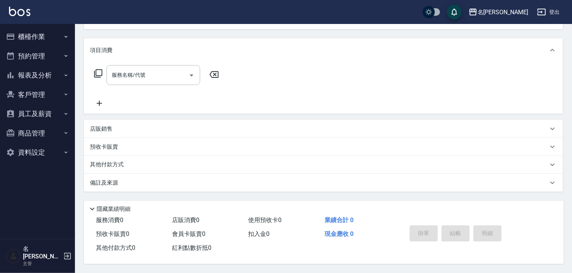
click at [38, 31] on button "櫃檯作業" at bounding box center [37, 36] width 69 height 19
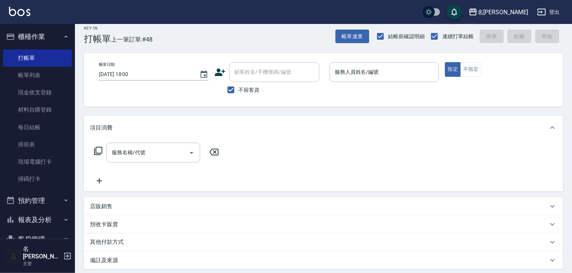
scroll to position [0, 0]
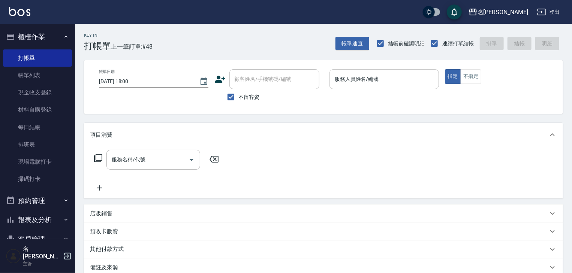
click at [407, 84] on input "服務人員姓名/編號" at bounding box center [384, 79] width 103 height 13
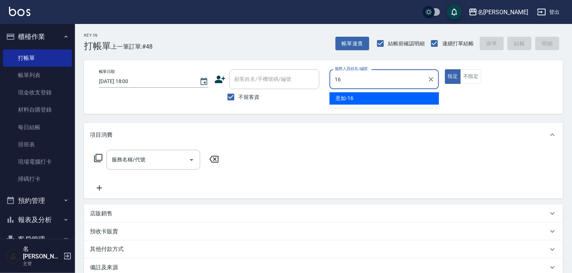
type input "意如-16"
type button "true"
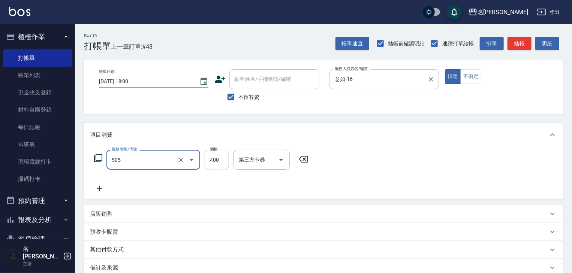
type input "洗髮(505)"
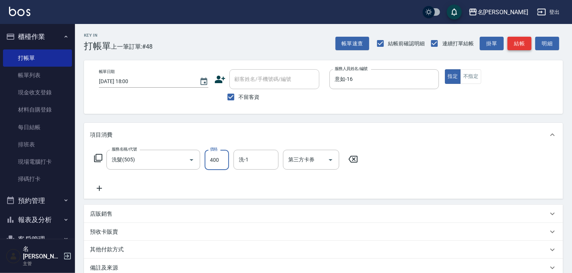
click at [525, 45] on button "結帳" at bounding box center [519, 44] width 24 height 14
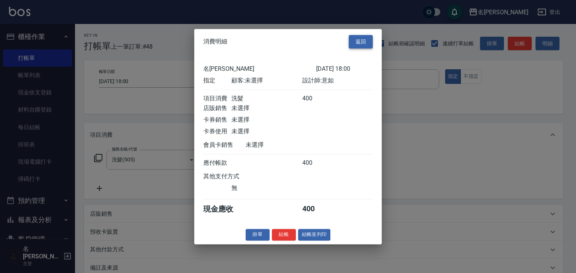
click at [359, 39] on button "返回" at bounding box center [360, 42] width 24 height 14
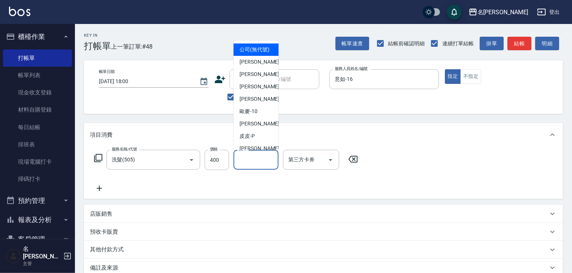
click at [243, 158] on div "洗-1 洗-1" at bounding box center [255, 160] width 45 height 20
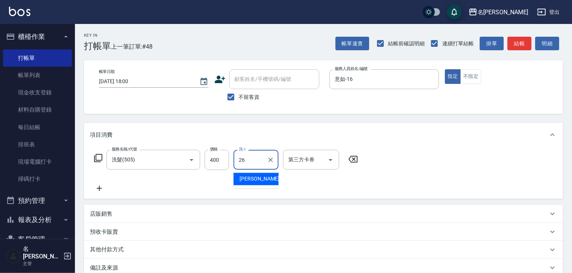
type input "[PERSON_NAME]筑-26"
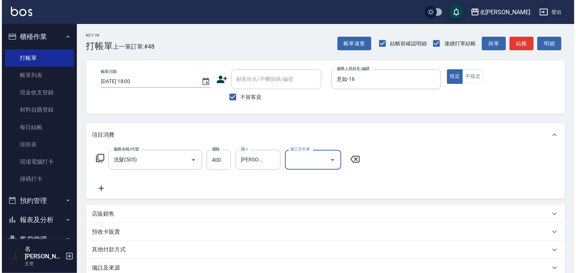
scroll to position [88, 0]
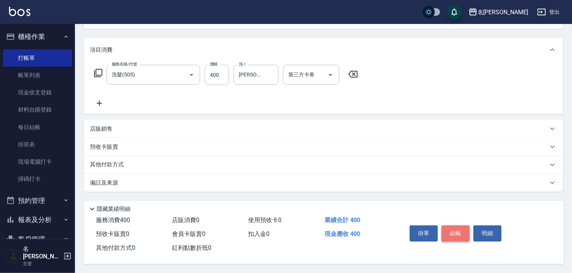
click at [453, 229] on button "結帳" at bounding box center [455, 234] width 28 height 16
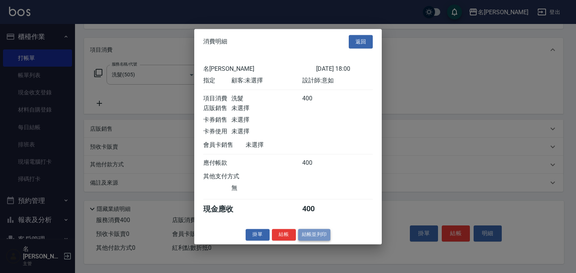
click at [317, 240] on button "結帳並列印" at bounding box center [314, 235] width 33 height 12
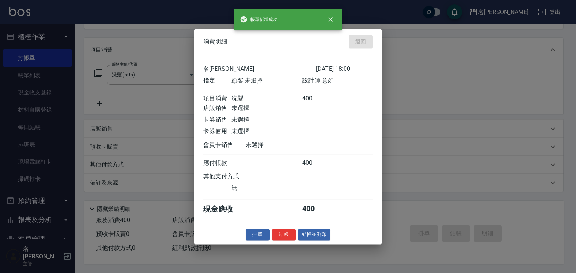
type input "[DATE] 18:17"
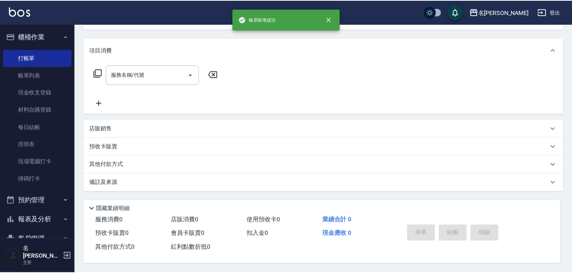
scroll to position [0, 0]
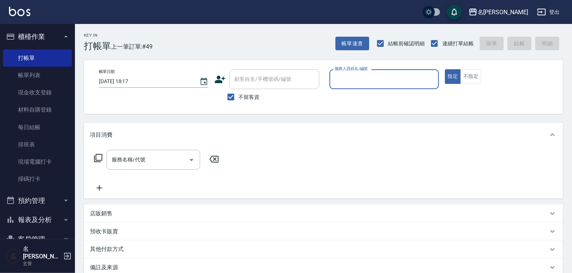
click at [363, 78] on input "服務人員姓名/編號" at bounding box center [384, 79] width 103 height 13
type input "[PERSON_NAME]-12"
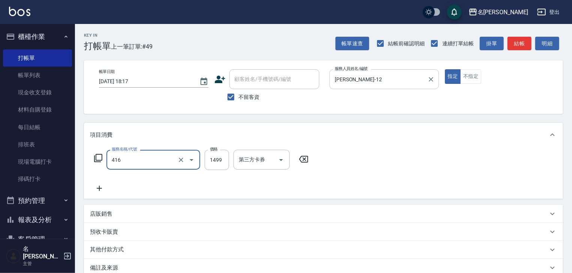
type input "染髮1499↓(416)"
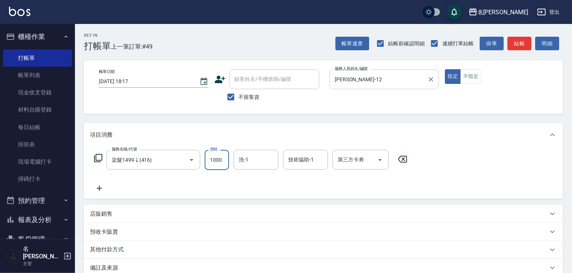
type input "1000"
type input "[PERSON_NAME]-23"
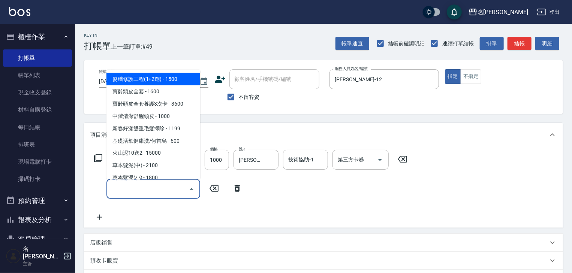
click at [156, 190] on input "服務名稱/代號" at bounding box center [148, 188] width 76 height 13
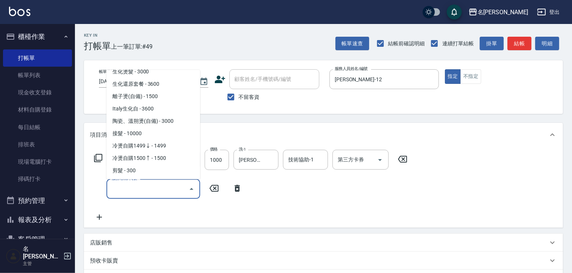
scroll to position [320, 0]
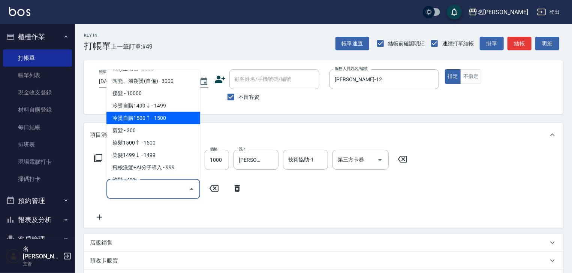
click at [151, 122] on span "冷燙自購1500↑ - 1500" at bounding box center [153, 118] width 94 height 12
type input "冷燙自購1500↑(226)"
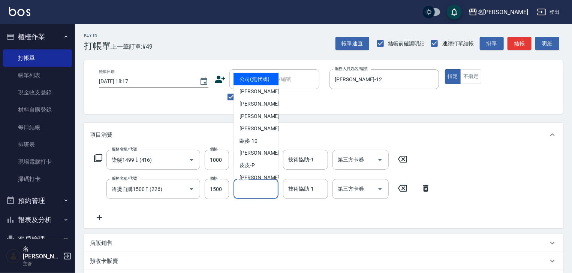
click at [256, 192] on input "洗-1" at bounding box center [256, 188] width 38 height 13
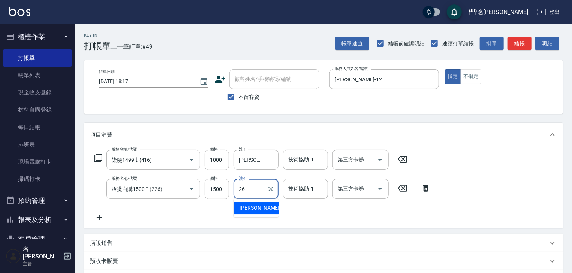
type input "[PERSON_NAME]筑-26"
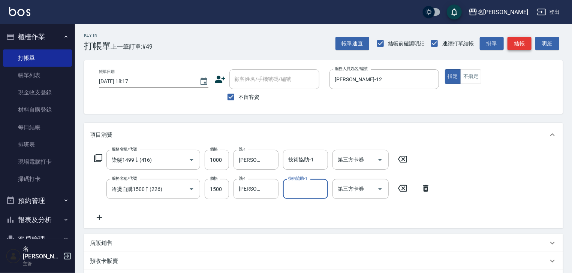
click at [519, 39] on button "結帳" at bounding box center [519, 44] width 24 height 14
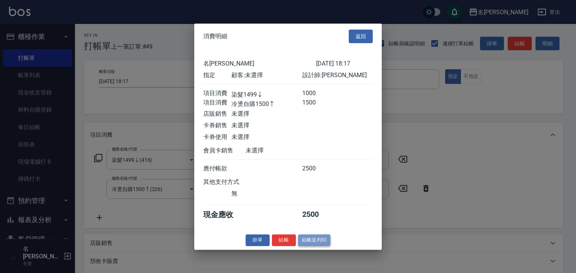
click at [322, 242] on button "結帳並列印" at bounding box center [314, 241] width 33 height 12
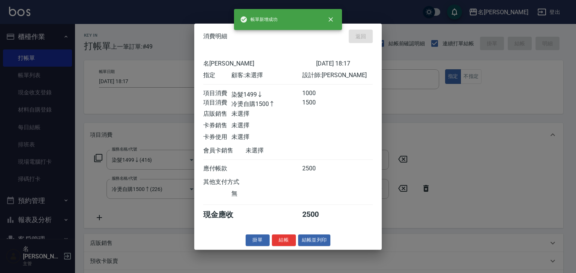
type input "[DATE] 18:33"
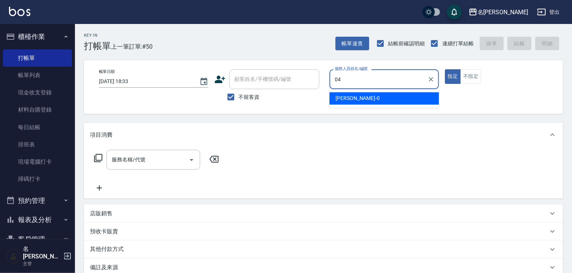
type input "[PERSON_NAME]-04"
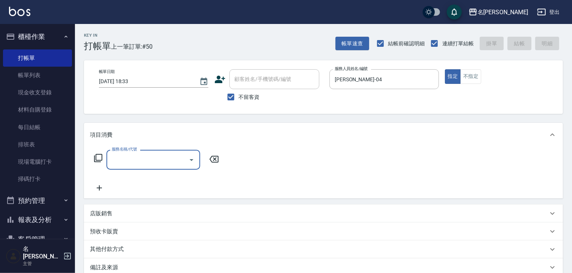
click at [122, 160] on input "服務名稱/代號" at bounding box center [148, 159] width 76 height 13
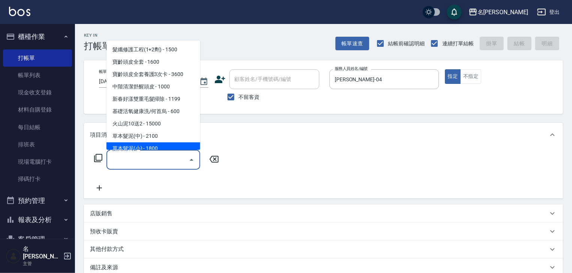
click at [148, 145] on span "草本髮泥(小) - 1800" at bounding box center [153, 149] width 94 height 12
type input "草本髮泥(小)(122)"
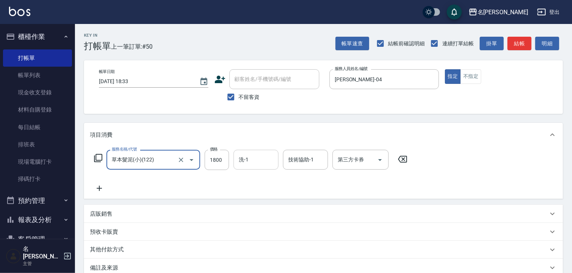
click at [258, 159] on input "洗-1" at bounding box center [256, 159] width 38 height 13
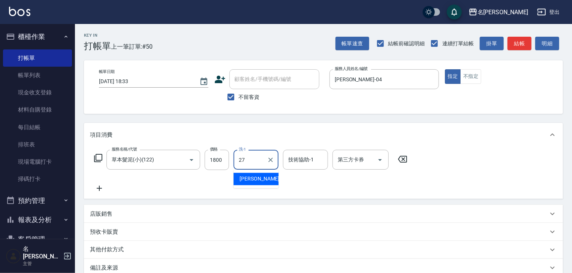
type input "[PERSON_NAME]-27"
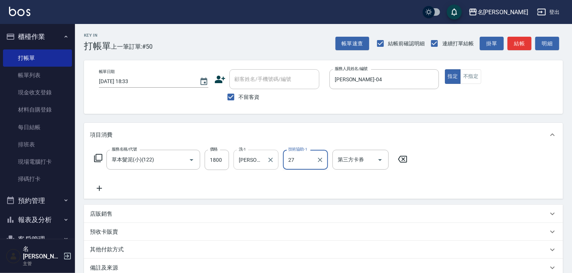
type input "[PERSON_NAME]-27"
click at [518, 40] on button "結帳" at bounding box center [519, 44] width 24 height 14
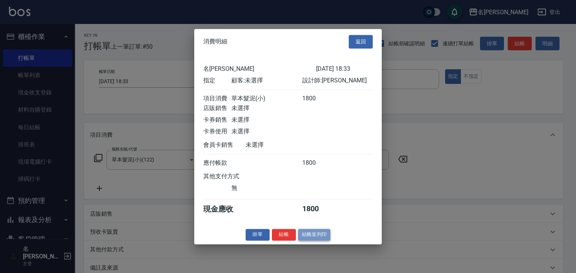
click at [329, 241] on button "結帳並列印" at bounding box center [314, 235] width 33 height 12
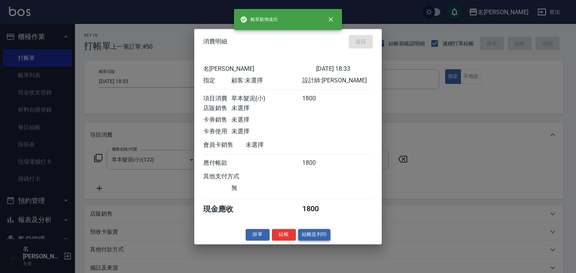
type input "[DATE] 18:39"
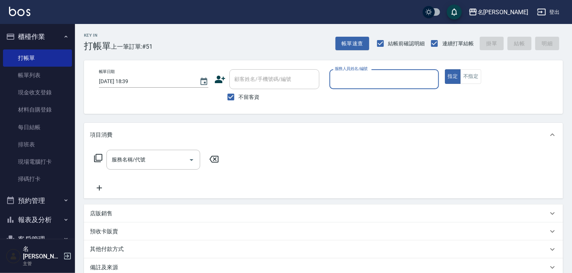
click at [368, 78] on input "服務人員姓名/編號" at bounding box center [384, 79] width 103 height 13
type input "[PERSON_NAME]"
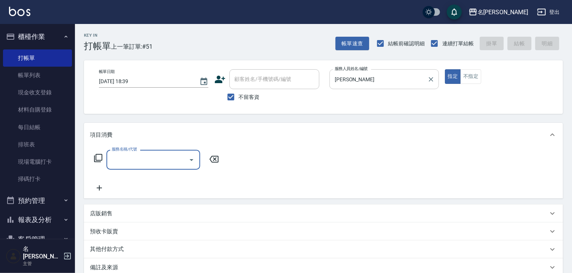
type input "3"
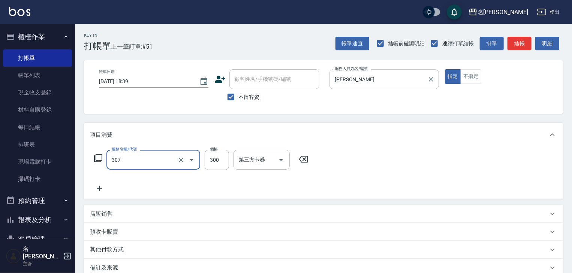
type input "剪髮(307)"
type input "500"
click at [522, 46] on button "結帳" at bounding box center [519, 44] width 24 height 14
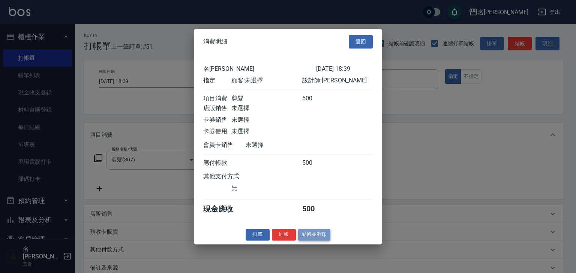
click at [311, 238] on button "結帳並列印" at bounding box center [314, 235] width 33 height 12
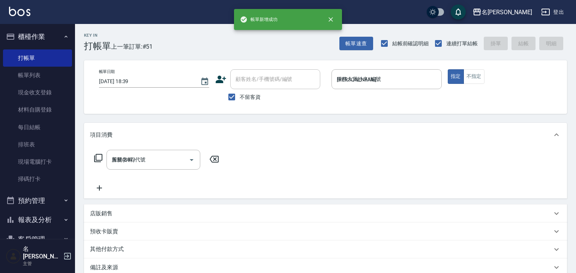
type input "[DATE] 19:15"
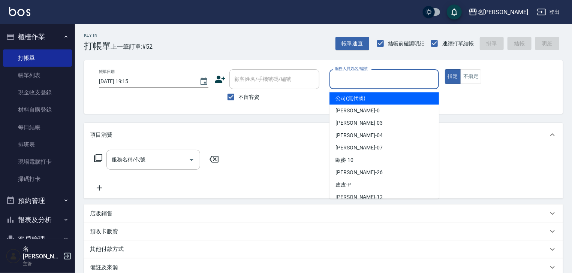
click at [354, 74] on input "服務人員姓名/編號" at bounding box center [384, 79] width 103 height 13
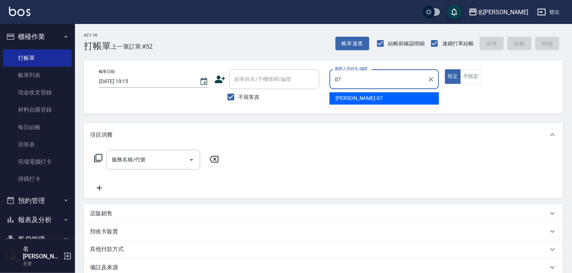
type input "[PERSON_NAME]-07"
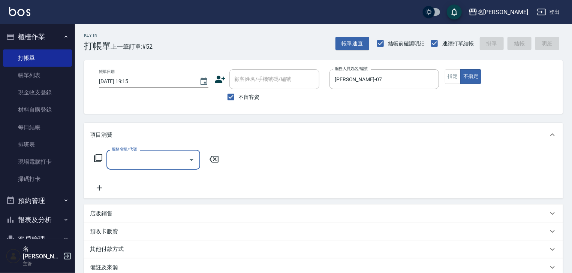
click at [148, 158] on input "服務名稱/代號" at bounding box center [148, 159] width 76 height 13
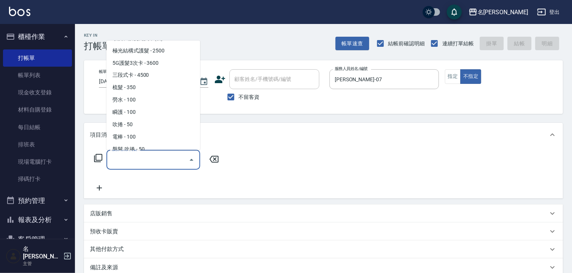
scroll to position [839, 0]
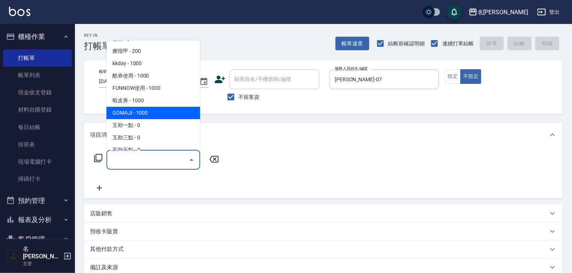
click at [123, 111] on span "GOMAJI - 1000" at bounding box center [153, 113] width 94 height 12
type input "GOMAJI(999)"
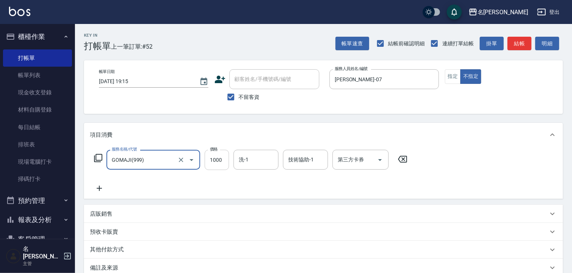
click at [213, 161] on input "1000" at bounding box center [217, 160] width 24 height 20
type input "449"
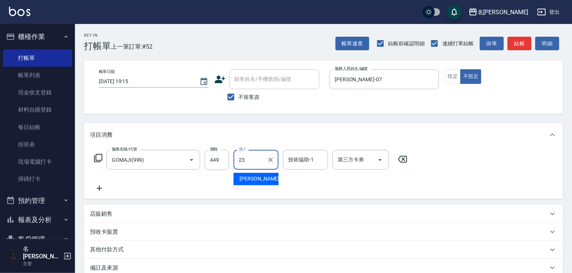
type input "[PERSON_NAME]-23"
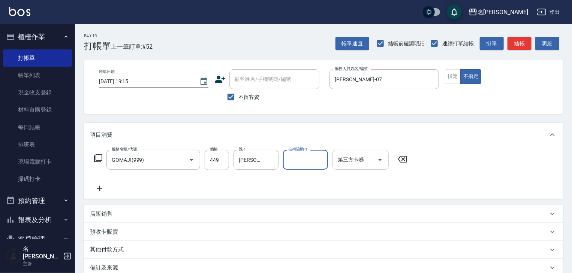
click at [349, 164] on input "第三方卡券" at bounding box center [355, 159] width 38 height 13
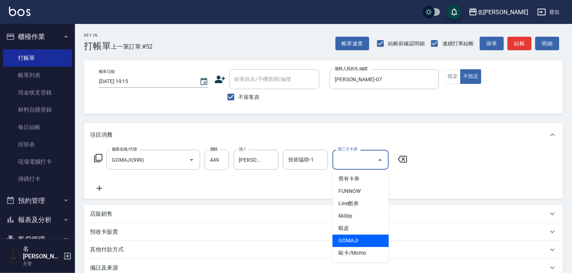
click at [359, 238] on span "GOMAJI" at bounding box center [360, 241] width 56 height 12
type input "GOMAJI"
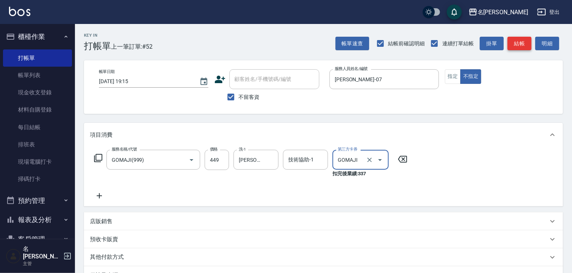
click at [516, 42] on button "結帳" at bounding box center [519, 44] width 24 height 14
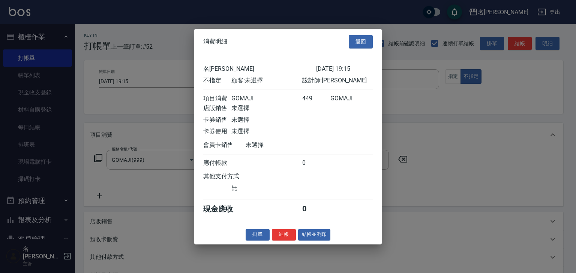
click at [316, 235] on button "結帳並列印" at bounding box center [314, 235] width 33 height 12
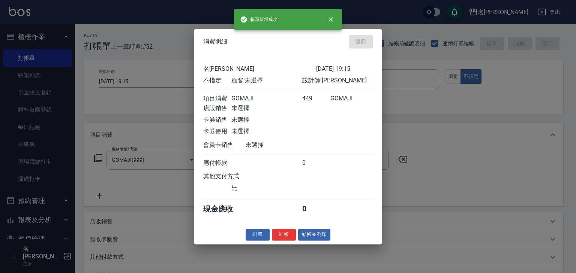
type input "[DATE] 19:18"
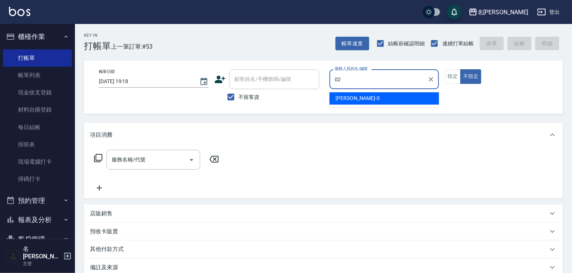
type input "02"
type button "false"
type input "[PERSON_NAME]-02"
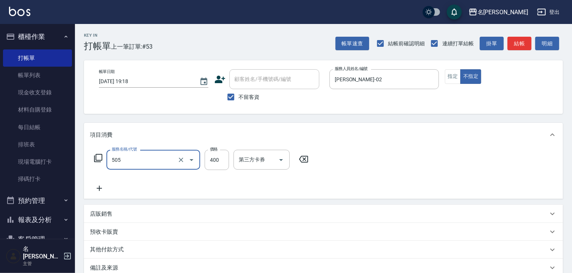
type input "洗髮(505)"
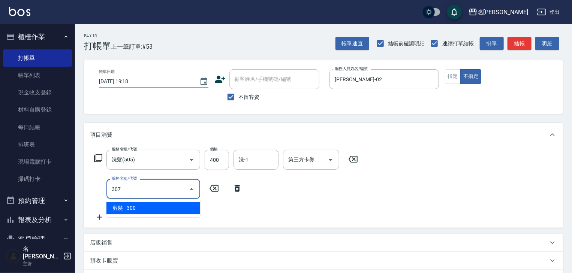
type input "剪髮(307)"
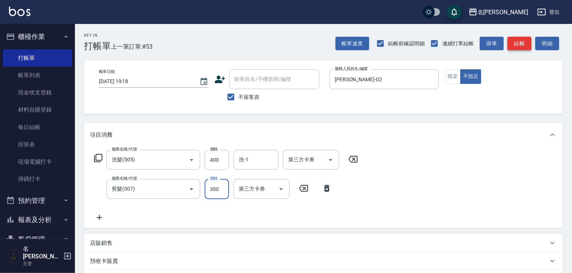
click at [514, 42] on button "結帳" at bounding box center [519, 44] width 24 height 14
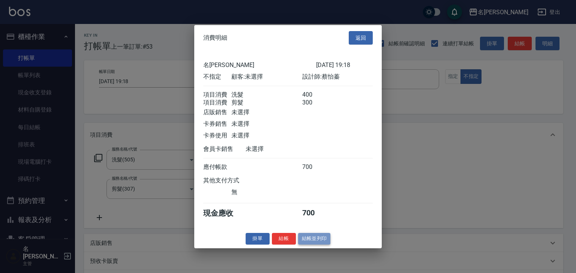
click at [315, 244] on button "結帳並列印" at bounding box center [314, 239] width 33 height 12
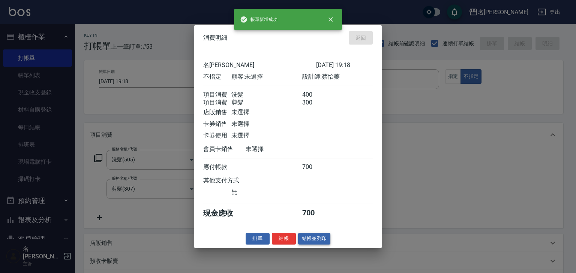
type input "[DATE] 19:22"
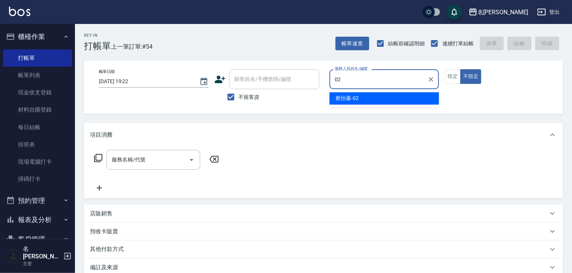
type input "[PERSON_NAME]-02"
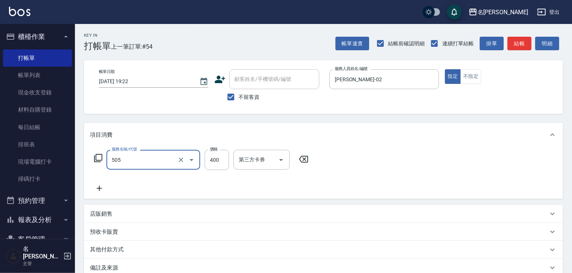
type input "洗髮(505)"
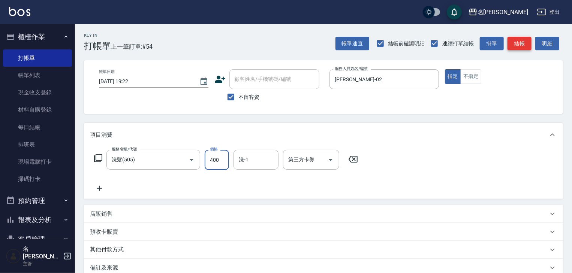
click at [526, 43] on button "結帳" at bounding box center [519, 44] width 24 height 14
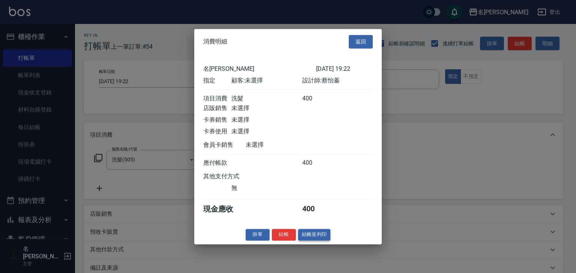
click at [322, 240] on button "結帳並列印" at bounding box center [314, 235] width 33 height 12
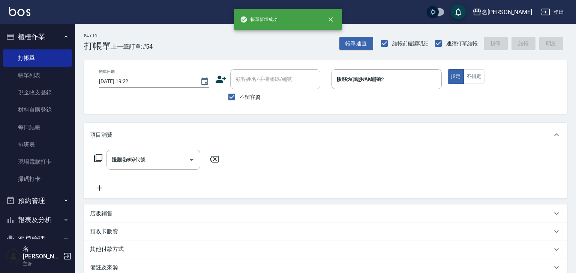
type input "[DATE] 19:36"
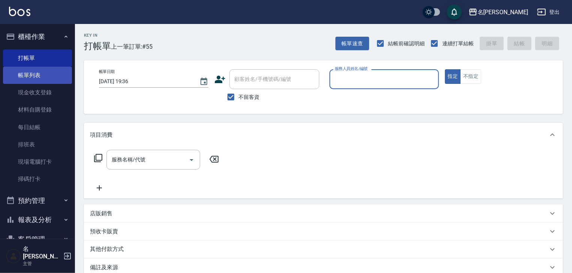
click at [36, 75] on link "帳單列表" at bounding box center [37, 75] width 69 height 17
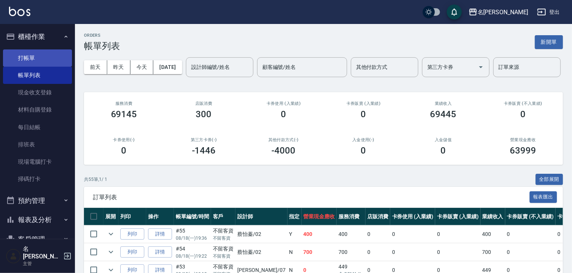
click at [24, 56] on link "打帳單" at bounding box center [37, 57] width 69 height 17
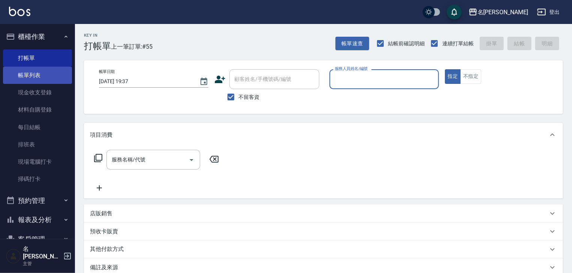
click at [22, 81] on link "帳單列表" at bounding box center [37, 75] width 69 height 17
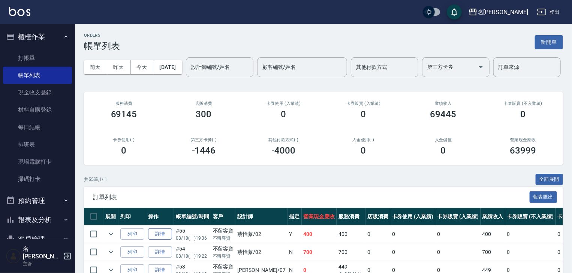
click at [163, 240] on link "詳情" at bounding box center [160, 235] width 24 height 12
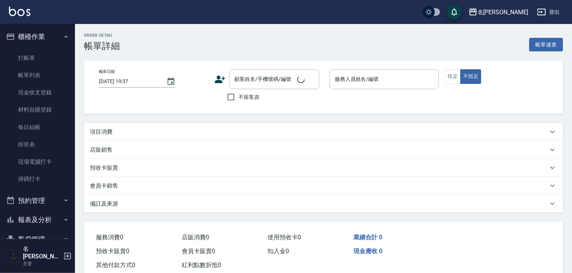
type input "[DATE] 19:36"
checkbox input "true"
type input "[PERSON_NAME]-02"
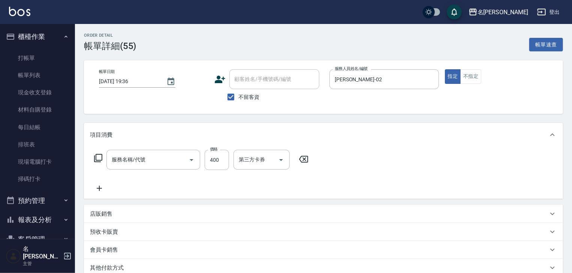
type input "洗髮(505)"
click at [432, 80] on icon "Clear" at bounding box center [431, 79] width 4 height 4
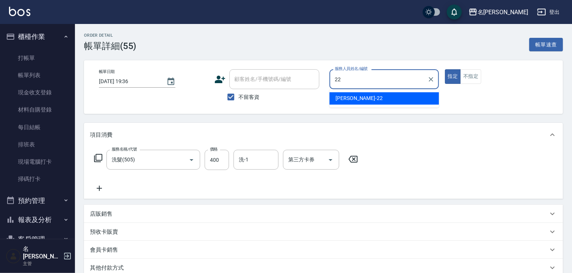
type input "[PERSON_NAME]-22"
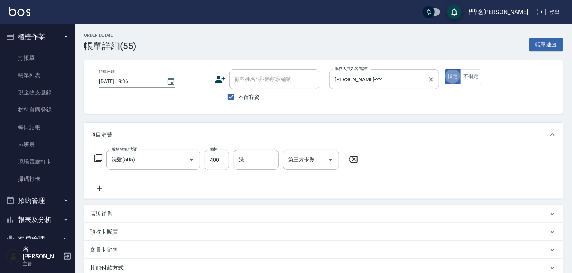
type button "true"
click at [471, 77] on button "不指定" at bounding box center [470, 76] width 21 height 15
click at [468, 78] on button "不指定" at bounding box center [470, 76] width 21 height 15
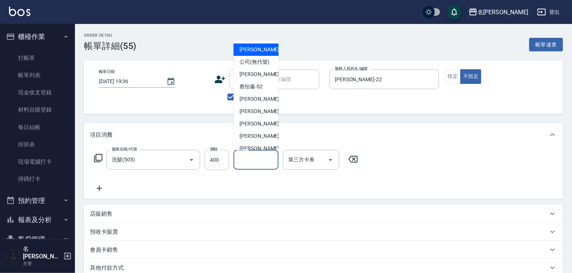
drag, startPoint x: 274, startPoint y: 157, endPoint x: 268, endPoint y: 162, distance: 8.1
click at [268, 161] on input "洗-1" at bounding box center [256, 159] width 38 height 13
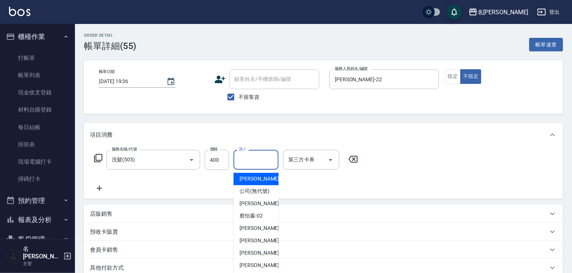
scroll to position [102, 0]
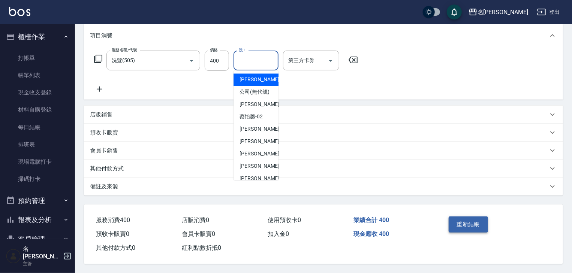
click at [463, 220] on button "重新結帳" at bounding box center [469, 225] width 40 height 16
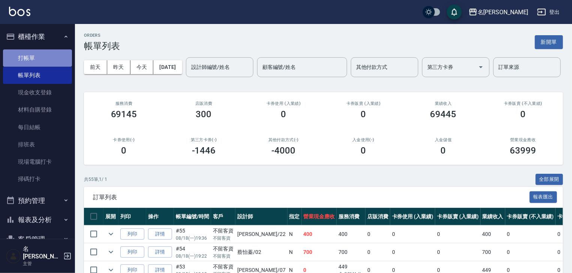
click at [40, 60] on link "打帳單" at bounding box center [37, 57] width 69 height 17
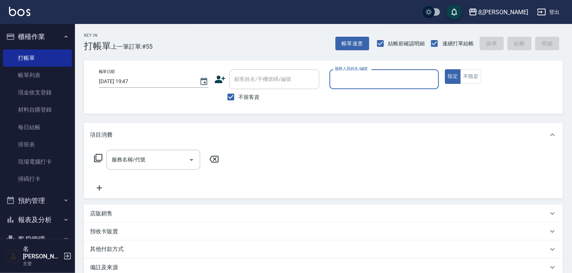
click at [409, 73] on input "服務人員姓名/編號" at bounding box center [384, 79] width 103 height 13
type input "意如-16"
type button "true"
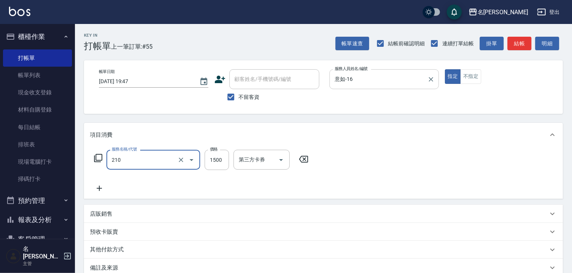
type input "離子燙(自備)(210)"
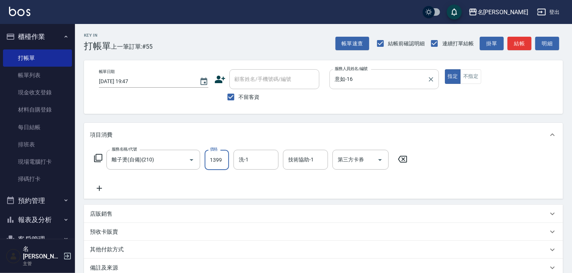
type input "1399"
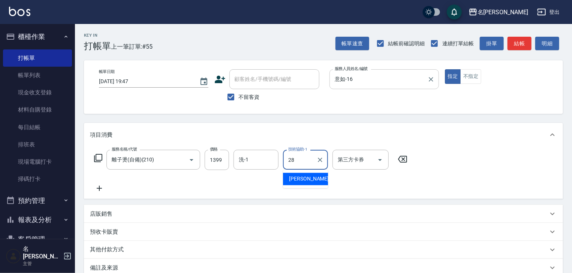
type input "[PERSON_NAME]-28"
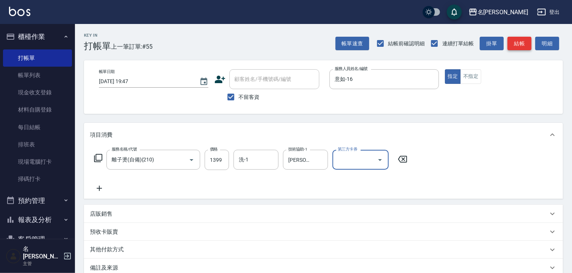
click at [519, 45] on button "結帳" at bounding box center [519, 44] width 24 height 14
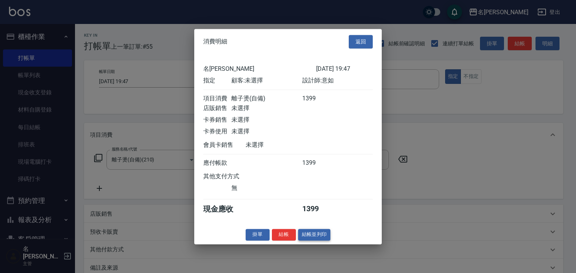
click at [322, 240] on button "結帳並列印" at bounding box center [314, 235] width 33 height 12
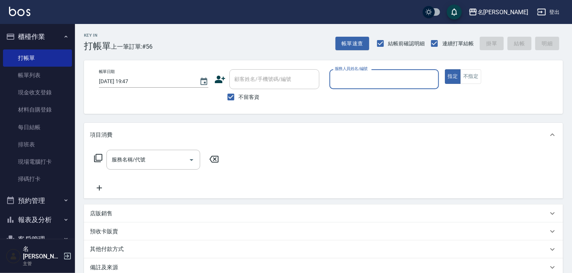
click at [367, 82] on input "服務人員姓名/編號" at bounding box center [384, 79] width 103 height 13
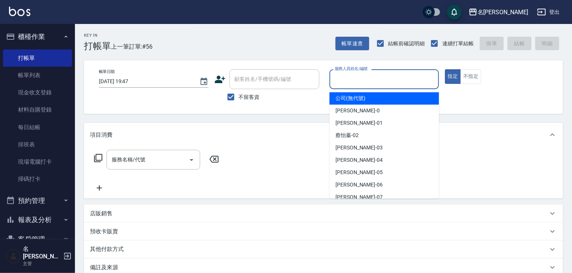
click at [33, 32] on button "櫃檯作業" at bounding box center [37, 36] width 69 height 19
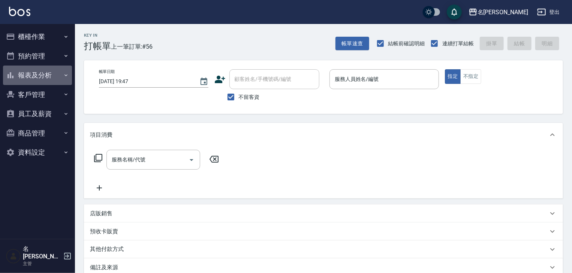
click at [39, 76] on button "報表及分析" at bounding box center [37, 75] width 69 height 19
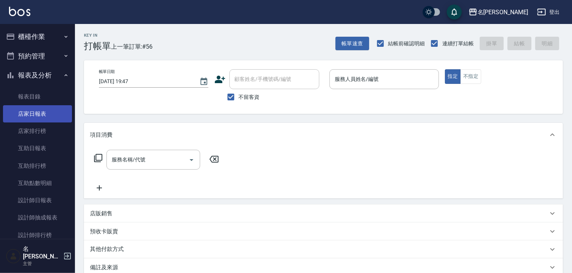
click at [40, 115] on link "店家日報表" at bounding box center [37, 113] width 69 height 17
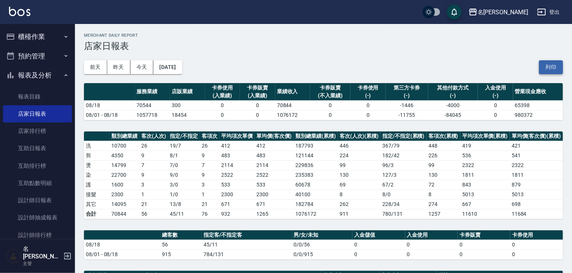
click at [550, 69] on button "列印" at bounding box center [551, 67] width 24 height 14
click at [545, 69] on button "列印" at bounding box center [551, 67] width 24 height 14
click at [556, 66] on button "列印" at bounding box center [551, 67] width 24 height 14
click at [39, 77] on button "報表及分析" at bounding box center [37, 75] width 69 height 19
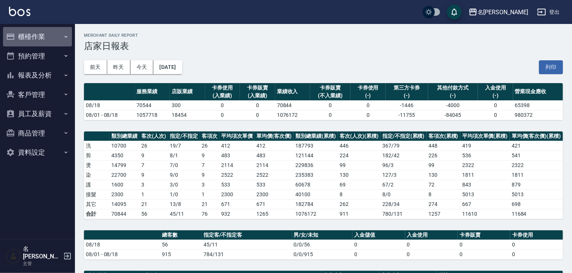
click at [22, 33] on button "櫃檯作業" at bounding box center [37, 36] width 69 height 19
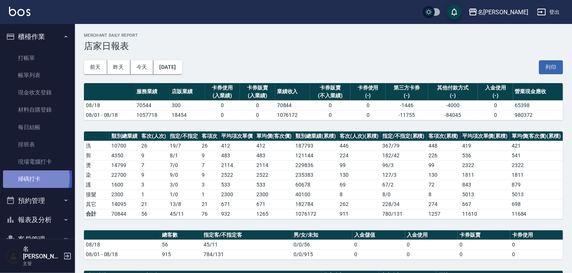
click at [30, 178] on link "掃碼打卡" at bounding box center [37, 179] width 69 height 17
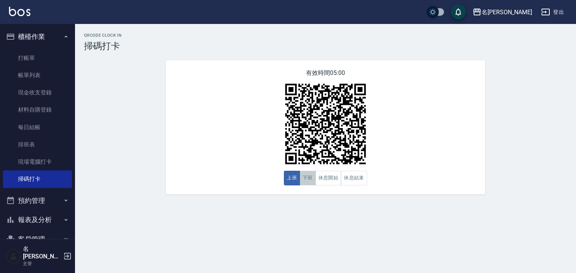
click at [306, 176] on button "下班" at bounding box center [307, 178] width 16 height 15
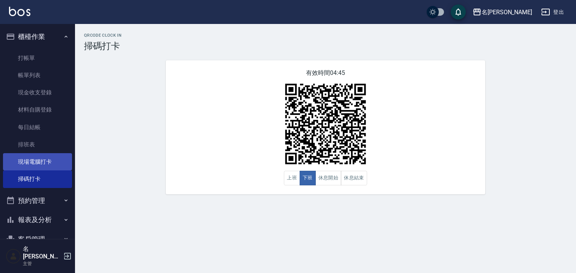
click at [17, 164] on link "現場電腦打卡" at bounding box center [37, 161] width 69 height 17
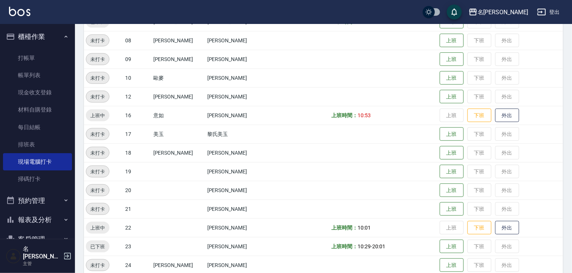
scroll to position [280, 0]
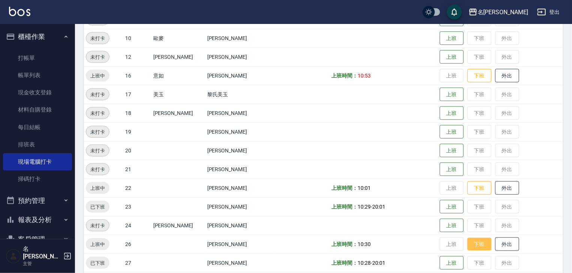
click at [469, 244] on button "下班" at bounding box center [479, 244] width 24 height 13
click at [467, 190] on button "下班" at bounding box center [479, 188] width 24 height 13
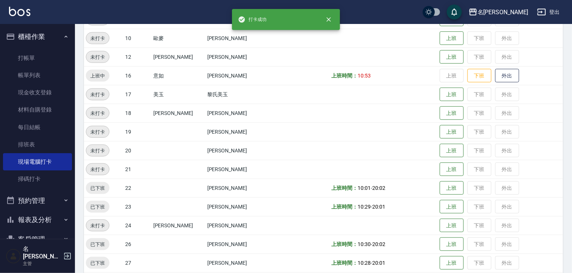
scroll to position [360, 0]
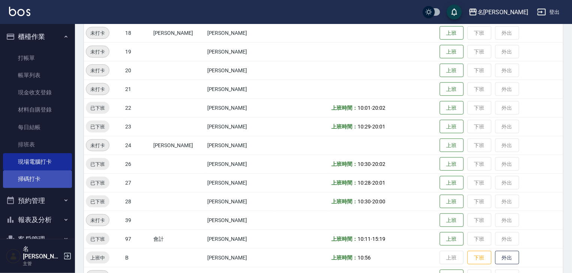
click at [54, 175] on link "掃碼打卡" at bounding box center [37, 179] width 69 height 17
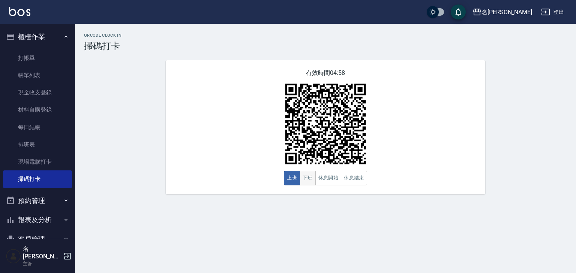
click at [313, 185] on button "下班" at bounding box center [307, 178] width 16 height 15
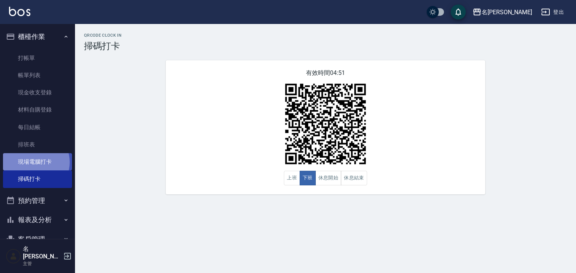
click at [34, 162] on link "現場電腦打卡" at bounding box center [37, 161] width 69 height 17
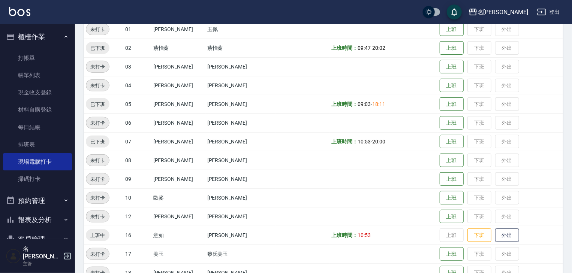
scroll to position [200, 0]
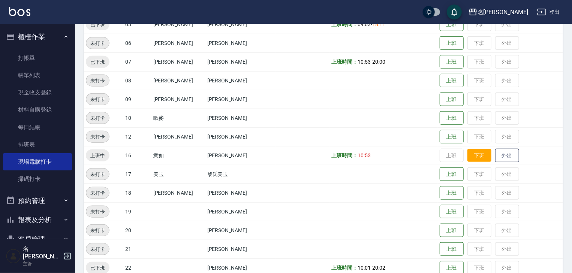
click at [467, 160] on button "下班" at bounding box center [479, 155] width 24 height 13
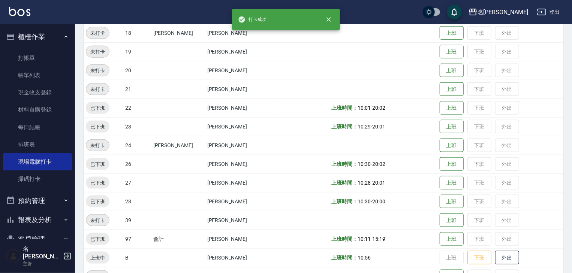
scroll to position [399, 0]
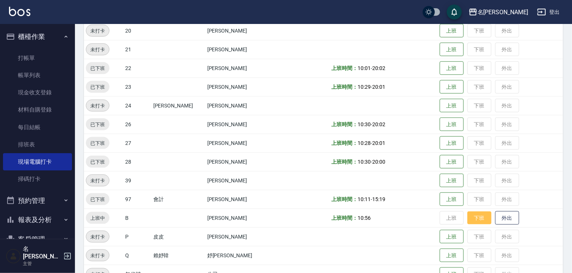
click at [467, 221] on button "下班" at bounding box center [479, 218] width 24 height 13
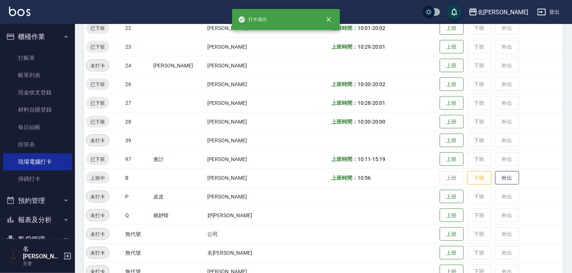
scroll to position [475, 0]
